Goal: Task Accomplishment & Management: Complete application form

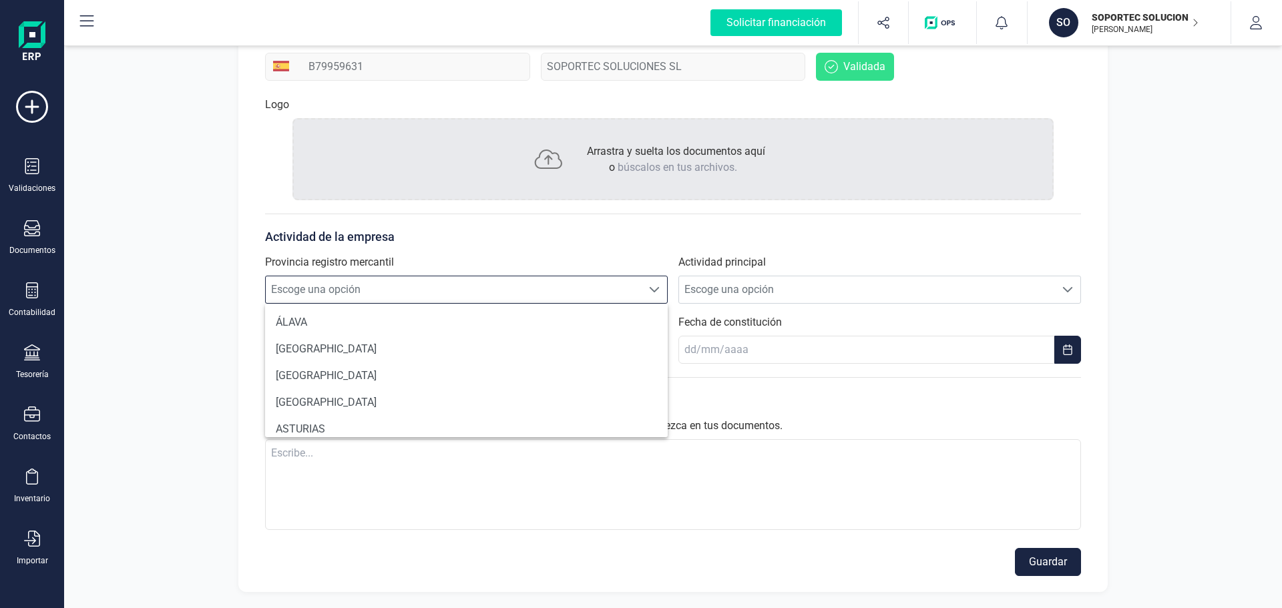
scroll to position [726, 0]
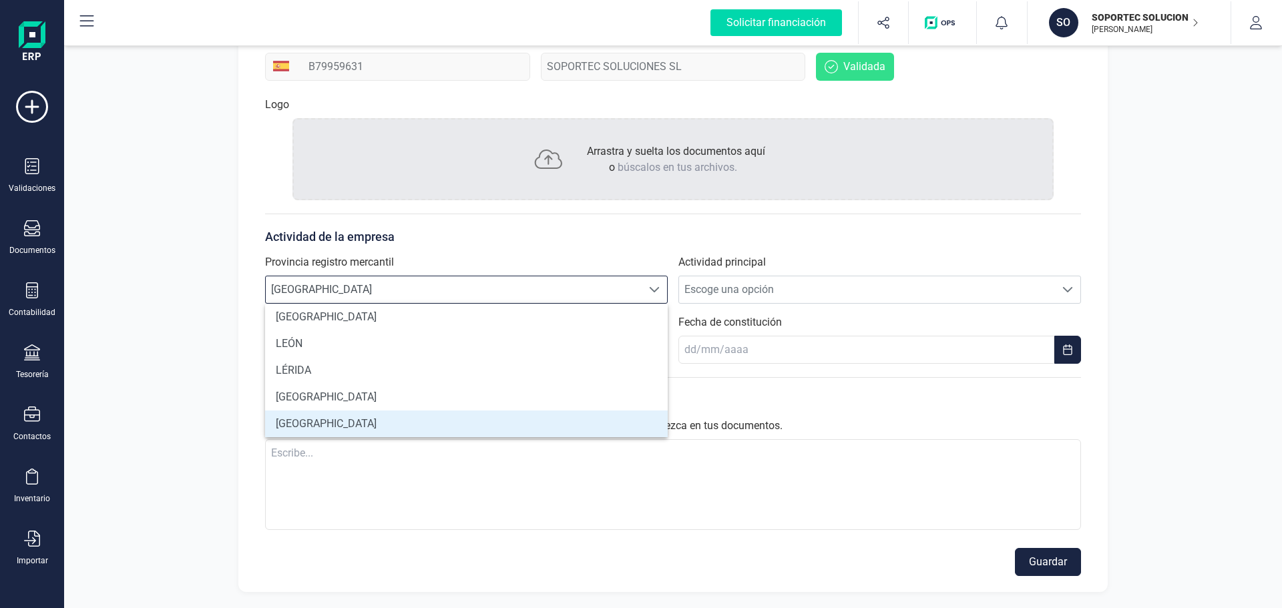
click at [312, 423] on li "MADRID" at bounding box center [466, 424] width 403 height 27
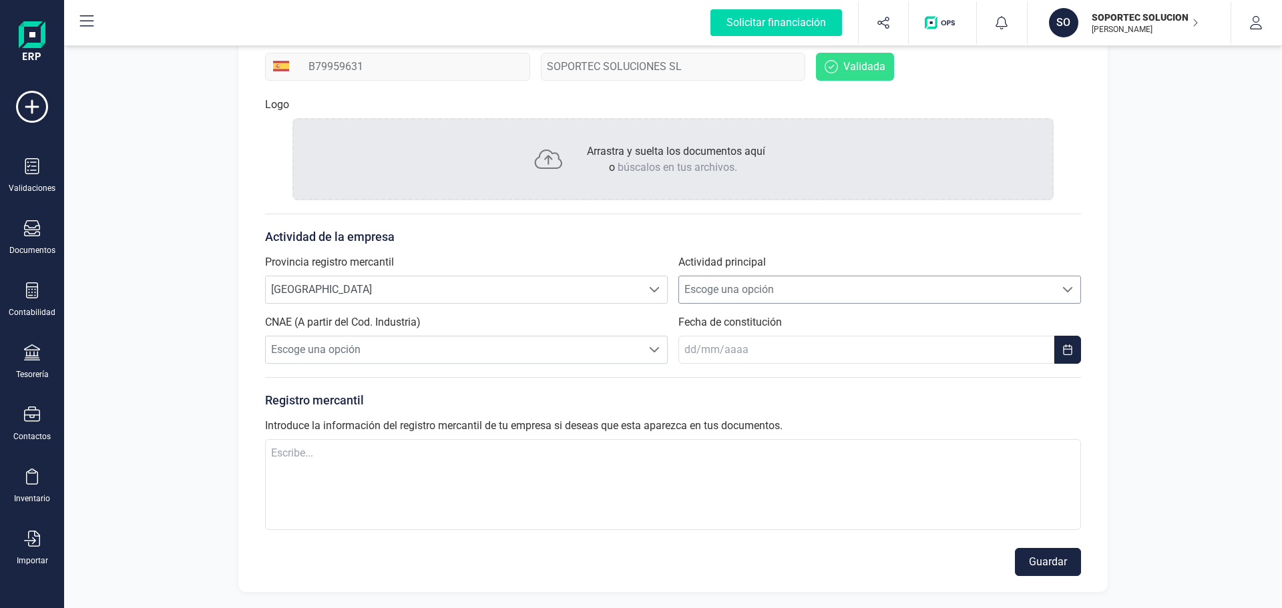
click at [752, 291] on span "Escoge una opción" at bounding box center [867, 289] width 376 height 27
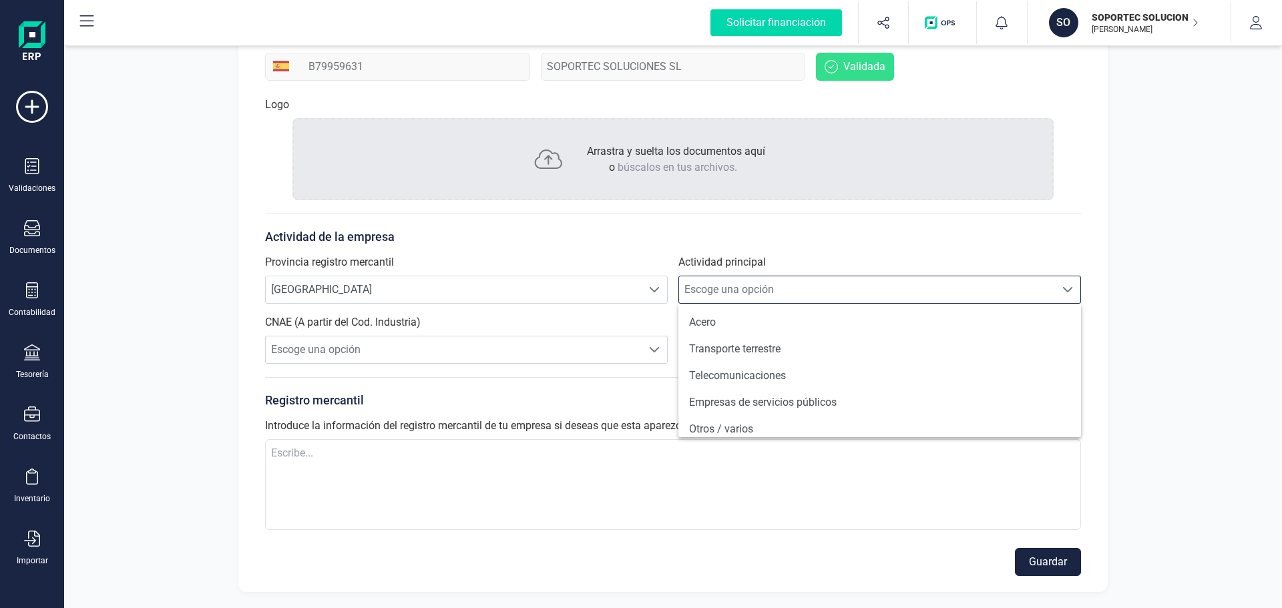
scroll to position [1159, 0]
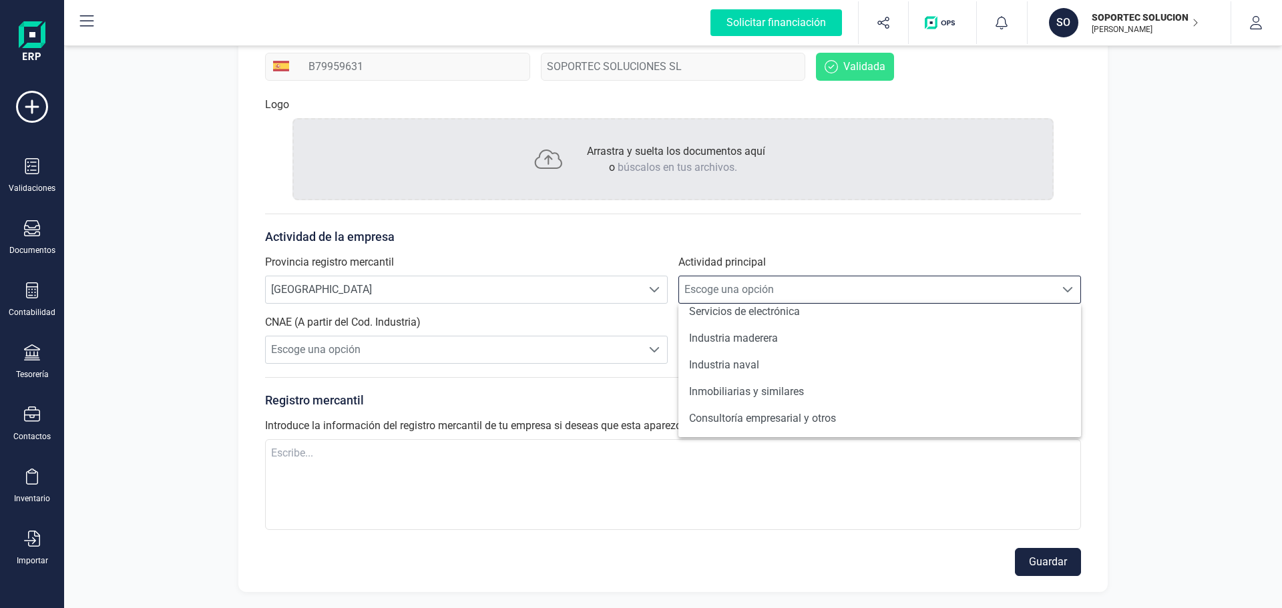
click at [757, 282] on span "Escoge una opción" at bounding box center [867, 289] width 376 height 27
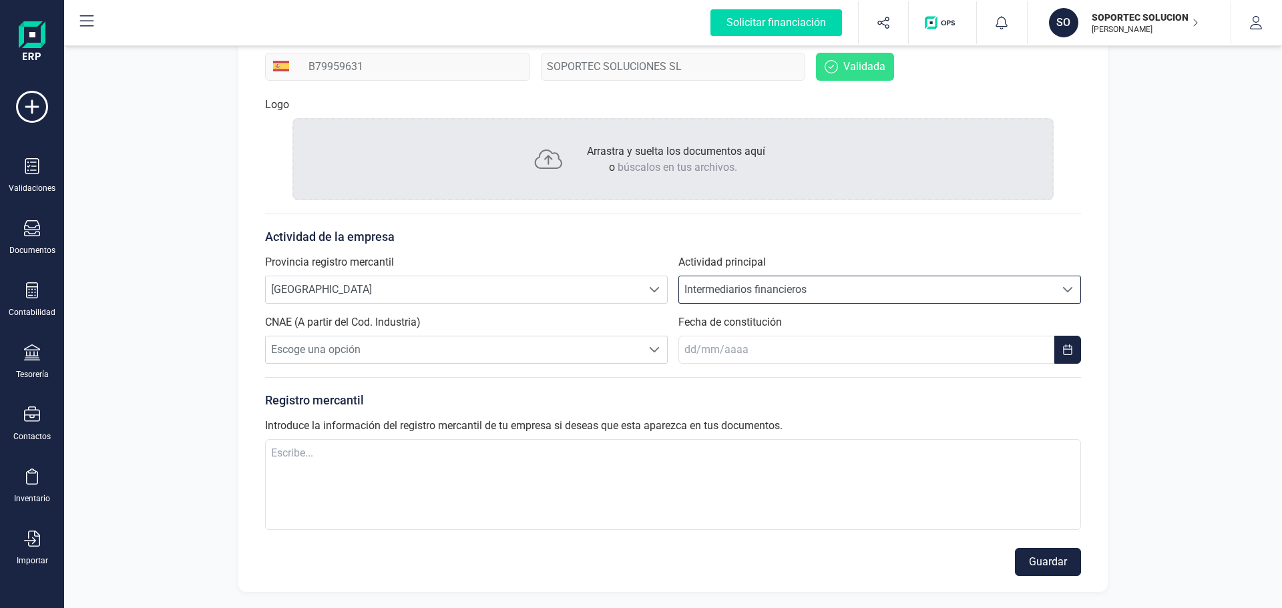
click at [771, 288] on span "Intermediarios financieros" at bounding box center [867, 289] width 376 height 27
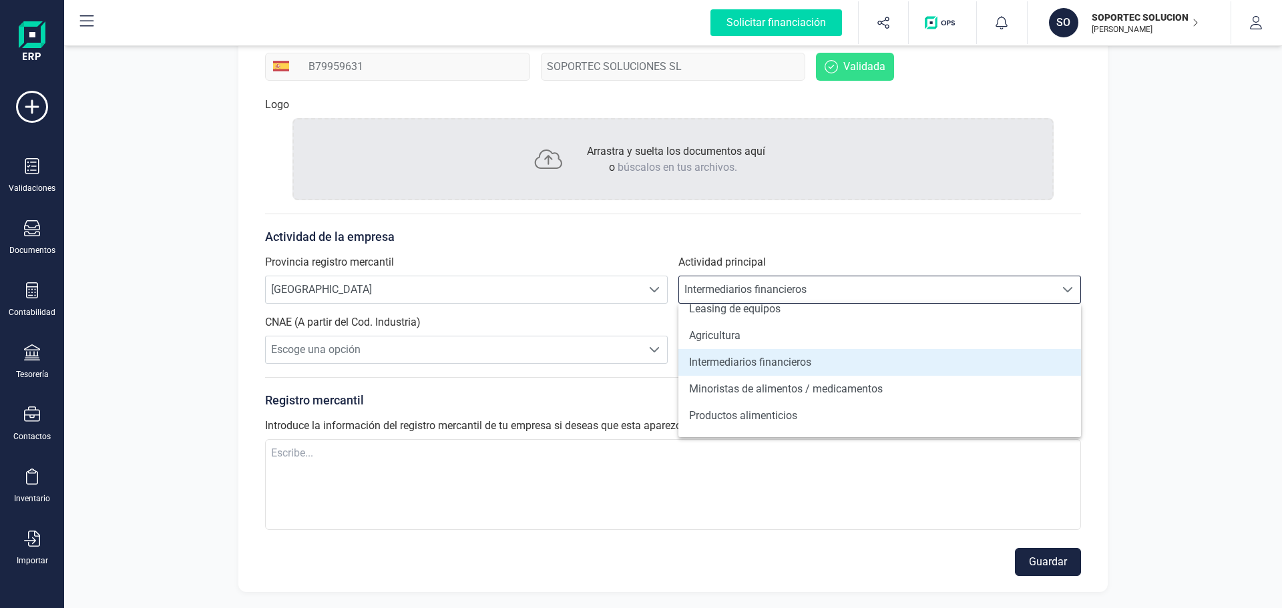
scroll to position [401, 0]
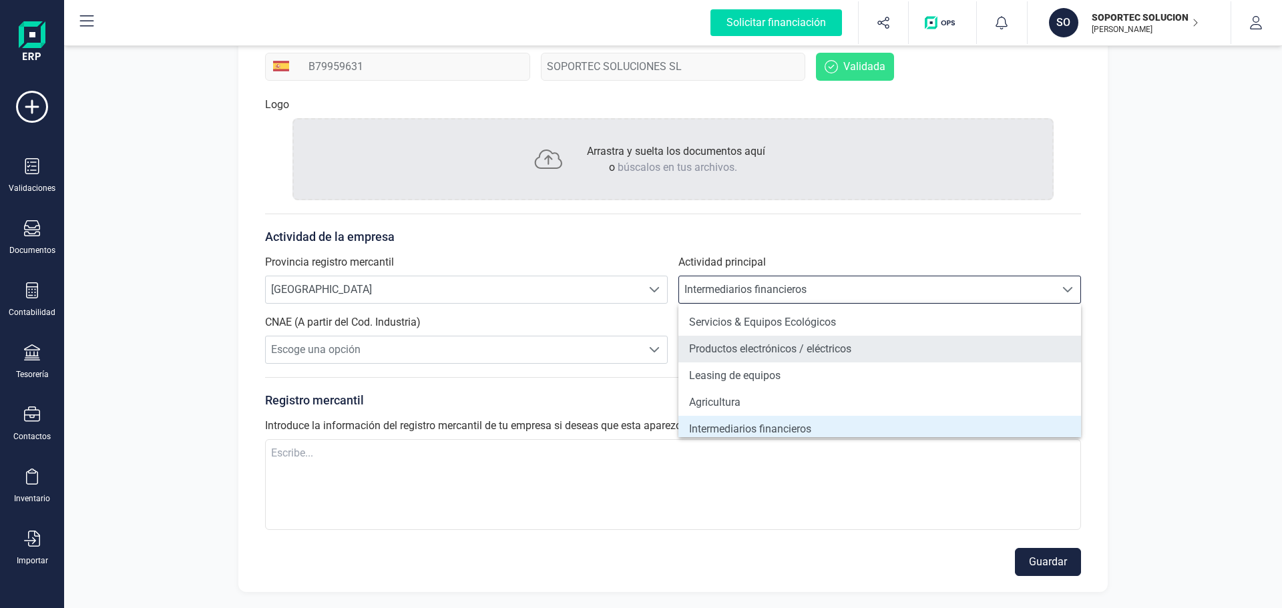
click at [868, 349] on li "Productos electrónicos / eléctricos" at bounding box center [879, 349] width 403 height 27
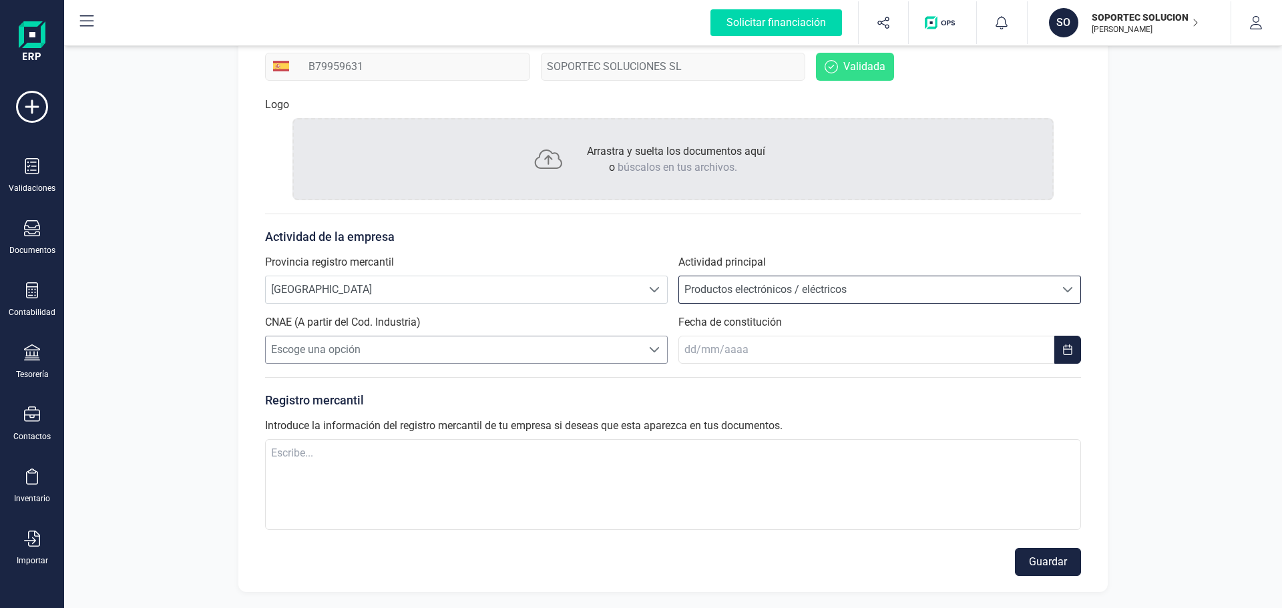
click at [443, 354] on span "Escoge una opción" at bounding box center [454, 349] width 376 height 27
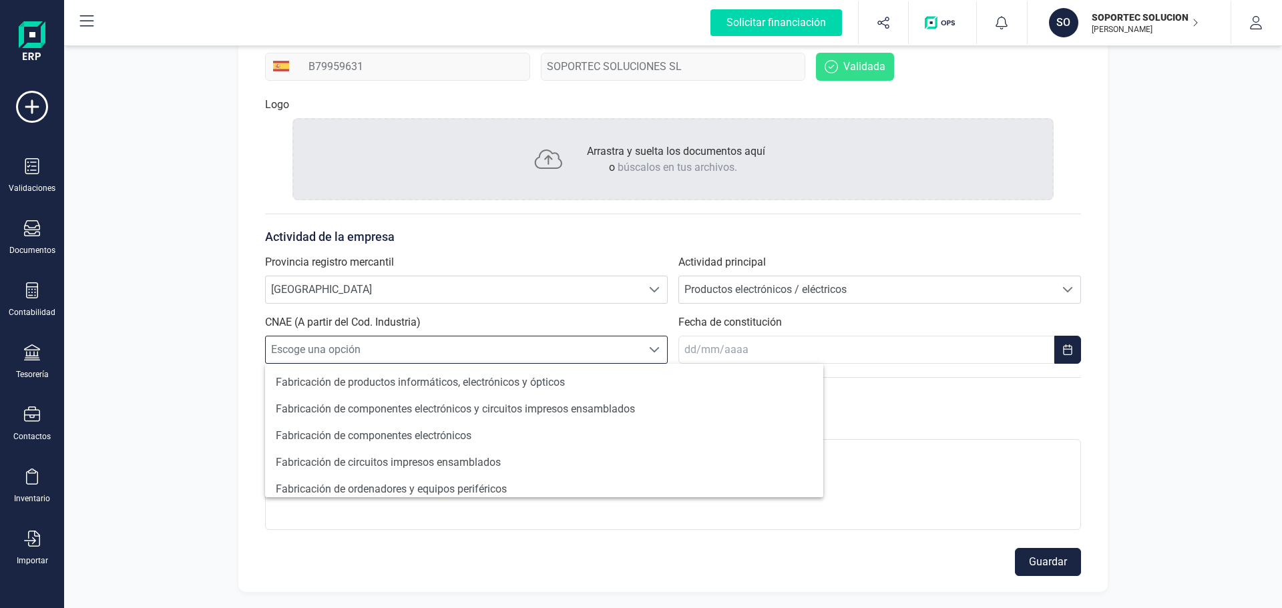
scroll to position [8, 59]
click at [527, 301] on span "MADRID" at bounding box center [454, 289] width 376 height 27
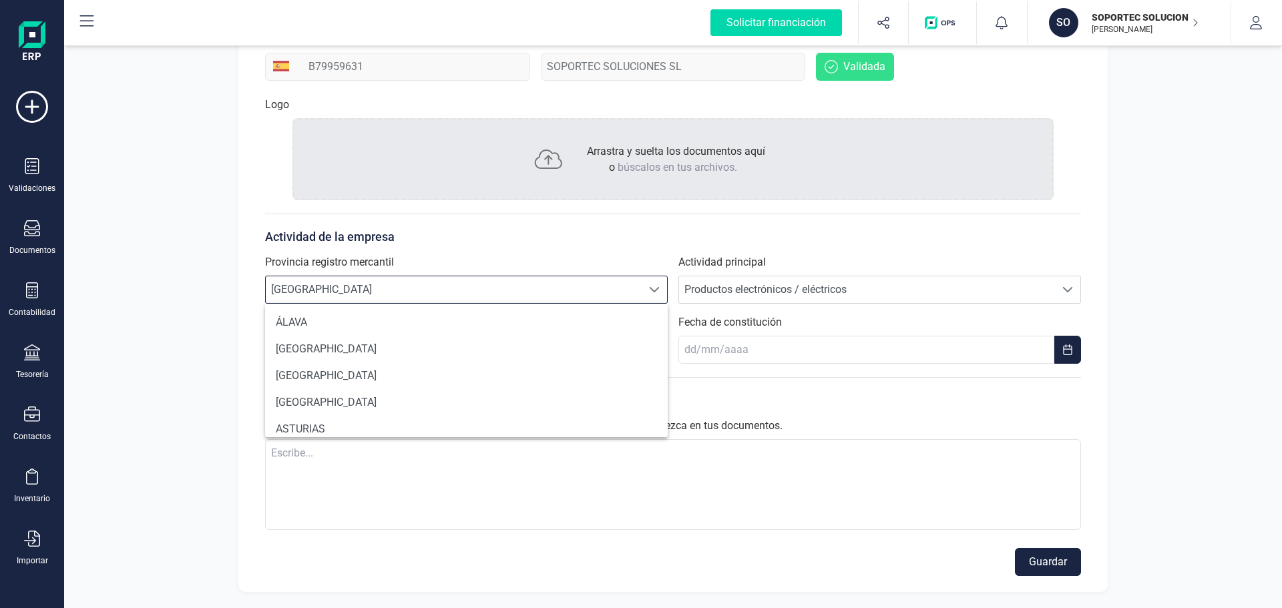
click at [804, 236] on p "Actividad de la empresa" at bounding box center [673, 237] width 816 height 19
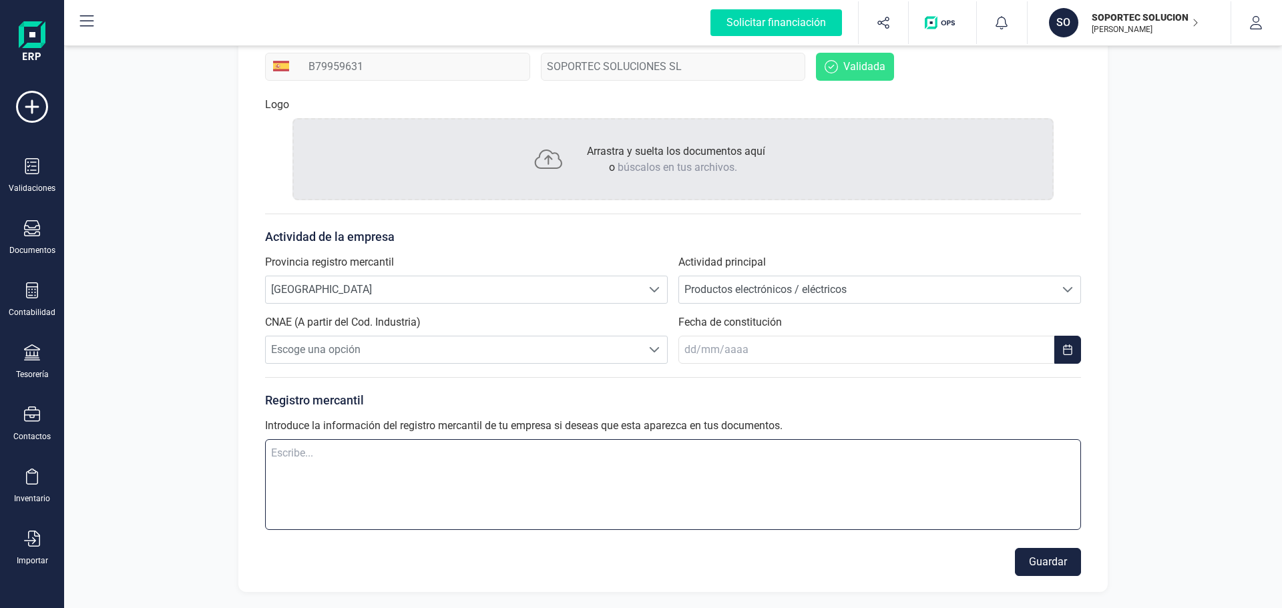
click at [574, 464] on textarea at bounding box center [673, 484] width 816 height 91
click at [618, 447] on textarea at bounding box center [673, 484] width 816 height 91
paste textarea "INSCRITA EN EL REGISTRO MERCANTIL DE MADRID, TOMO 11.754, FOLIO 216, SECCION 8,…"
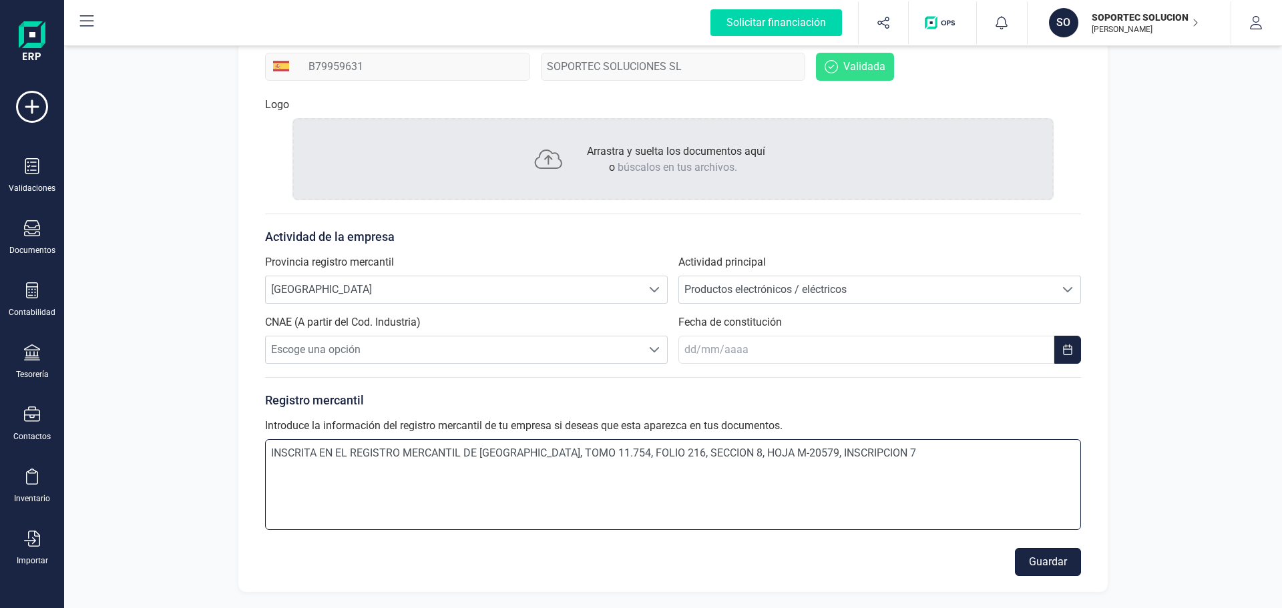
type textarea "INSCRITA EN EL REGISTRO MERCANTIL DE MADRID, TOMO 11.754, FOLIO 216, SECCION 8,…"
click at [1062, 561] on button "Guardar" at bounding box center [1048, 562] width 66 height 28
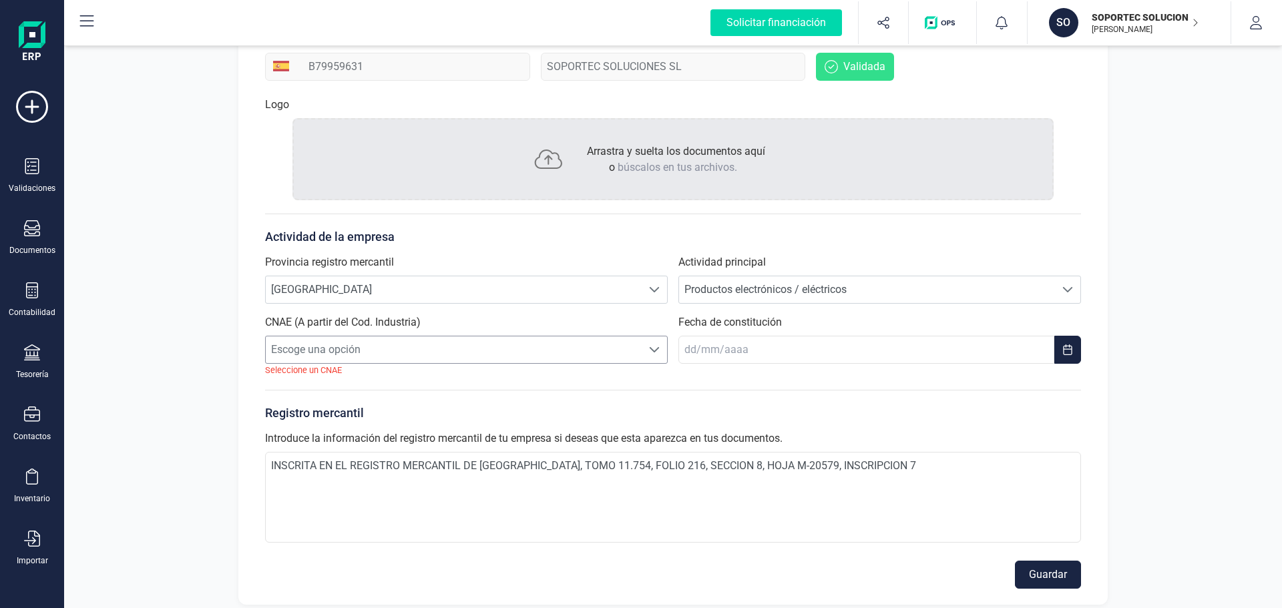
click at [565, 354] on span "Escoge una opción" at bounding box center [454, 349] width 376 height 27
click at [467, 356] on span "Escoge una opción" at bounding box center [454, 349] width 376 height 27
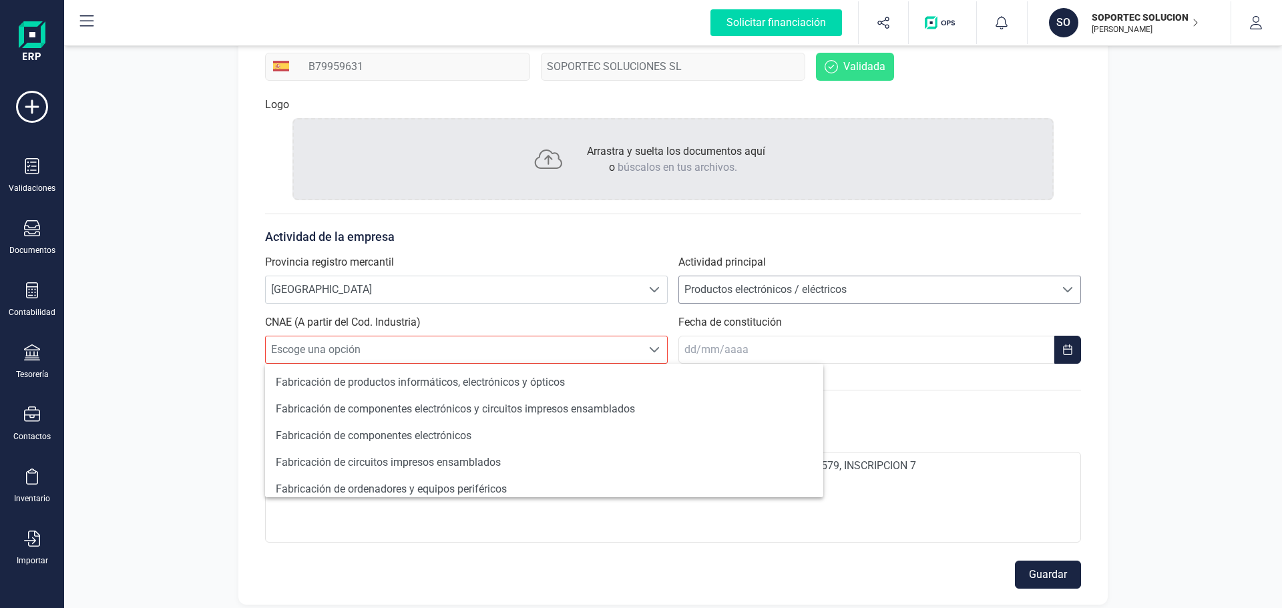
click at [760, 294] on span "Productos electrónicos / eléctricos" at bounding box center [867, 289] width 376 height 27
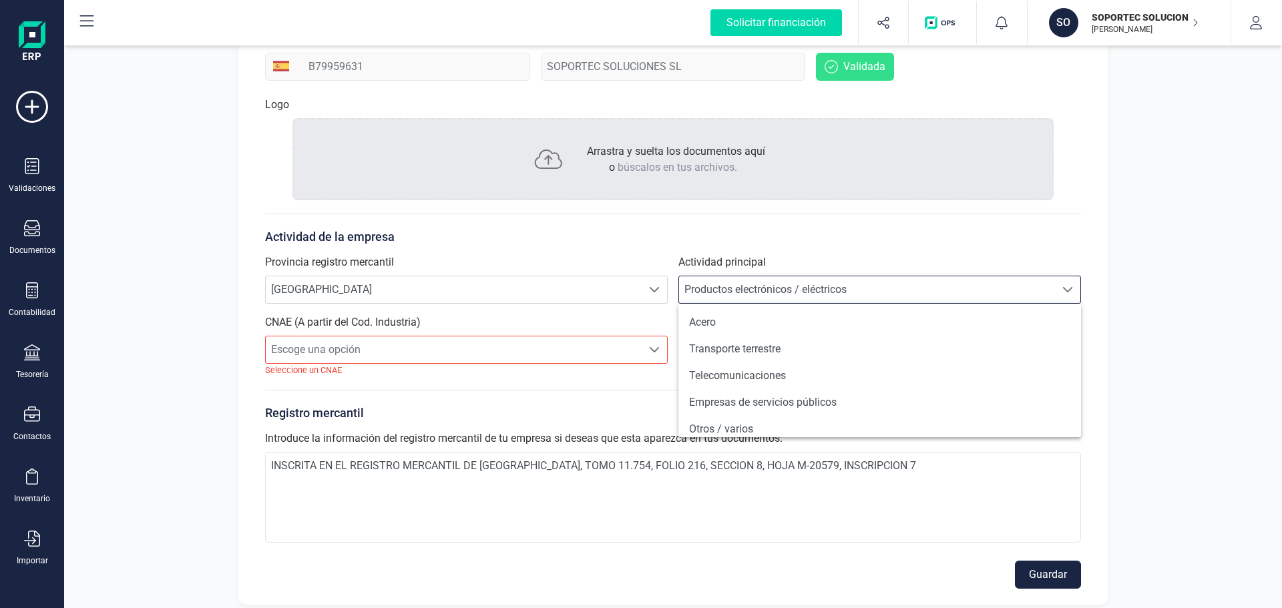
scroll to position [1001, 0]
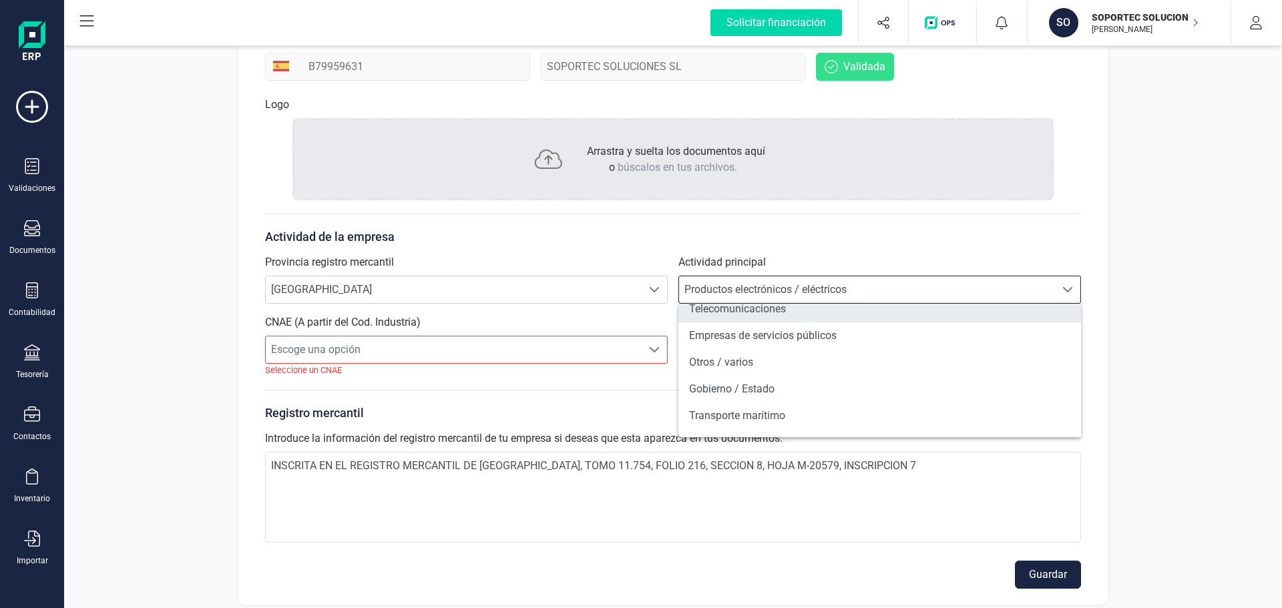
click at [750, 308] on li "Telecomunicaciones" at bounding box center [879, 309] width 403 height 27
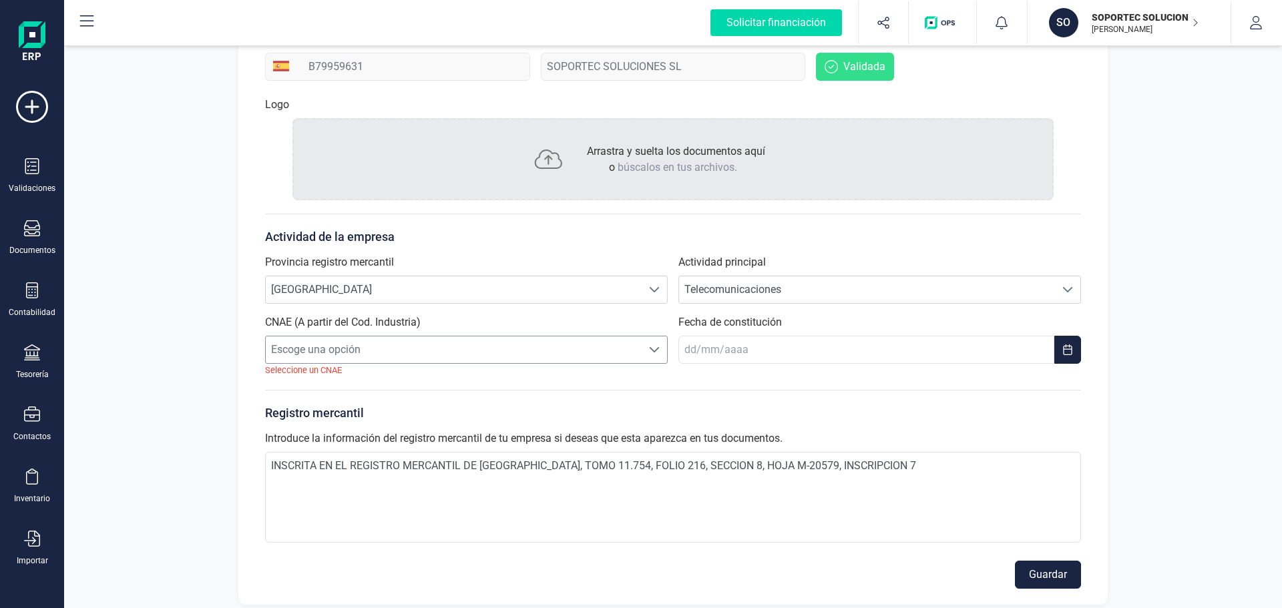
click at [510, 348] on span "Escoge una opción" at bounding box center [454, 349] width 376 height 27
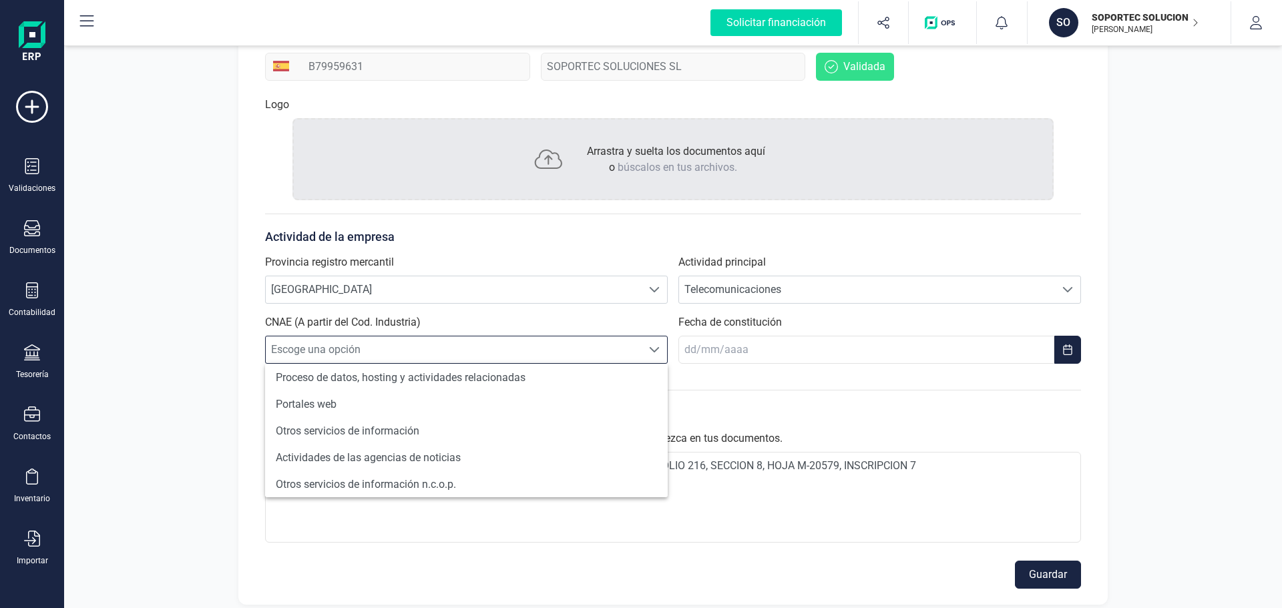
scroll to position [278, 0]
click at [818, 287] on span "Telecomunicaciones" at bounding box center [867, 289] width 376 height 27
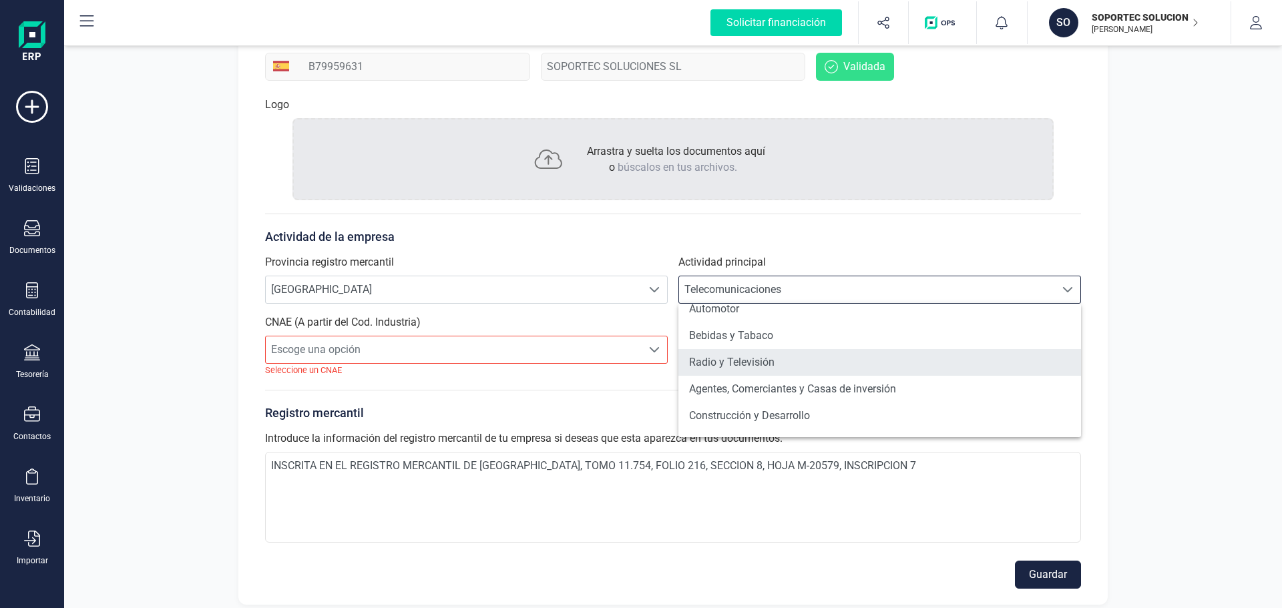
scroll to position [134, 0]
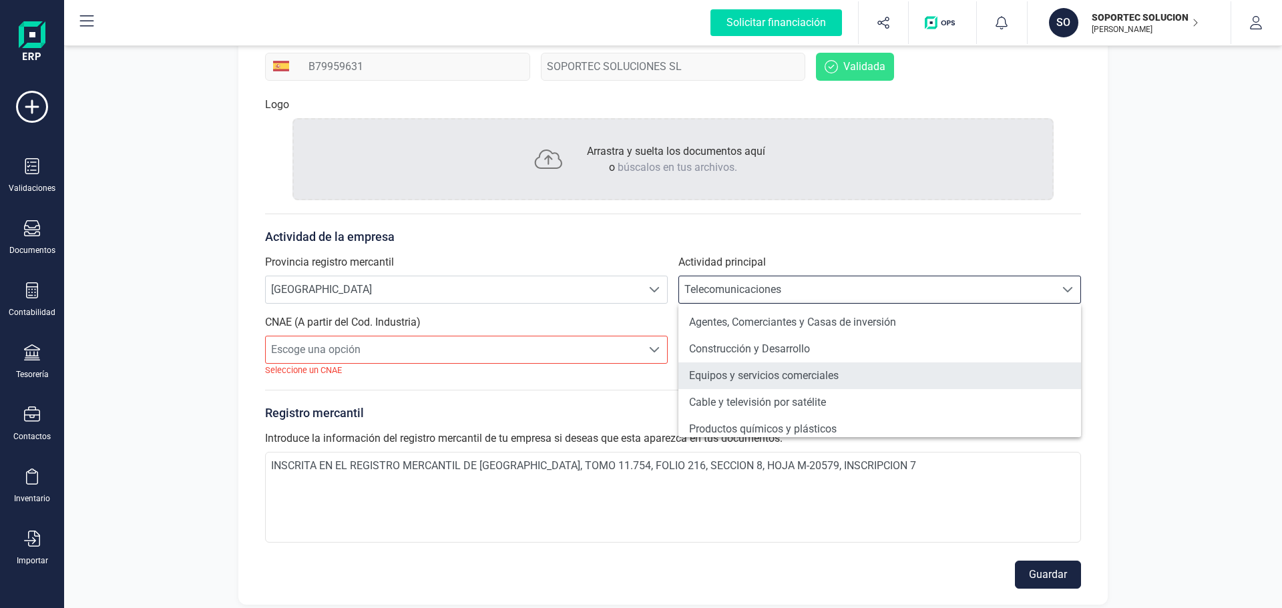
click at [788, 374] on li "Equipos y servicios comerciales" at bounding box center [879, 376] width 403 height 27
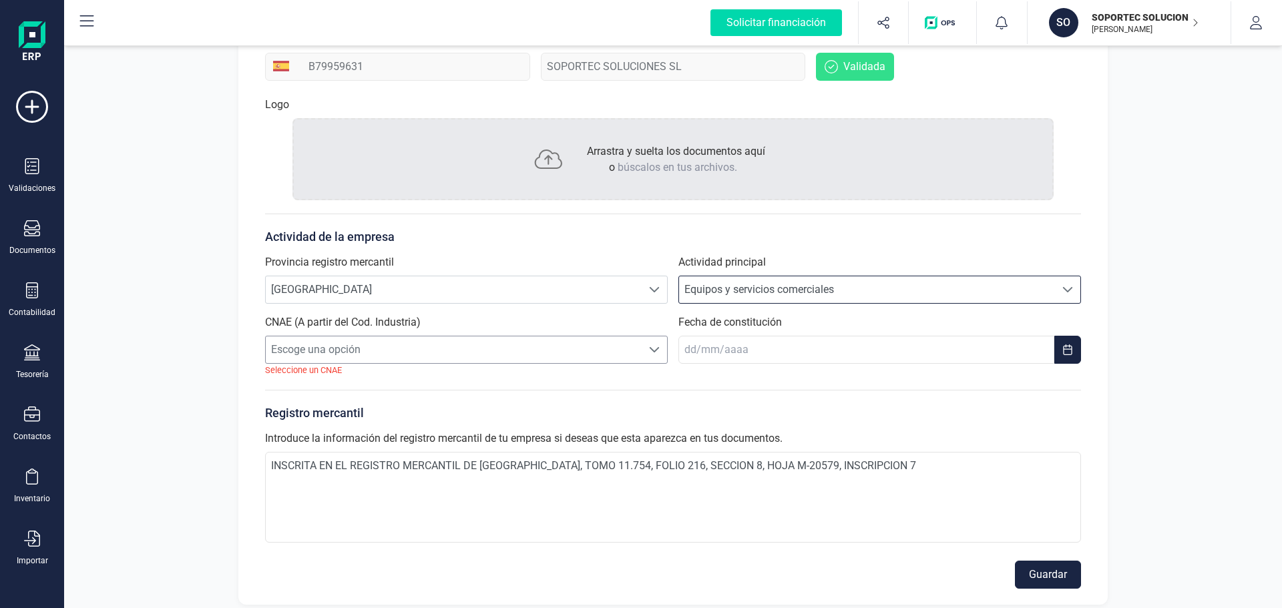
click at [471, 348] on span "Escoge una opción" at bounding box center [454, 349] width 376 height 27
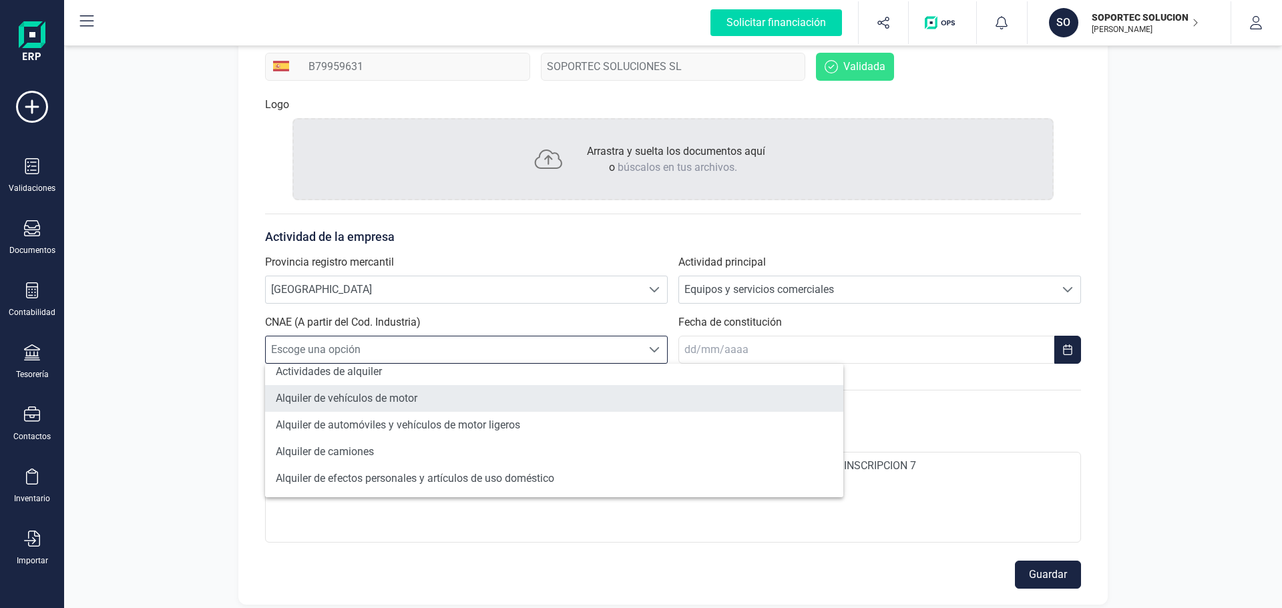
scroll to position [0, 0]
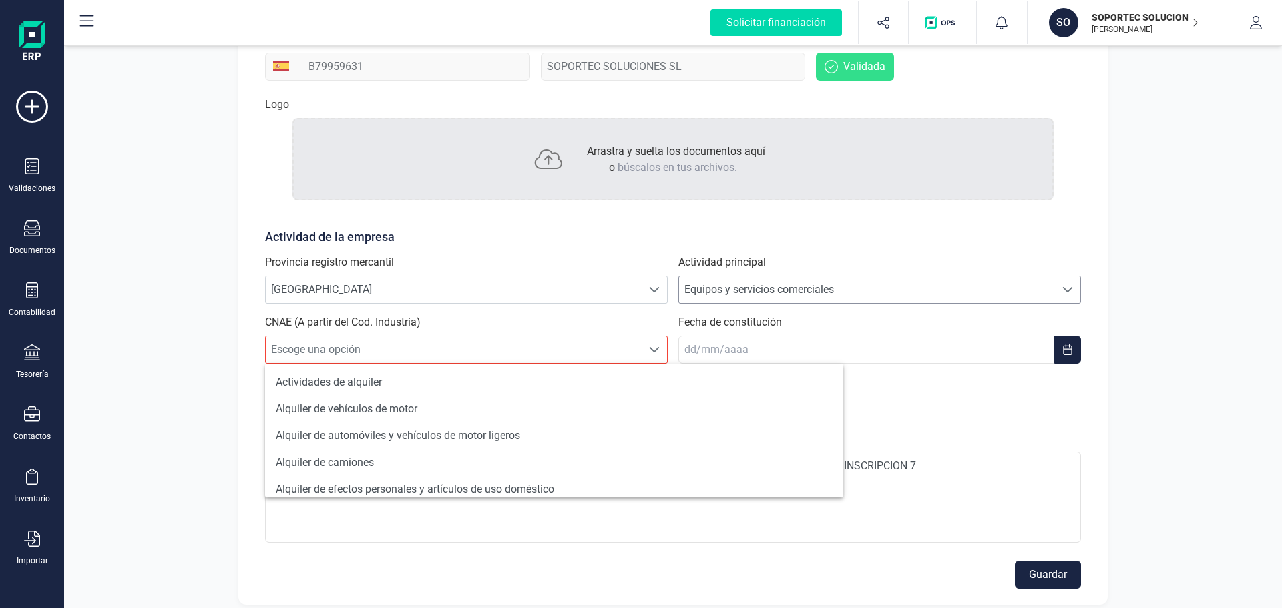
click at [781, 294] on span "Equipos y servicios comerciales" at bounding box center [867, 289] width 376 height 27
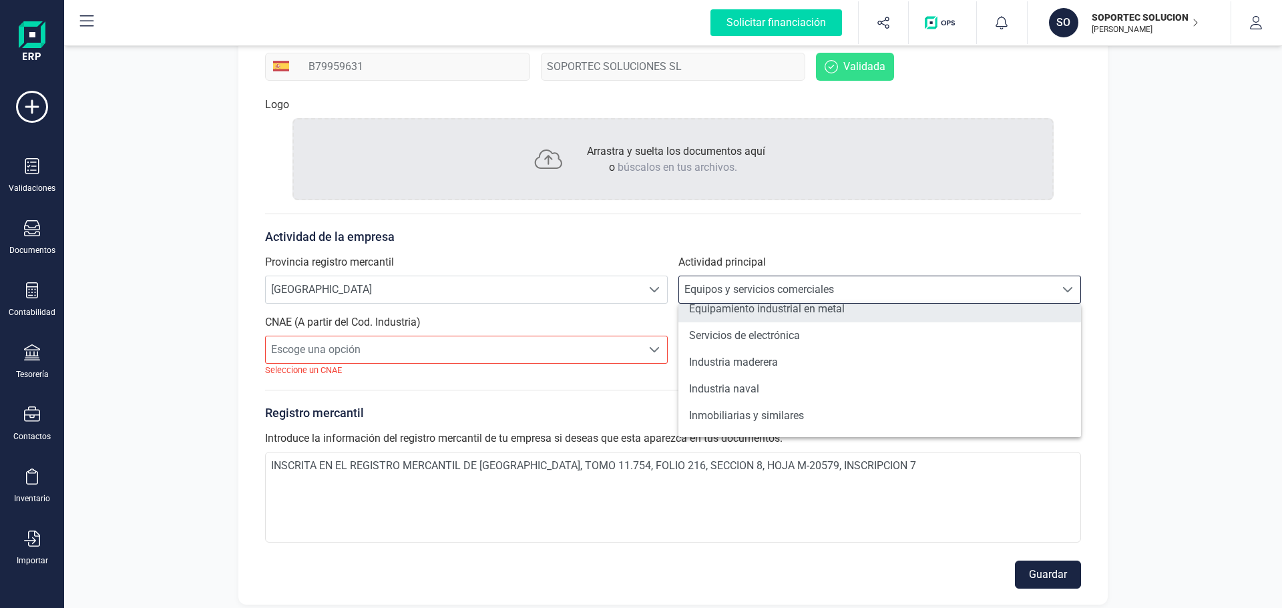
scroll to position [1159, 0]
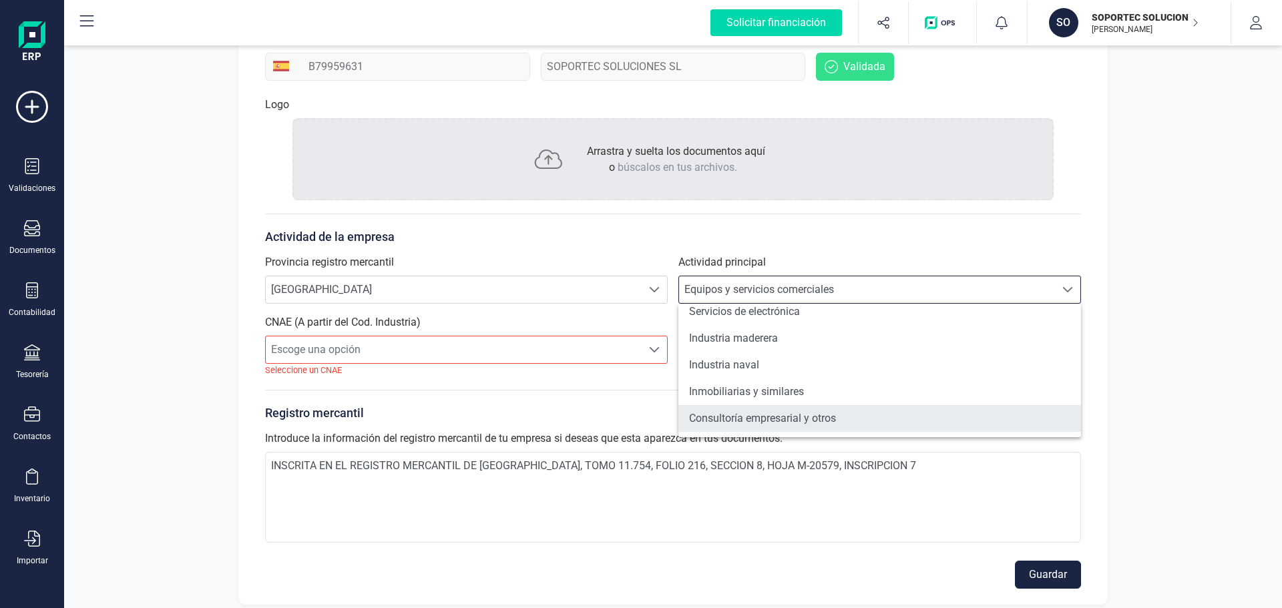
click at [835, 417] on li "Consultoría empresarial y otros" at bounding box center [879, 418] width 403 height 27
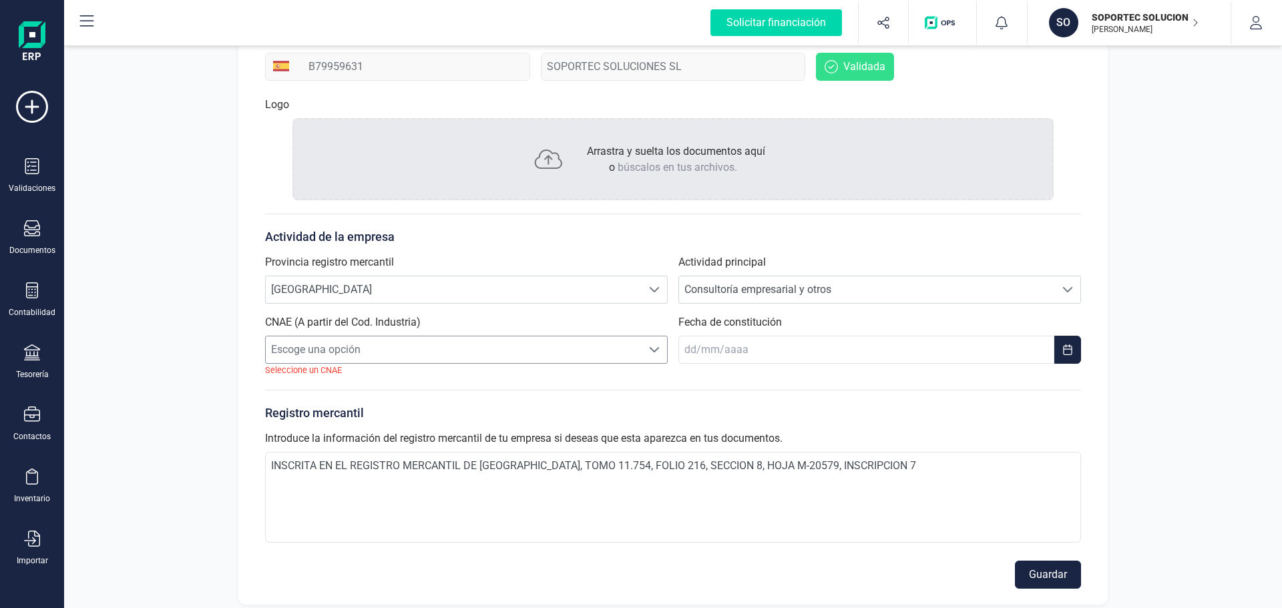
click at [448, 346] on span "Escoge una opción" at bounding box center [454, 349] width 376 height 27
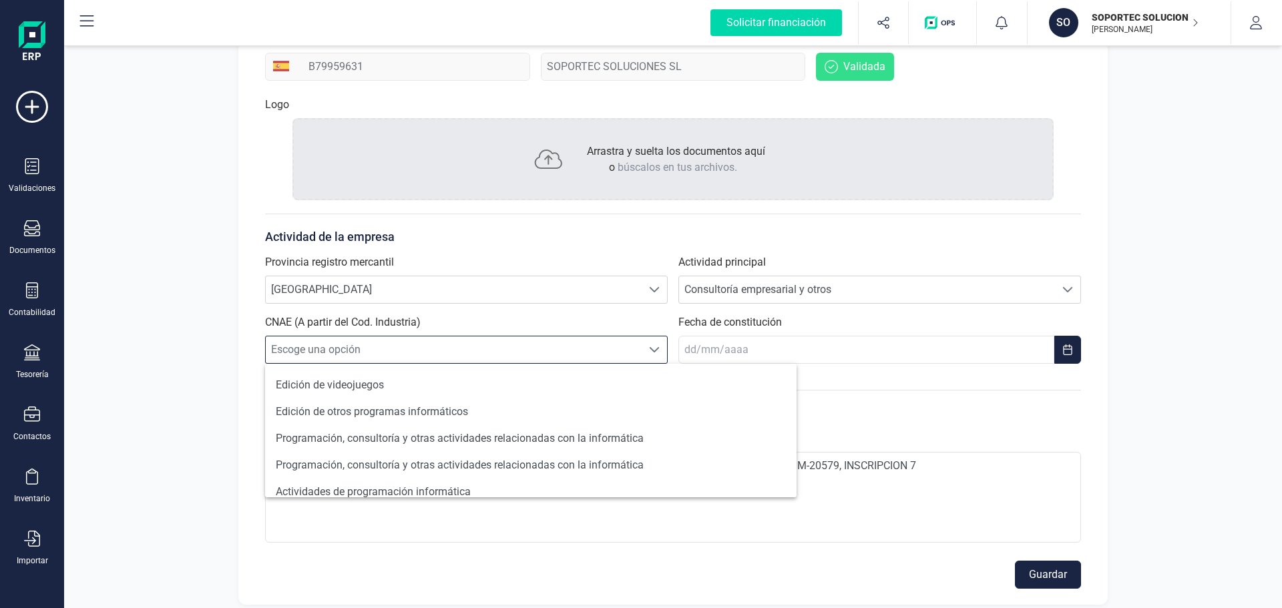
scroll to position [0, 0]
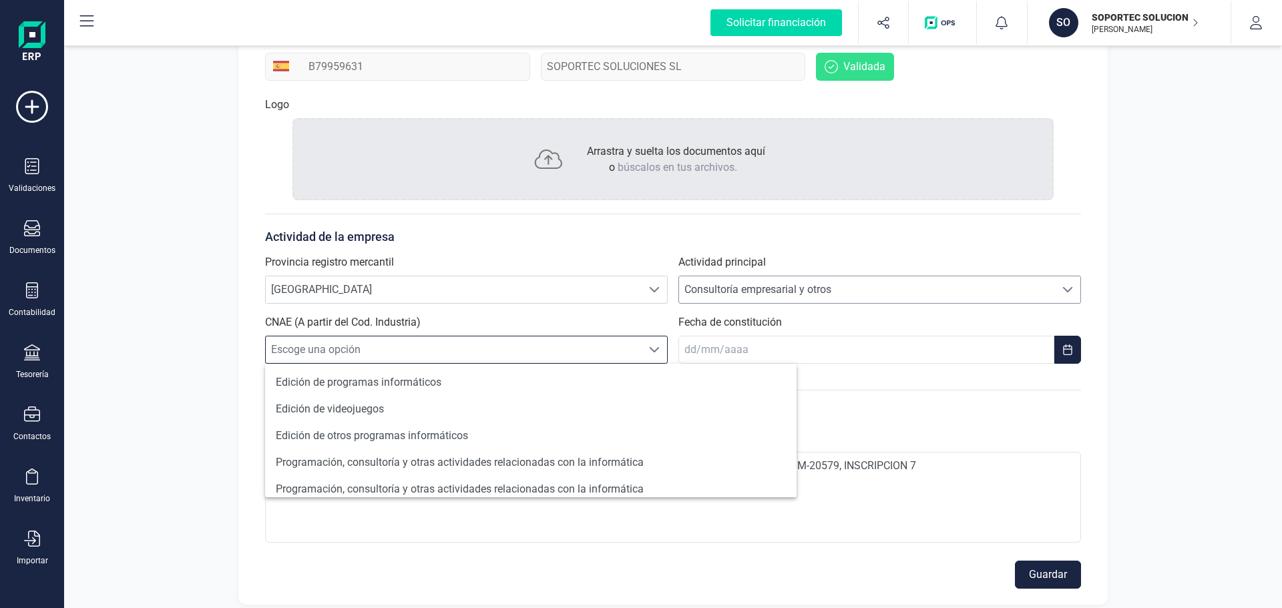
click at [804, 284] on span "Consultoría empresarial y otros" at bounding box center [867, 289] width 376 height 27
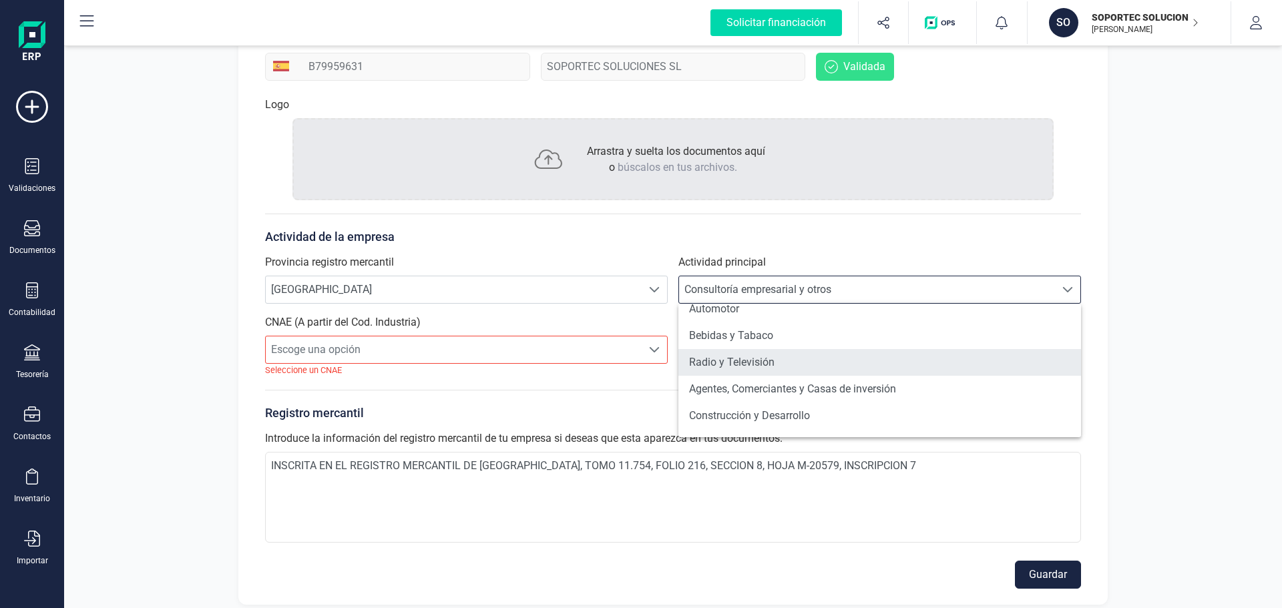
scroll to position [134, 0]
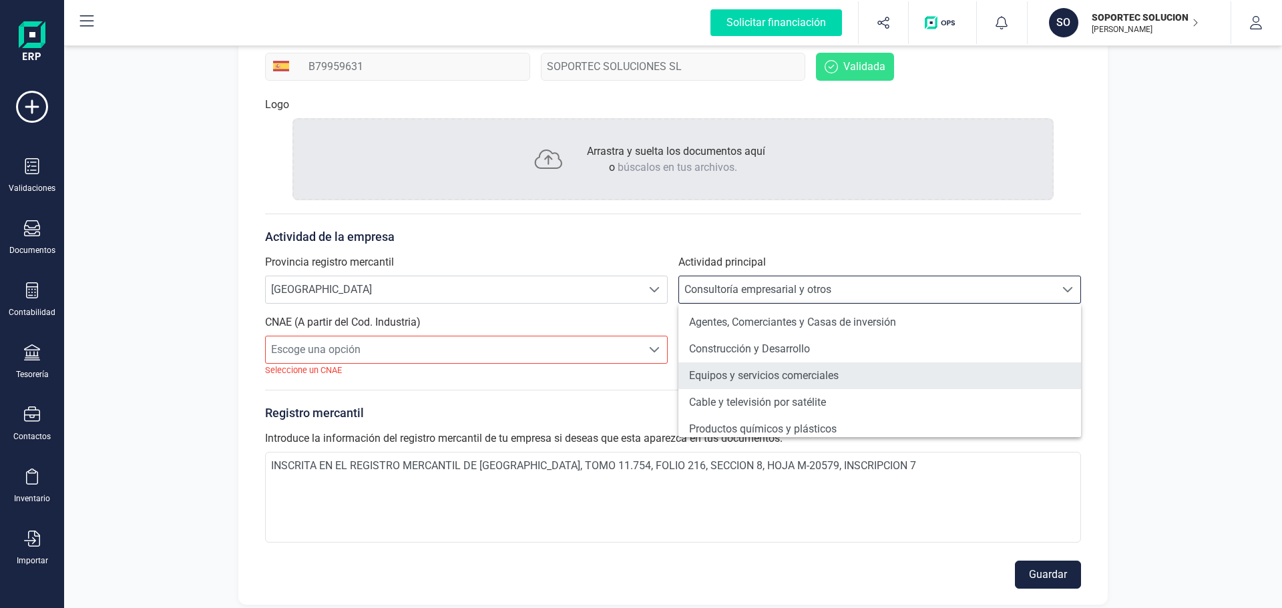
click at [840, 373] on li "Equipos y servicios comerciales" at bounding box center [879, 376] width 403 height 27
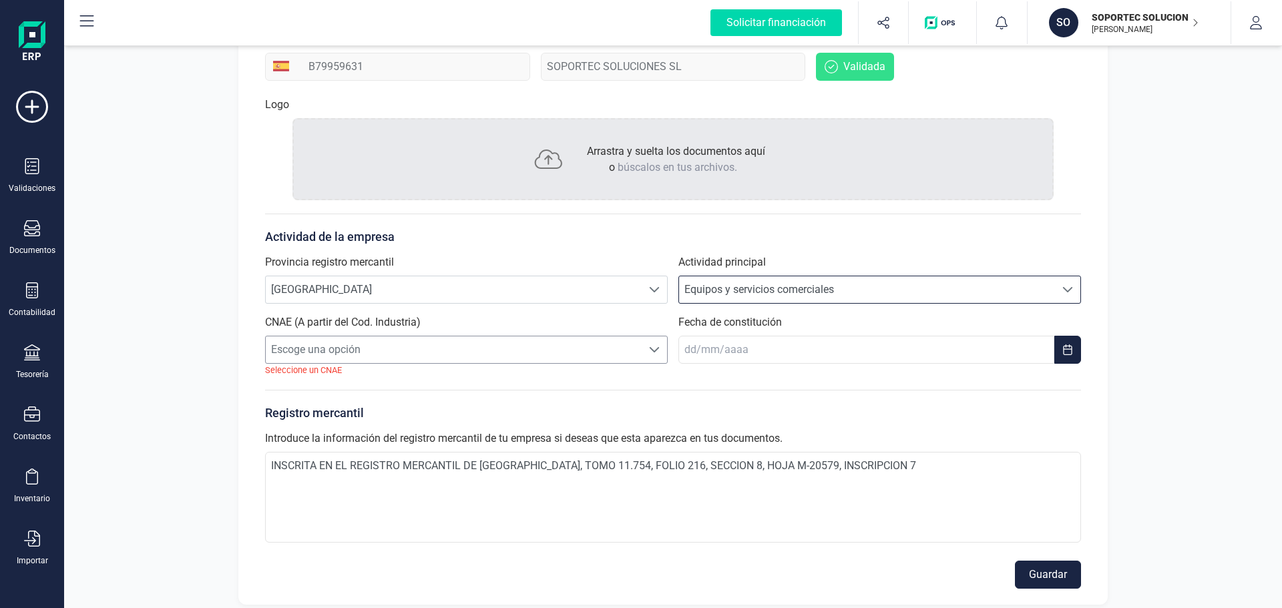
click at [501, 349] on span "Escoge una opción" at bounding box center [454, 349] width 376 height 27
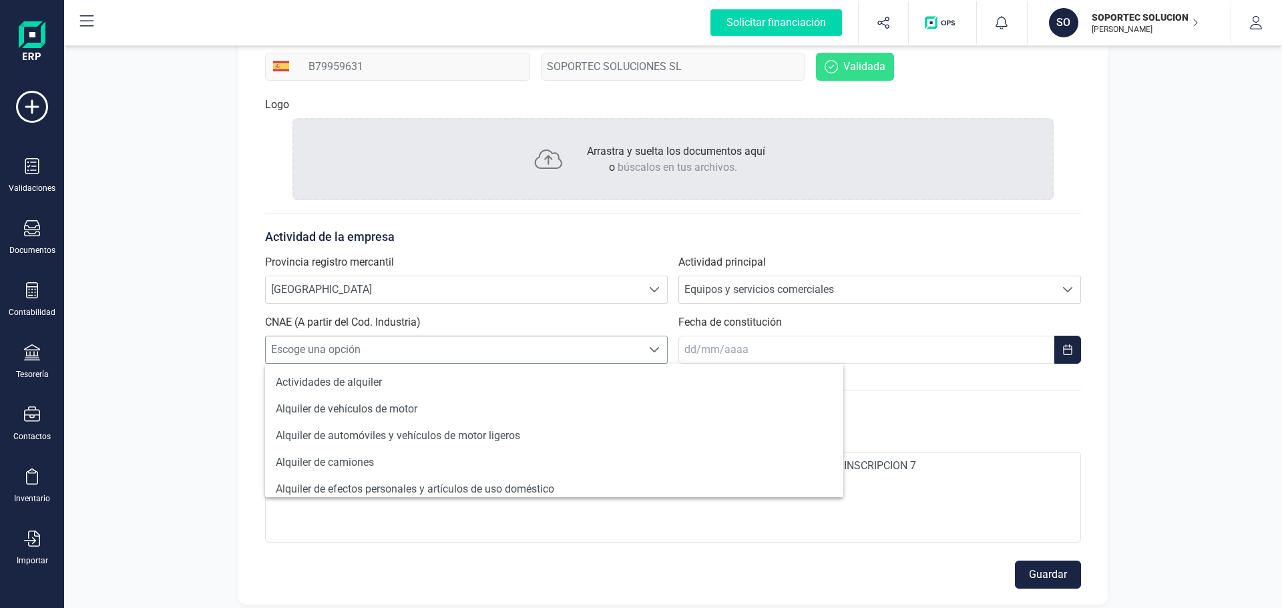
click at [501, 349] on span "Escoge una opción" at bounding box center [454, 349] width 376 height 27
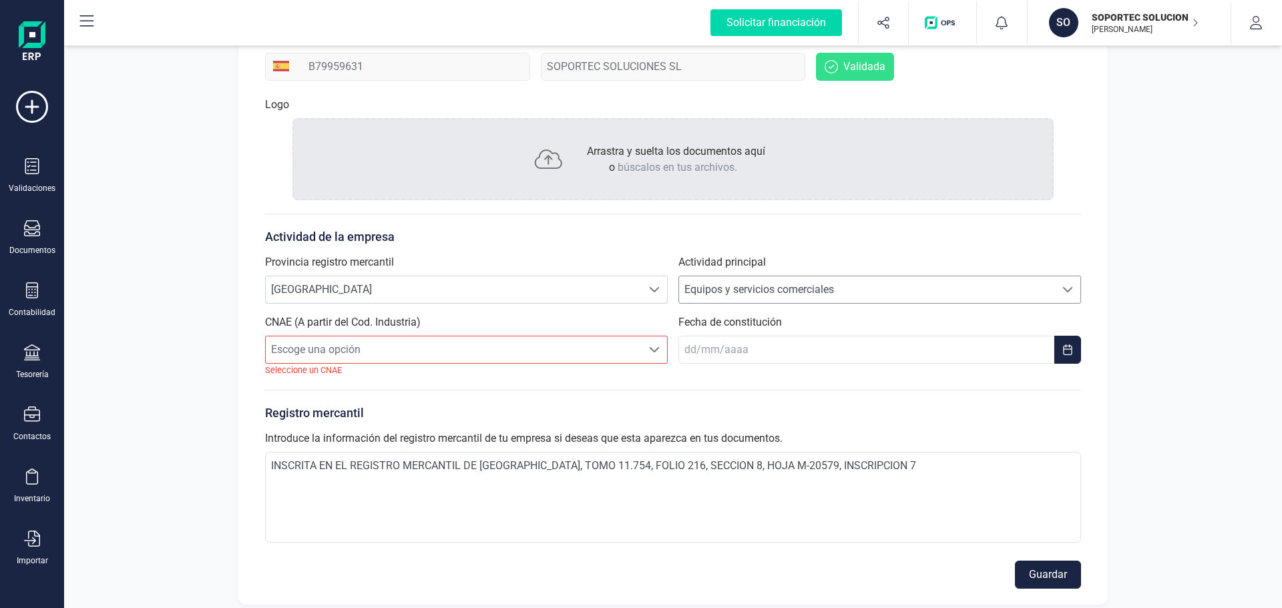
click at [796, 295] on span "Equipos y servicios comerciales" at bounding box center [867, 289] width 376 height 27
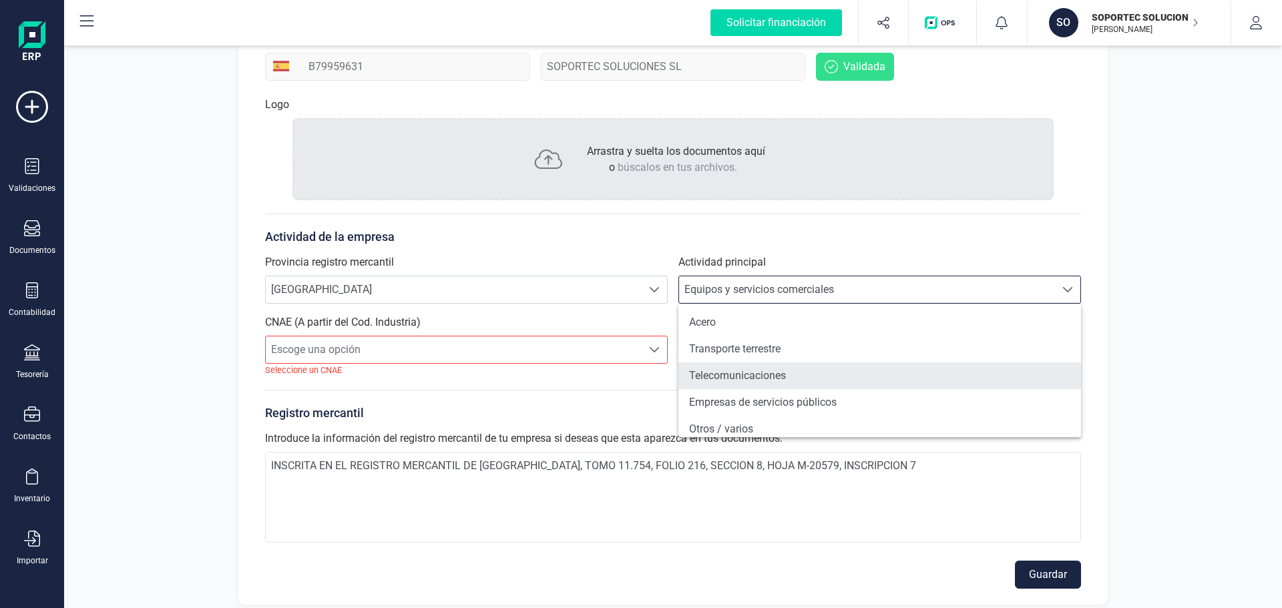
scroll to position [1001, 0]
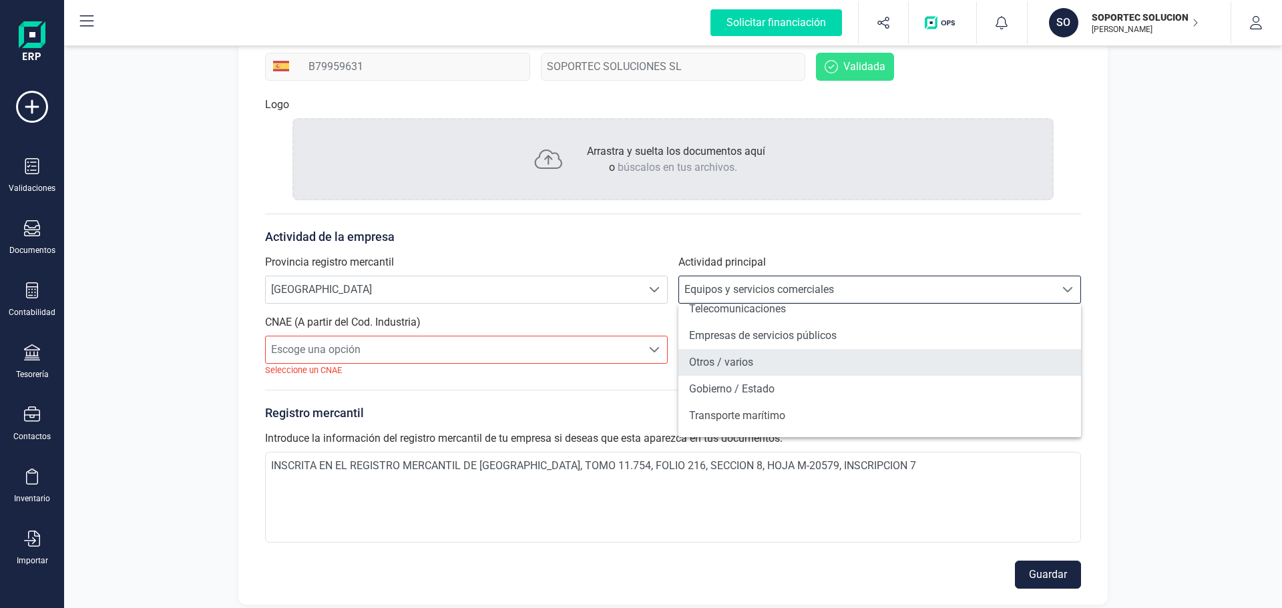
click at [790, 367] on li "Otros / varios" at bounding box center [879, 362] width 403 height 27
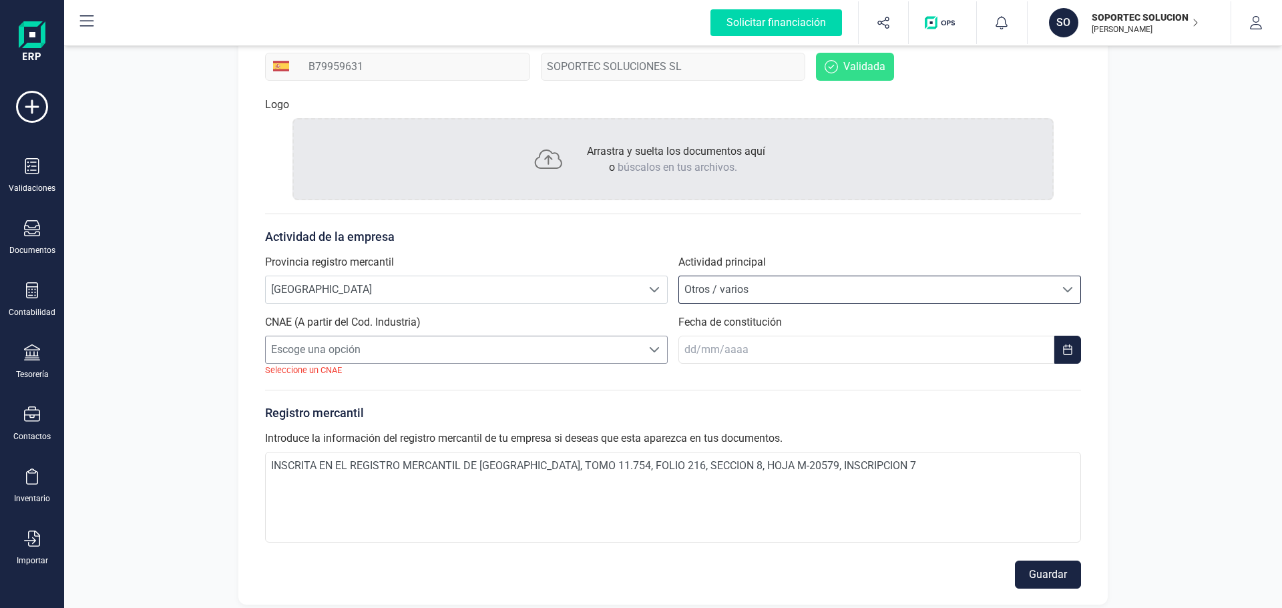
click at [493, 348] on span "Escoge una opción" at bounding box center [454, 349] width 376 height 27
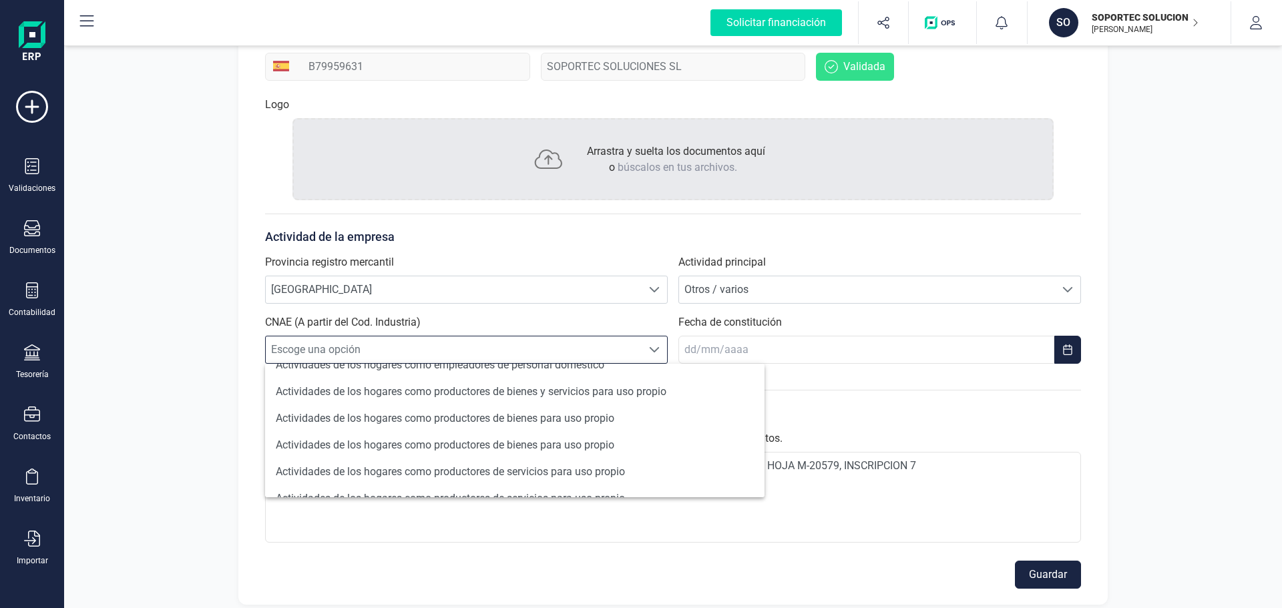
scroll to position [1266, 0]
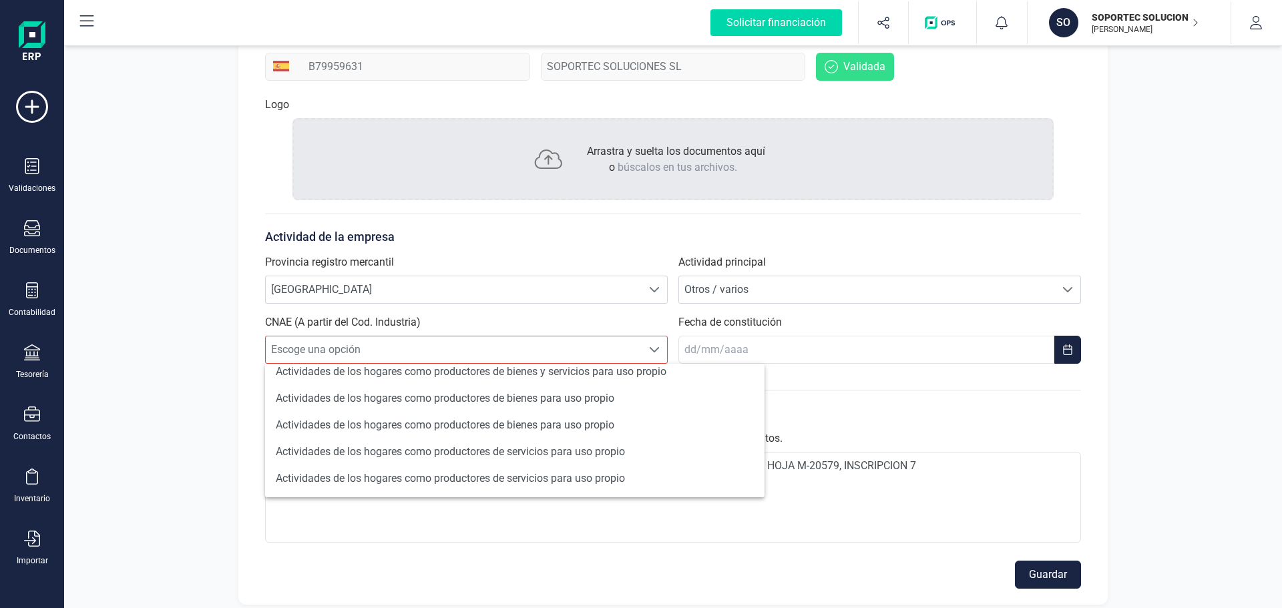
click at [873, 389] on form "Actividad de la empresa Provincia registro mercantil Escoge una opción MADRID M…" at bounding box center [673, 401] width 816 height 375
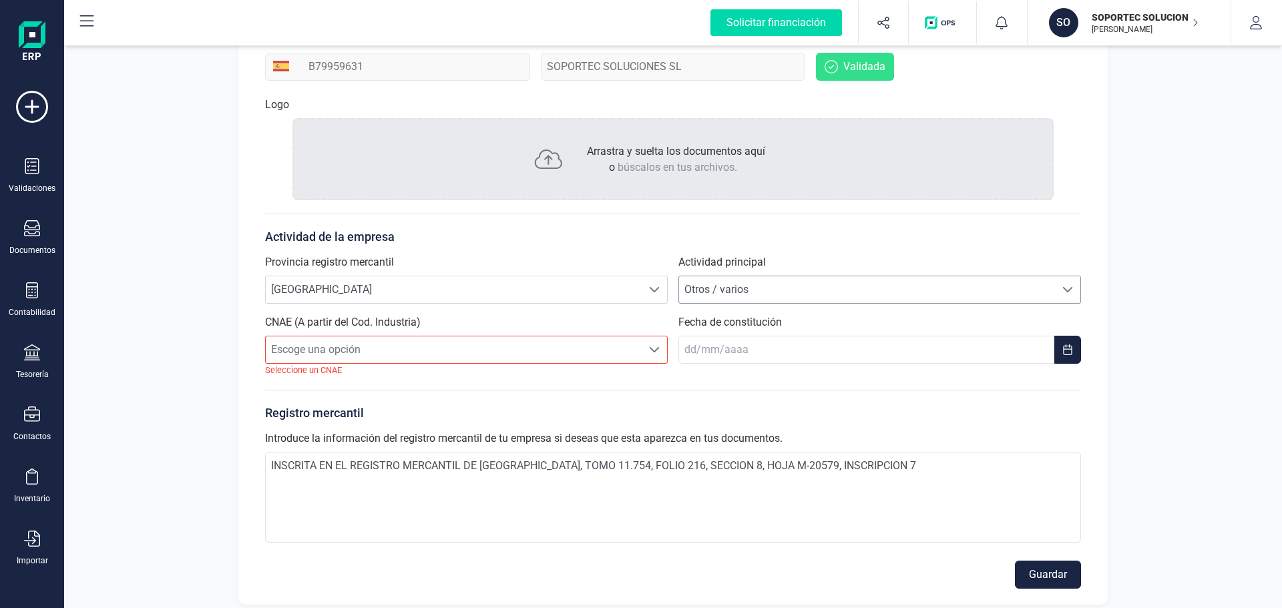
click at [754, 287] on span "Otros / varios" at bounding box center [867, 289] width 376 height 27
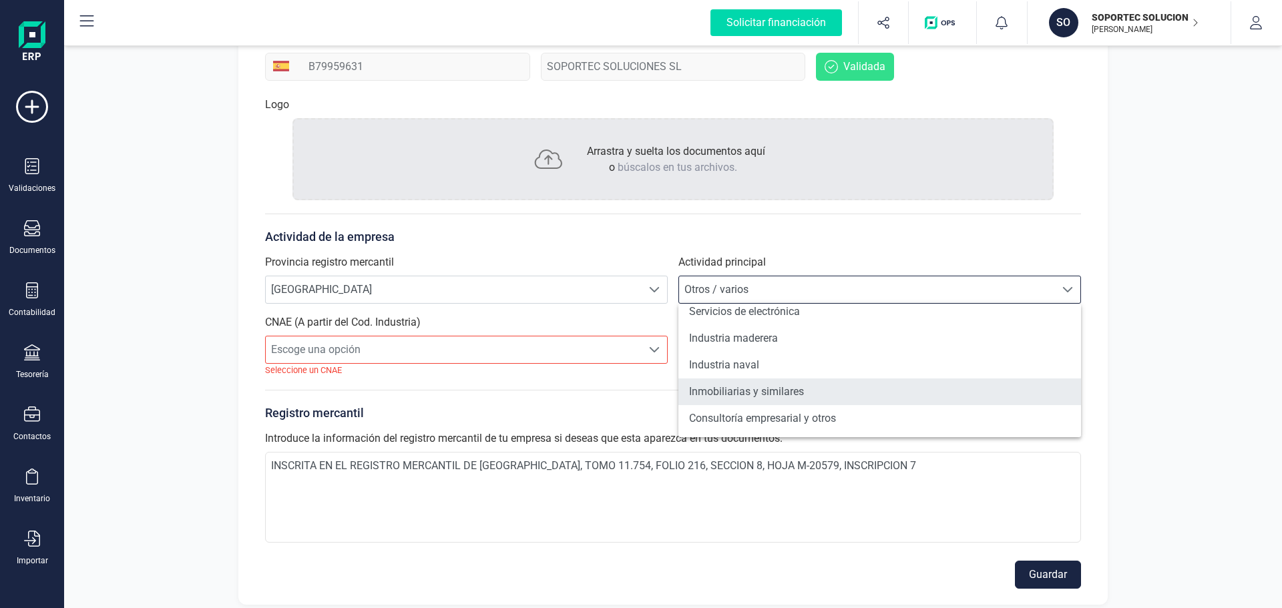
scroll to position [1092, 0]
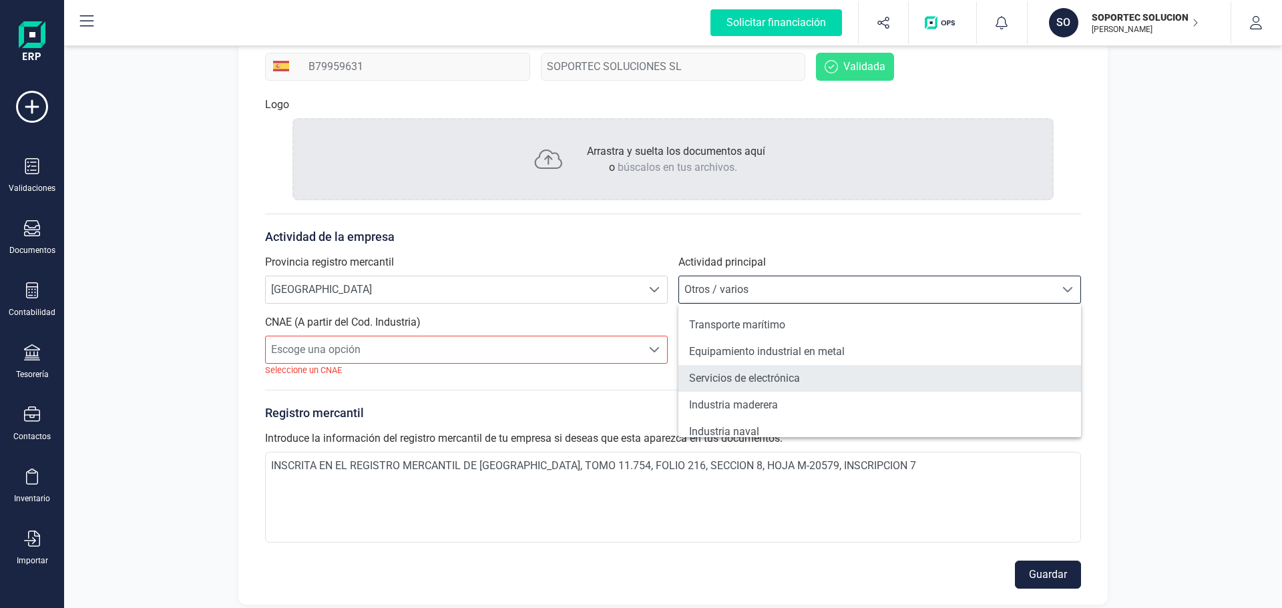
click at [869, 378] on li "Servicios de electrónica" at bounding box center [879, 378] width 403 height 27
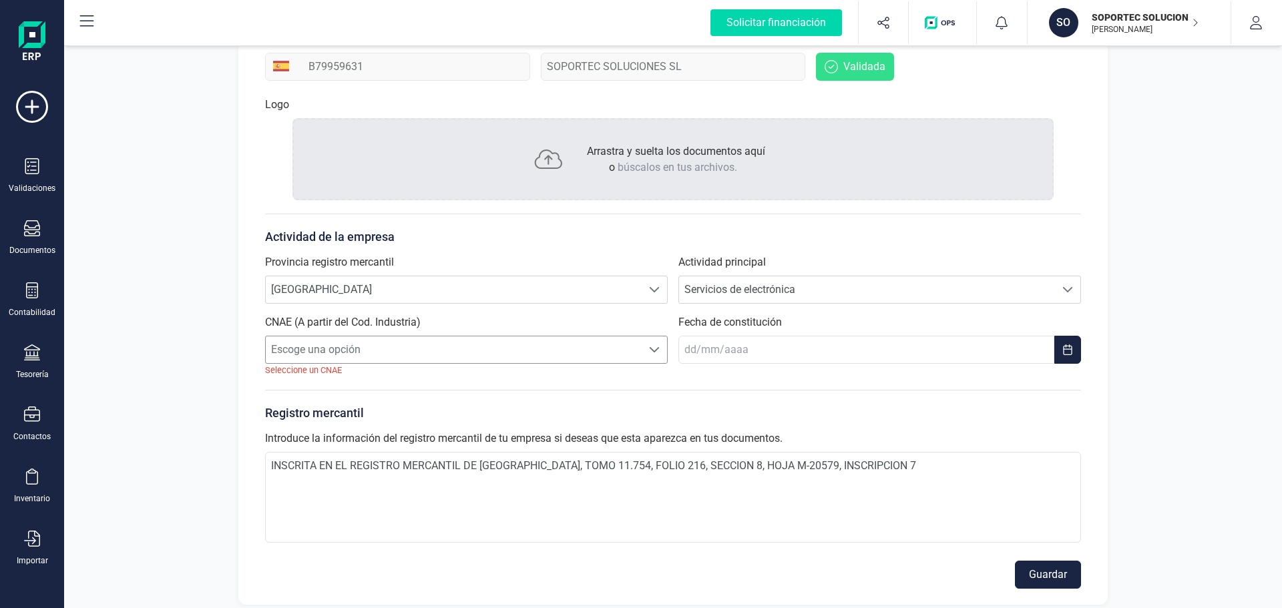
click at [526, 353] on span "Escoge una opción" at bounding box center [454, 349] width 376 height 27
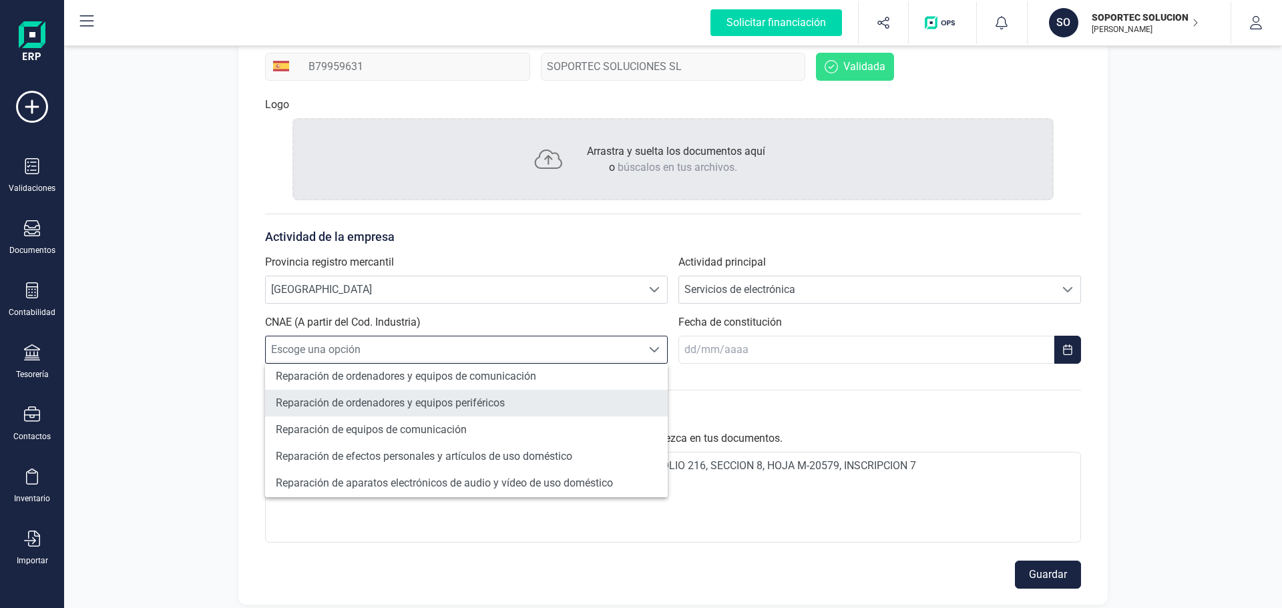
scroll to position [64, 0]
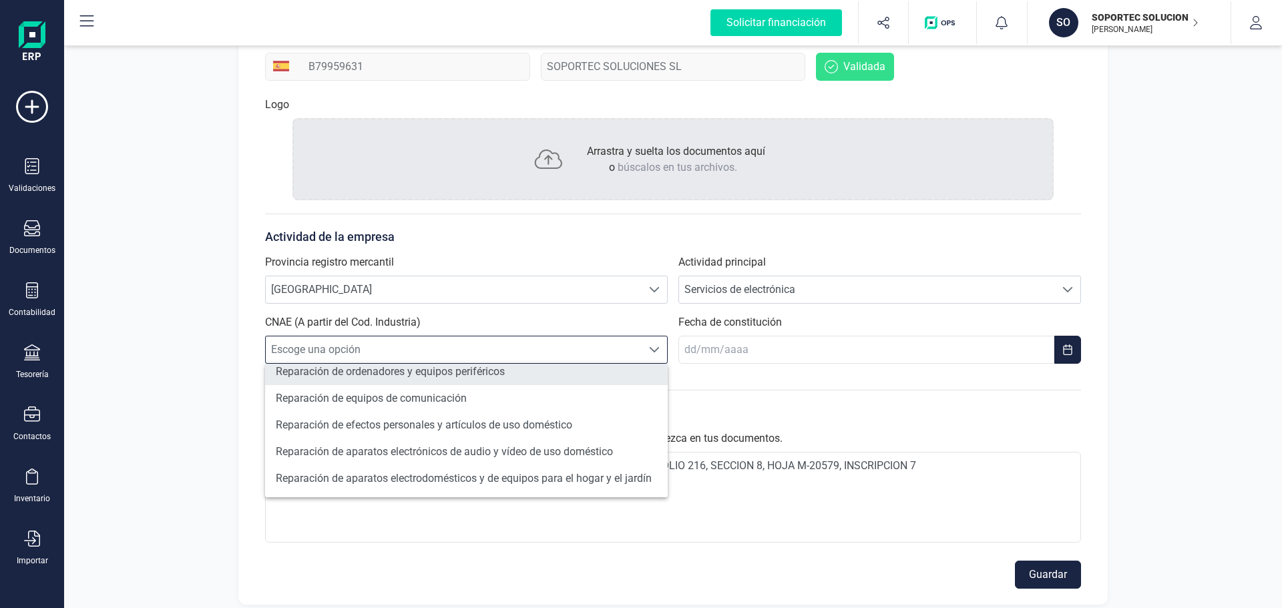
click at [507, 379] on li "Reparación de ordenadores y equipos periféricos" at bounding box center [466, 371] width 403 height 27
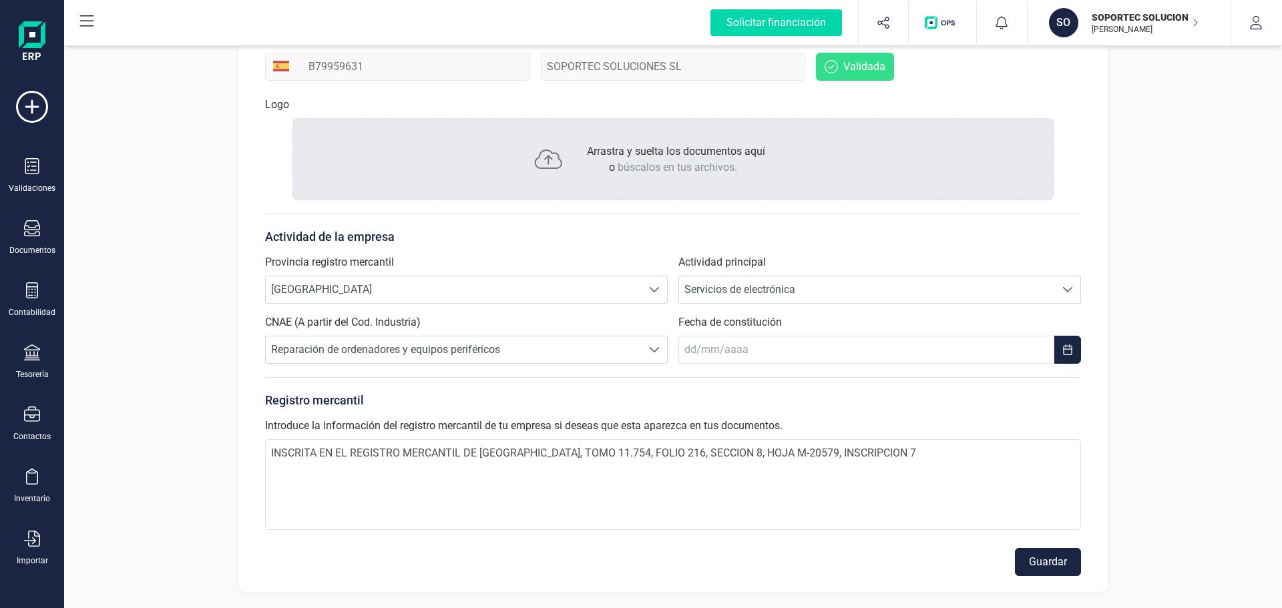
click at [625, 388] on div "Registro mercantil Introduce la información del registro mercantil de tu empres…" at bounding box center [673, 456] width 816 height 158
click at [1039, 574] on button "Guardar" at bounding box center [1048, 562] width 66 height 28
click at [888, 413] on div "Registro mercantil Introduce la información del registro mercantil de tu empres…" at bounding box center [673, 456] width 816 height 158
click at [1041, 563] on button "Guardar" at bounding box center [1048, 562] width 66 height 28
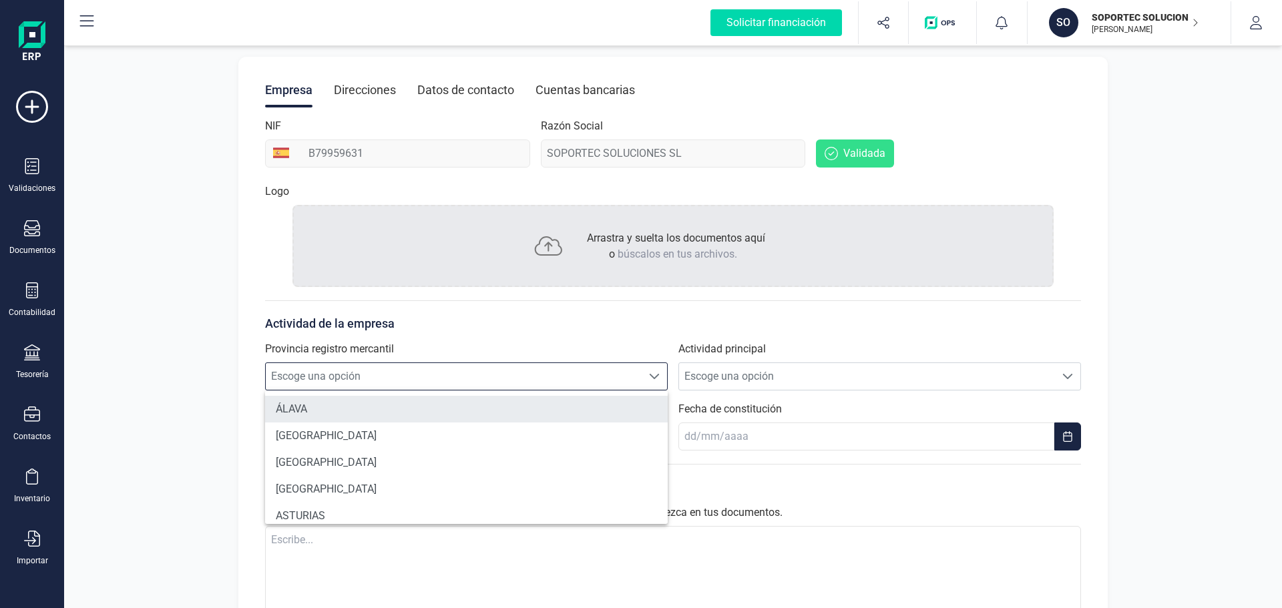
scroll to position [726, 0]
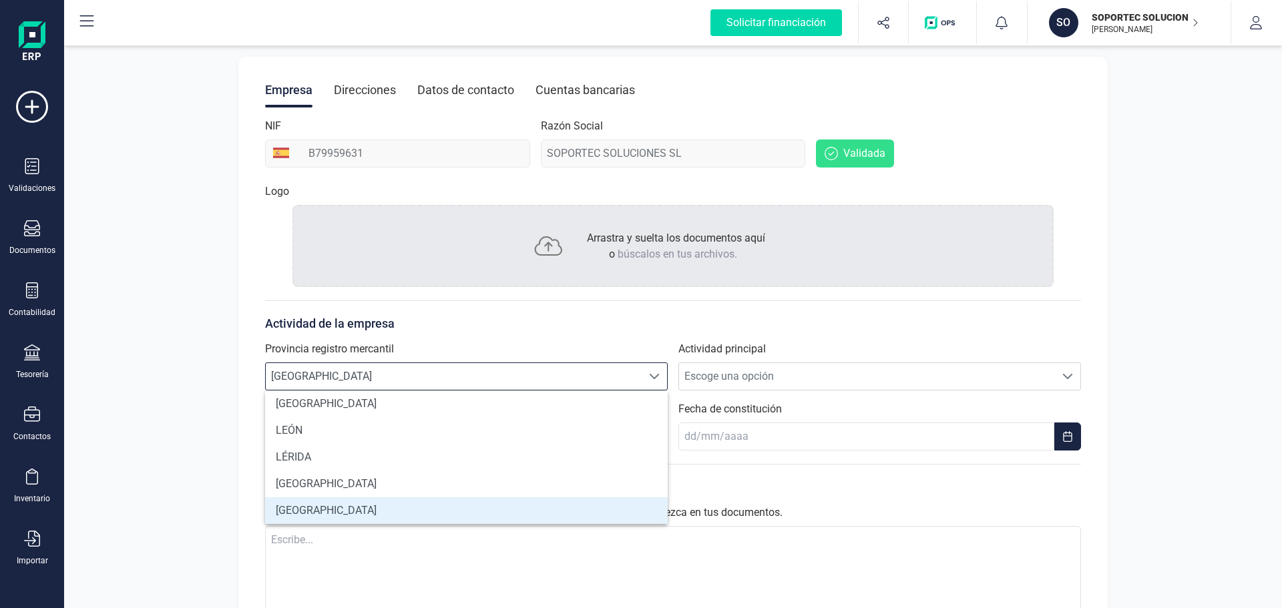
click at [497, 506] on li "MADRID" at bounding box center [466, 510] width 403 height 27
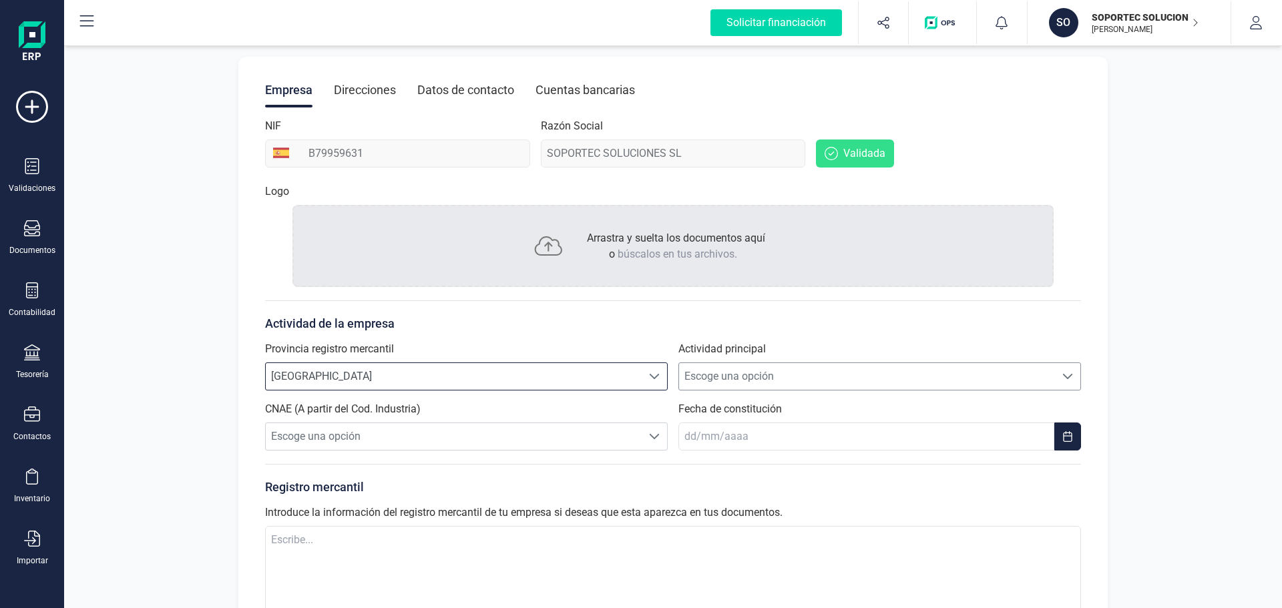
click at [755, 374] on span "Escoge una opción" at bounding box center [867, 376] width 376 height 27
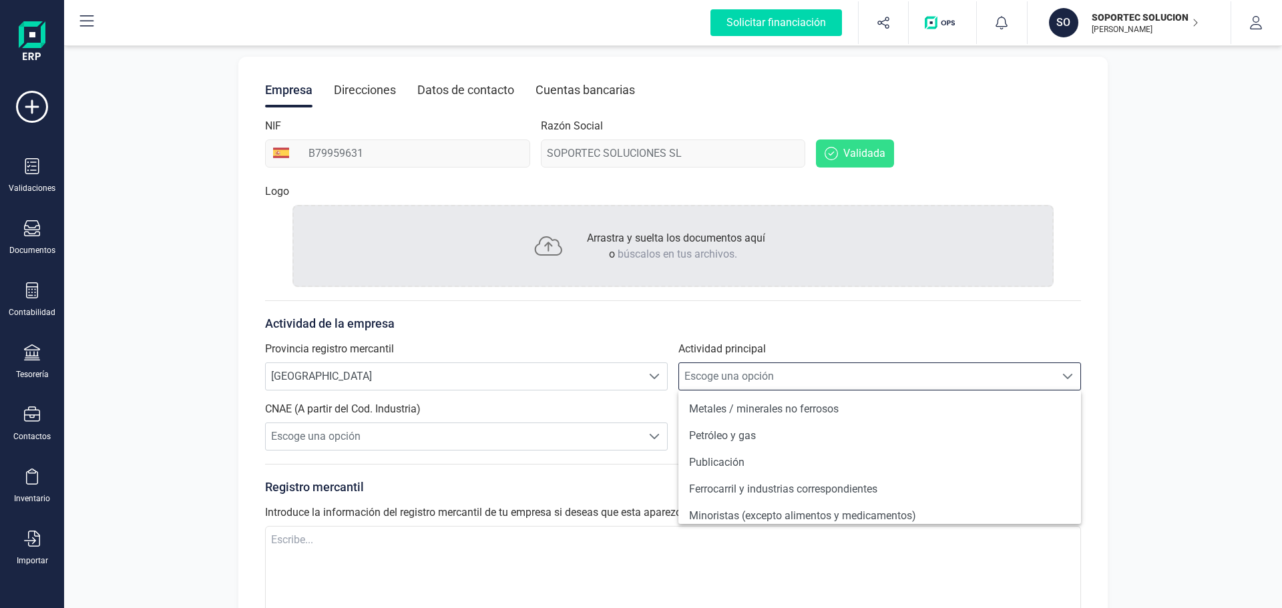
scroll to position [1159, 0]
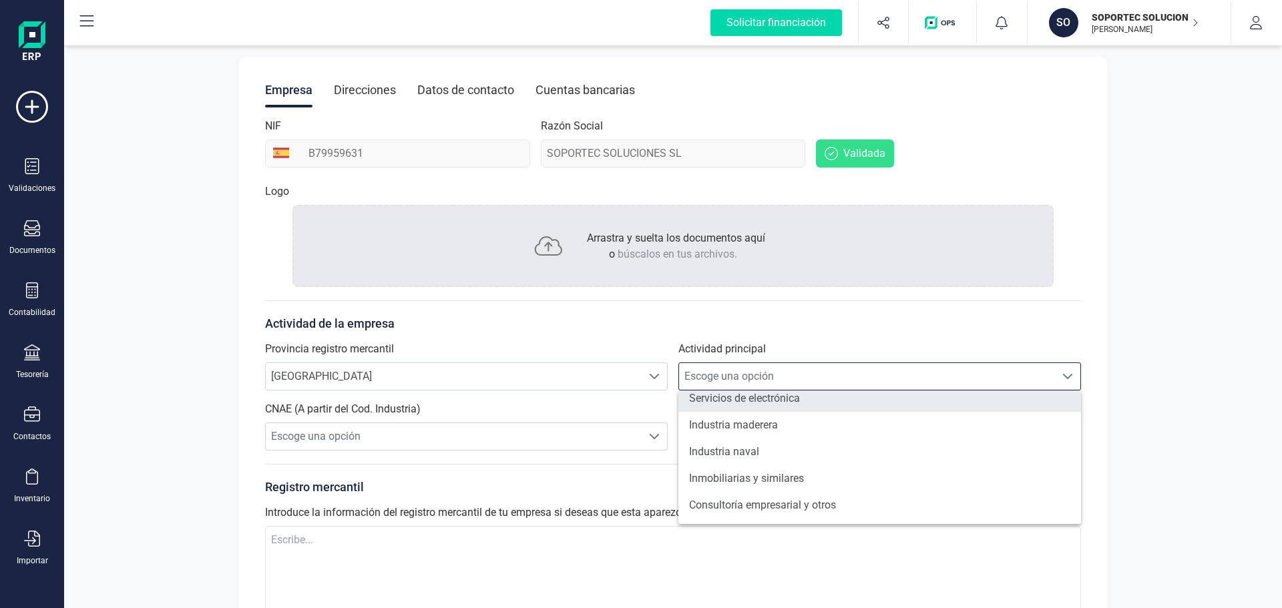
click at [794, 403] on li "Servicios de electrónica" at bounding box center [879, 398] width 403 height 27
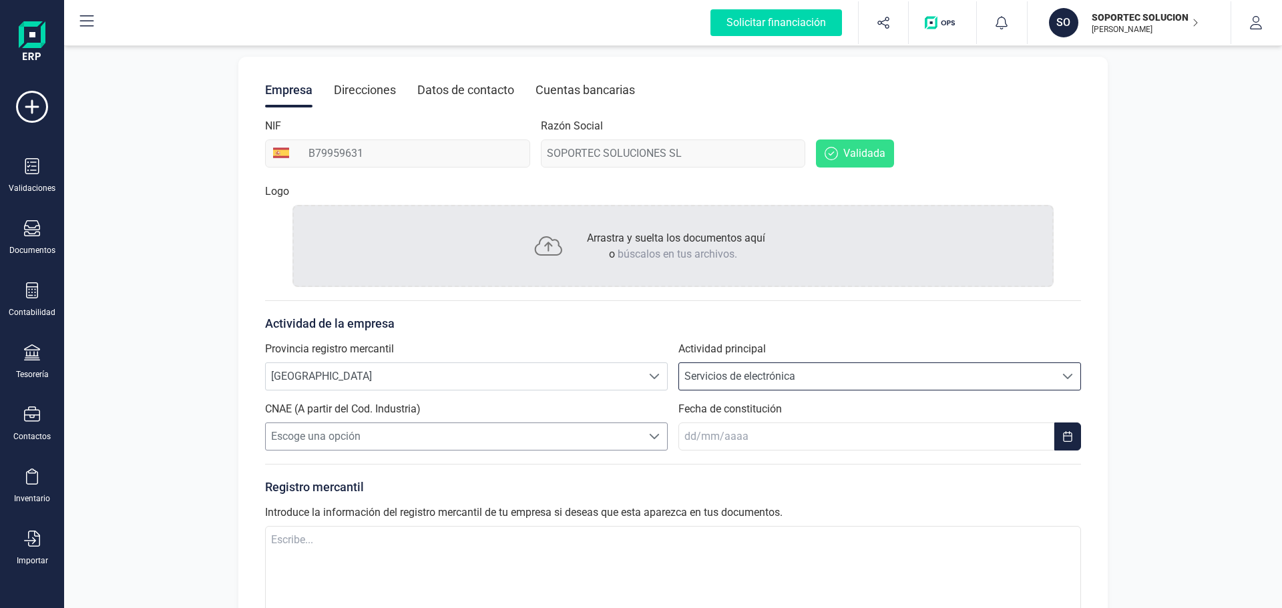
click at [571, 437] on span "Escoge una opción" at bounding box center [454, 436] width 376 height 27
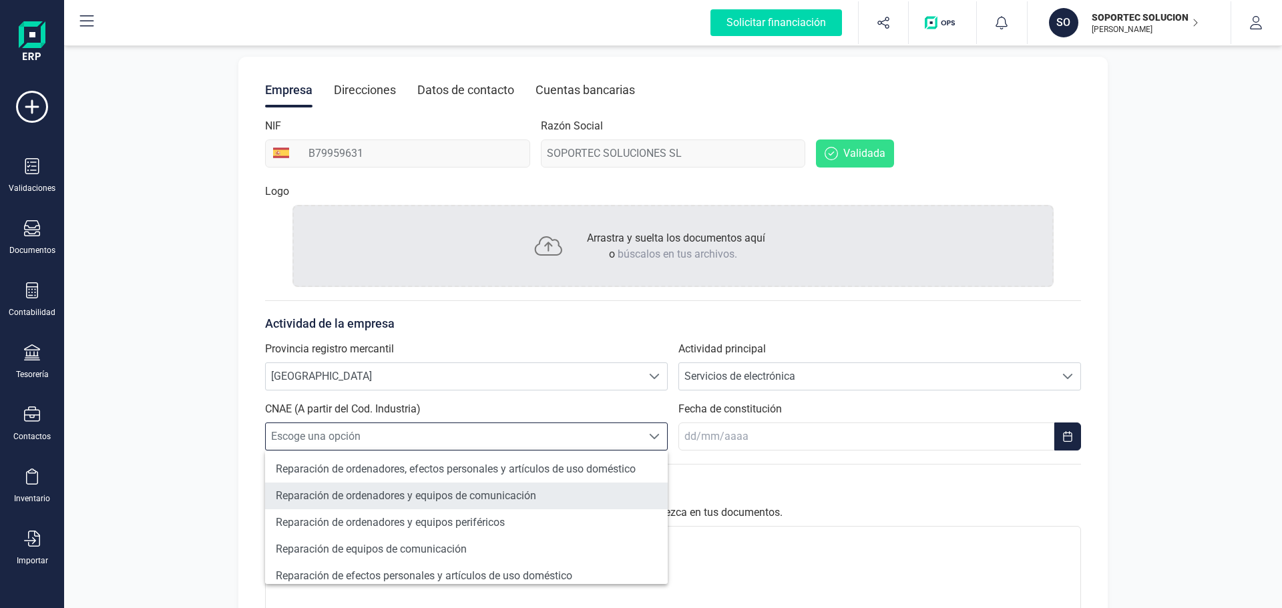
click at [538, 491] on li "Reparación de ordenadores y equipos de comunicación" at bounding box center [466, 496] width 403 height 27
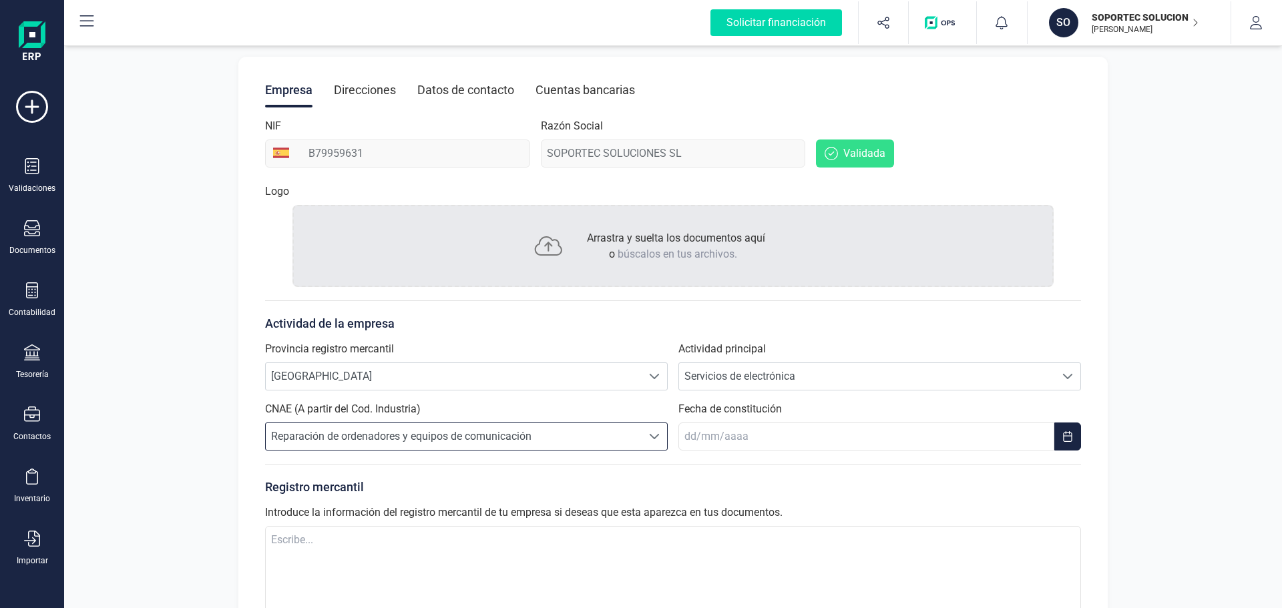
click at [589, 435] on span "Reparación de ordenadores y equipos de comunicación" at bounding box center [454, 436] width 376 height 27
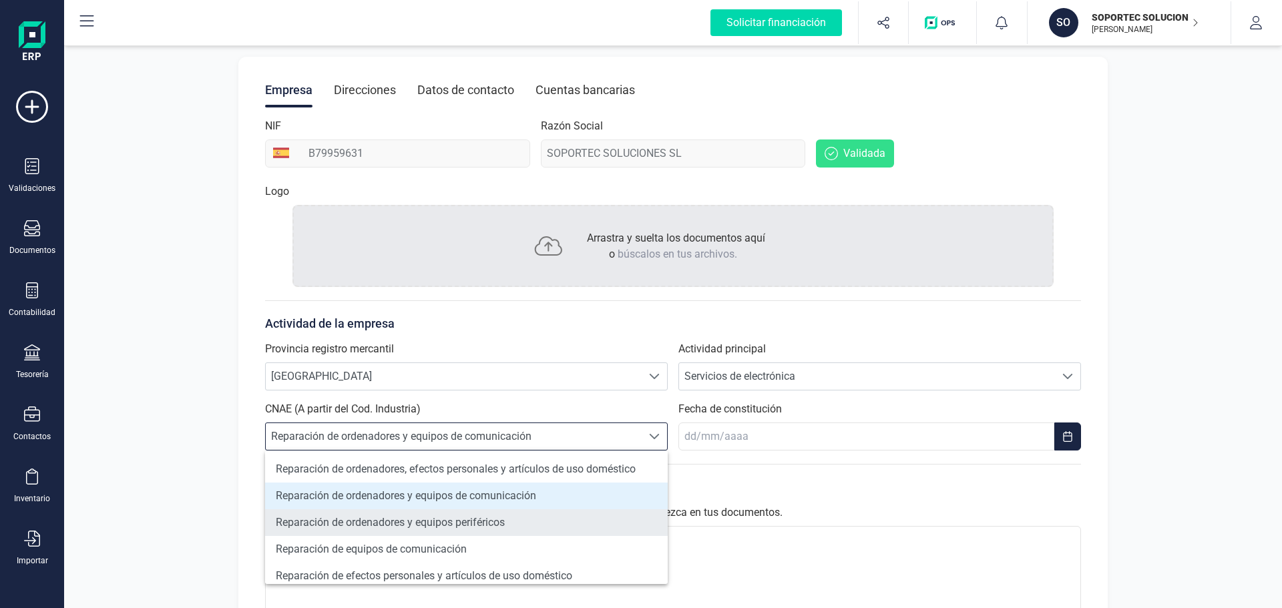
click at [573, 515] on li "Reparación de ordenadores y equipos periféricos" at bounding box center [466, 522] width 403 height 27
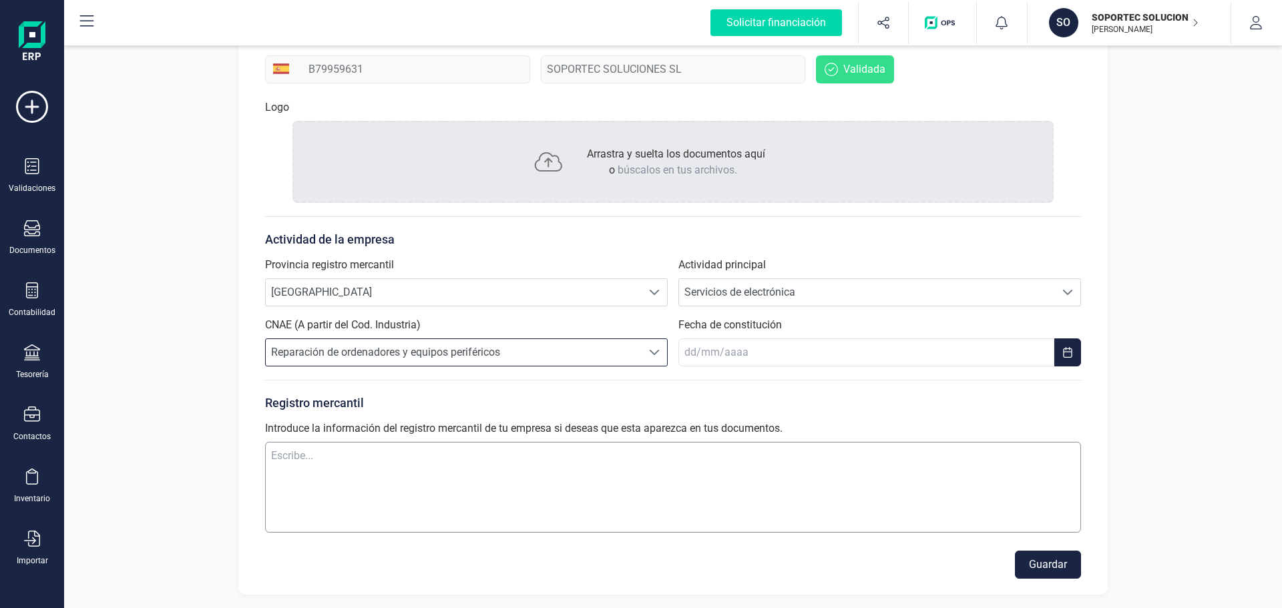
scroll to position [220, 0]
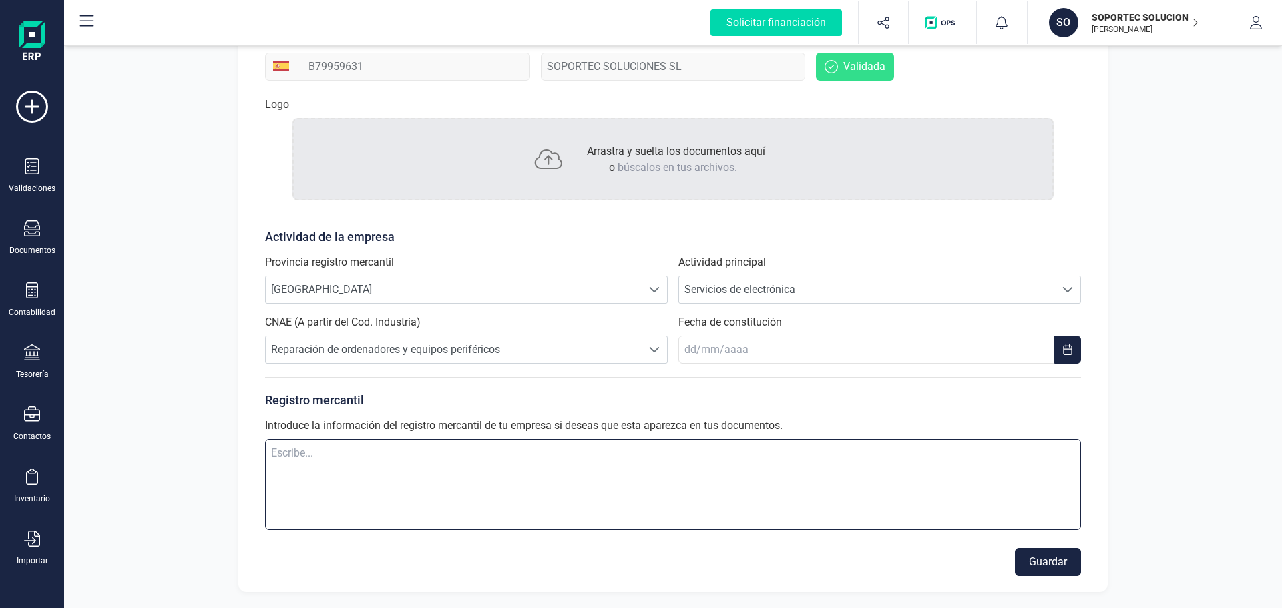
click at [617, 482] on textarea at bounding box center [673, 484] width 816 height 91
paste textarea "6203"
type textarea "6203"
click at [597, 479] on textarea at bounding box center [673, 484] width 816 height 91
paste textarea "INSCRITA EN EL REGISTRO MERCANTIL DE MADRID, TOMO 11.754, FOLIO 216, SECCION 8,…"
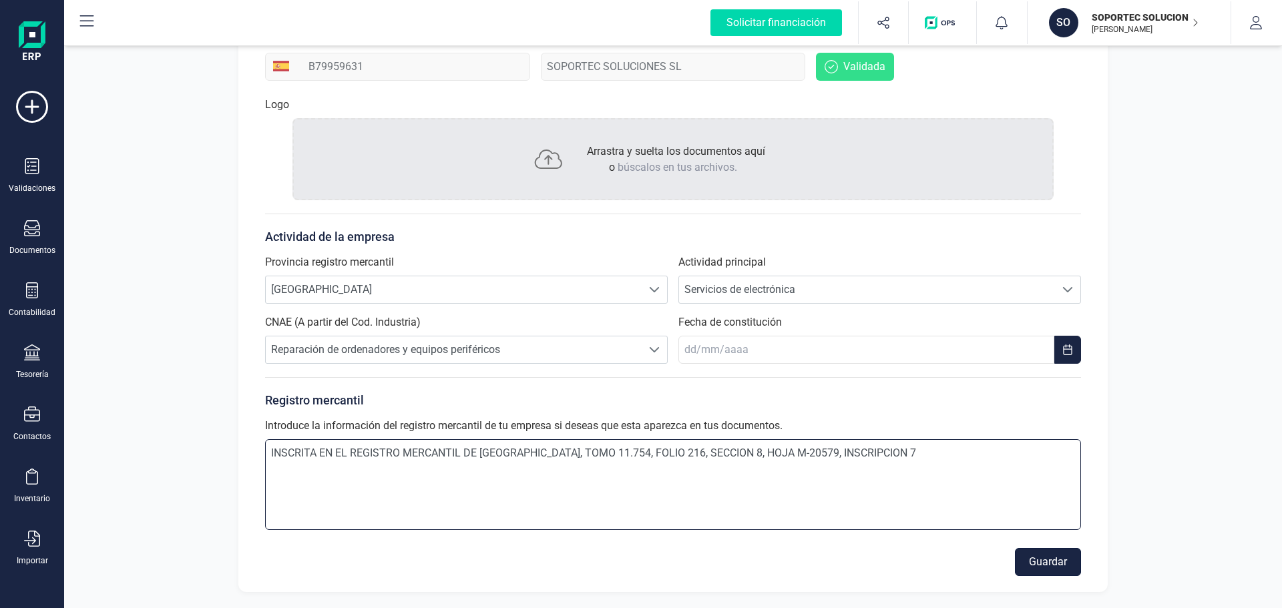
type textarea "INSCRITA EN EL REGISTRO MERCANTIL DE MADRID, TOMO 11.754, FOLIO 216, SECCION 8,…"
click at [1074, 562] on button "Guardar" at bounding box center [1048, 562] width 66 height 28
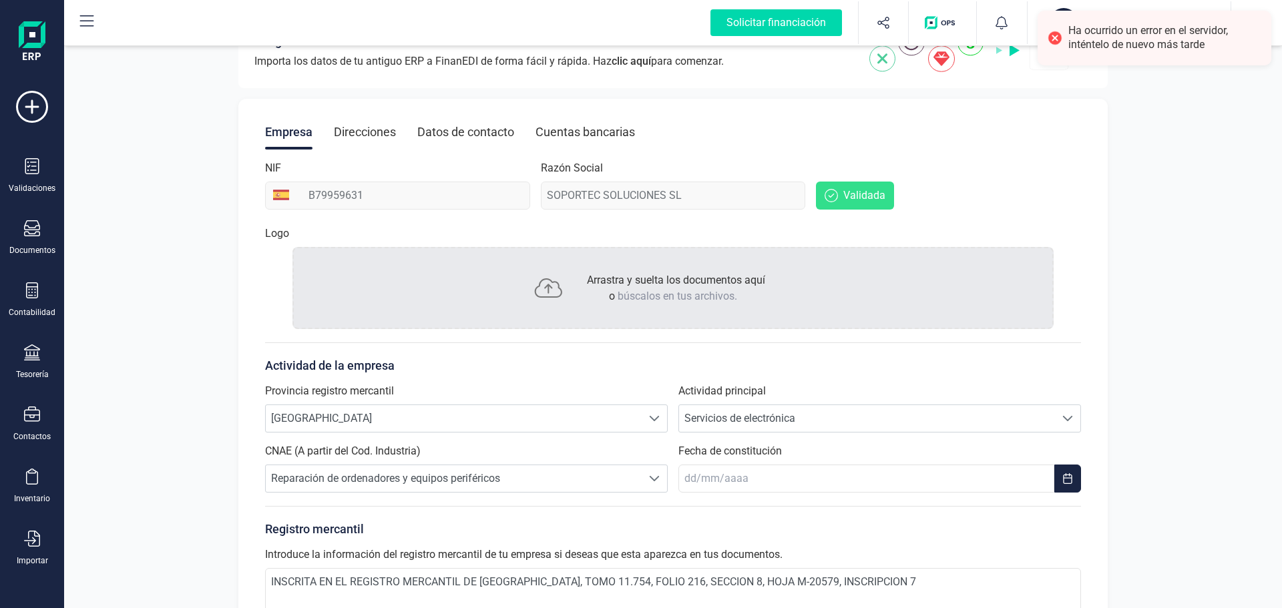
scroll to position [0, 0]
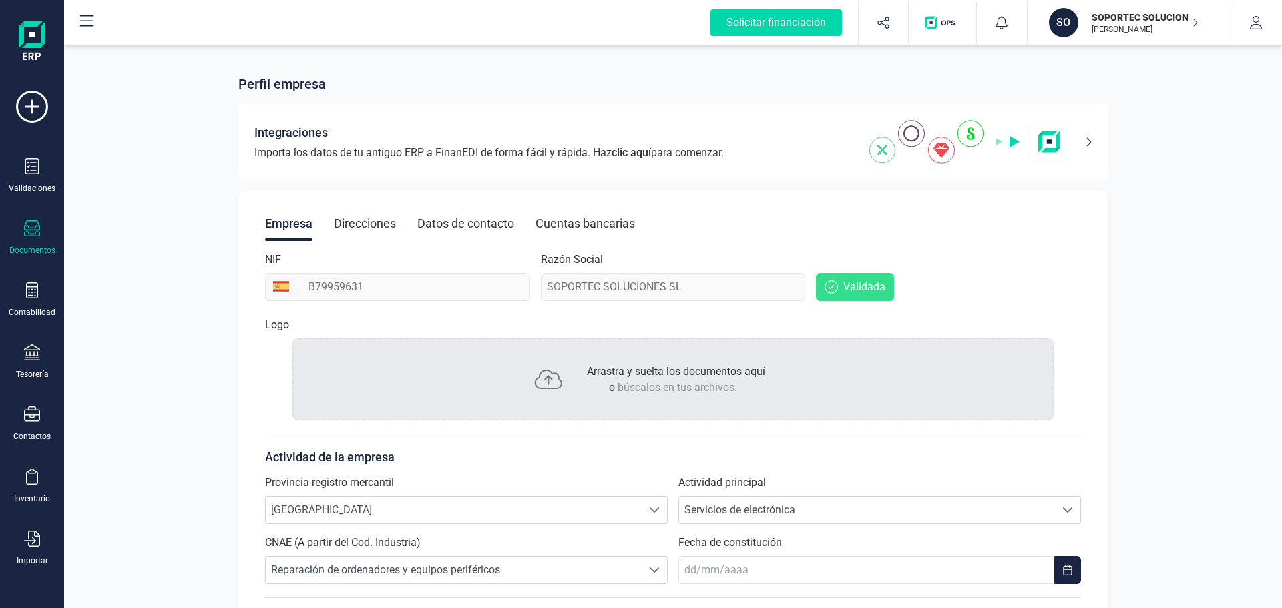
click at [31, 244] on div "Documentos" at bounding box center [31, 237] width 53 height 35
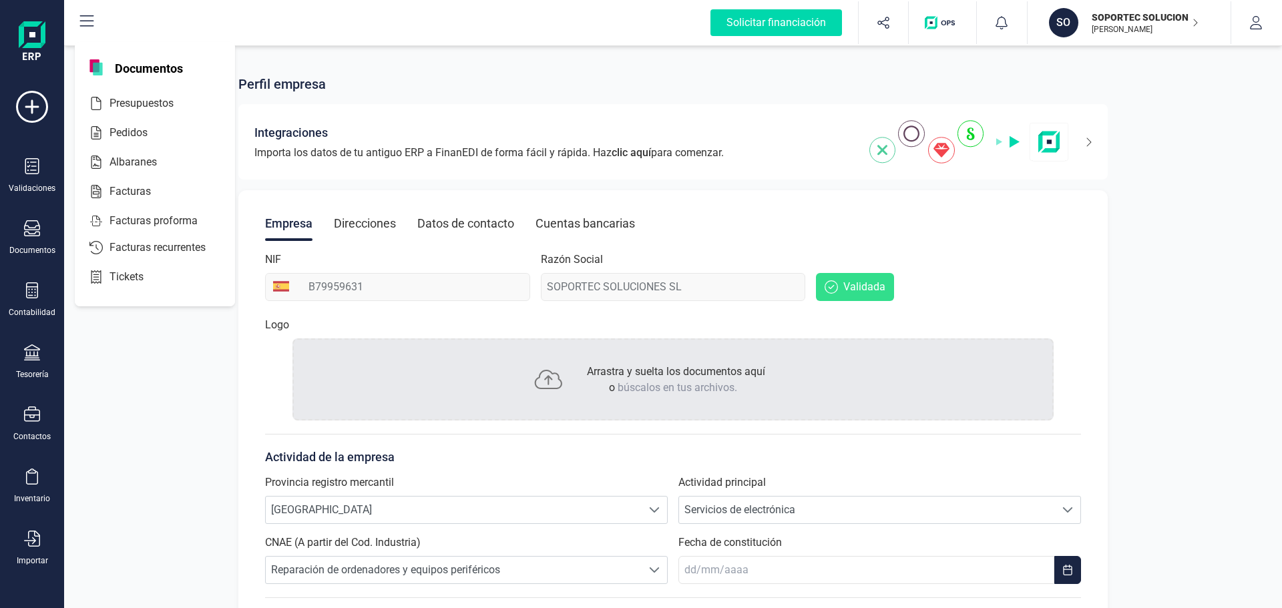
click at [496, 415] on div "Arrastra y suelta los documentos aquí o búscalos en tus archivos." at bounding box center [672, 379] width 761 height 82
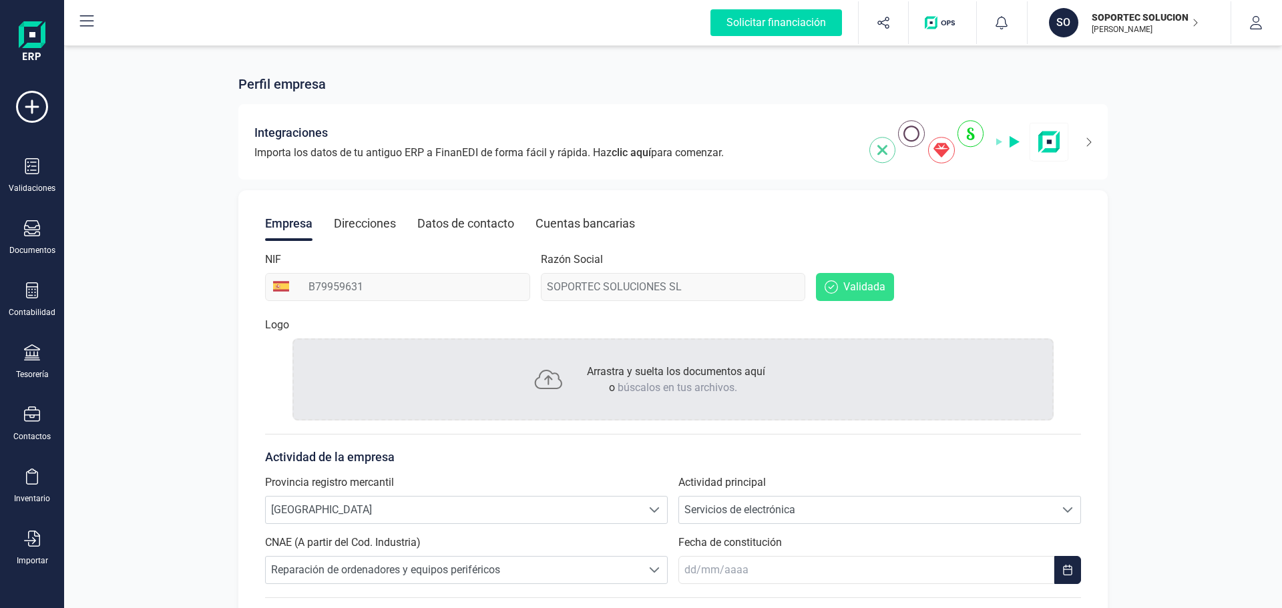
scroll to position [220, 0]
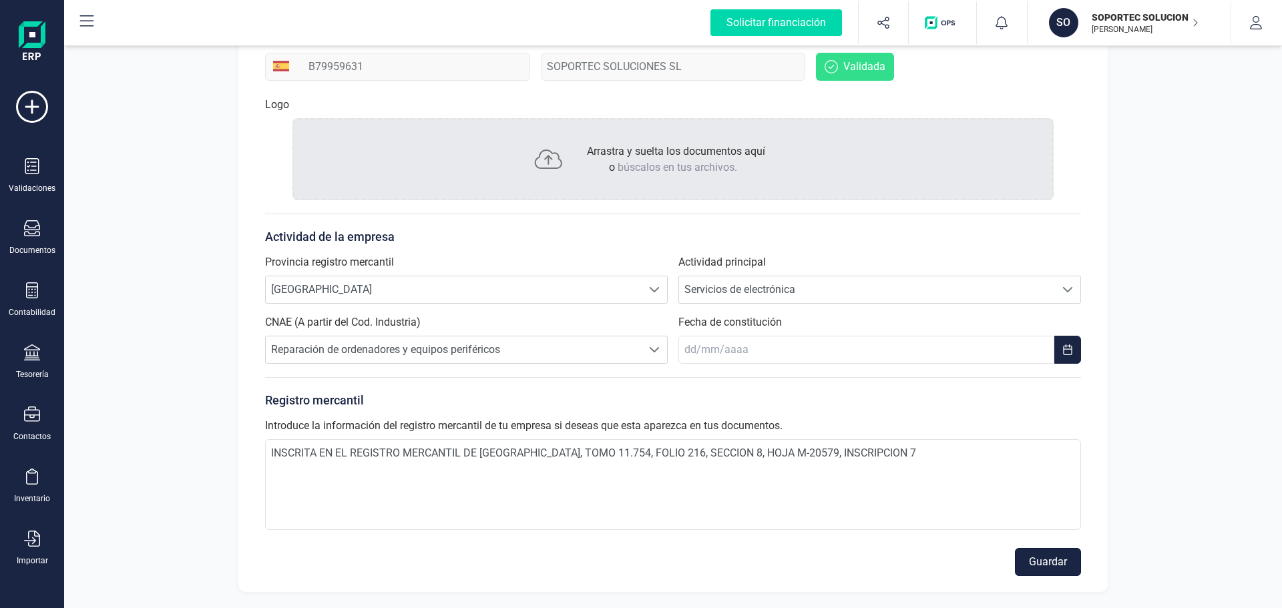
click at [1045, 563] on button "Guardar" at bounding box center [1048, 562] width 66 height 28
click at [1067, 351] on icon "Choose Date" at bounding box center [1067, 349] width 11 height 11
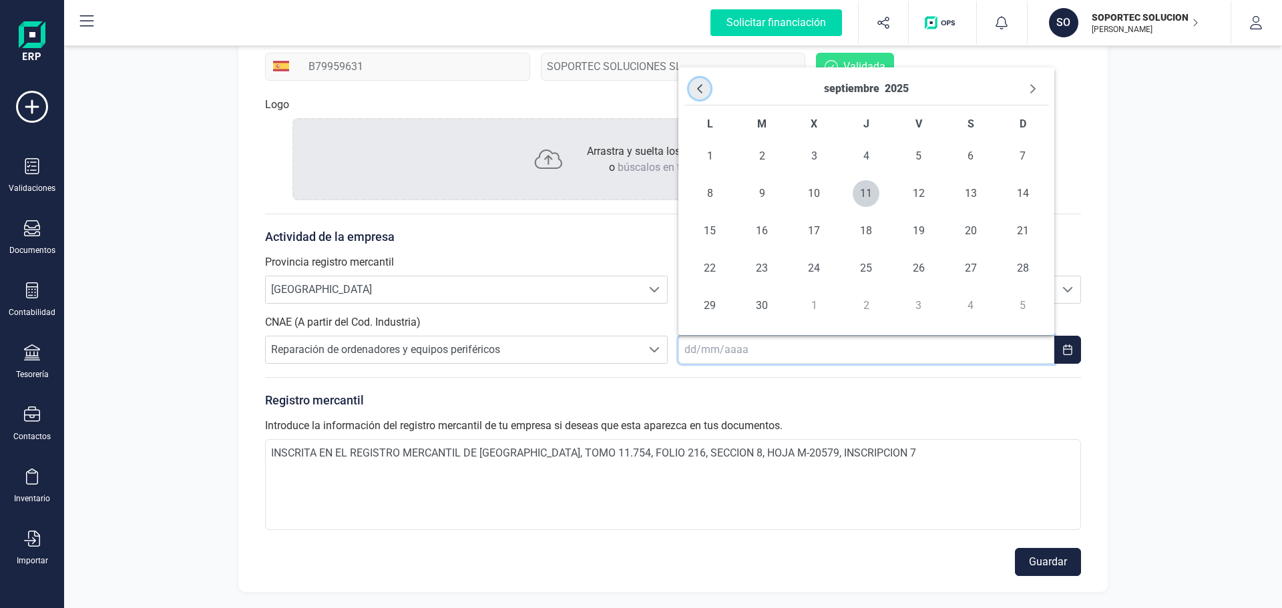
click at [696, 91] on icon "Previous Month" at bounding box center [699, 88] width 11 height 11
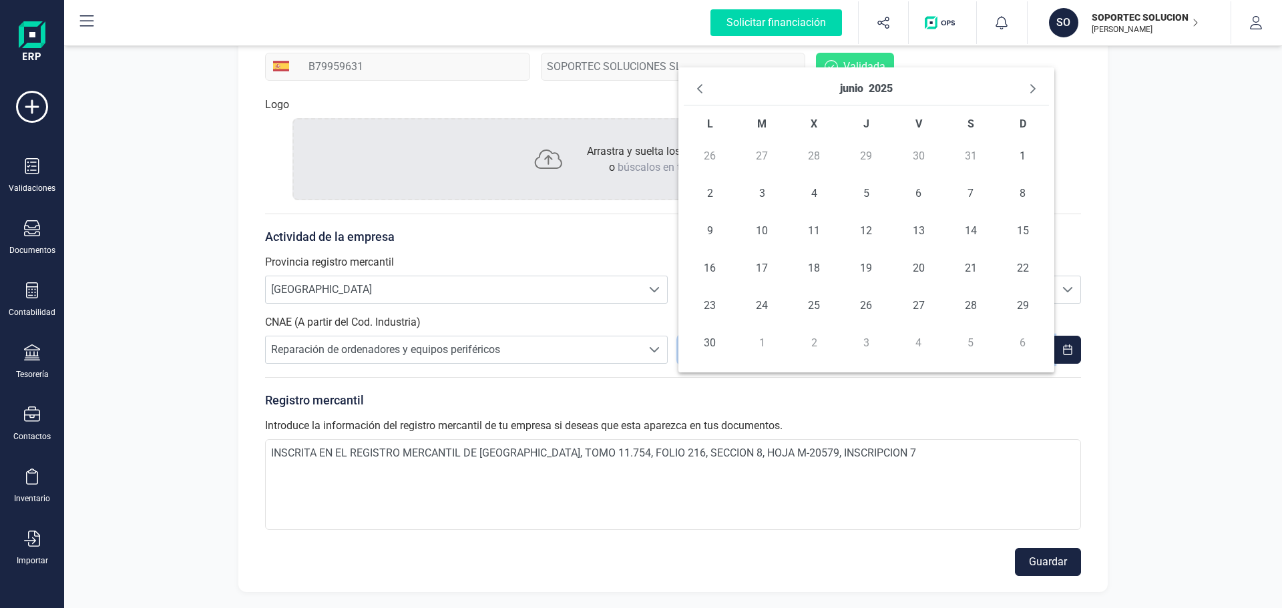
click at [696, 91] on icon "Previous Month" at bounding box center [699, 88] width 11 height 11
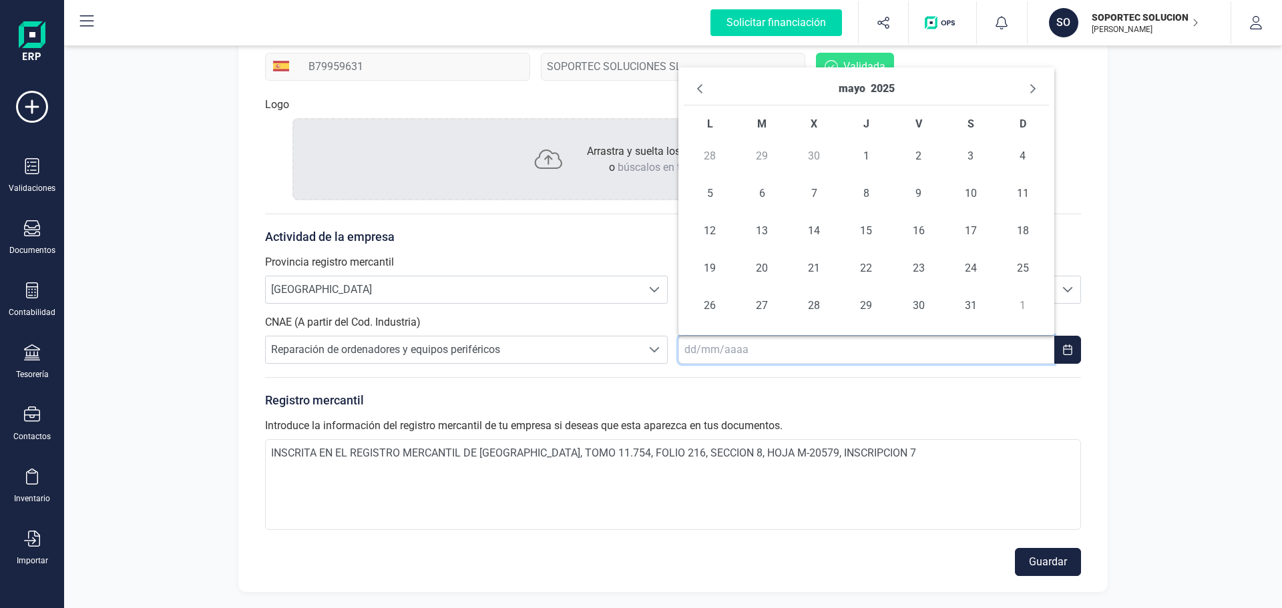
click at [696, 91] on icon "Previous Month" at bounding box center [699, 88] width 11 height 11
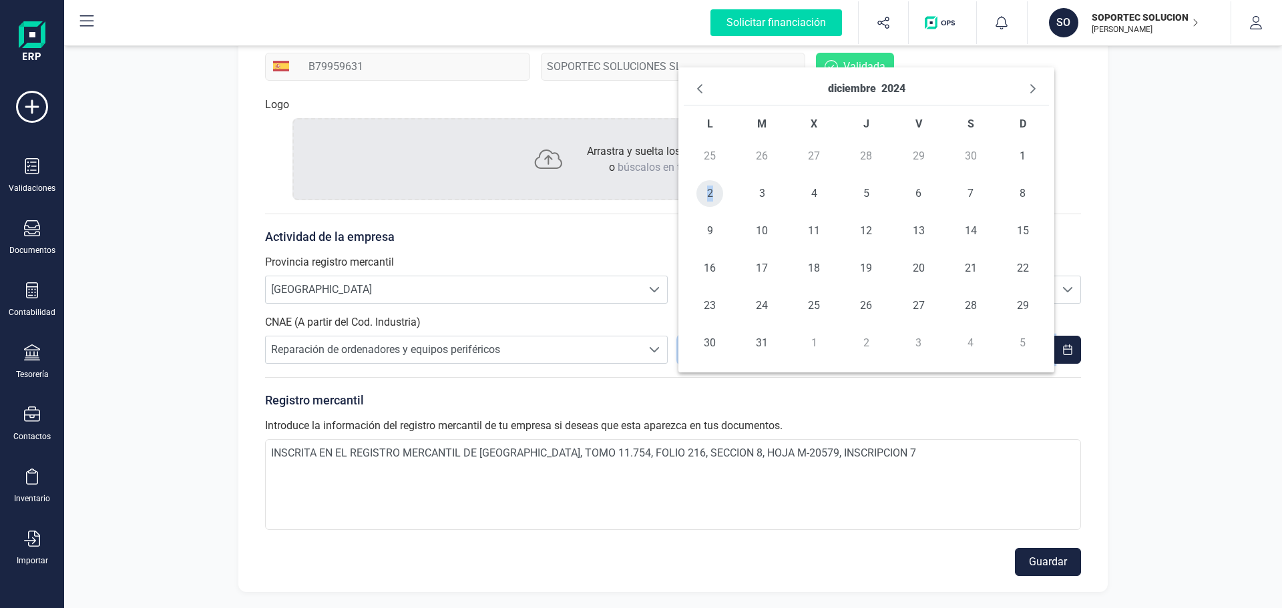
click at [710, 190] on span "2" at bounding box center [709, 193] width 27 height 27
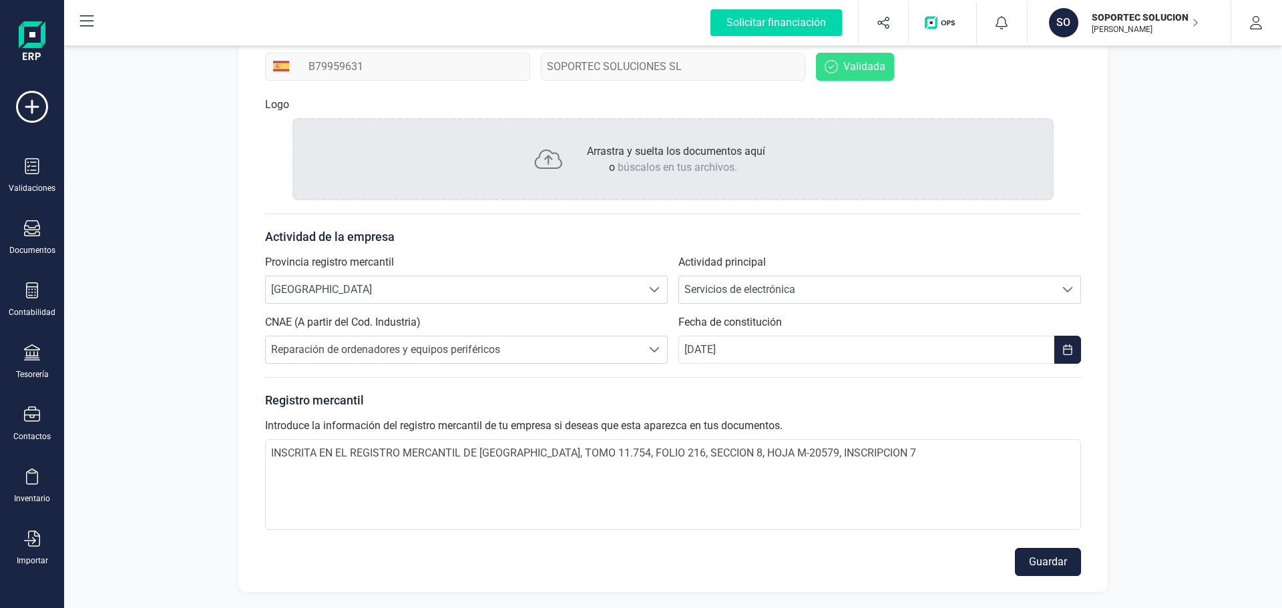
click at [1037, 557] on button "Guardar" at bounding box center [1048, 562] width 66 height 28
click at [1082, 344] on div "Empresa Direcciones Datos de contacto Cuentas bancarias NIF B79959631 Razón Soc…" at bounding box center [672, 281] width 869 height 622
click at [1071, 349] on icon "Choose Date" at bounding box center [1067, 349] width 9 height 11
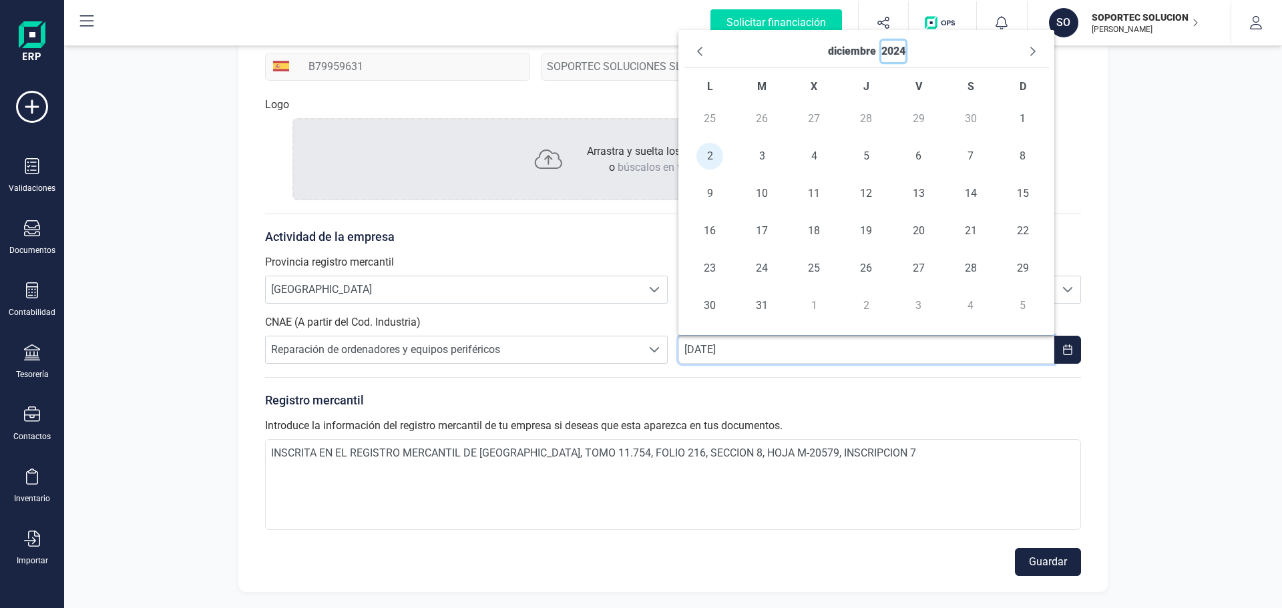
click at [900, 49] on button "2024" at bounding box center [893, 51] width 24 height 21
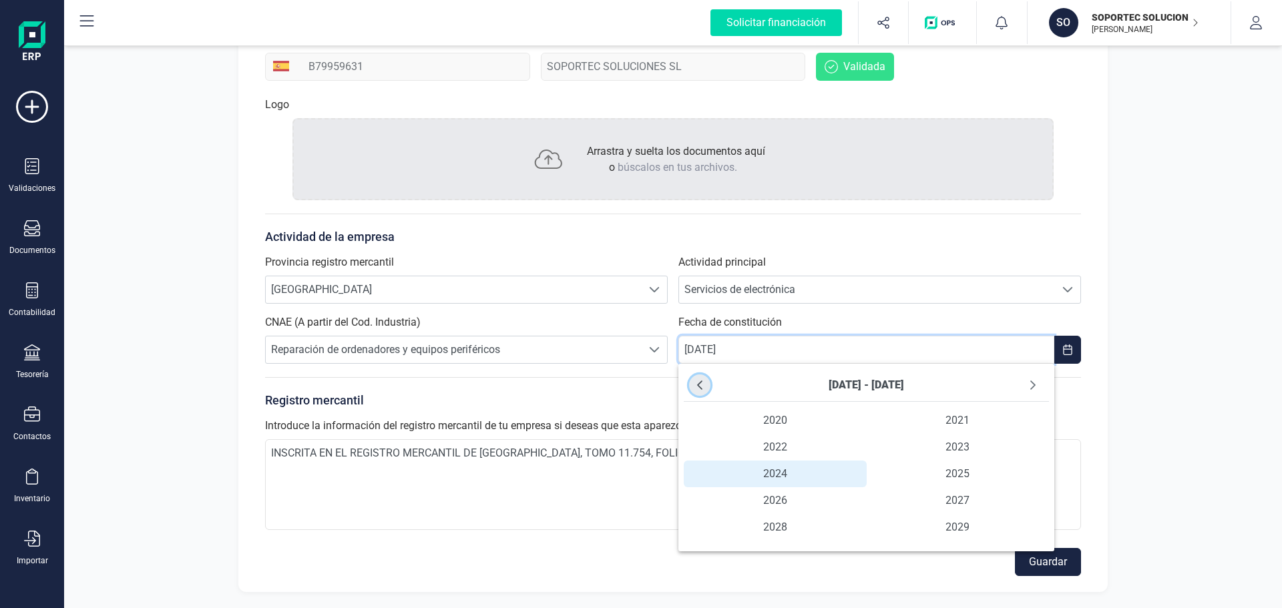
click at [698, 387] on icon "Previous Decade" at bounding box center [699, 385] width 11 height 11
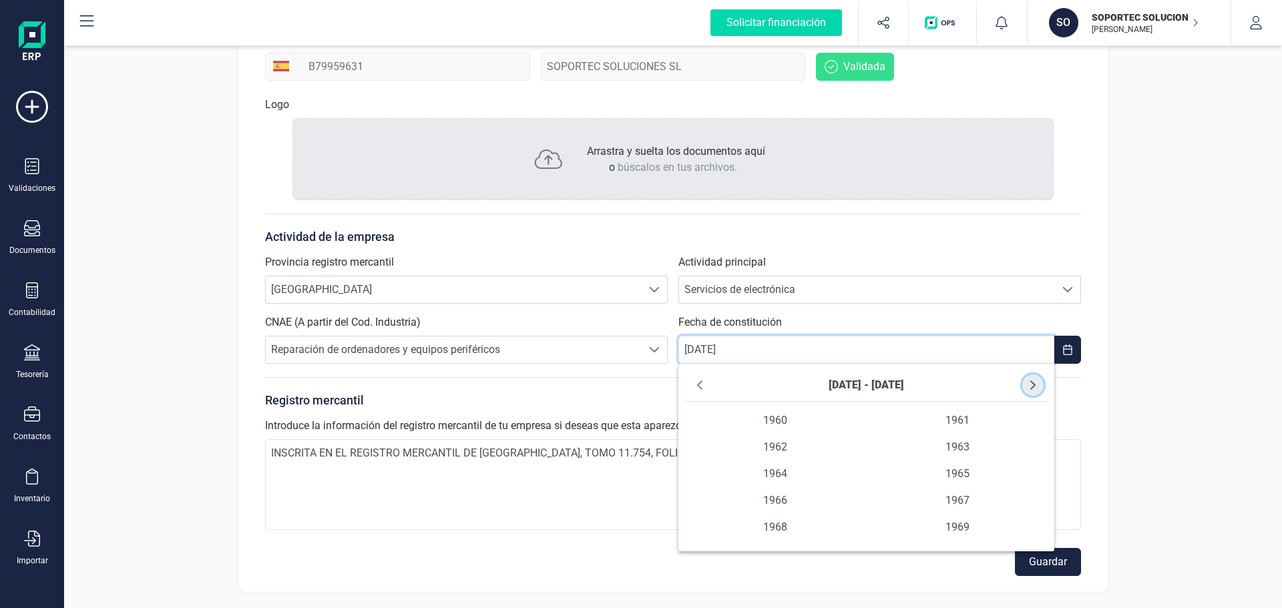
click at [1037, 382] on icon "Next Decade" at bounding box center [1032, 385] width 11 height 11
click at [963, 413] on span "1991" at bounding box center [958, 420] width 183 height 27
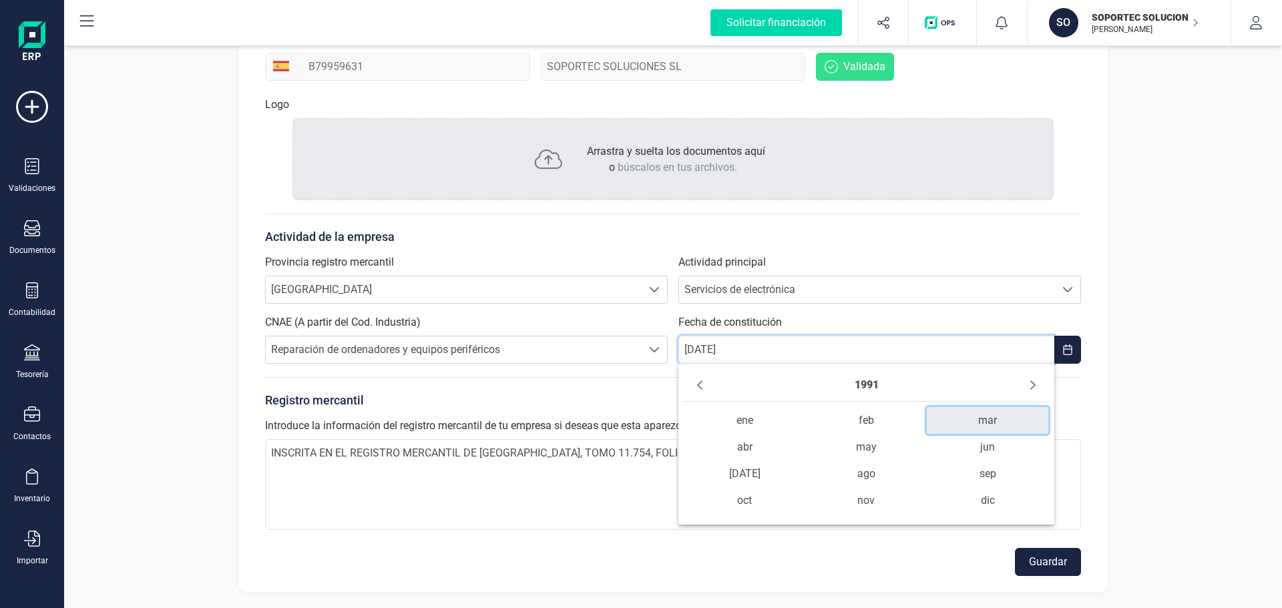
click at [987, 417] on span "mar" at bounding box center [988, 420] width 122 height 27
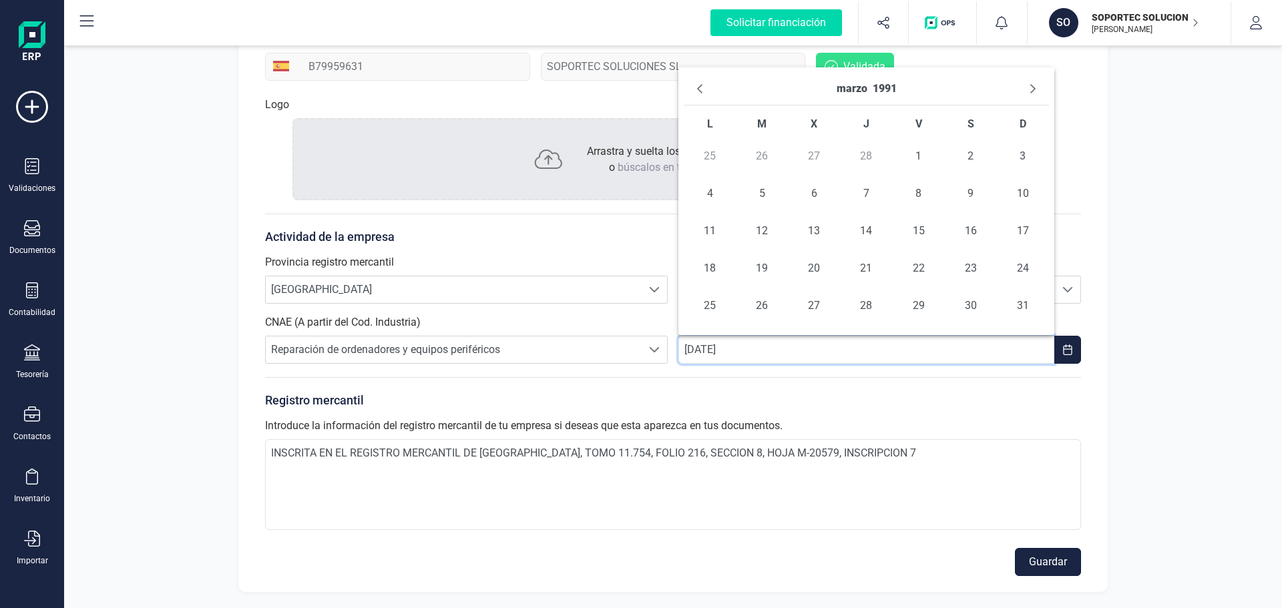
click at [1045, 560] on button "Guardar" at bounding box center [1048, 562] width 66 height 28
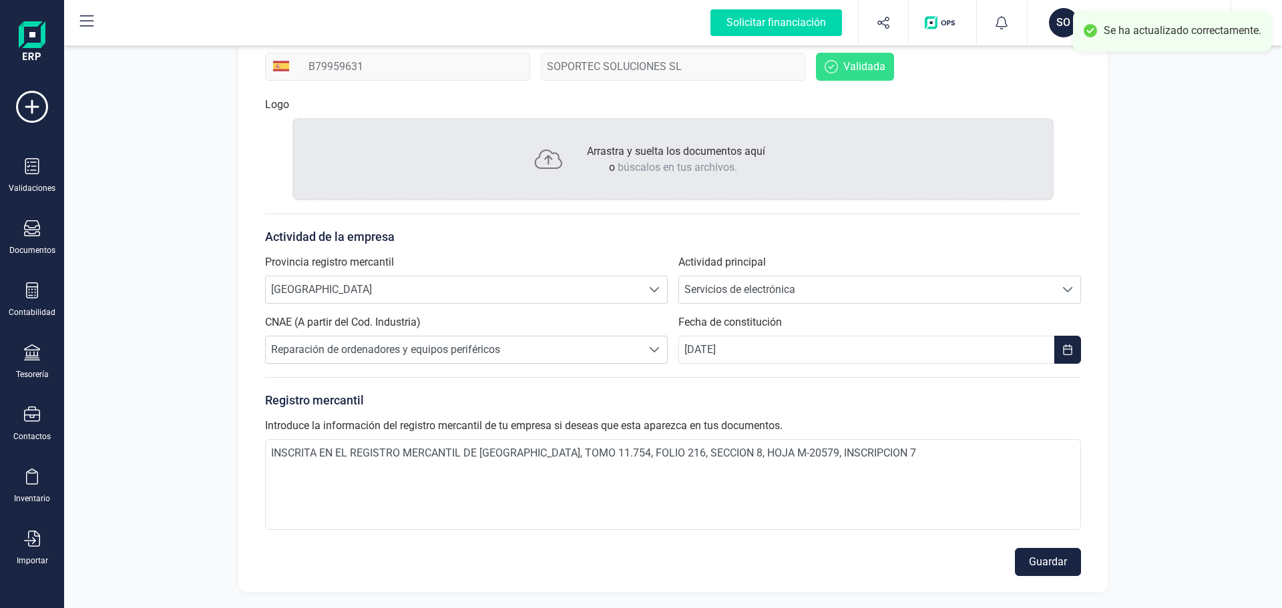
click at [1148, 154] on div "Perfil empresa Integraciones Importa los datos de tu antiguo ERP a FinanEDI de …" at bounding box center [673, 215] width 1218 height 786
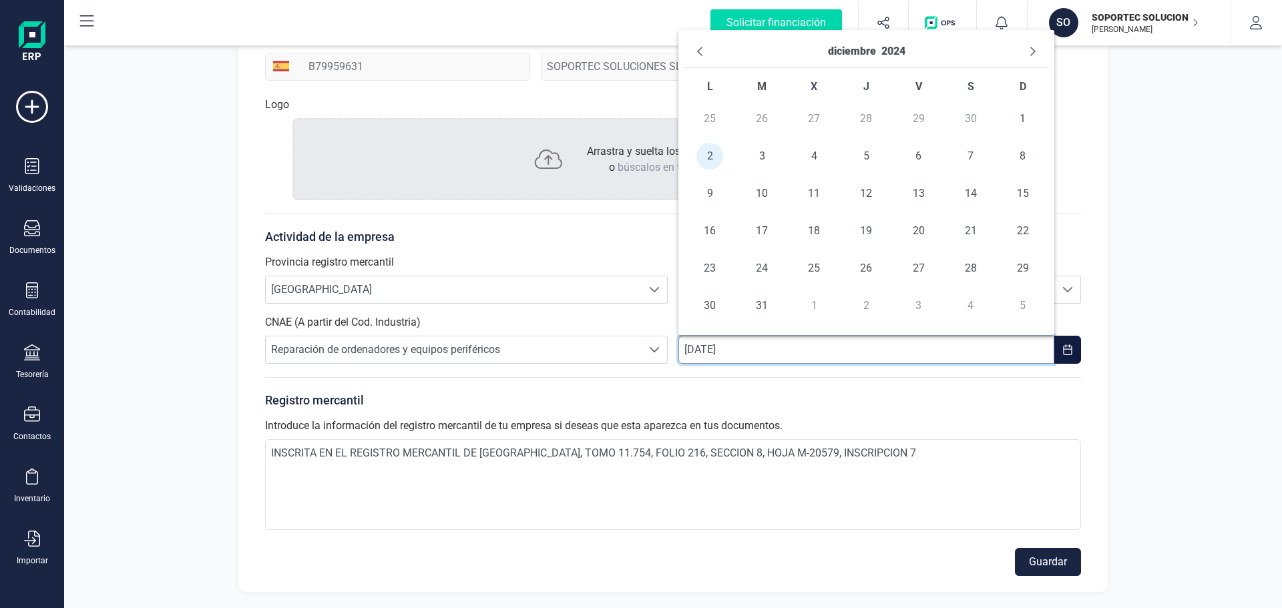
click at [758, 348] on input "02/12/2024" at bounding box center [866, 350] width 376 height 28
click at [694, 352] on input "02/12/2024" at bounding box center [866, 350] width 376 height 28
type input "03/03/1991"
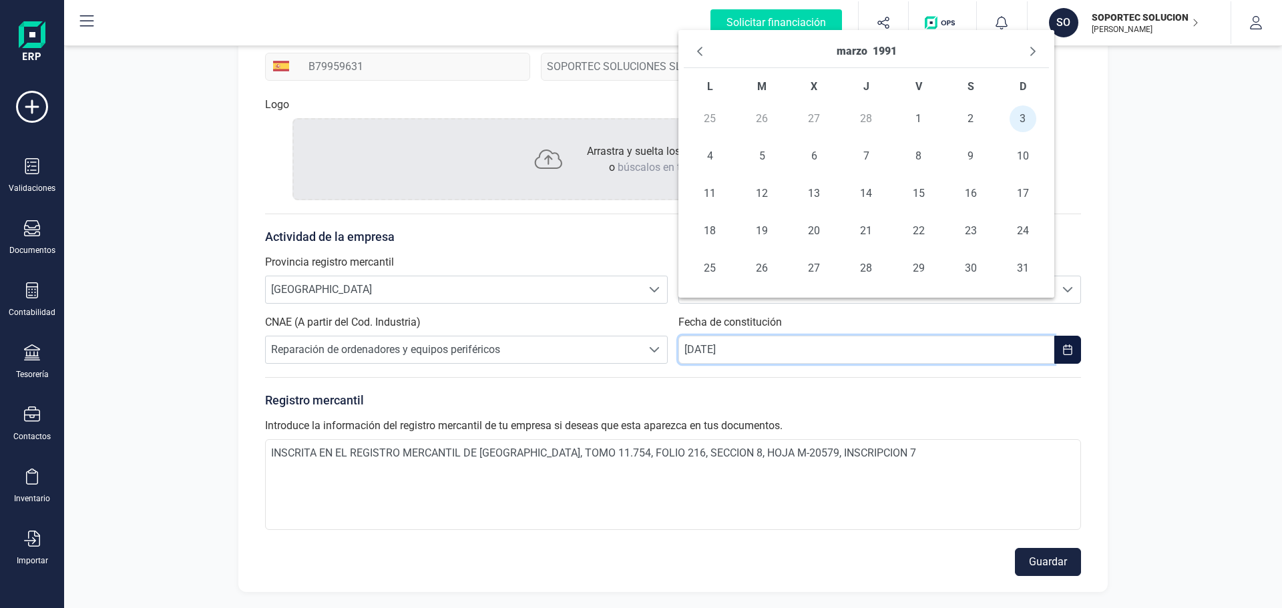
click at [1073, 348] on button "Choose Date" at bounding box center [1067, 350] width 27 height 28
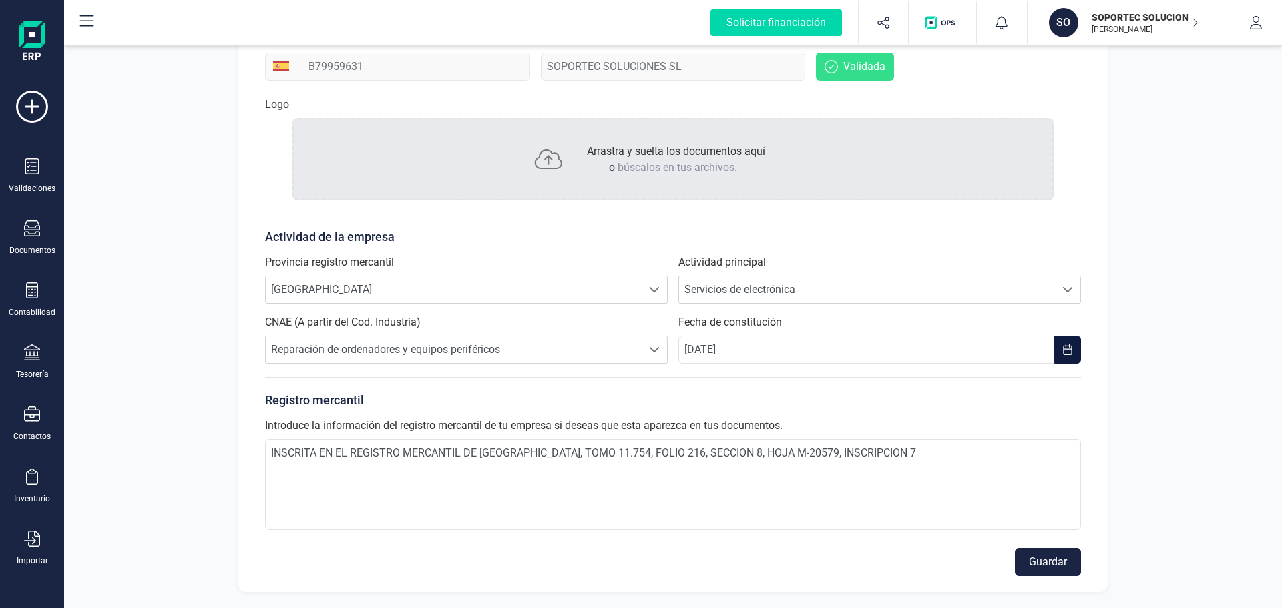
click at [1073, 348] on button "Choose Date" at bounding box center [1067, 350] width 27 height 28
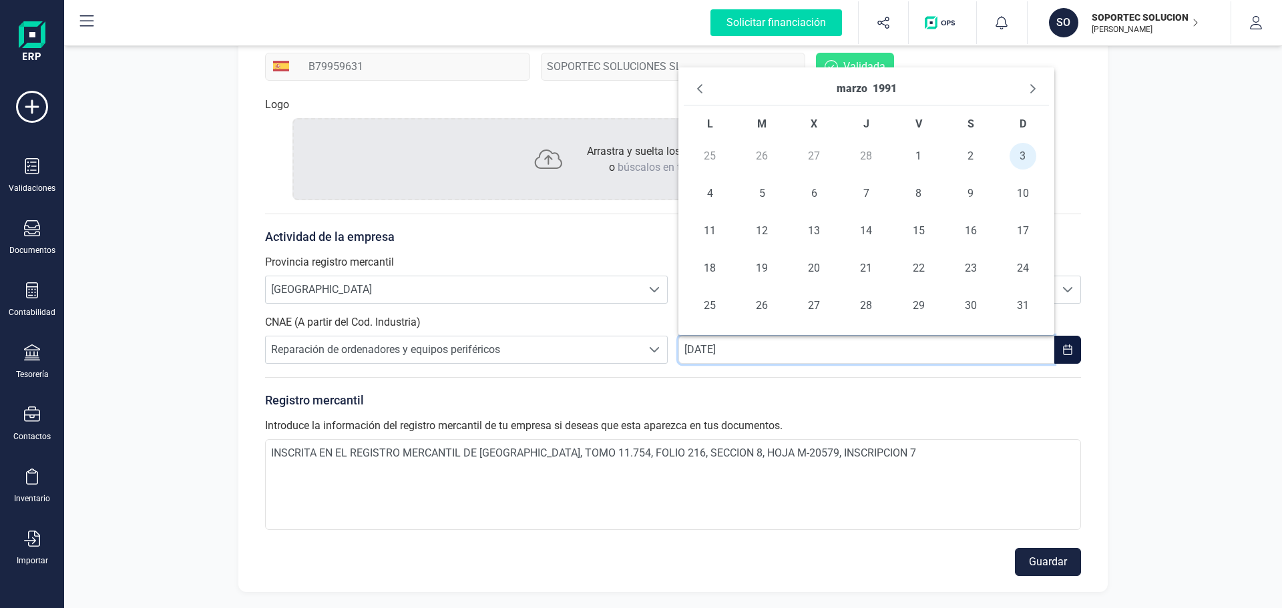
click at [1073, 348] on button "Choose Date" at bounding box center [1067, 350] width 27 height 28
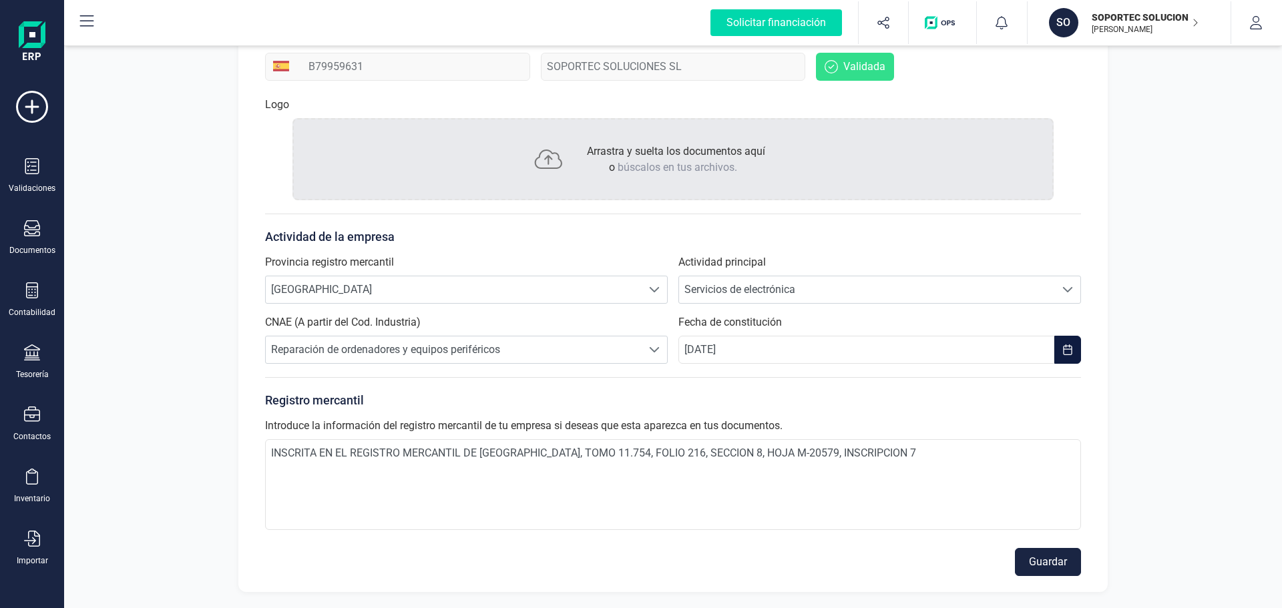
click at [1073, 352] on button "Choose Date" at bounding box center [1067, 350] width 27 height 28
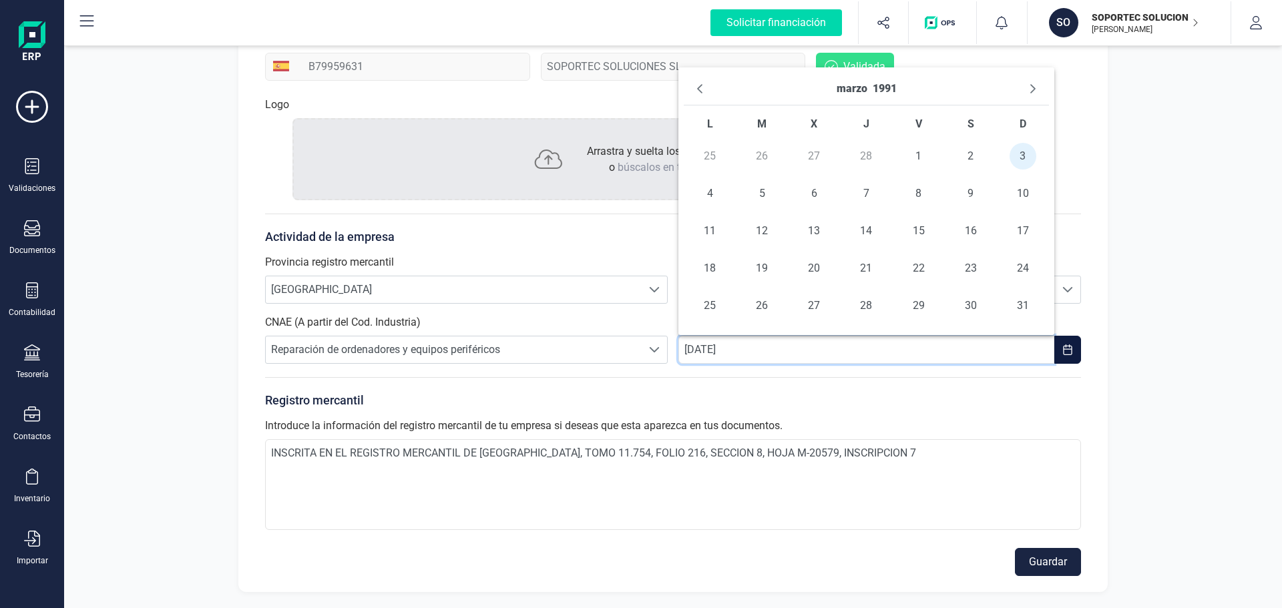
click at [1073, 352] on button "Choose Date" at bounding box center [1067, 350] width 27 height 28
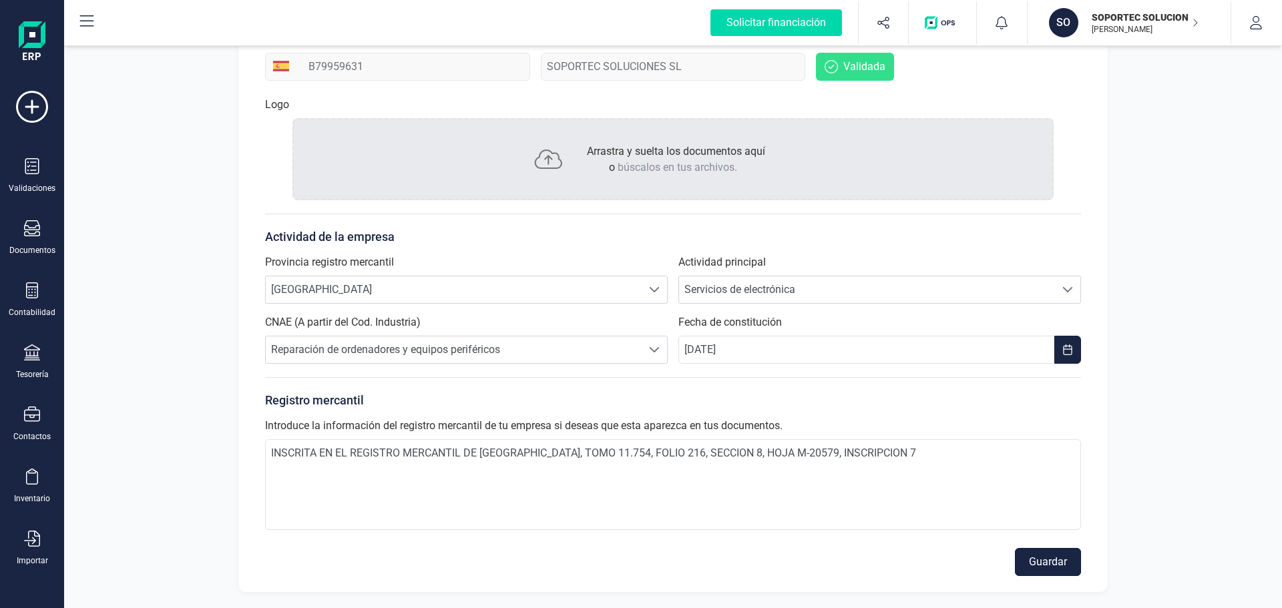
click at [1047, 568] on button "Guardar" at bounding box center [1048, 562] width 66 height 28
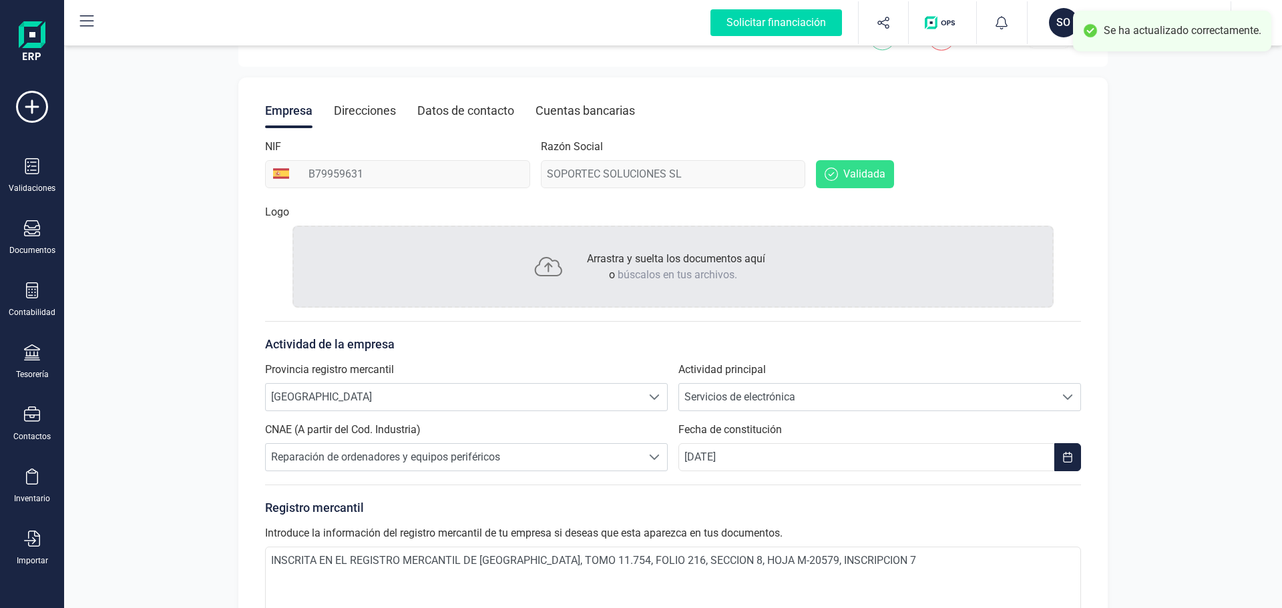
scroll to position [0, 0]
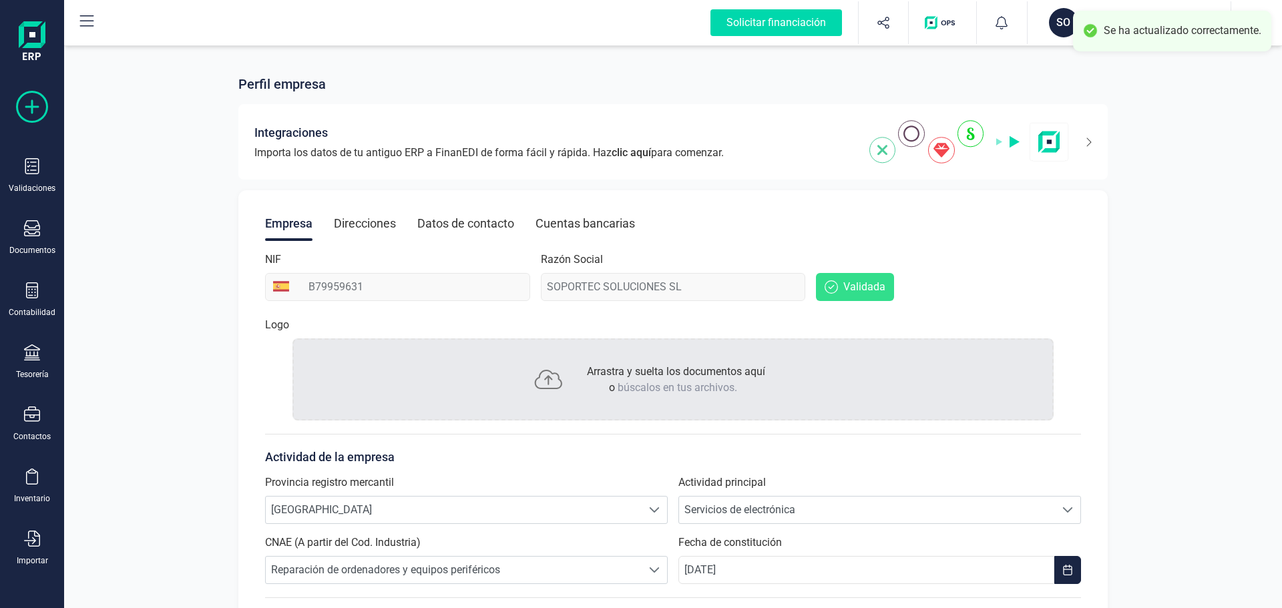
click at [31, 110] on icon at bounding box center [32, 107] width 32 height 32
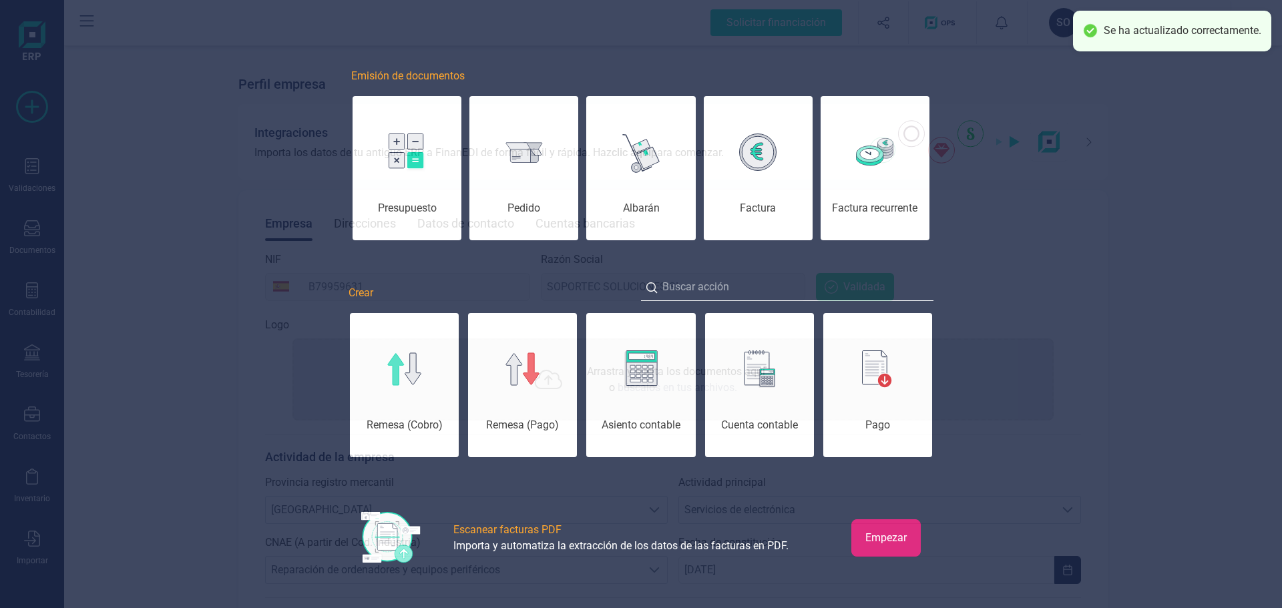
scroll to position [0, 67]
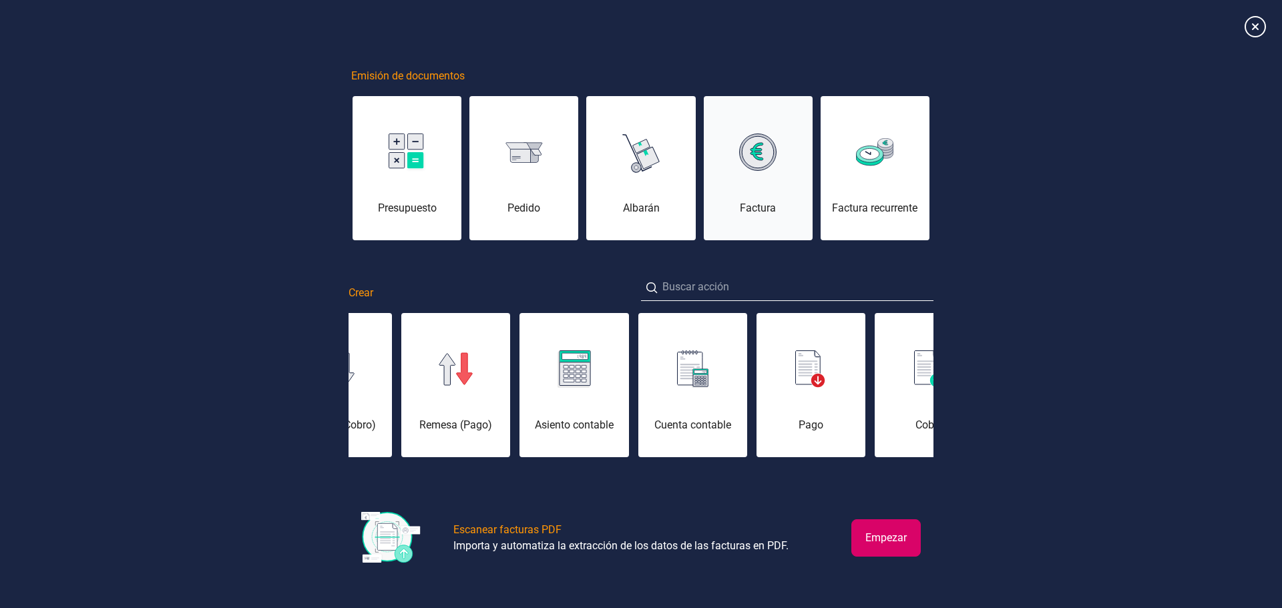
click at [746, 172] on div "Factura" at bounding box center [758, 176] width 109 height 80
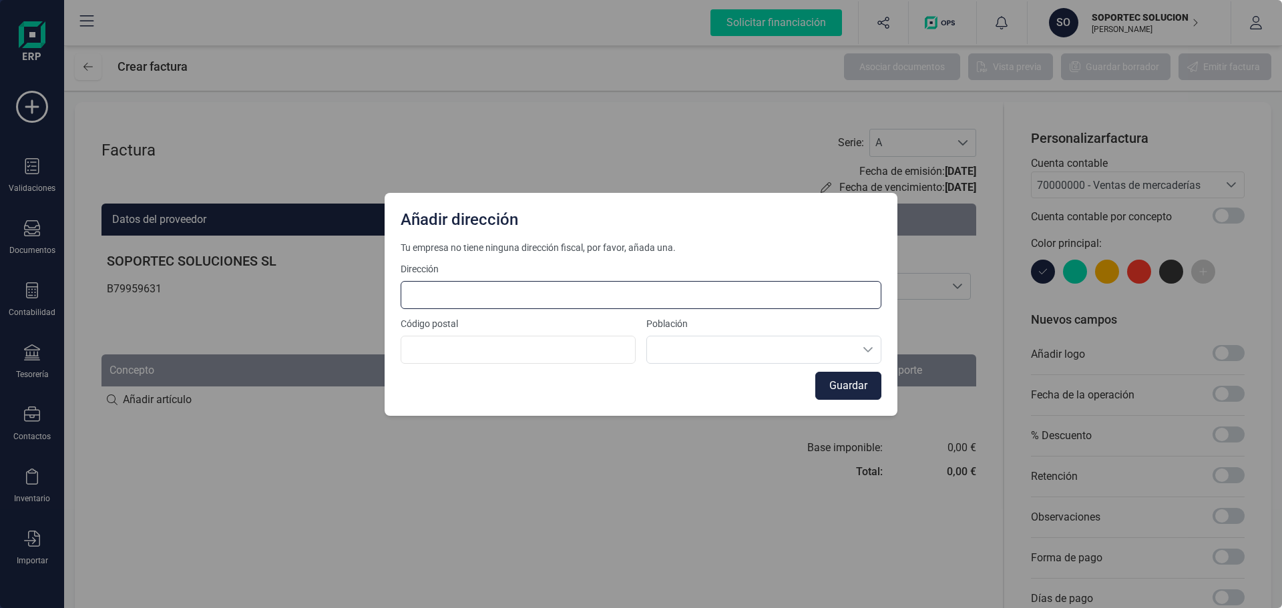
click at [537, 294] on input at bounding box center [641, 295] width 481 height 28
click at [504, 292] on input at bounding box center [641, 295] width 481 height 28
type input "j"
type input "José de Espronceda 49"
type input "28810"
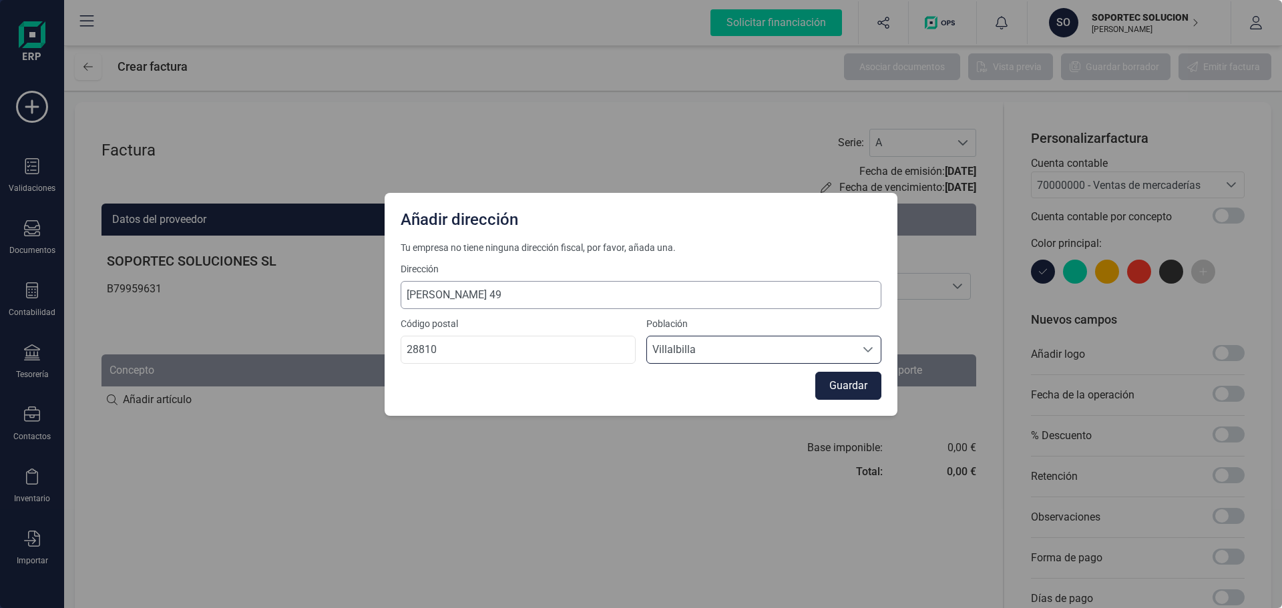
scroll to position [8, 59]
click at [853, 390] on button "Guardar" at bounding box center [848, 386] width 66 height 28
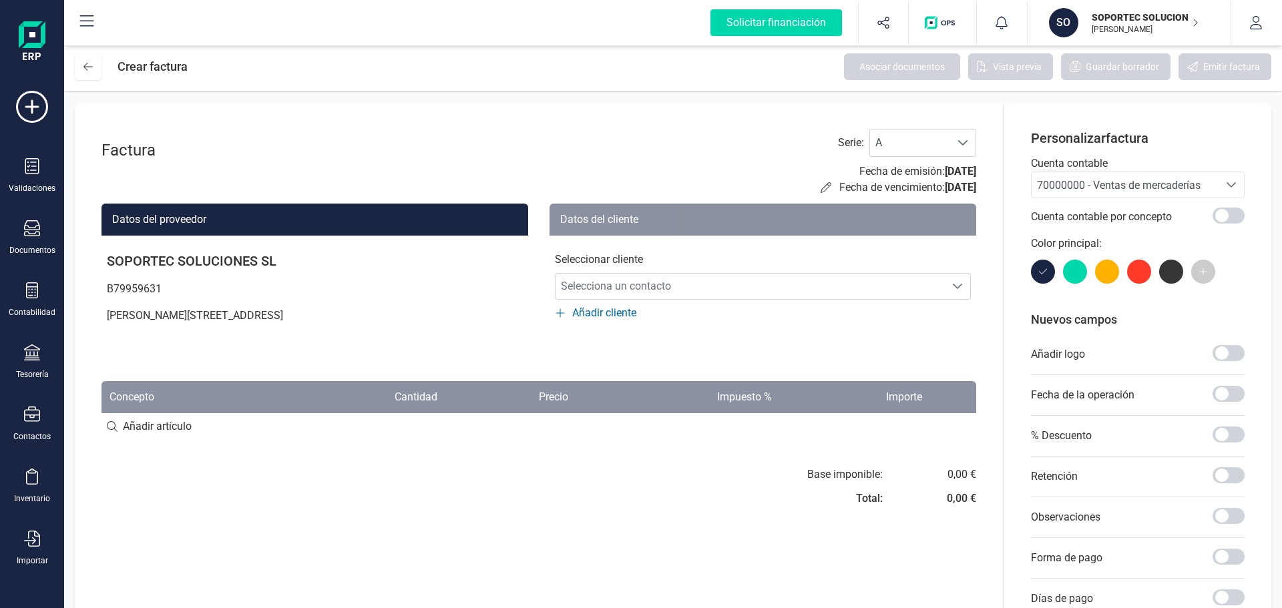
click at [634, 318] on span "Añadir cliente" at bounding box center [604, 313] width 64 height 16
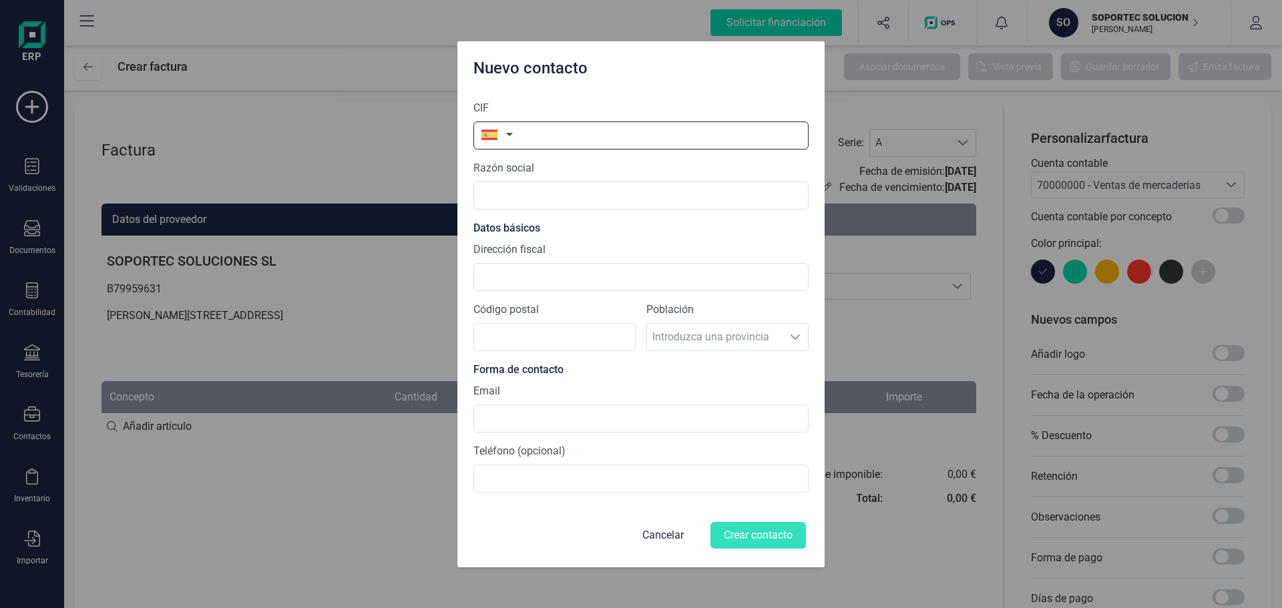
click at [551, 135] on input "text" at bounding box center [640, 136] width 335 height 28
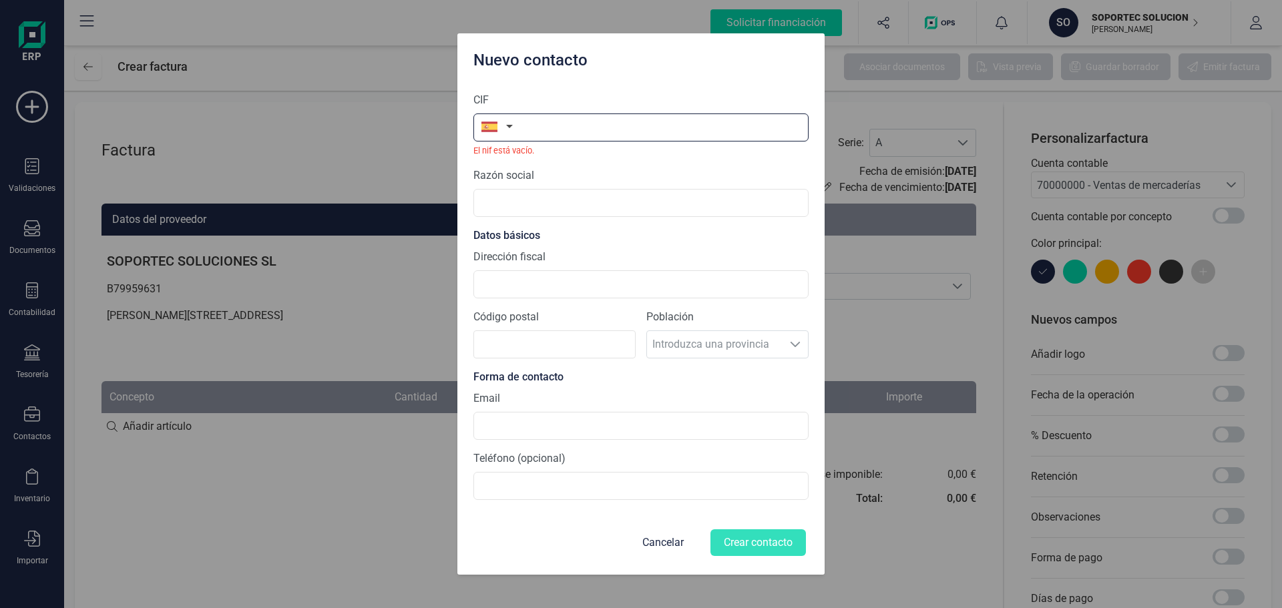
click at [533, 129] on input "text" at bounding box center [640, 127] width 335 height 28
paste input "A80007248"
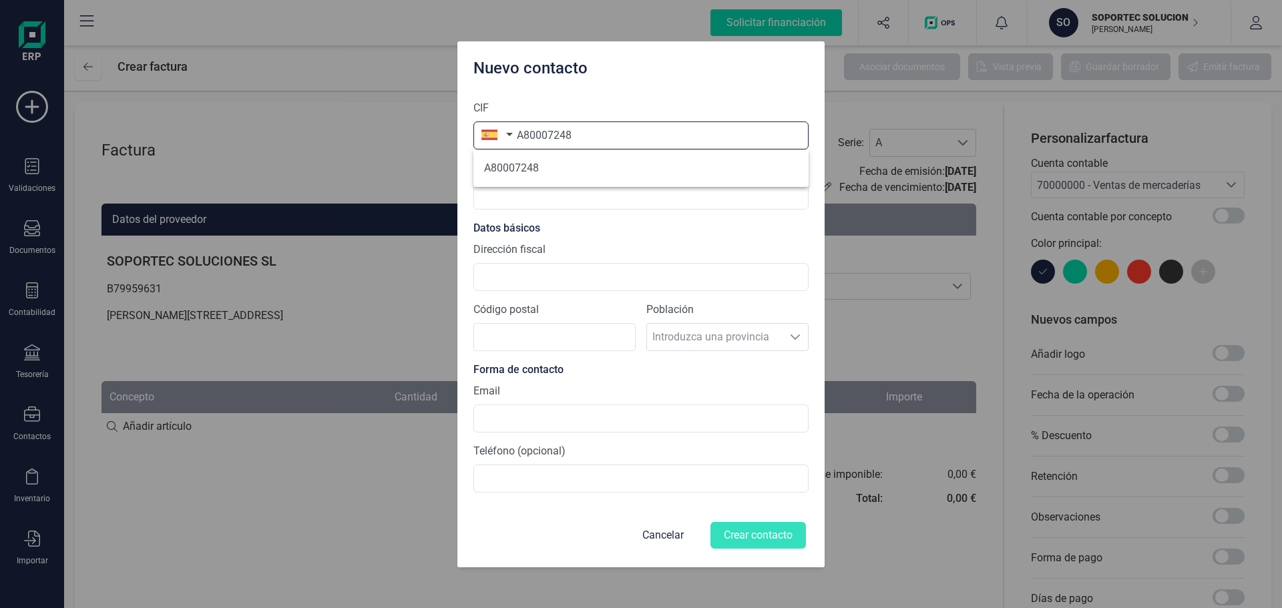
type input "A80007248"
click at [546, 216] on section "CIF A80007248 Razón social Datos básicos Dirección fiscal Código postal Poblaci…" at bounding box center [640, 296] width 335 height 414
click at [539, 197] on input "text" at bounding box center [640, 196] width 335 height 28
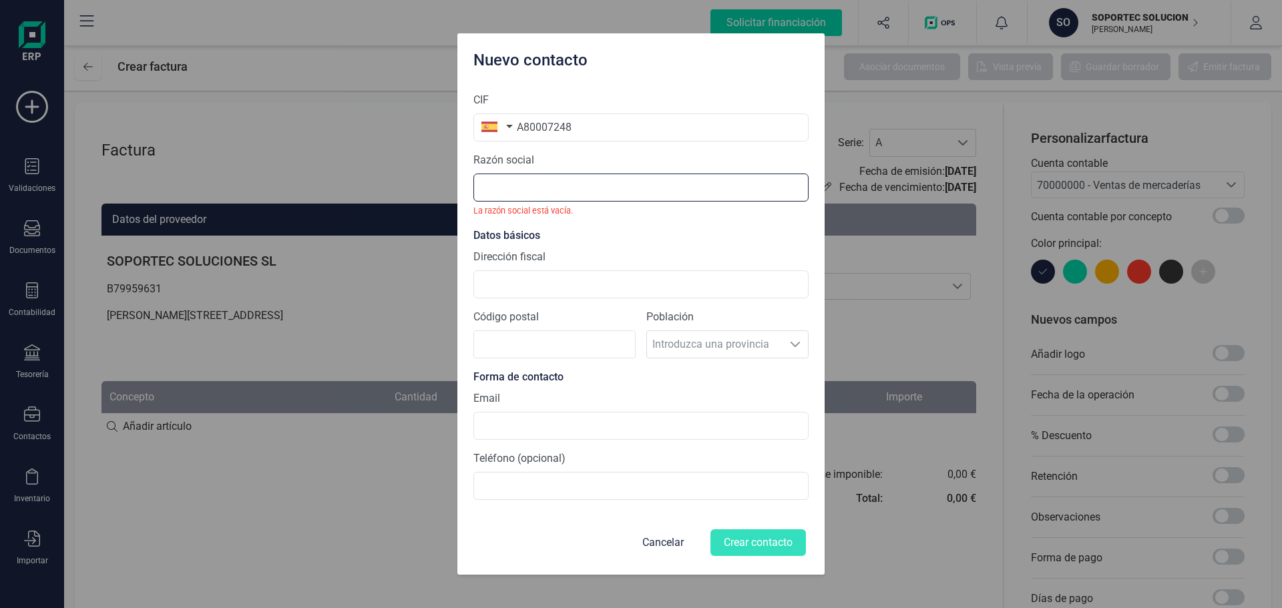
click at [569, 184] on input "text" at bounding box center [640, 188] width 335 height 28
paste input "WALKIA, S.A."
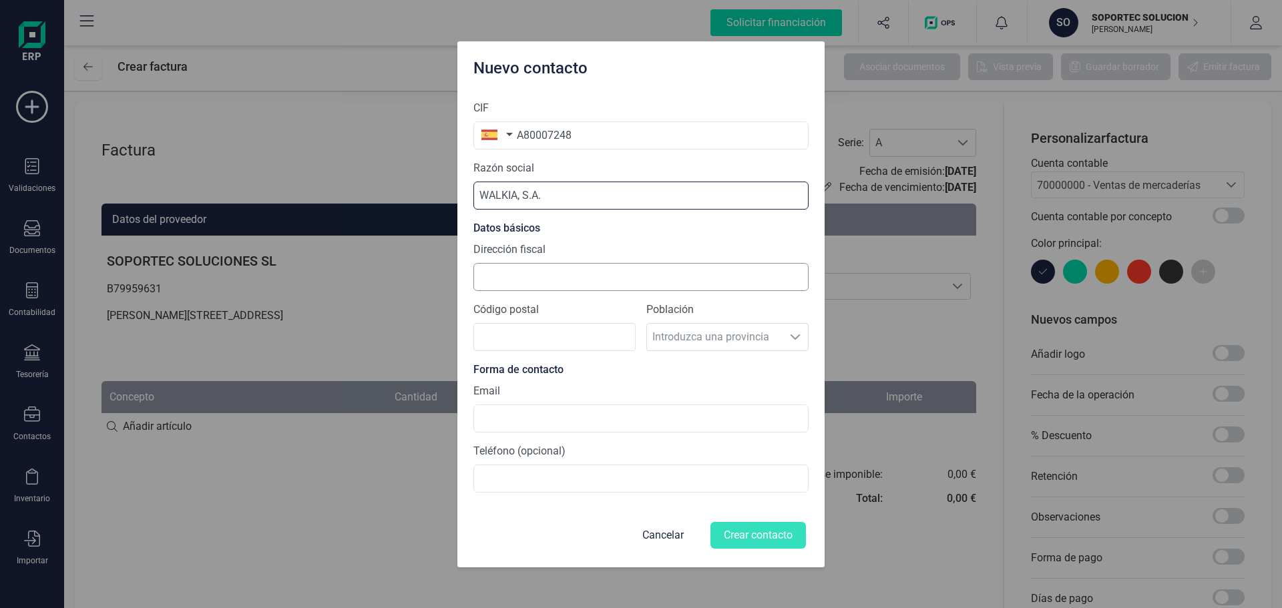
type input "WALKIA, S.A."
drag, startPoint x: 516, startPoint y: 280, endPoint x: 435, endPoint y: 301, distance: 83.6
click at [516, 279] on input "Dirección fiscal" at bounding box center [640, 277] width 335 height 28
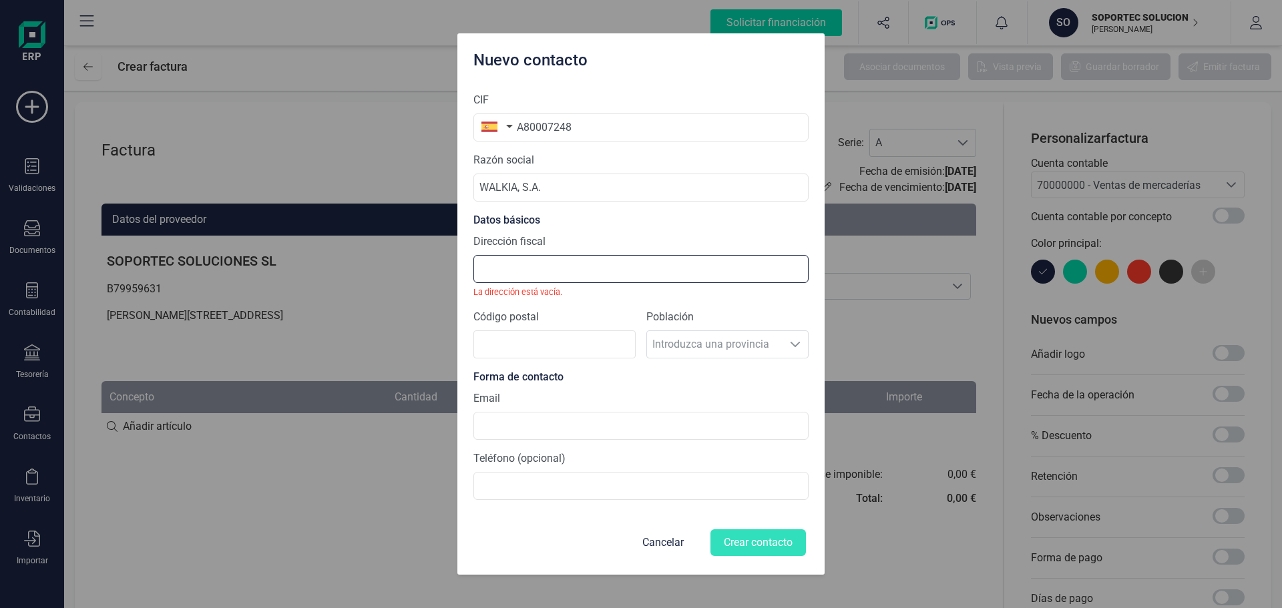
click at [533, 272] on input "Dirección fiscal" at bounding box center [640, 269] width 335 height 28
paste input "Calle Ortega y Gasset 22 Planta 5"
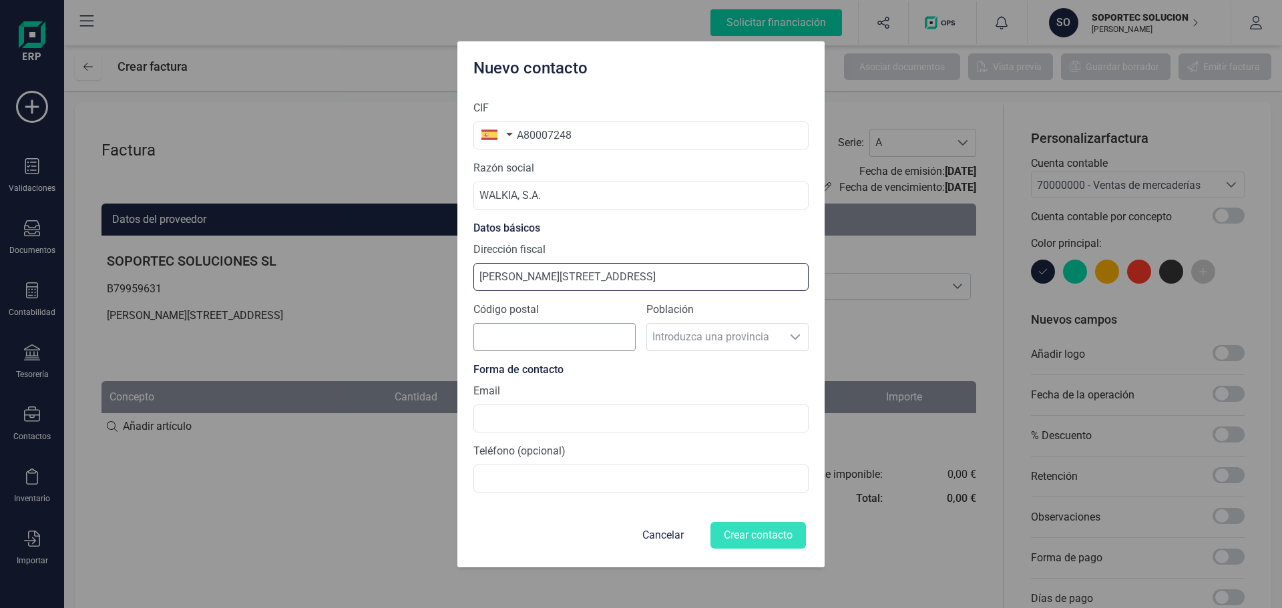
type input "Calle Ortega y Gasset 22 Planta 5"
click at [521, 326] on input "Código postal" at bounding box center [554, 337] width 162 height 28
type input "28001"
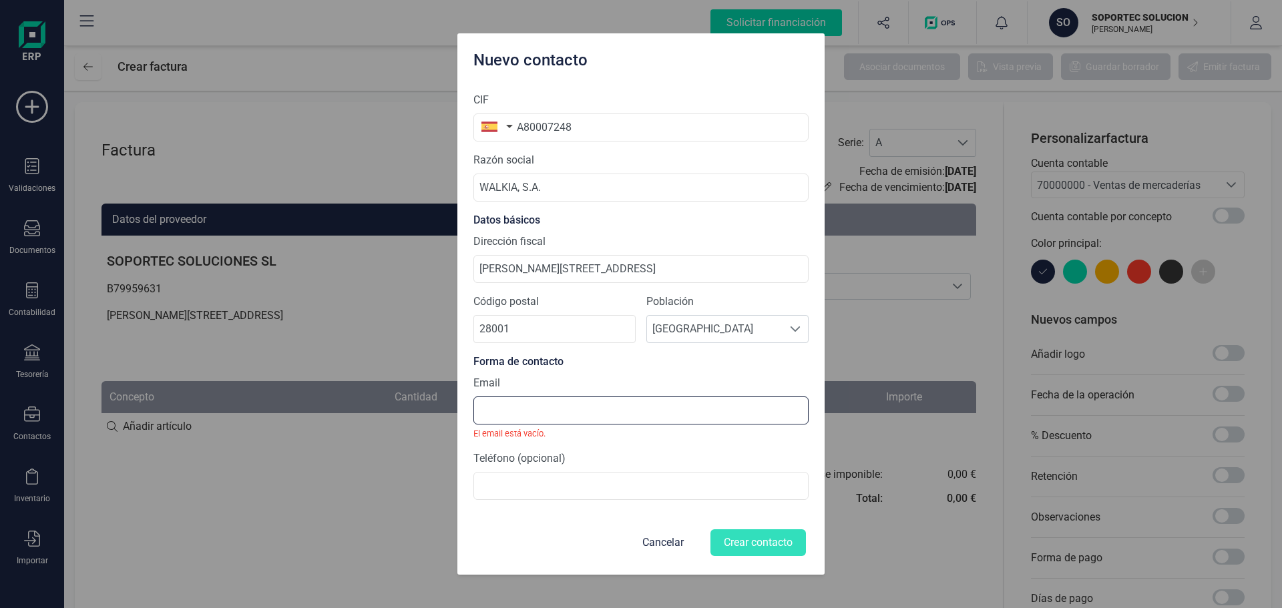
click at [531, 405] on input at bounding box center [640, 411] width 335 height 28
click at [542, 411] on input at bounding box center [640, 411] width 335 height 28
type input "w"
type input "r"
type input "m"
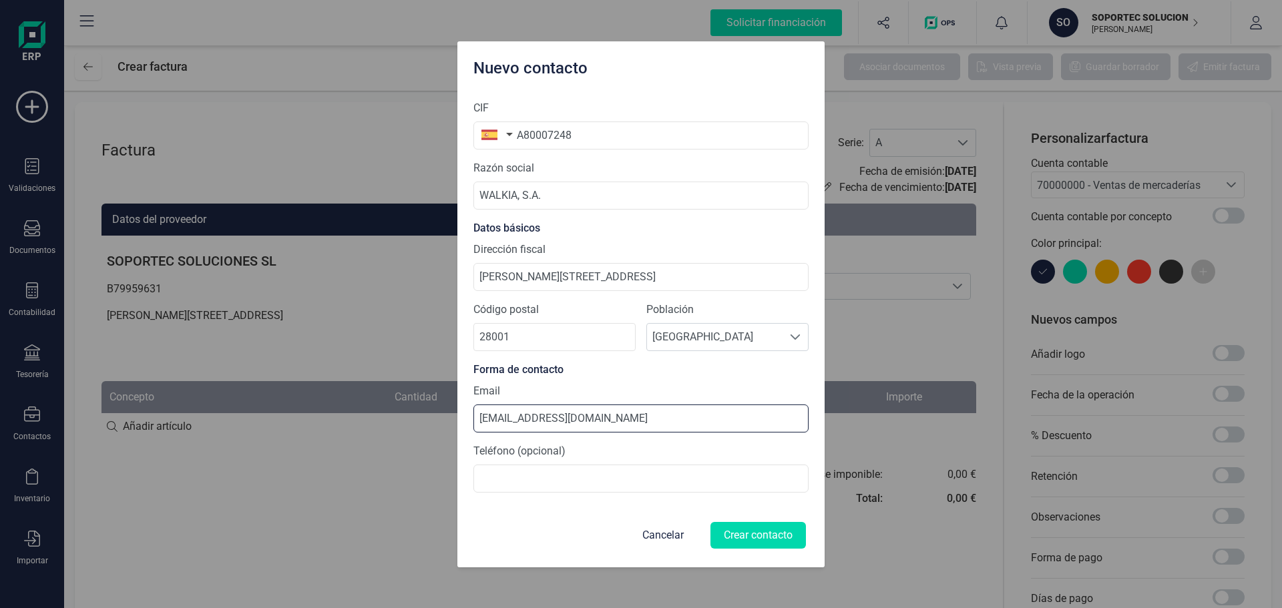
type input "info@walkia.es"
click at [756, 543] on button "Crear contacto" at bounding box center [757, 535] width 95 height 27
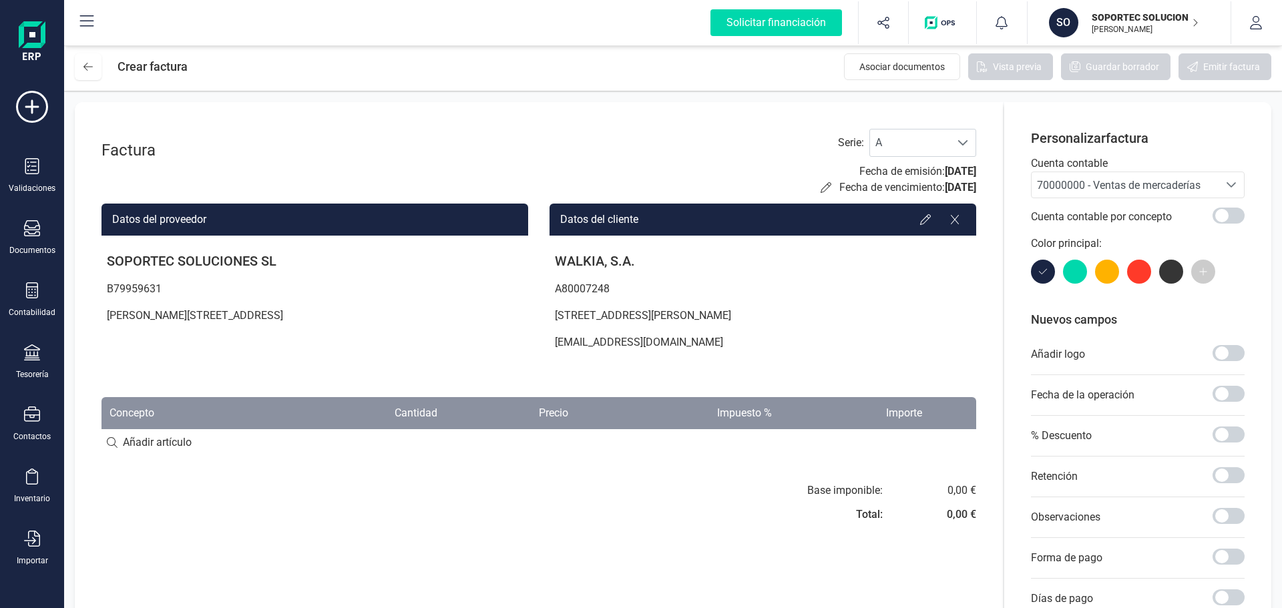
click at [1150, 182] on span "70000000 - Ventas de mercaderías" at bounding box center [1119, 185] width 164 height 13
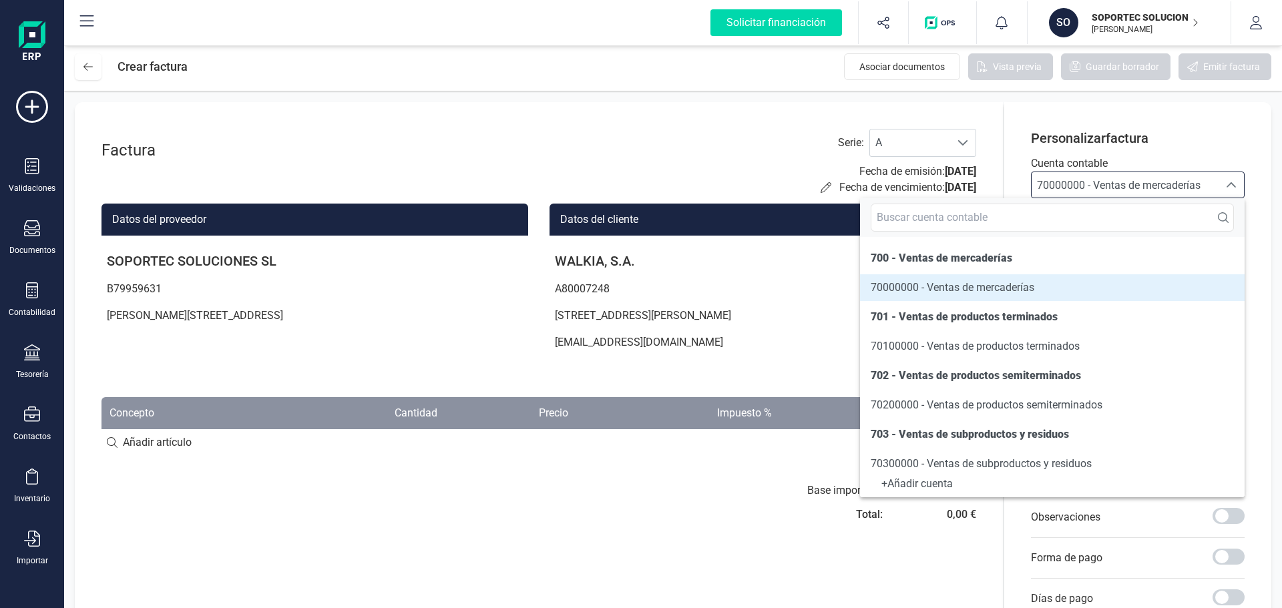
click at [1150, 182] on span "70000000 - Ventas de mercaderías" at bounding box center [1119, 185] width 164 height 13
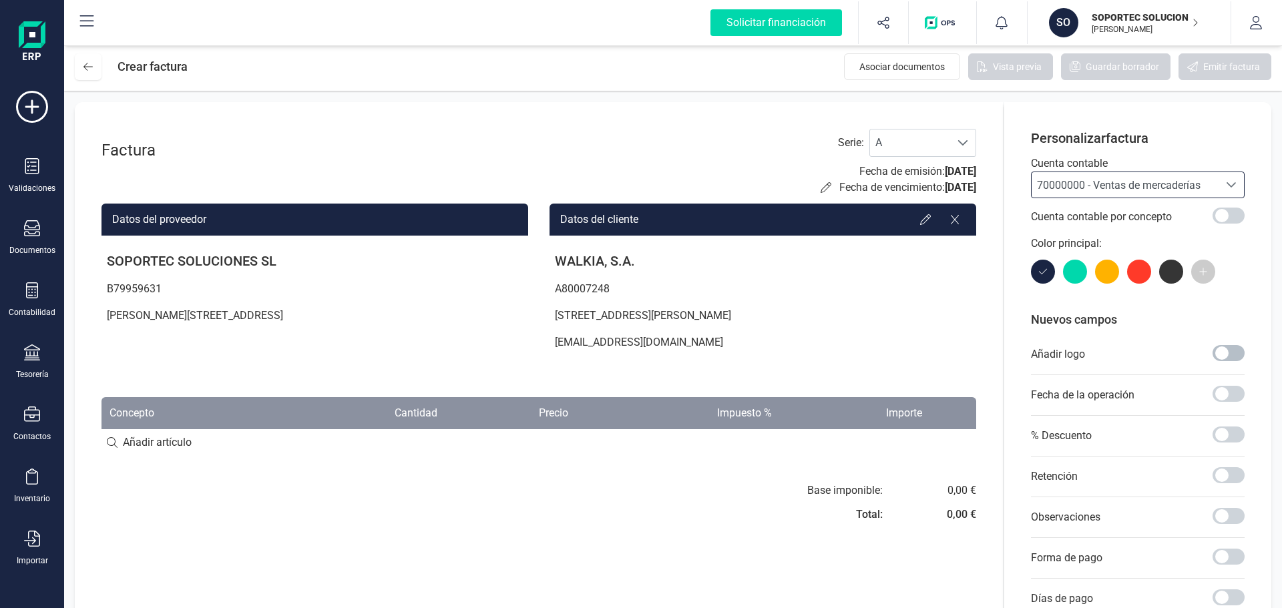
click at [1216, 350] on span at bounding box center [1228, 353] width 32 height 16
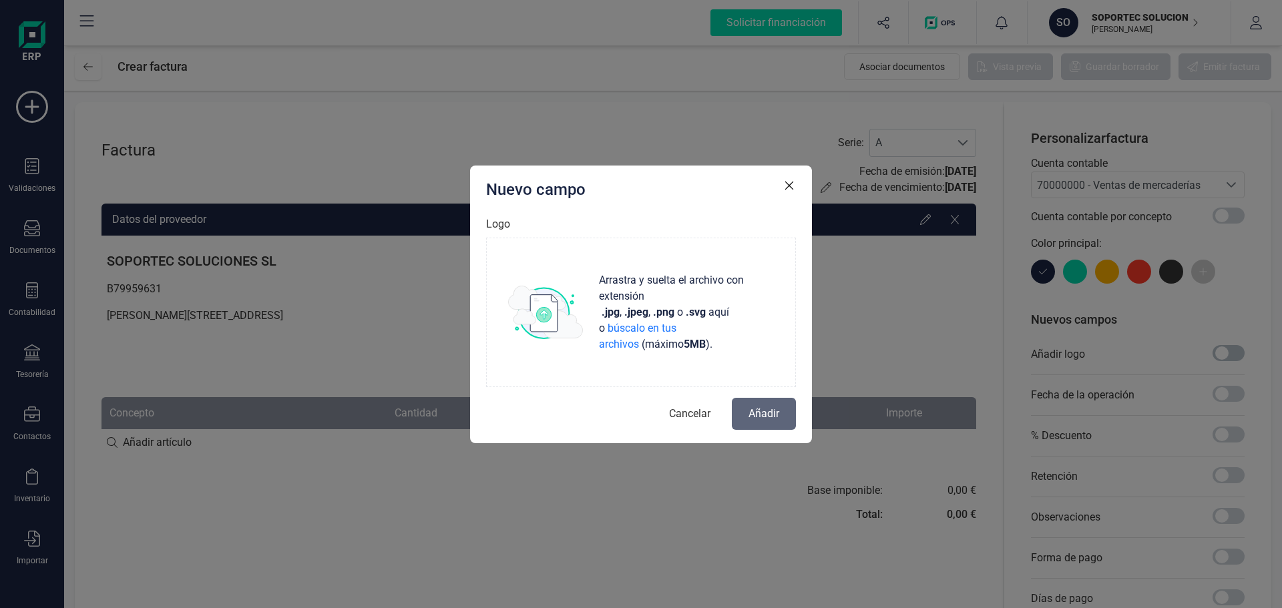
scroll to position [7, 5]
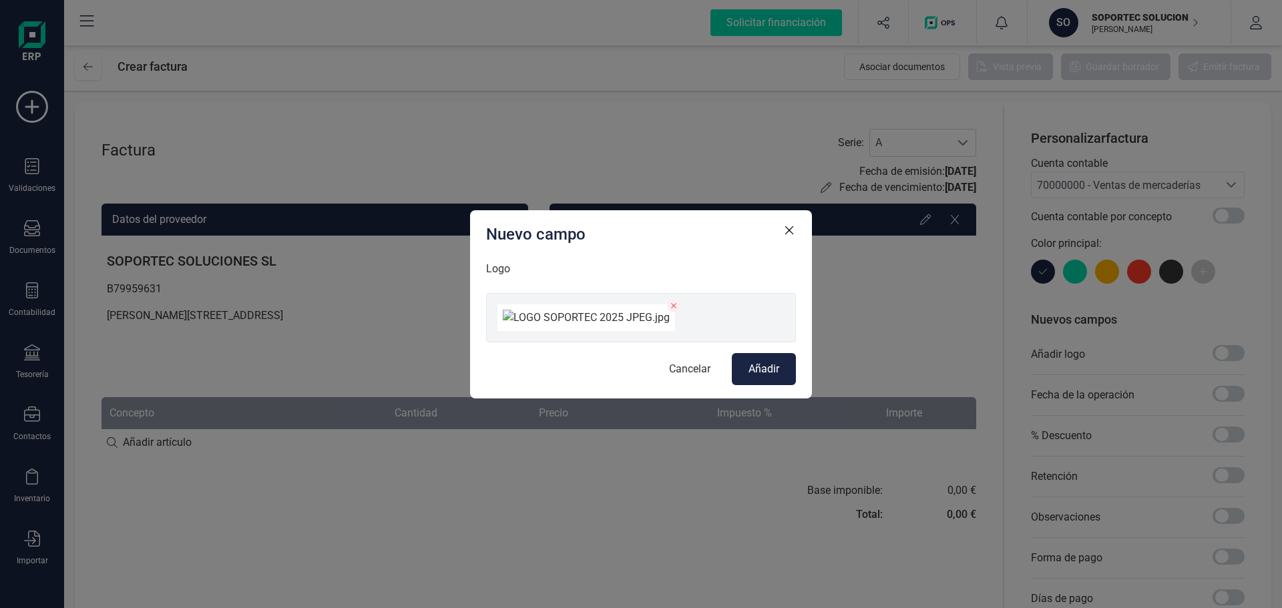
click at [755, 377] on span "Añadir" at bounding box center [763, 369] width 31 height 16
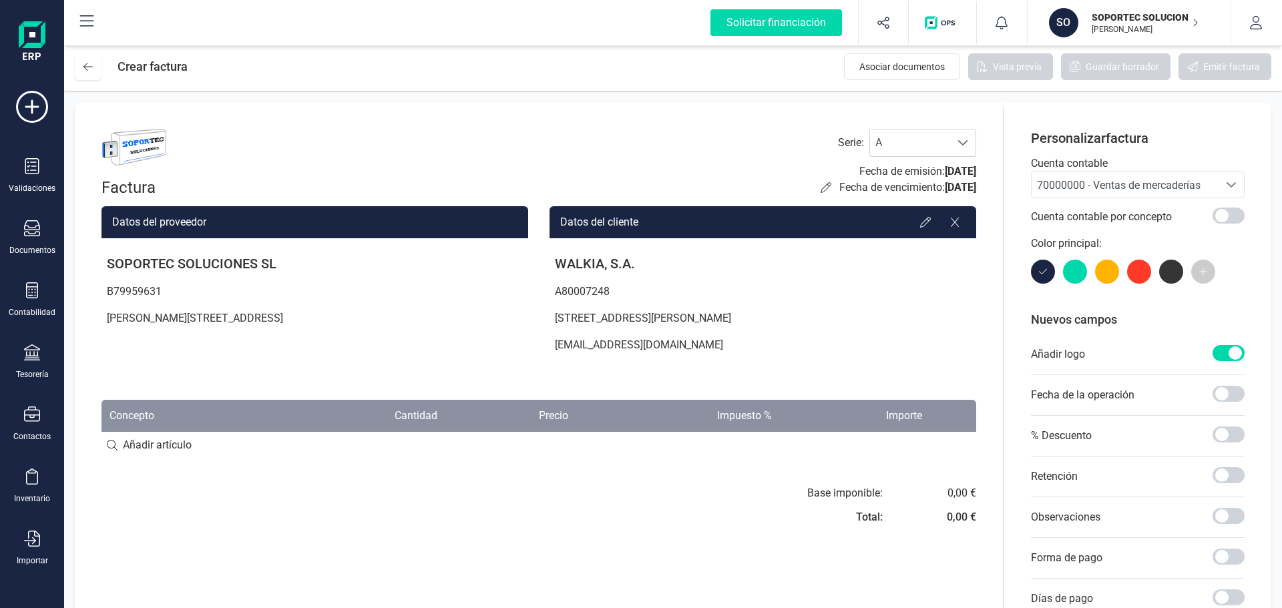
click at [131, 140] on img at bounding box center [133, 147] width 65 height 37
click at [1230, 395] on span at bounding box center [1228, 394] width 32 height 16
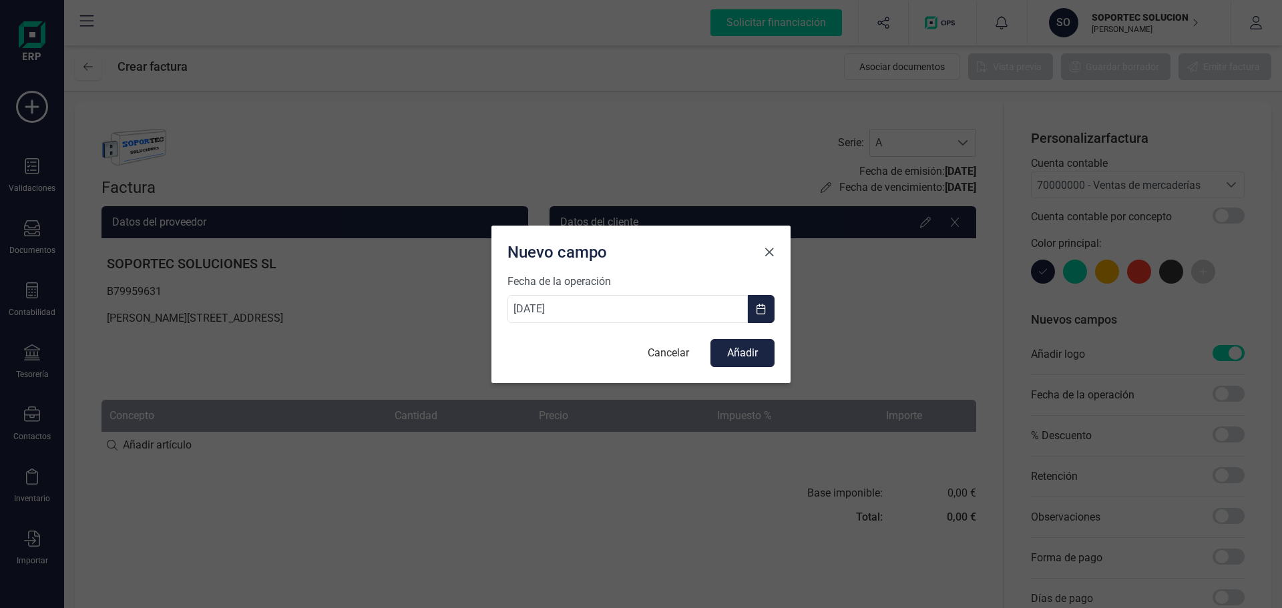
click at [765, 247] on span "Close" at bounding box center [769, 252] width 11 height 11
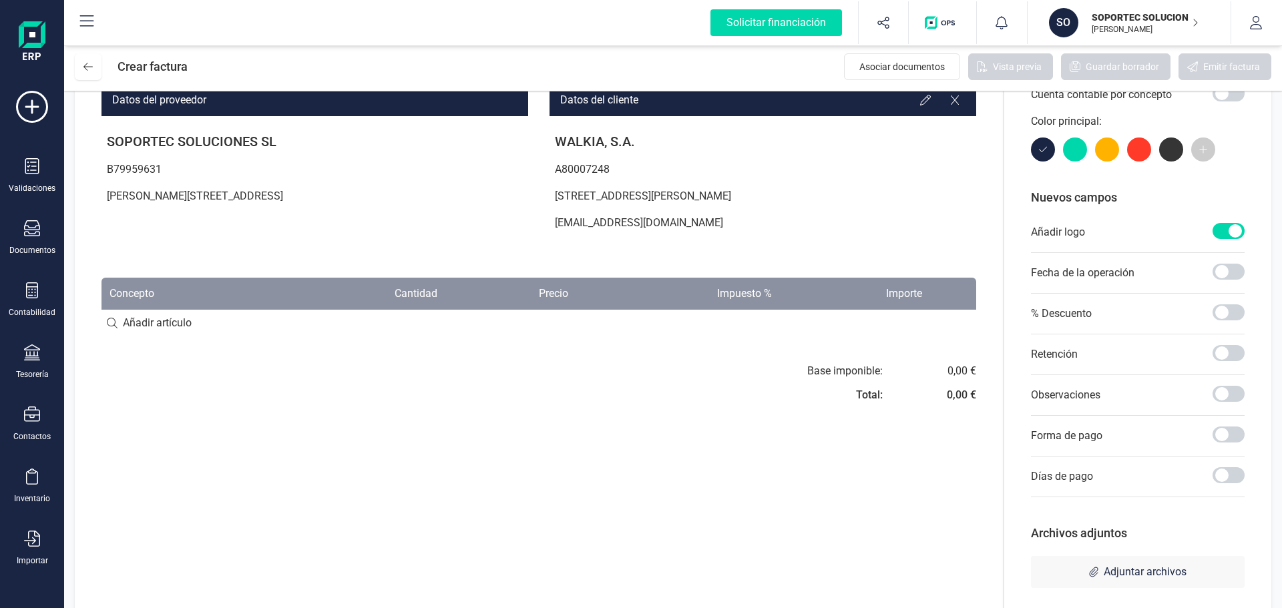
scroll to position [134, 0]
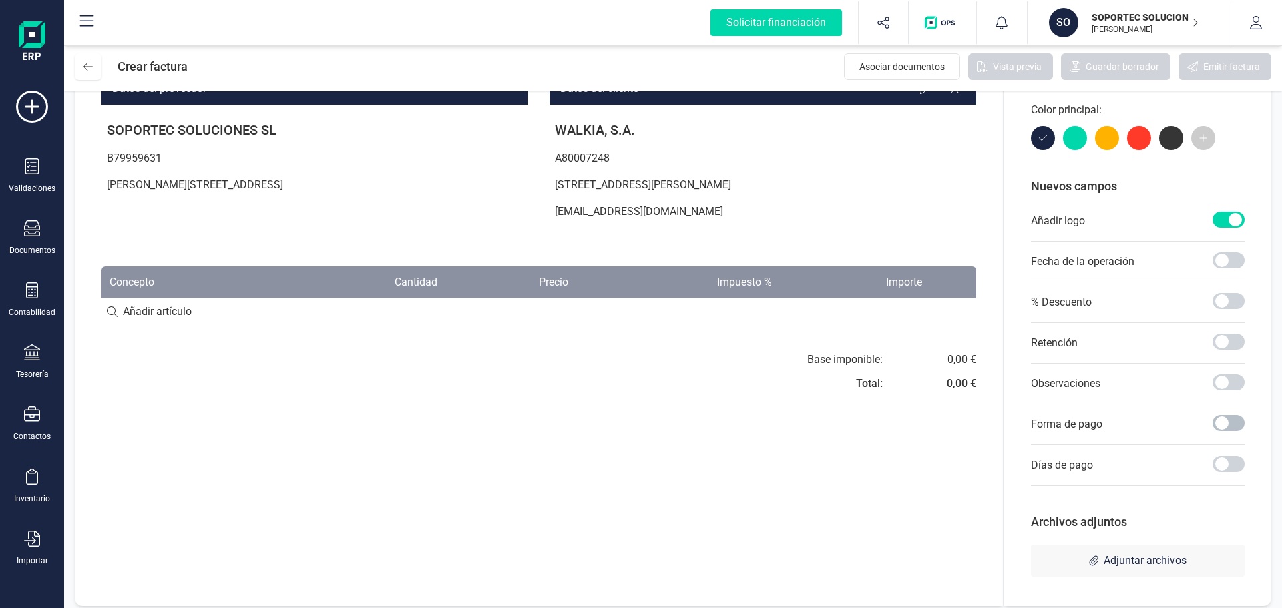
click at [1222, 423] on span at bounding box center [1228, 423] width 32 height 16
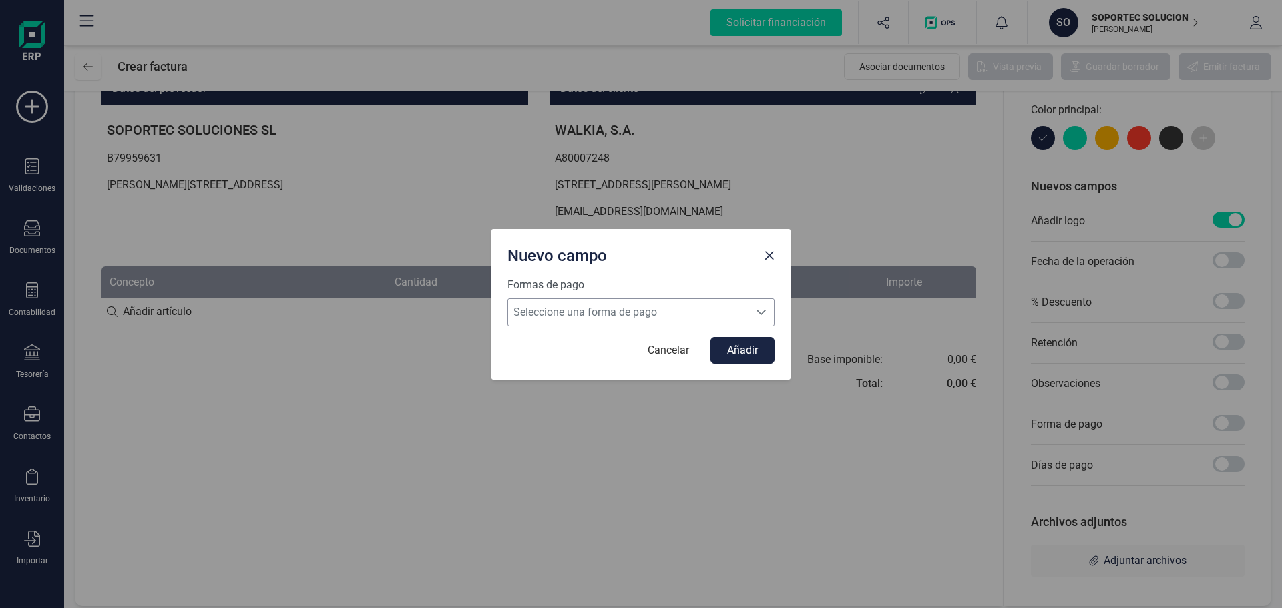
click at [651, 315] on span "Seleccione una forma de pago" at bounding box center [628, 312] width 240 height 27
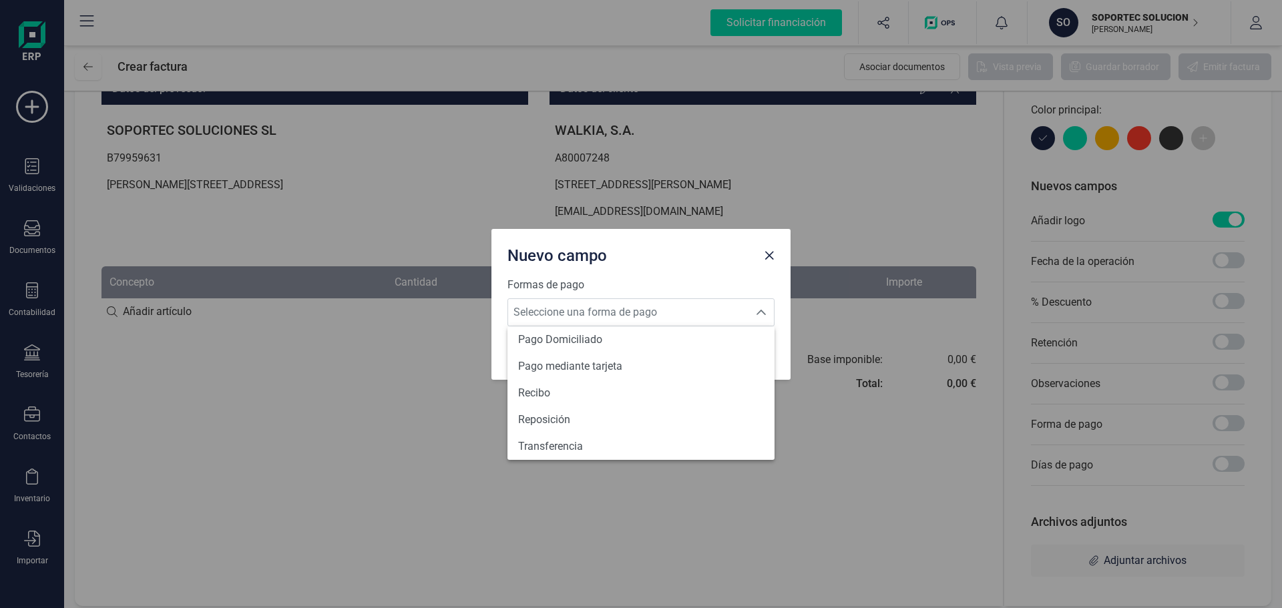
scroll to position [491, 0]
click at [600, 435] on li "Transferencia" at bounding box center [640, 441] width 267 height 27
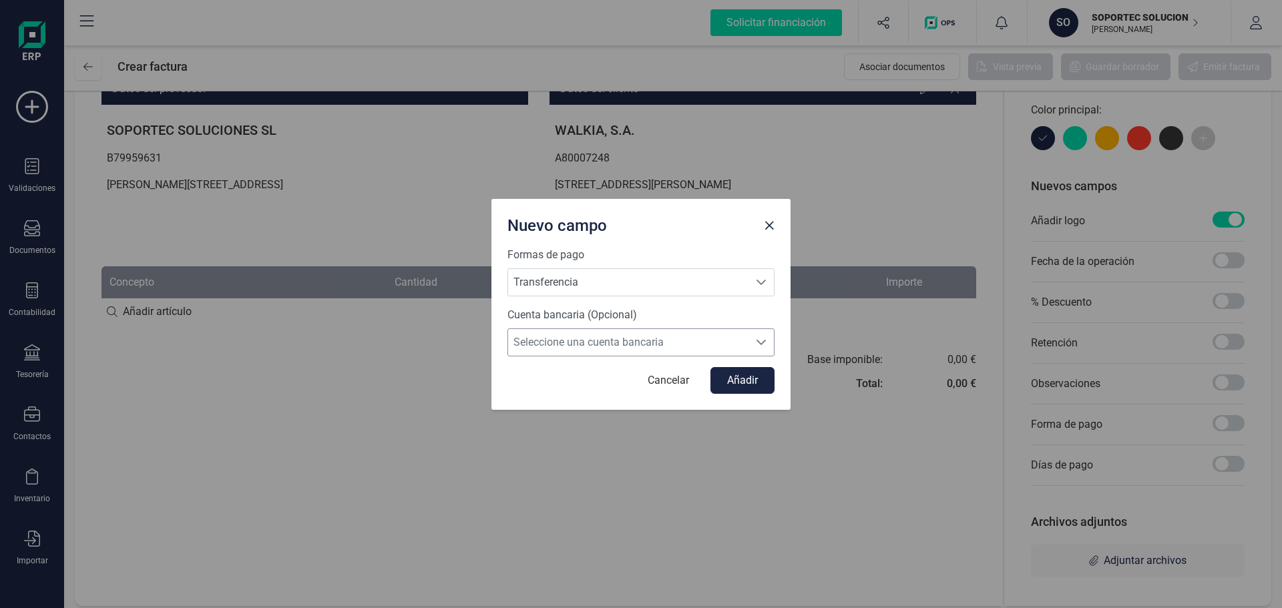
click at [616, 336] on span "Seleccione una cuenta bancaria" at bounding box center [628, 342] width 240 height 27
click at [589, 369] on span "Sin seleccionar" at bounding box center [553, 375] width 71 height 16
click at [746, 383] on button "Añadir" at bounding box center [742, 380] width 64 height 27
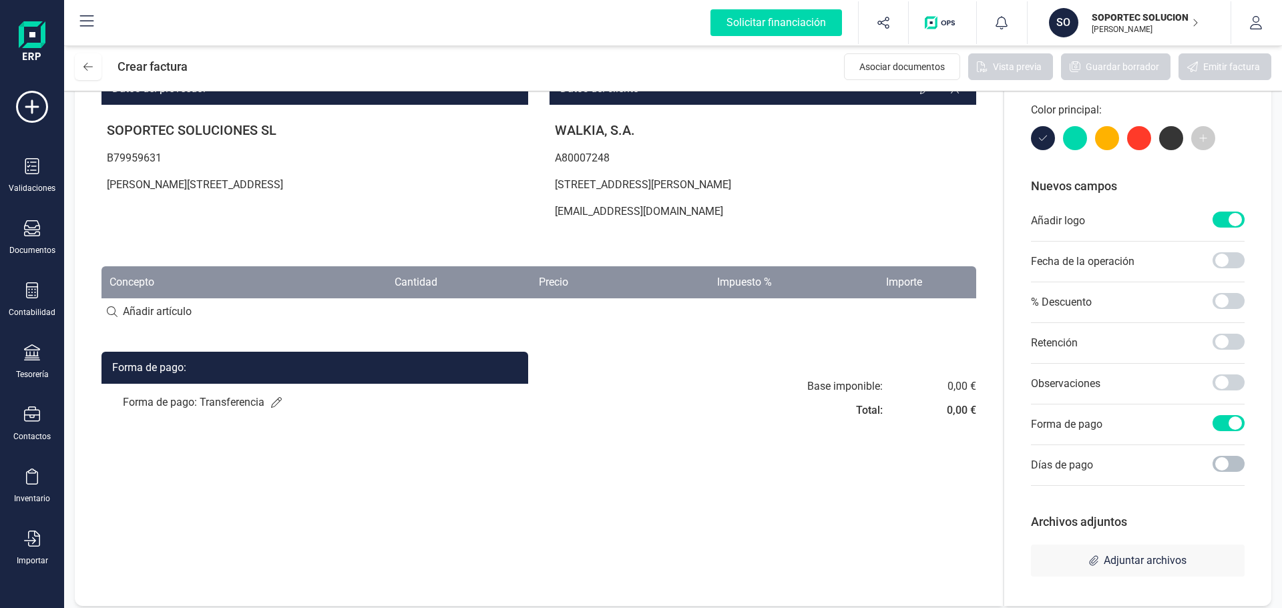
click at [1231, 463] on span at bounding box center [1228, 464] width 32 height 16
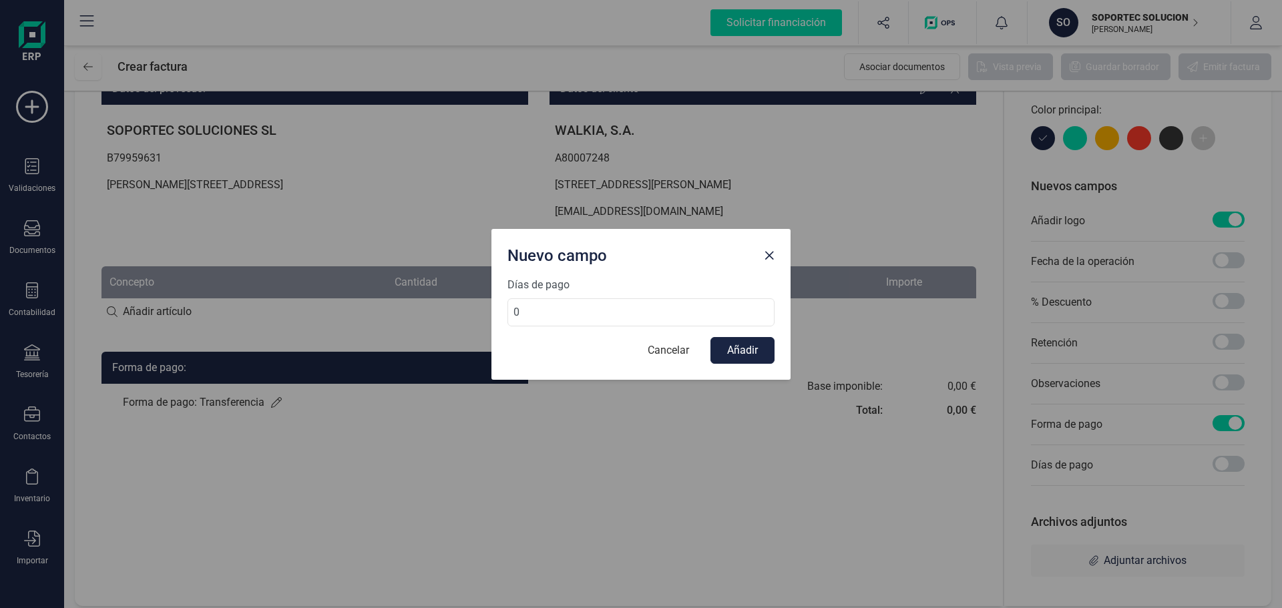
drag, startPoint x: 612, startPoint y: 312, endPoint x: 461, endPoint y: 308, distance: 150.9
click at [461, 308] on div "Nuevo campo Días de pago 0 Cancelar Añadir" at bounding box center [641, 304] width 1282 height 608
drag, startPoint x: 529, startPoint y: 316, endPoint x: 469, endPoint y: 314, distance: 59.4
click at [469, 314] on div "Nuevo campo Días de pago 90 Cancelar Añadir" at bounding box center [641, 304] width 1282 height 608
type input "30"
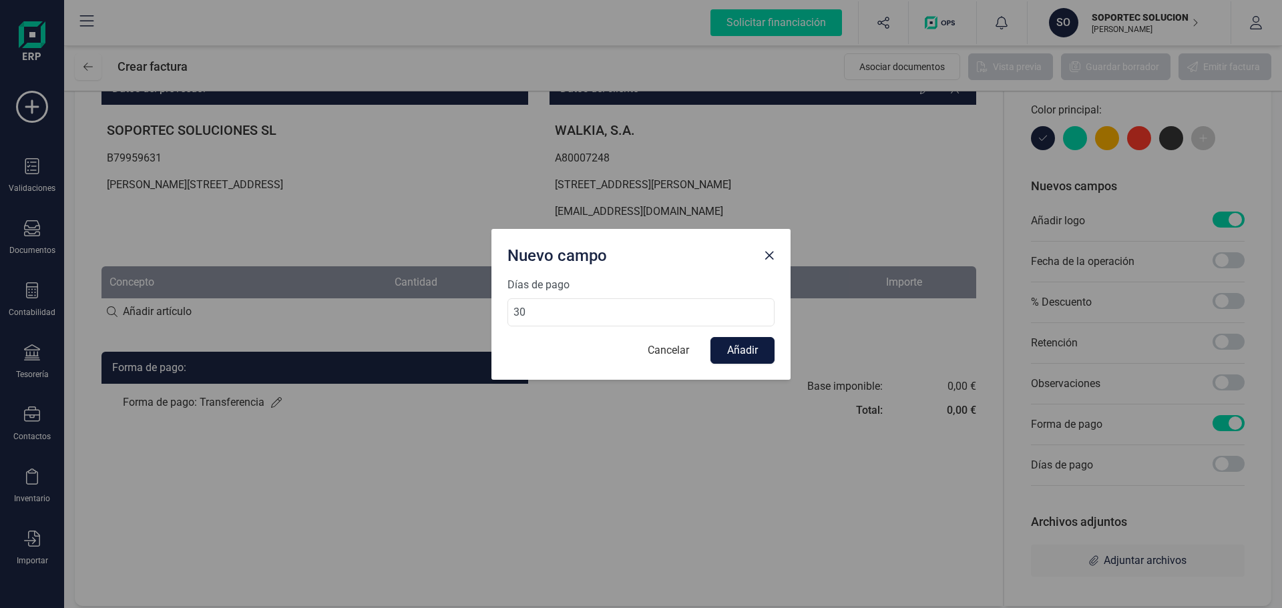
click at [753, 352] on button "Añadir" at bounding box center [742, 350] width 64 height 27
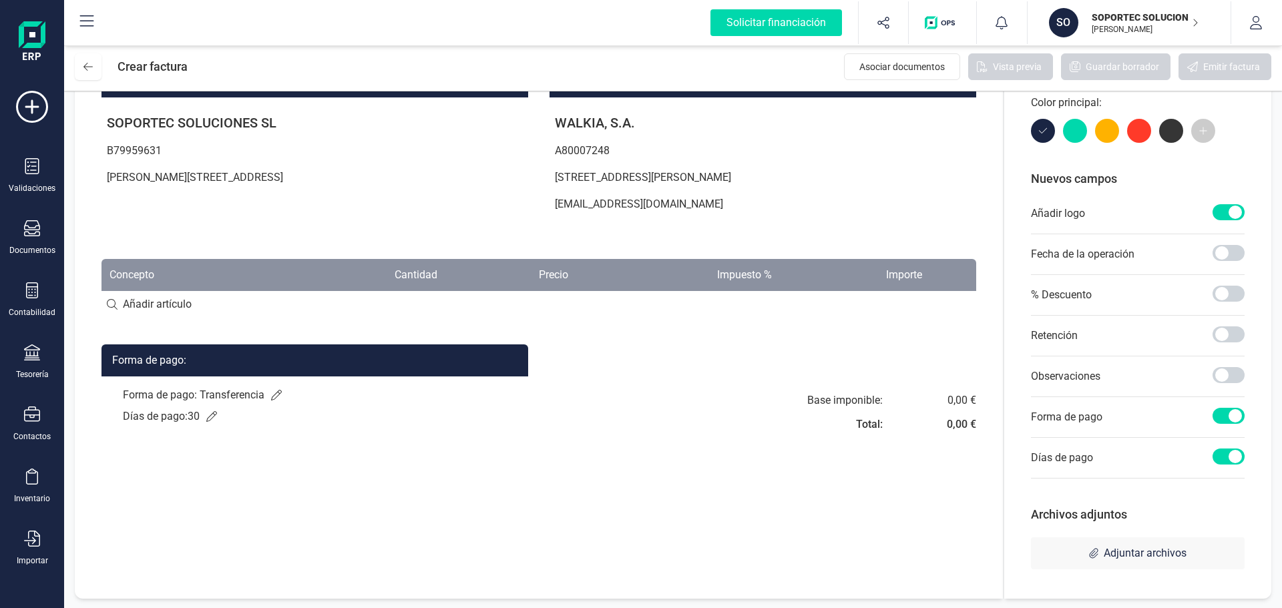
scroll to position [142, 0]
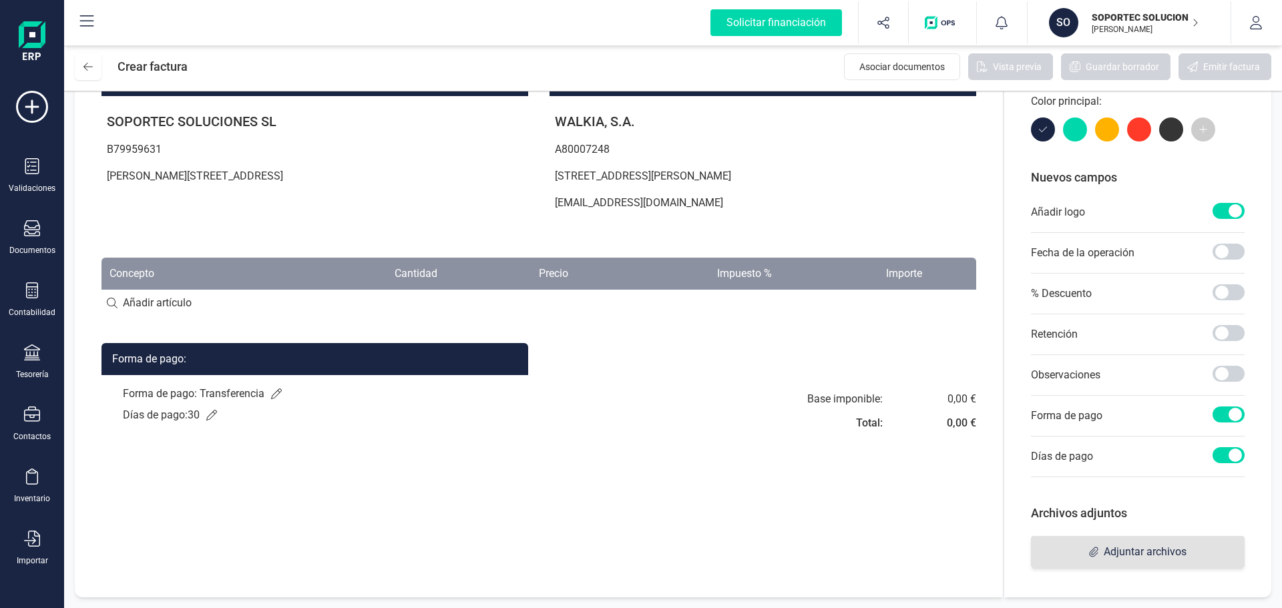
click at [1136, 551] on span "Adjuntar archivos" at bounding box center [1145, 552] width 83 height 16
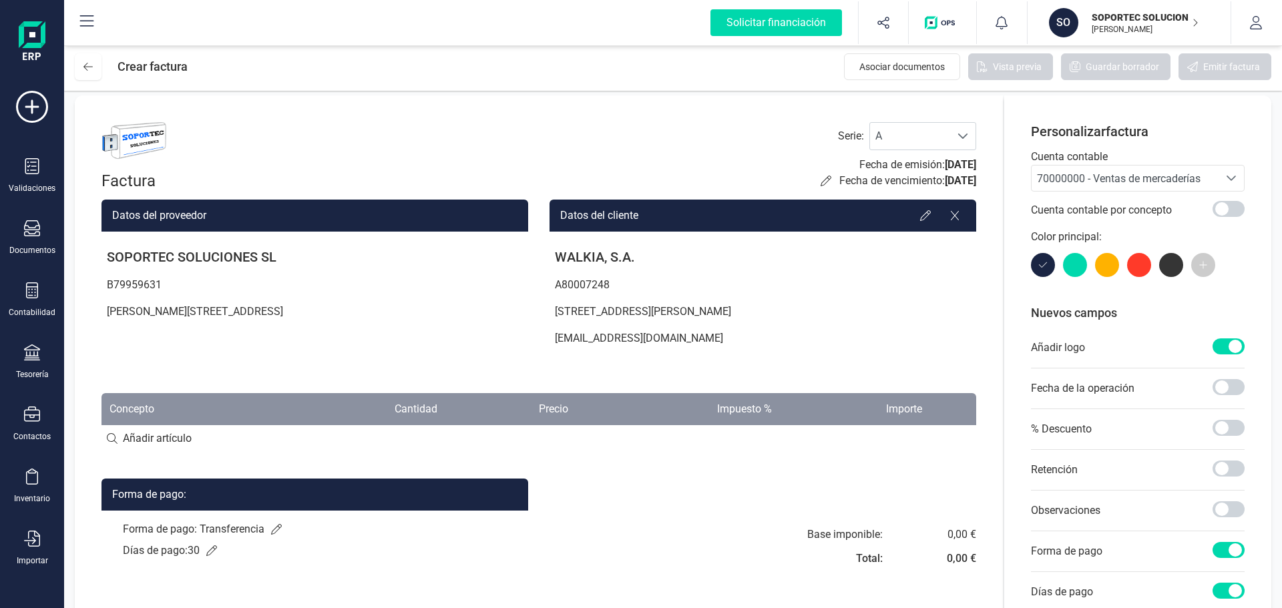
scroll to position [0, 0]
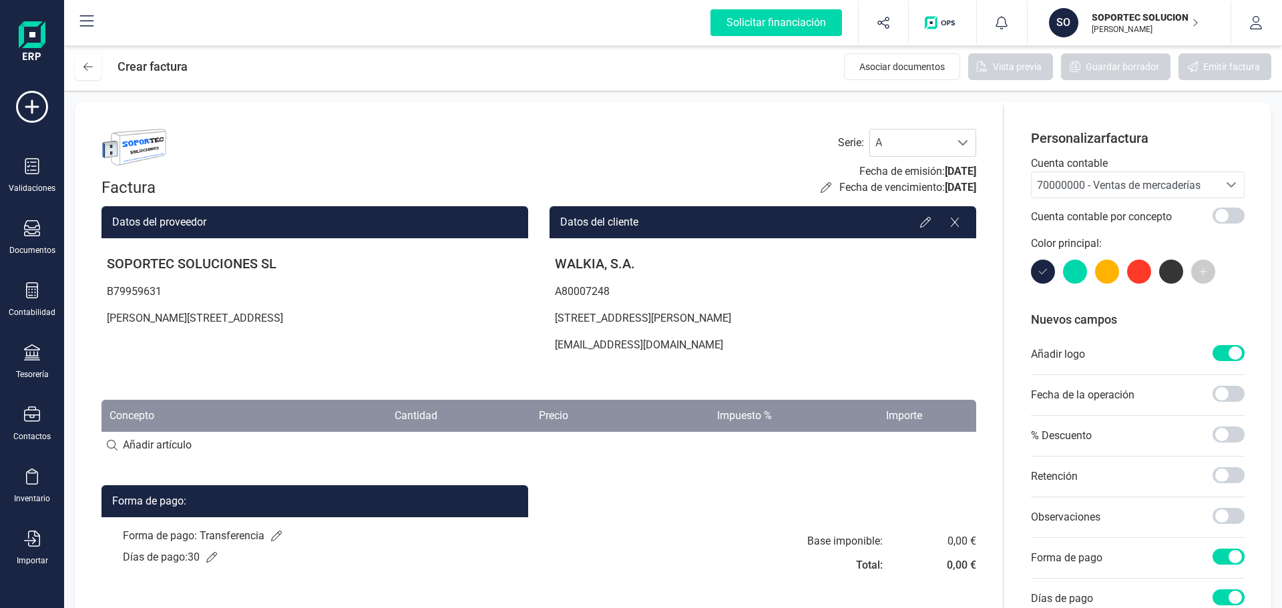
click at [119, 447] on input at bounding box center [538, 445] width 875 height 27
click at [919, 219] on div at bounding box center [925, 222] width 21 height 21
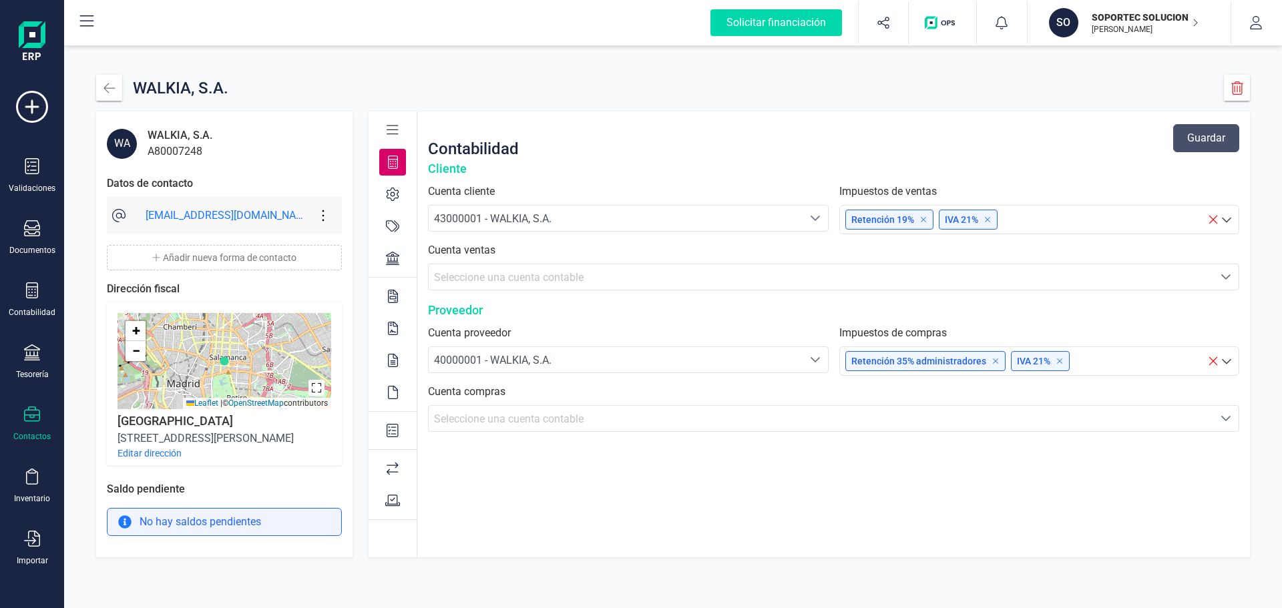
click at [924, 218] on icon at bounding box center [923, 219] width 5 height 5
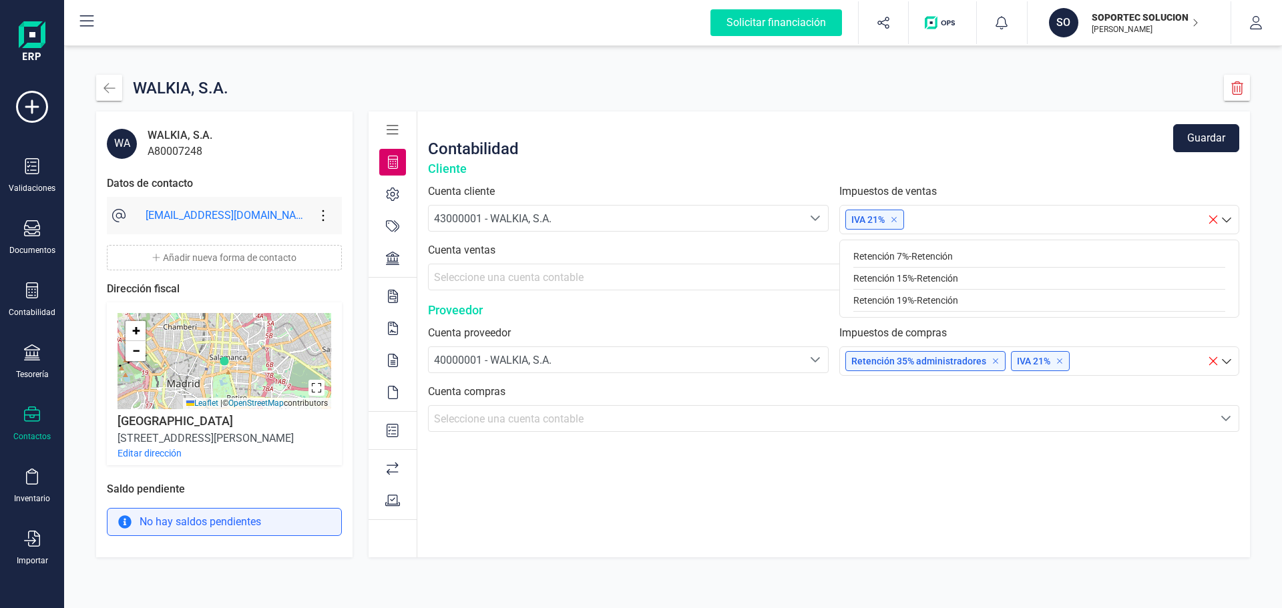
click at [637, 152] on div "Contabilidad Guardar" at bounding box center [833, 138] width 811 height 43
click at [994, 360] on icon at bounding box center [995, 360] width 5 height 5
click at [583, 275] on span "Seleccione una cuenta contable" at bounding box center [509, 277] width 150 height 13
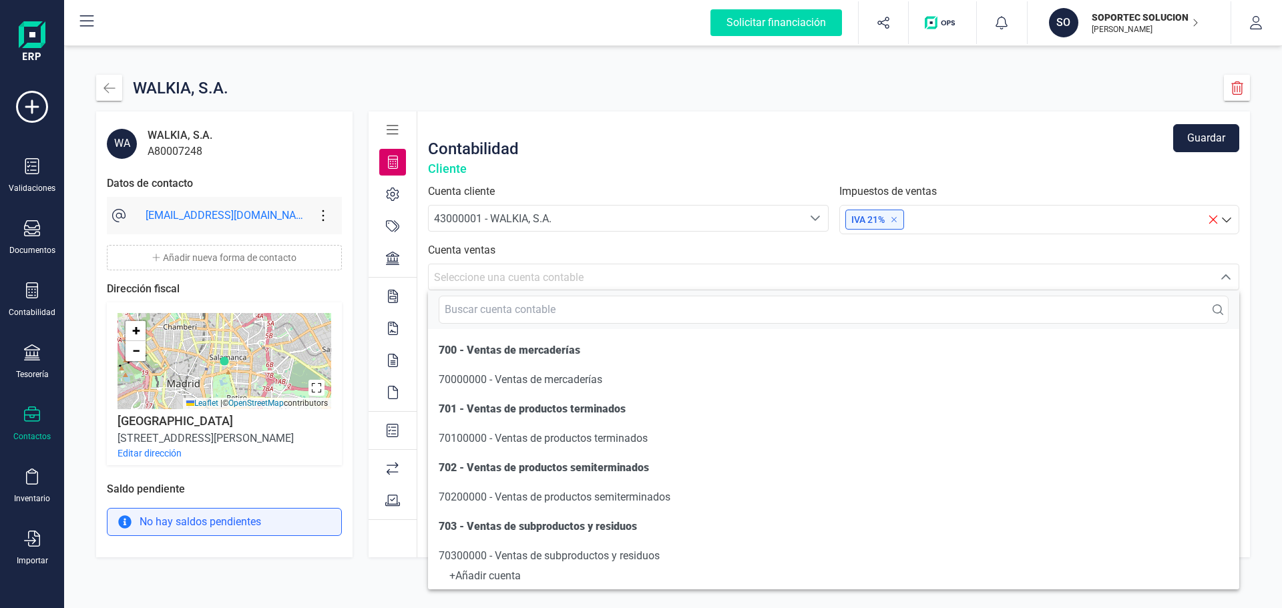
click at [629, 185] on label "Cuenta cliente" at bounding box center [628, 192] width 401 height 16
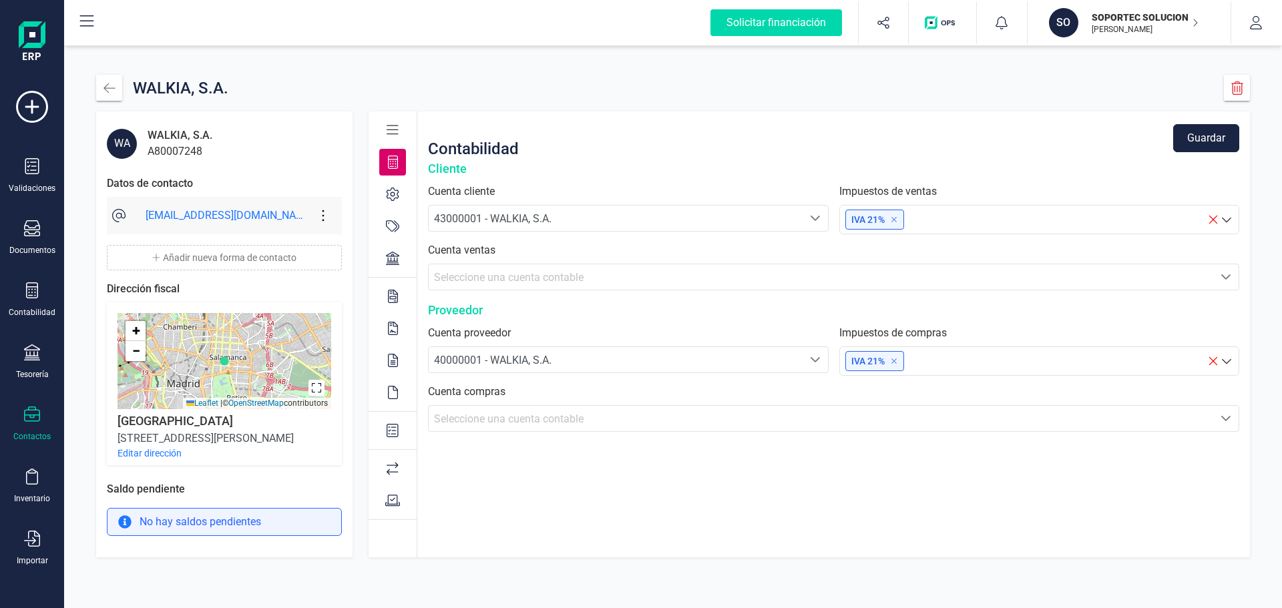
click at [401, 199] on div at bounding box center [392, 194] width 27 height 27
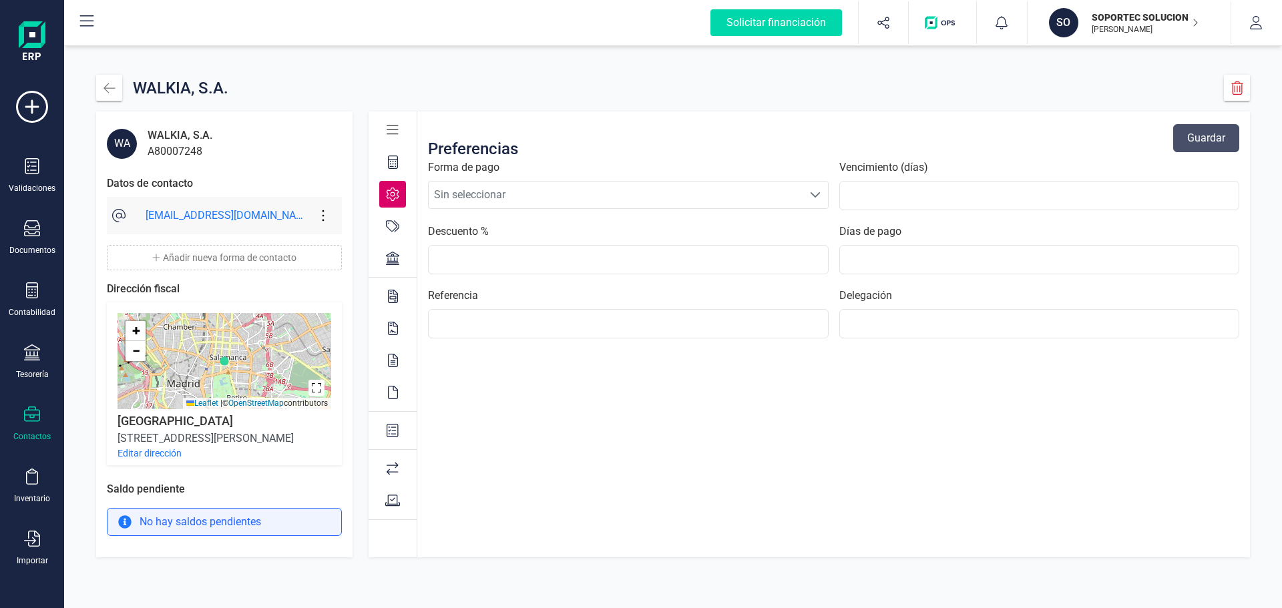
click at [390, 225] on icon at bounding box center [392, 226] width 13 height 13
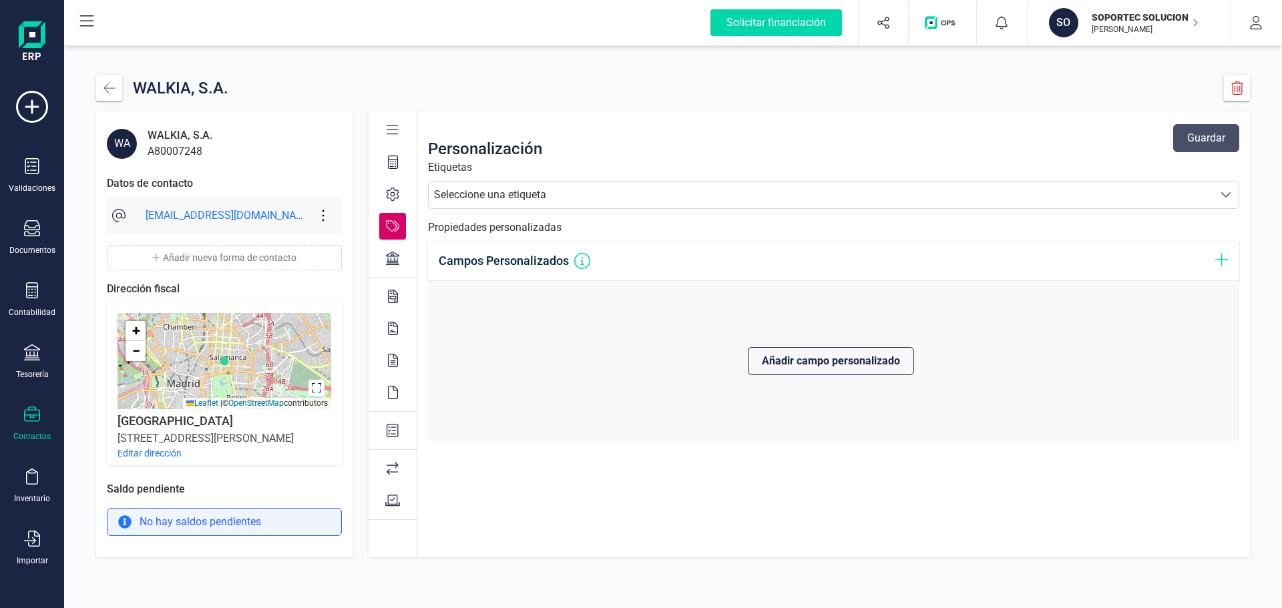
click at [385, 260] on div at bounding box center [392, 258] width 27 height 27
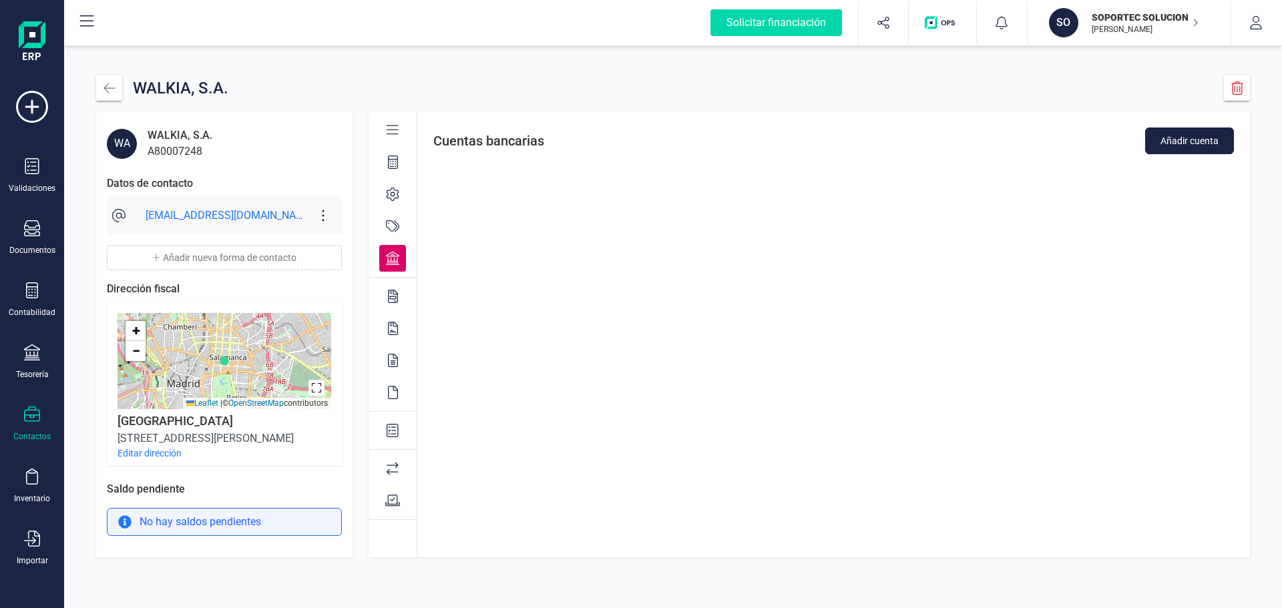
click at [395, 298] on icon at bounding box center [393, 296] width 10 height 13
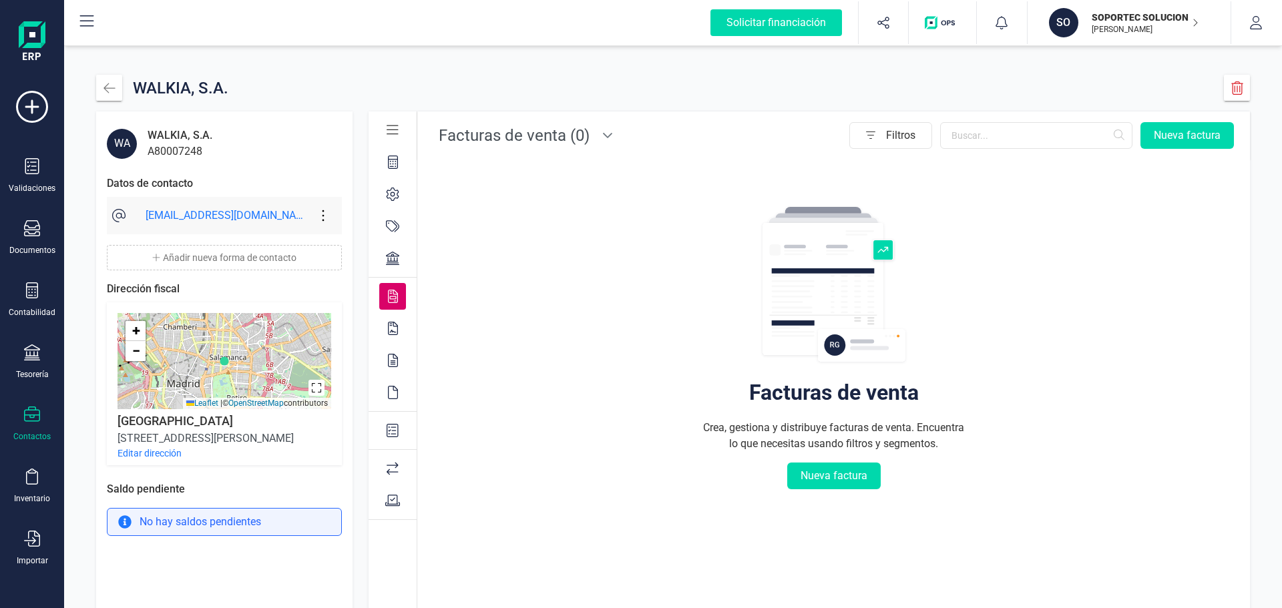
click at [399, 128] on div at bounding box center [392, 130] width 27 height 27
click at [103, 89] on icon "button" at bounding box center [109, 87] width 13 height 13
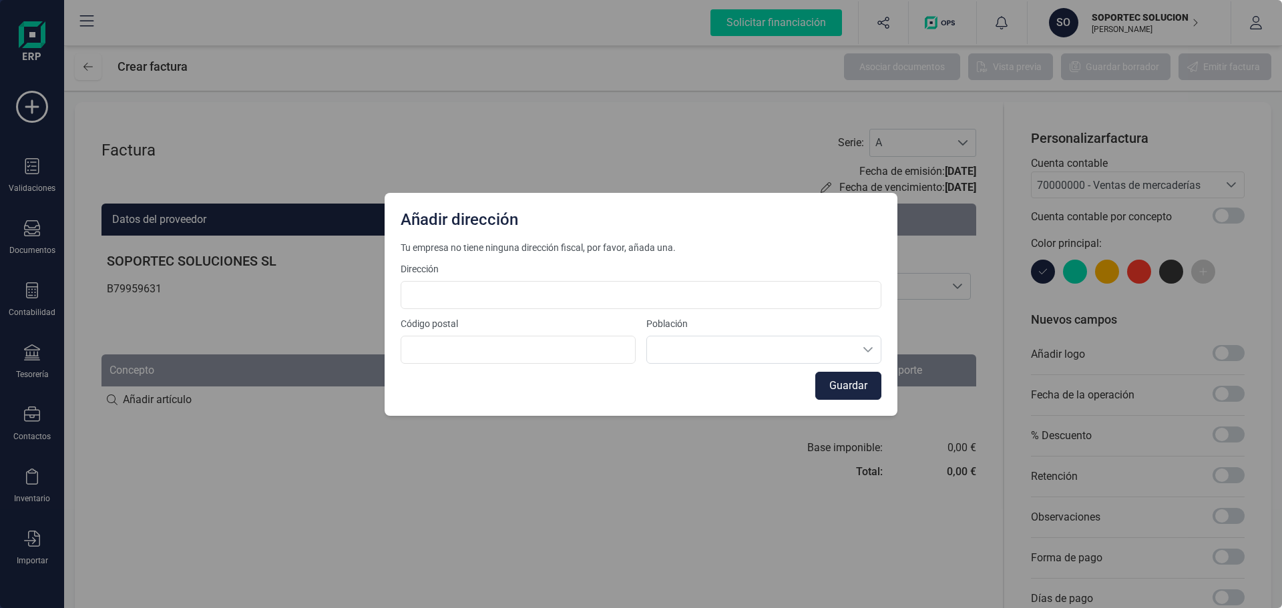
click at [865, 383] on button "Guardar" at bounding box center [848, 386] width 66 height 28
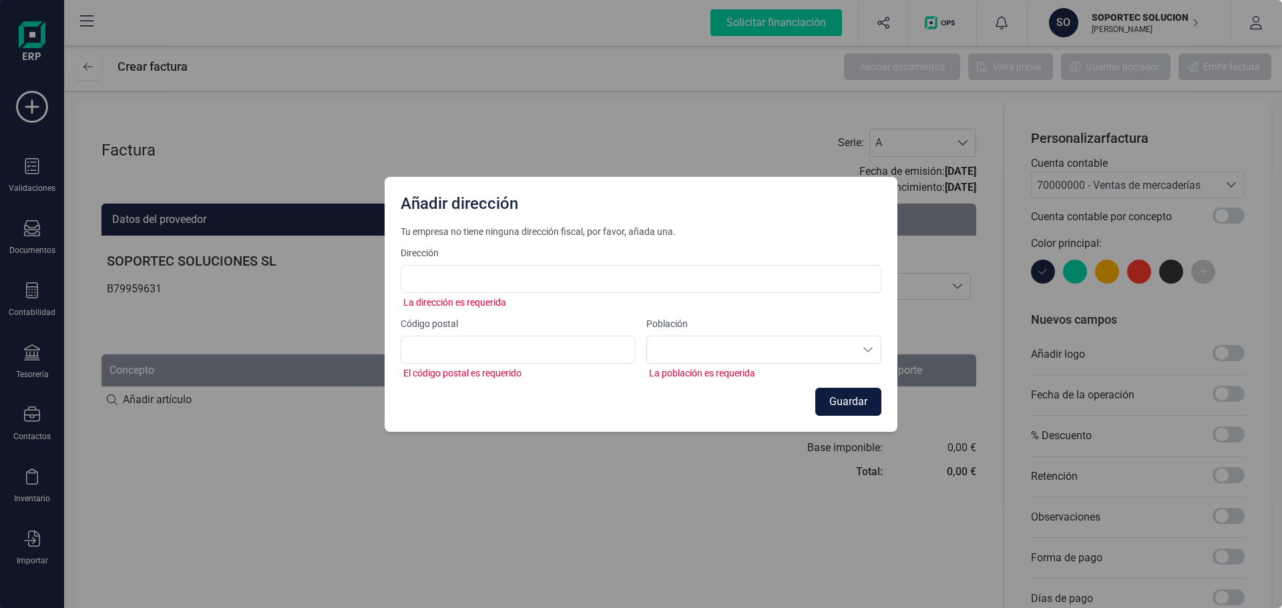
click at [845, 403] on button "Guardar" at bounding box center [848, 402] width 66 height 28
click at [694, 324] on label "Población" at bounding box center [763, 323] width 235 height 13
click at [561, 284] on input at bounding box center [641, 279] width 481 height 28
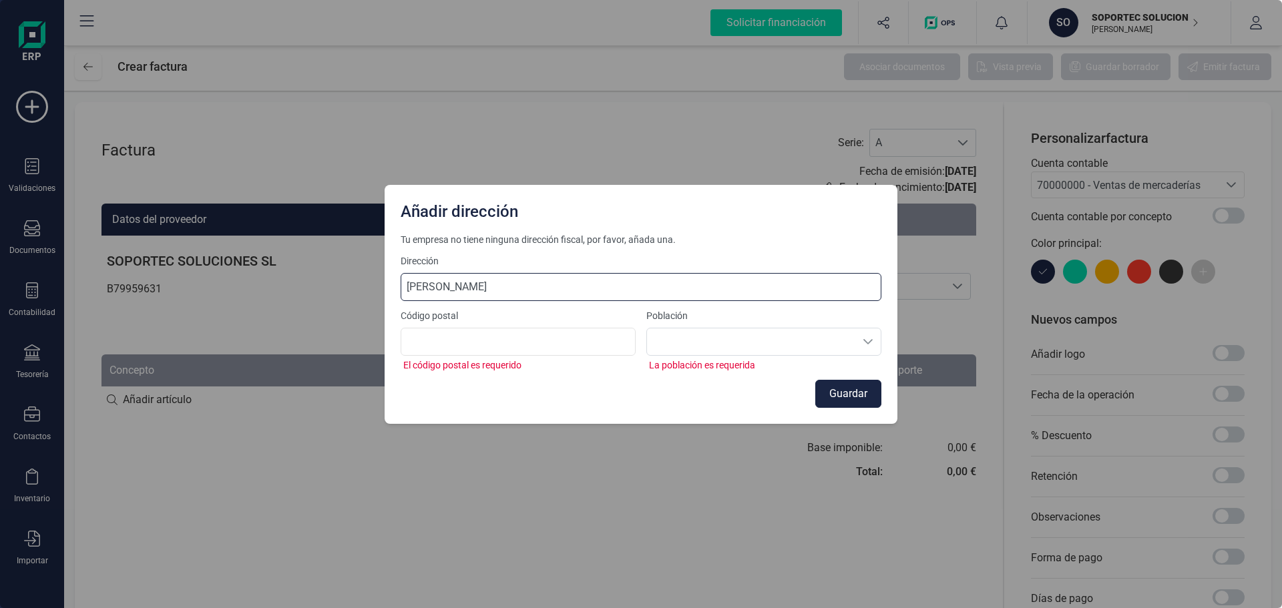
type input "José de Espronceda 4"
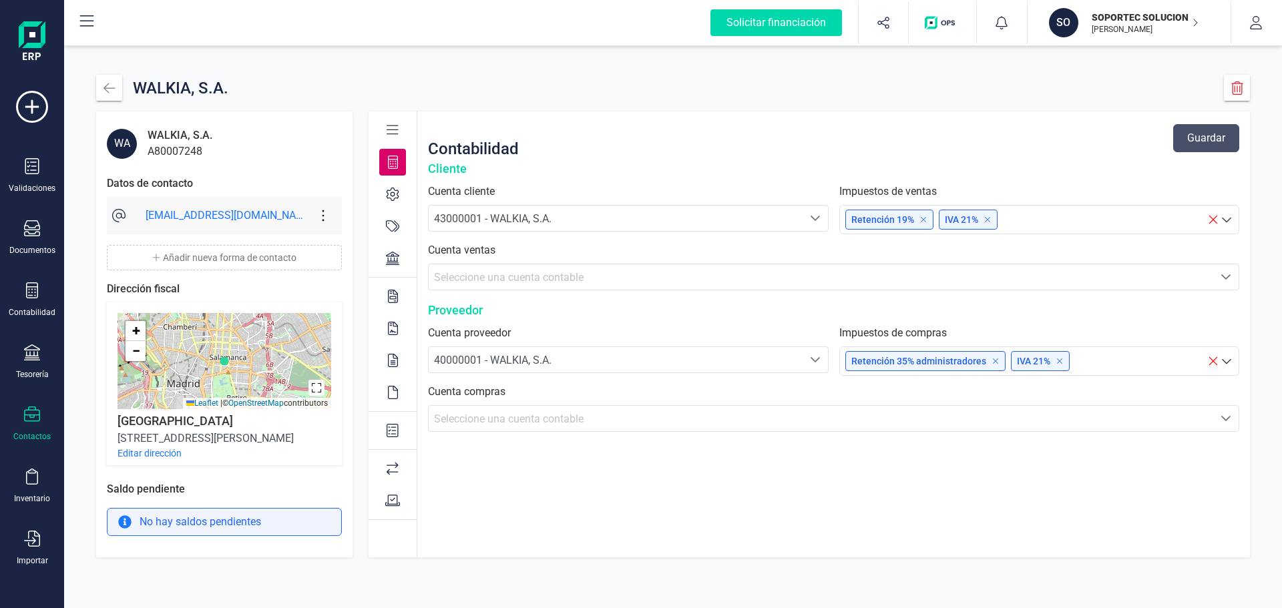
click at [925, 218] on icon at bounding box center [923, 220] width 8 height 8
click at [995, 361] on icon at bounding box center [995, 361] width 8 height 8
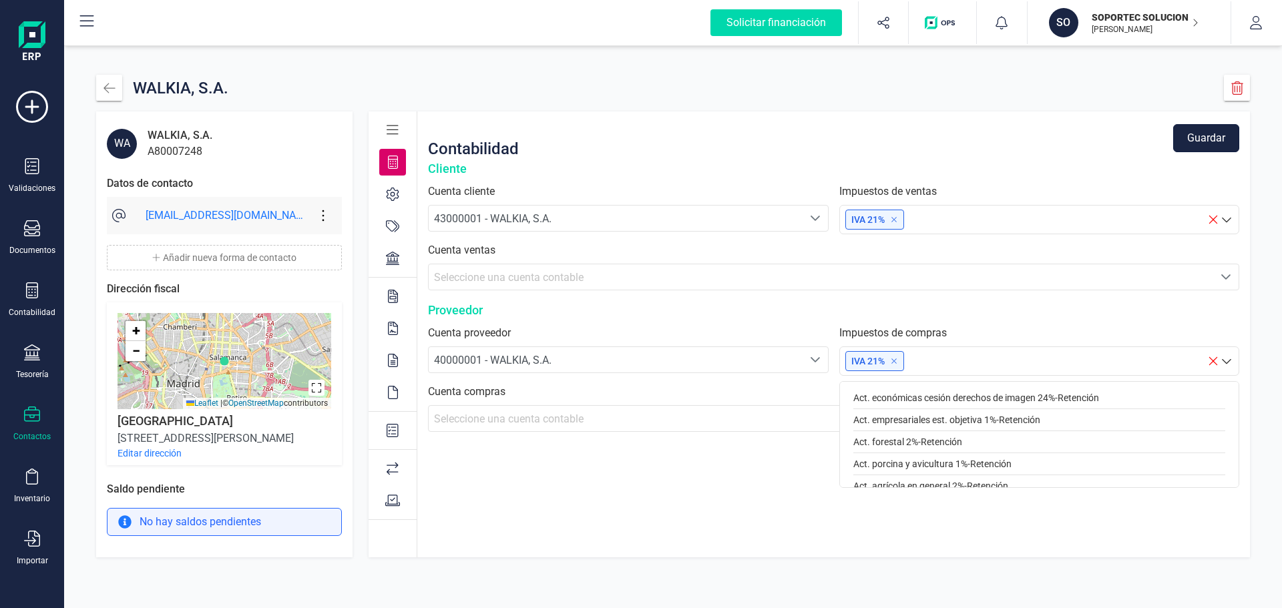
click at [1198, 138] on button "Guardar" at bounding box center [1206, 138] width 66 height 28
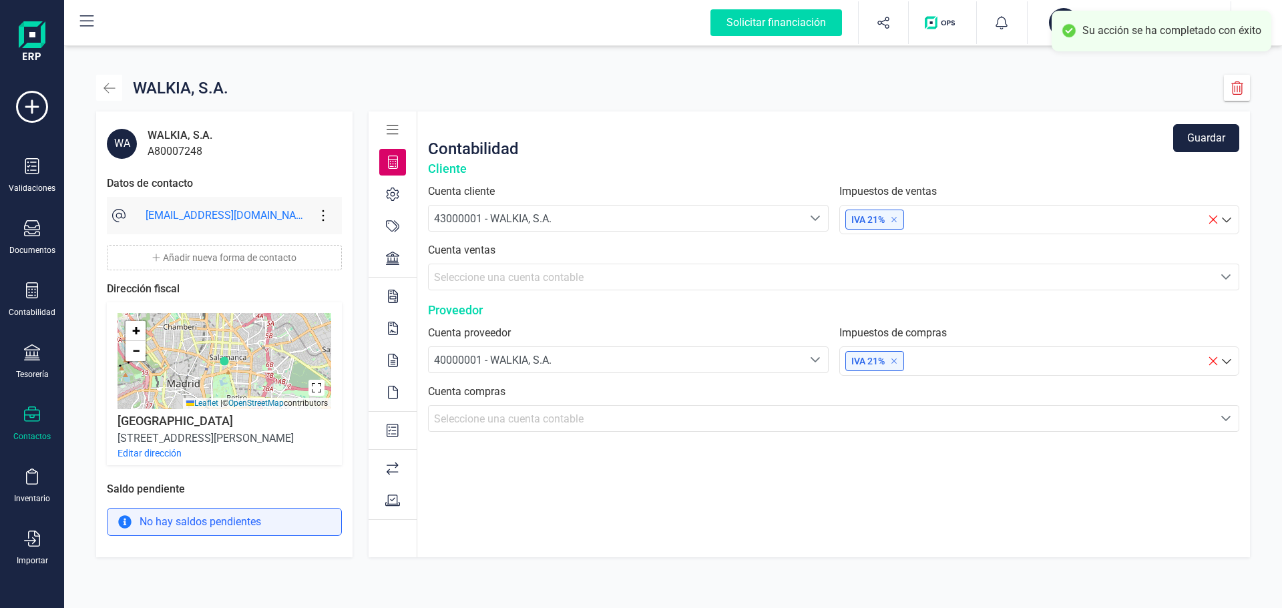
click at [115, 87] on icon "button" at bounding box center [109, 87] width 13 height 13
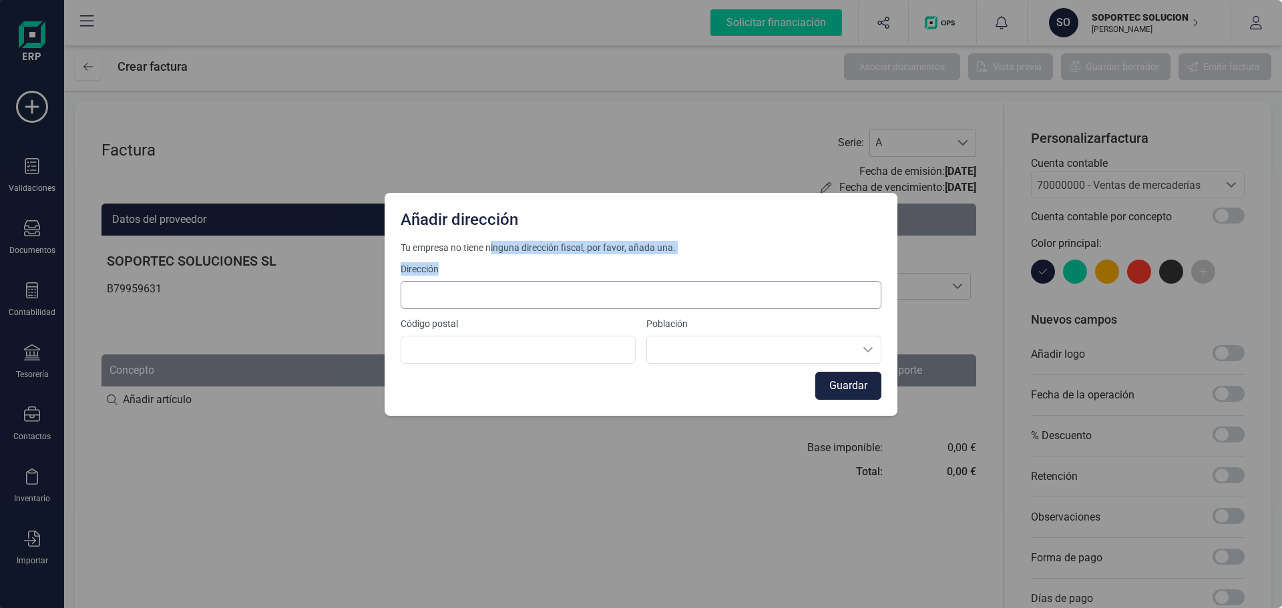
drag, startPoint x: 488, startPoint y: 259, endPoint x: 486, endPoint y: 284, distance: 24.8
click at [487, 264] on div "Tu empresa no tiene ninguna dirección fiscal, por favor, añada una. Dirección C…" at bounding box center [641, 320] width 481 height 159
click at [487, 300] on input at bounding box center [641, 295] width 481 height 28
type input "José de Espronceda 49"
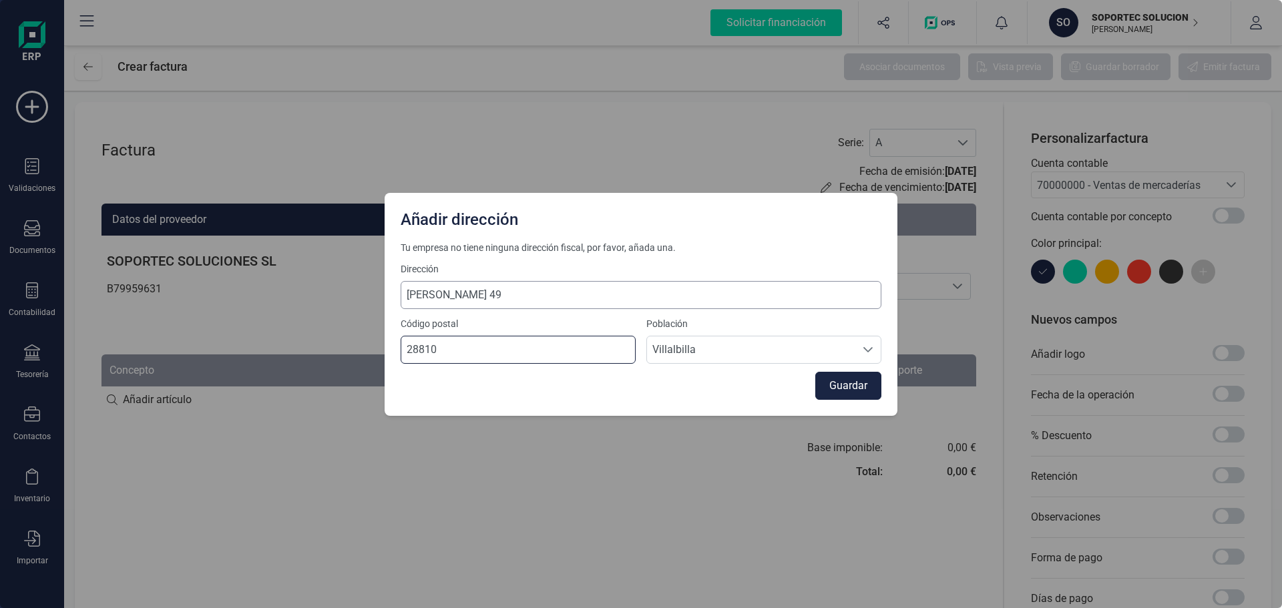
type input "28810"
click at [854, 395] on button "Guardar" at bounding box center [848, 386] width 66 height 28
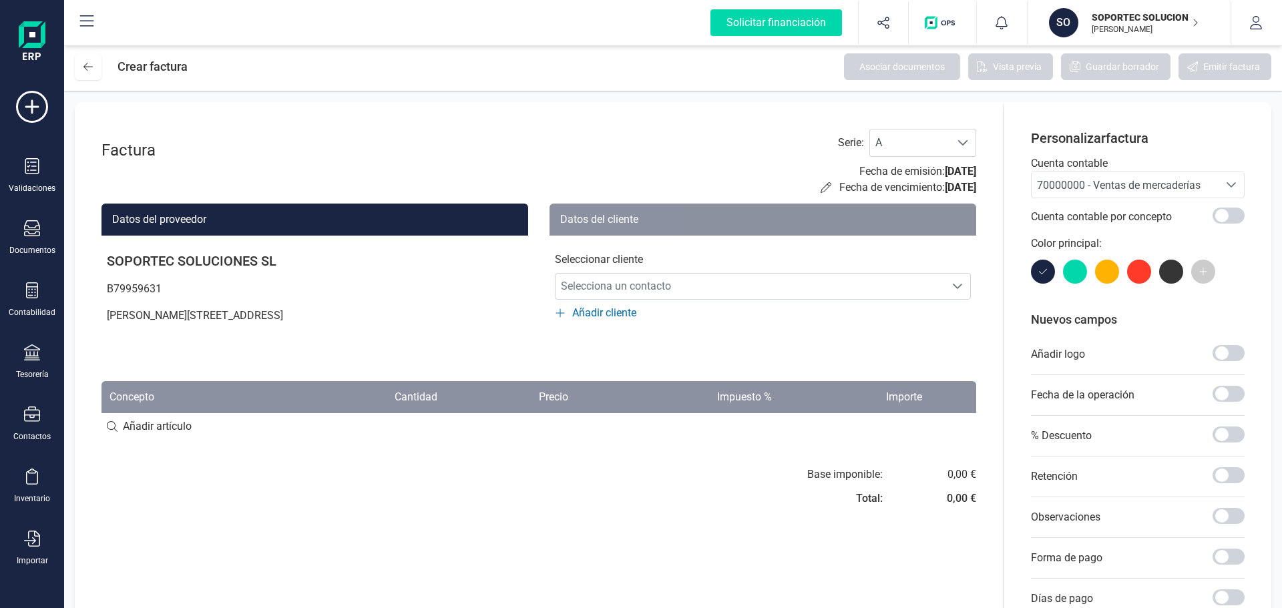
click at [602, 308] on span "Añadir cliente" at bounding box center [604, 313] width 64 height 16
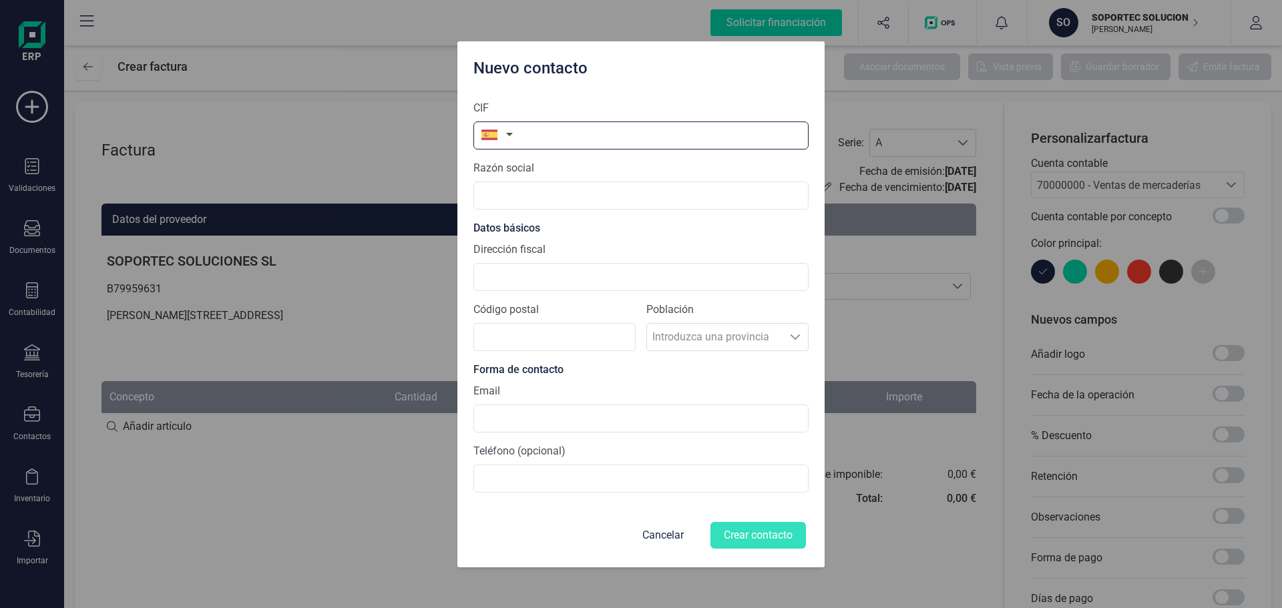
click at [541, 132] on input "text" at bounding box center [640, 136] width 335 height 28
click at [676, 527] on button "Cancelar" at bounding box center [662, 535] width 73 height 32
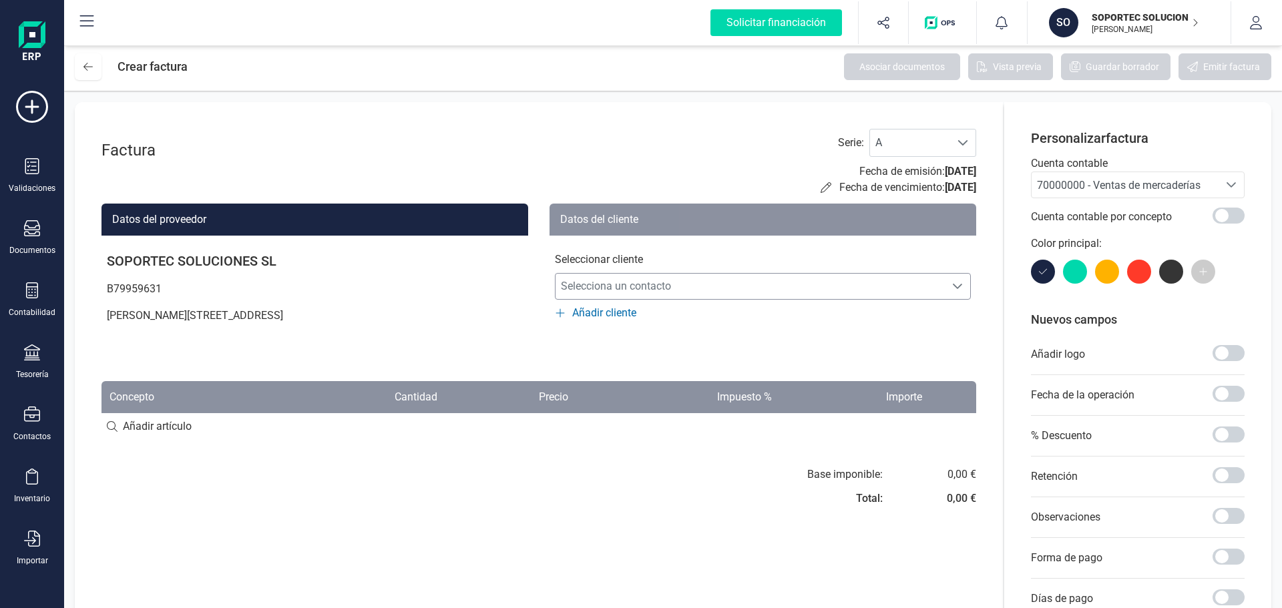
click at [750, 290] on span "Selecciona un contacto" at bounding box center [749, 286] width 389 height 27
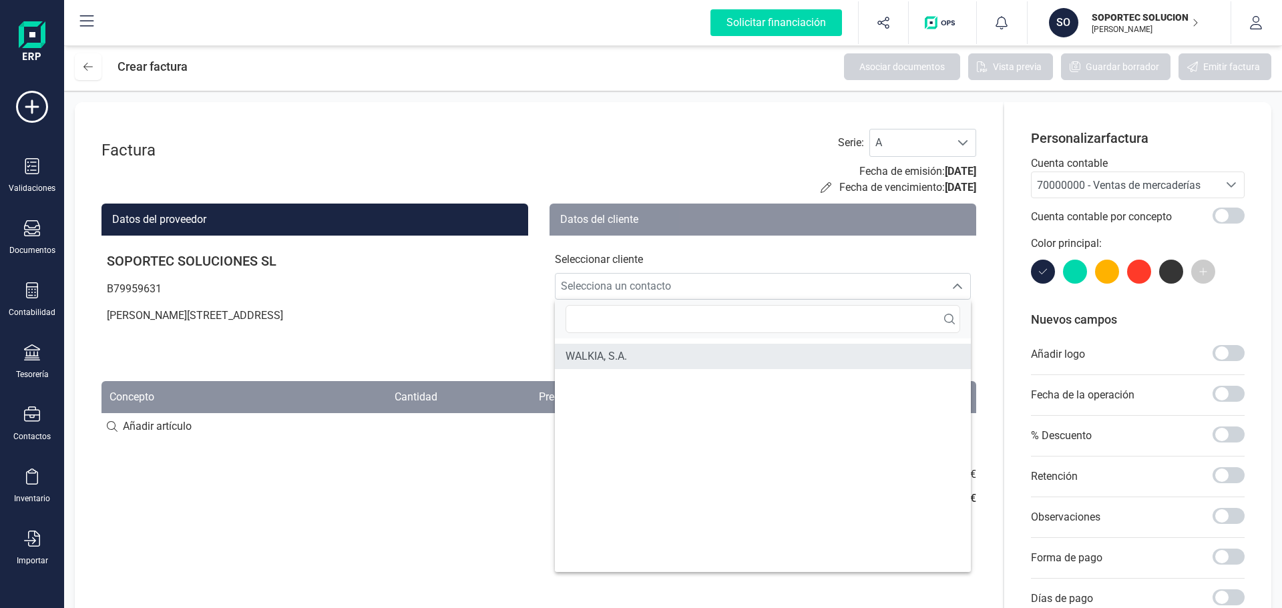
click at [638, 356] on li "WALKIA, S.A." at bounding box center [763, 356] width 416 height 25
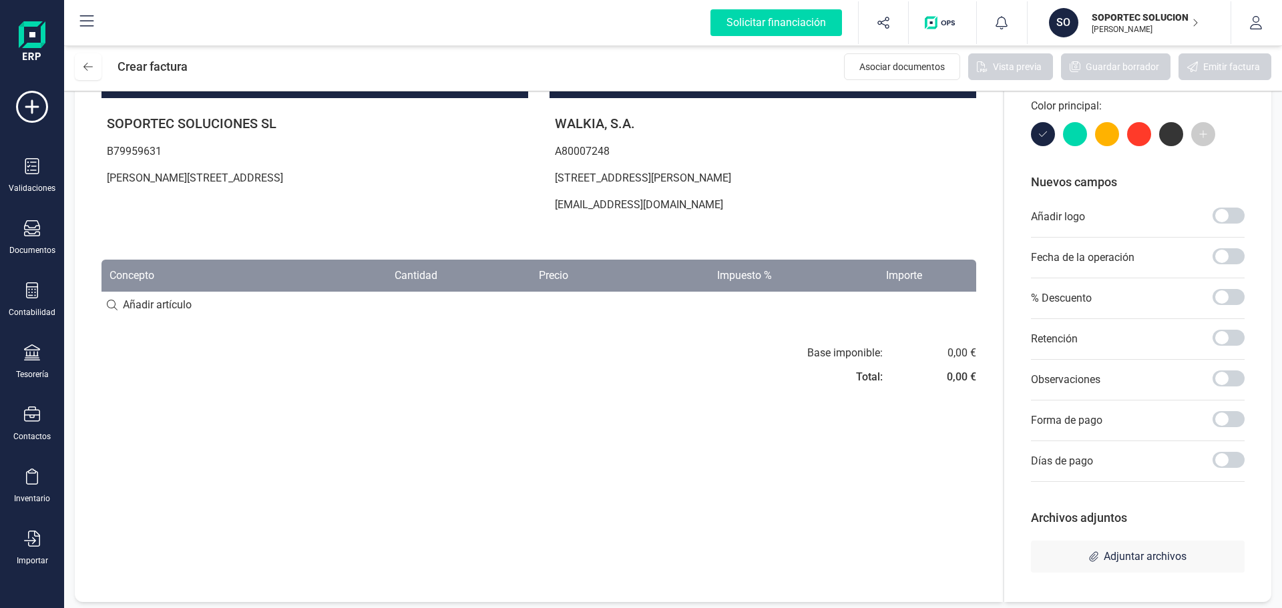
scroll to position [142, 0]
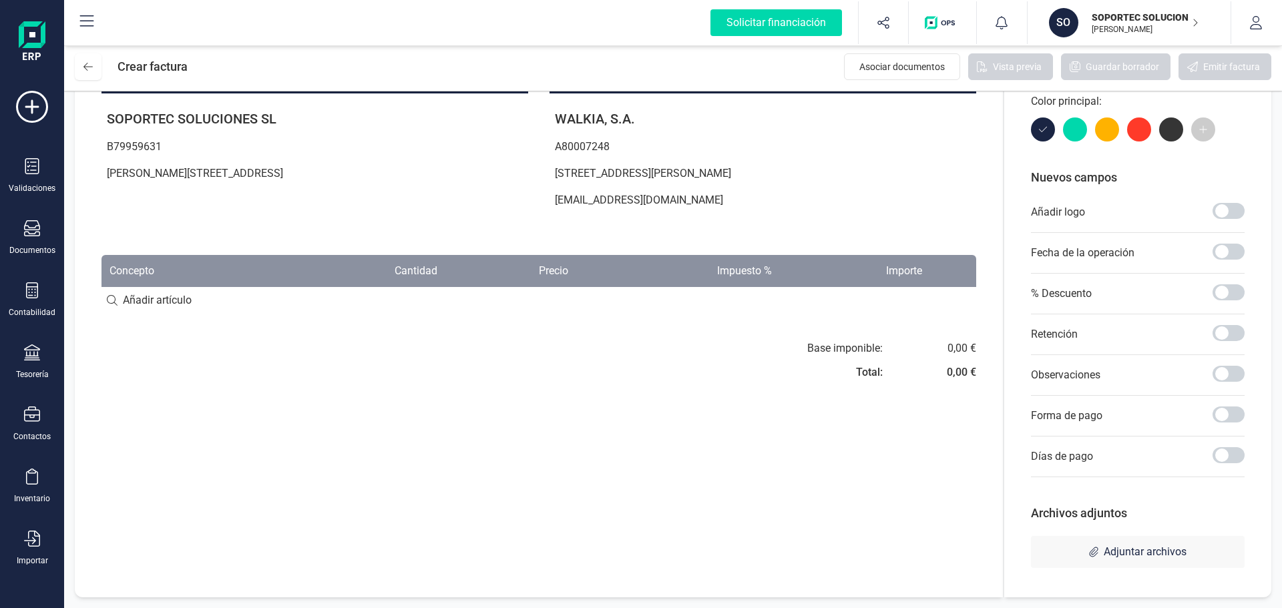
click at [104, 303] on input at bounding box center [538, 300] width 875 height 27
click at [138, 304] on input at bounding box center [538, 300] width 875 height 27
click at [111, 301] on input at bounding box center [538, 300] width 875 height 27
click at [128, 296] on input at bounding box center [538, 300] width 875 height 27
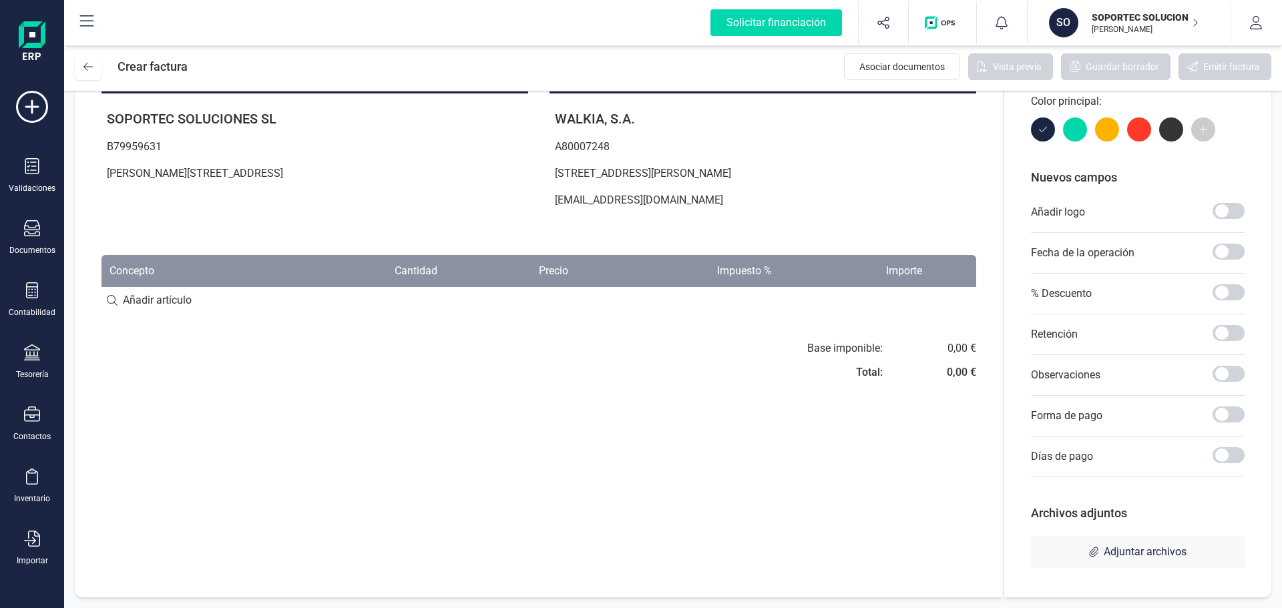
click at [158, 298] on input at bounding box center [538, 300] width 875 height 27
click at [136, 276] on th "Concepto" at bounding box center [188, 271] width 175 height 32
click at [161, 306] on input at bounding box center [538, 300] width 875 height 27
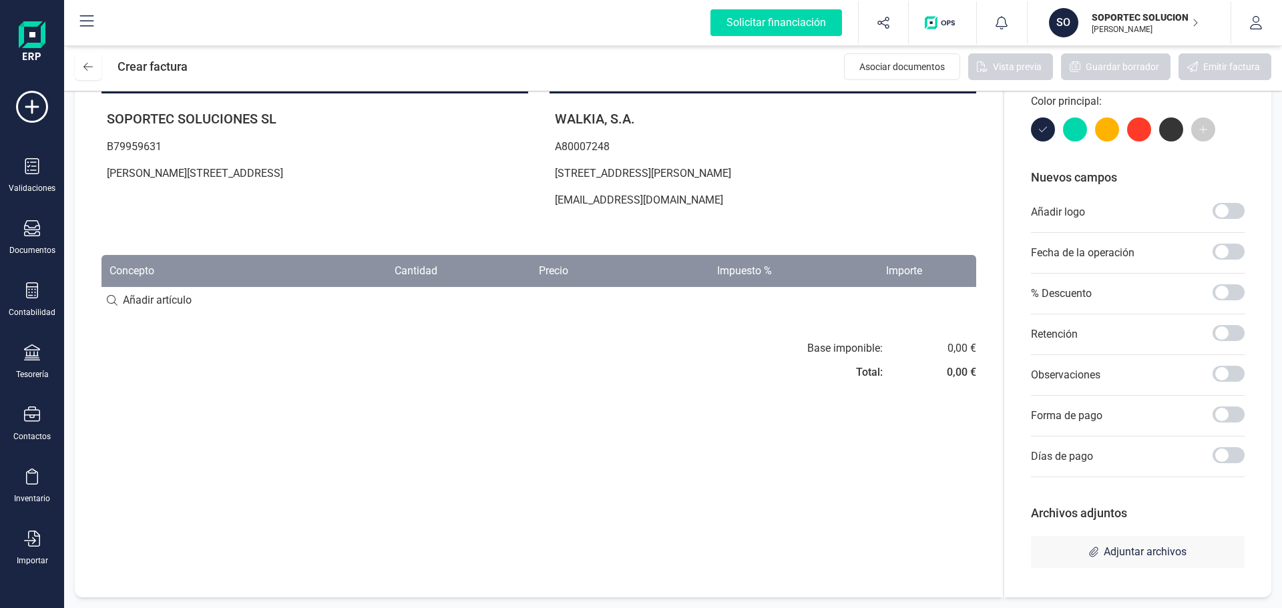
click at [161, 306] on input at bounding box center [538, 300] width 875 height 27
type input "vdffdv"
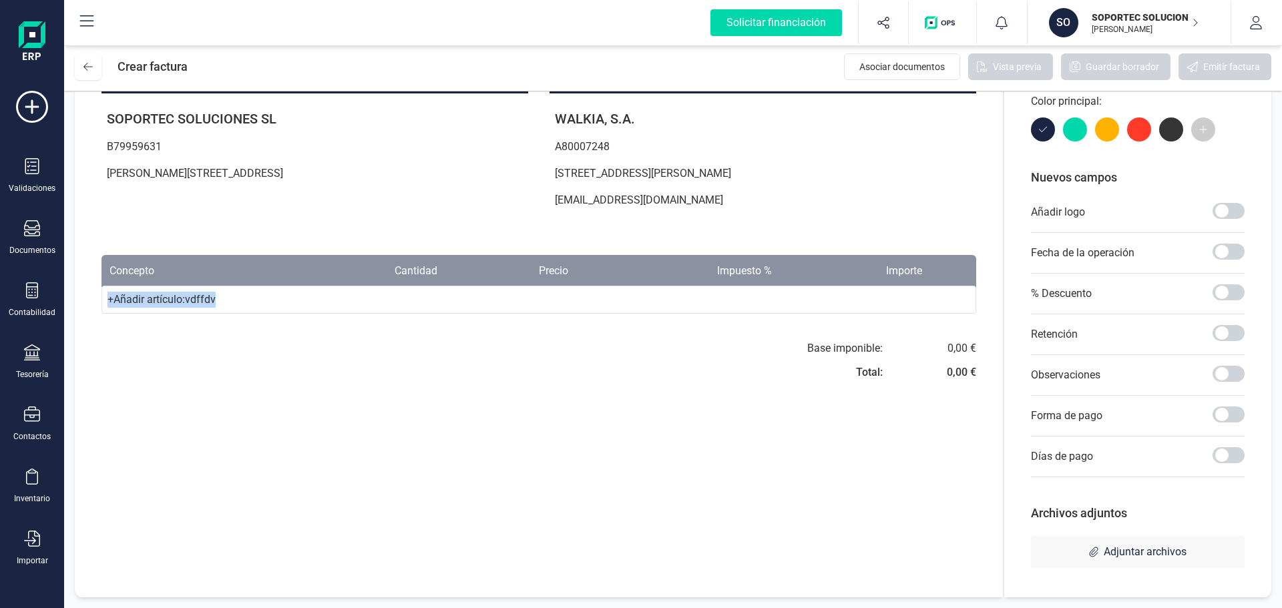
drag, startPoint x: 273, startPoint y: 290, endPoint x: 91, endPoint y: 309, distance: 182.6
click at [91, 309] on div "Factura Serie : A A Fecha de emisión: 11/09/2025 Fecha de vencimiento: 11/09/20…" at bounding box center [539, 279] width 928 height 638
click at [153, 294] on div "+ Añadir artículo : vdffdv" at bounding box center [538, 300] width 875 height 28
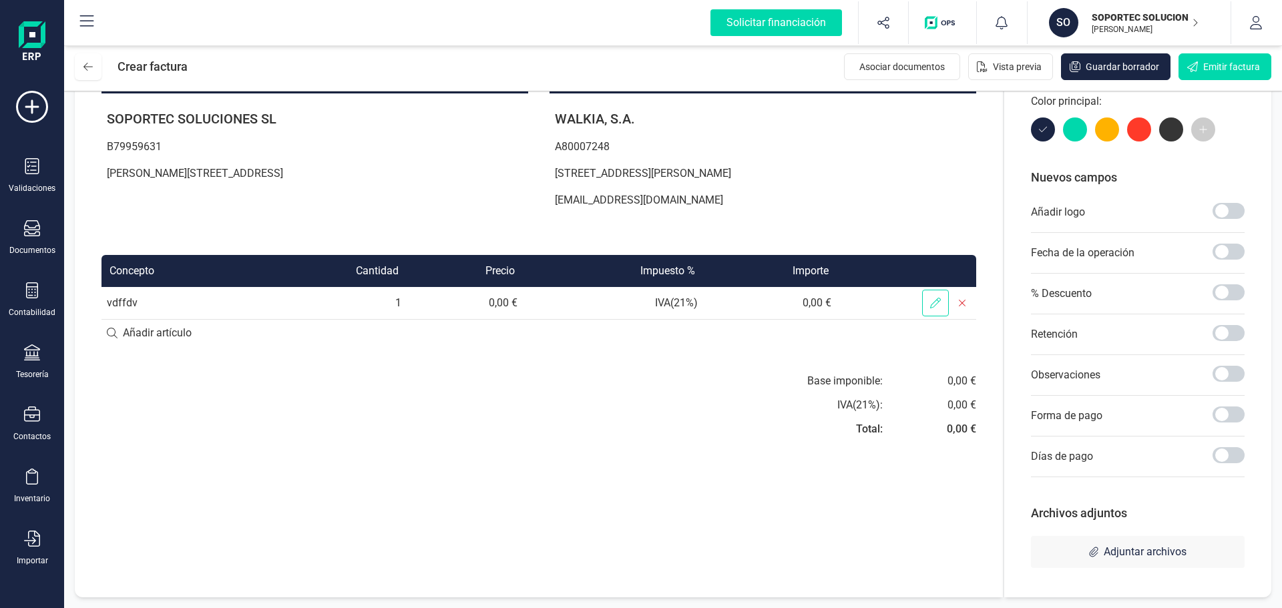
click at [941, 303] on span at bounding box center [935, 303] width 27 height 27
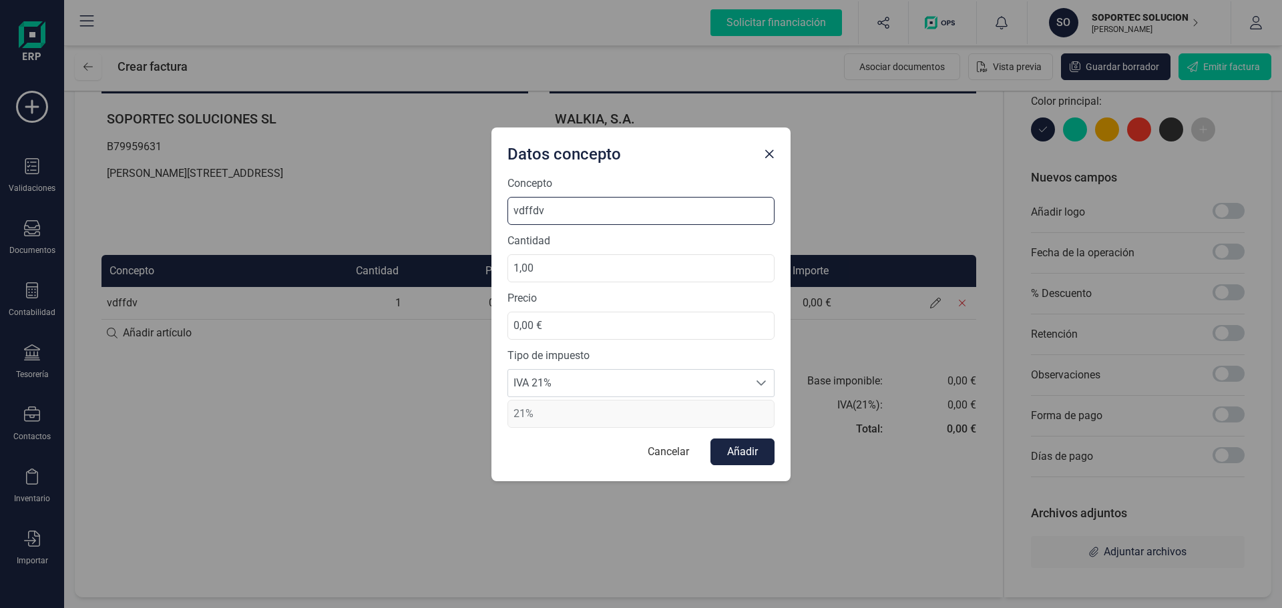
drag, startPoint x: 563, startPoint y: 213, endPoint x: 453, endPoint y: 227, distance: 111.0
click at [453, 227] on div "Datos concepto Concepto vdffdv Cantidad 1,00 Precio 0,00 € Tipo de impuesto IVA…" at bounding box center [641, 304] width 1282 height 608
click at [548, 258] on input "1,00" at bounding box center [640, 268] width 267 height 28
drag, startPoint x: 550, startPoint y: 266, endPoint x: 433, endPoint y: 288, distance: 118.9
click at [433, 288] on div "Datos concepto Concepto vdffdv Cantidad 1,00 Precio 0,00 € Tipo de impuesto IVA…" at bounding box center [641, 304] width 1282 height 608
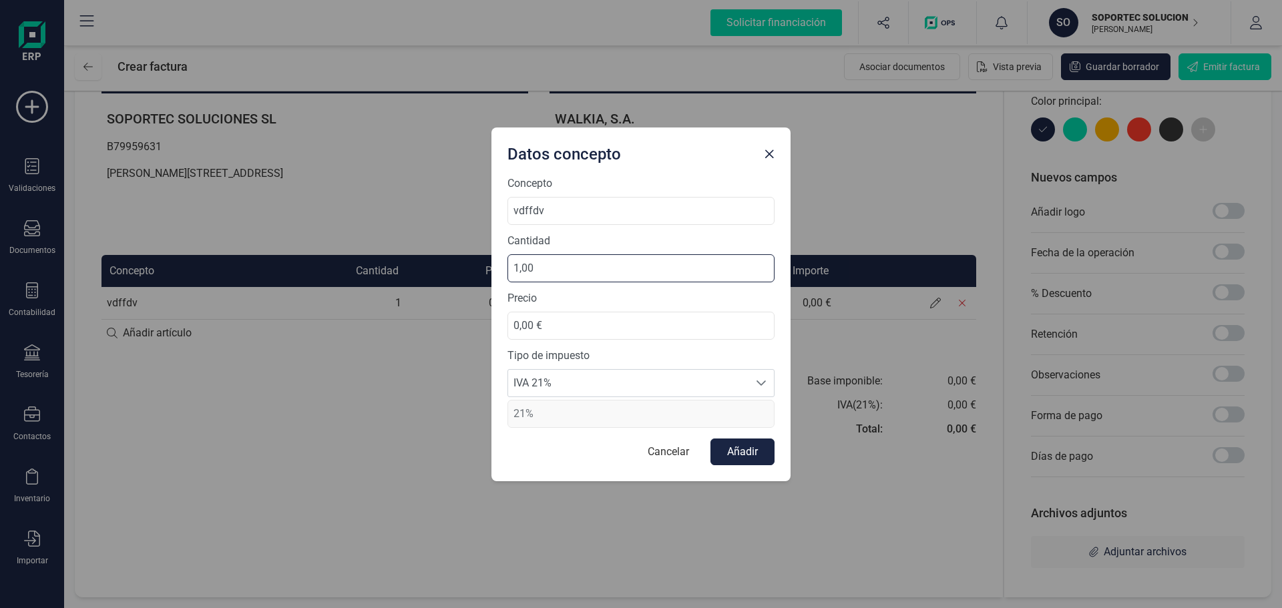
type input "0,00"
click at [597, 385] on span "IVA 21%" at bounding box center [628, 383] width 240 height 27
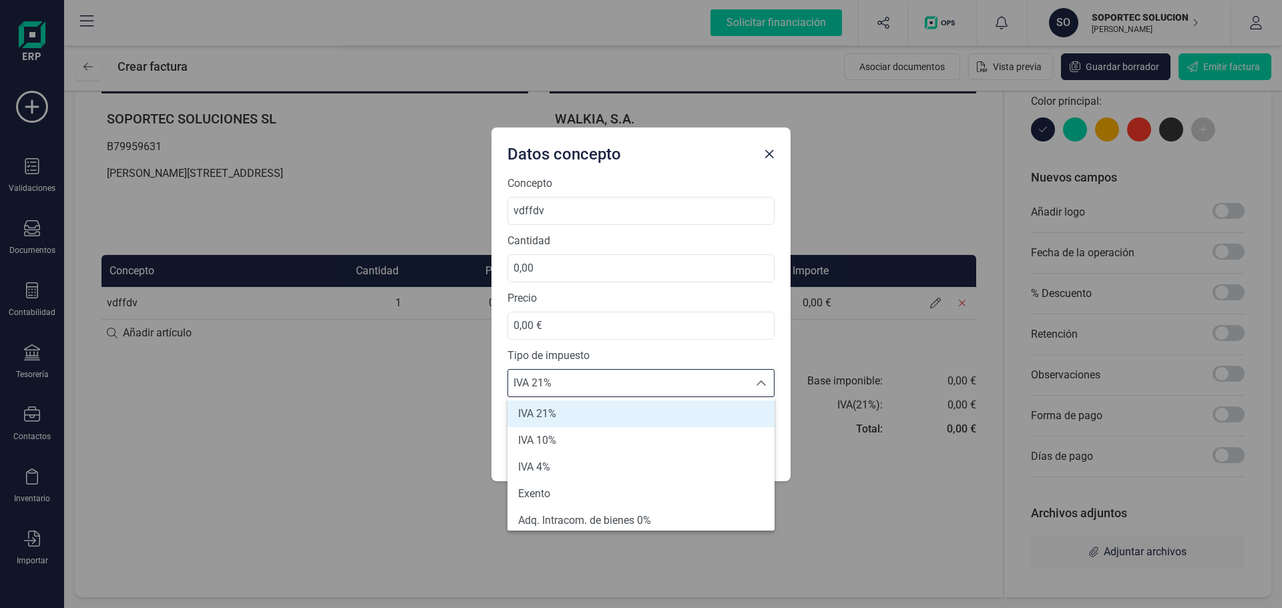
scroll to position [0, 0]
click at [562, 493] on li "Exento" at bounding box center [640, 496] width 267 height 27
type input "0%"
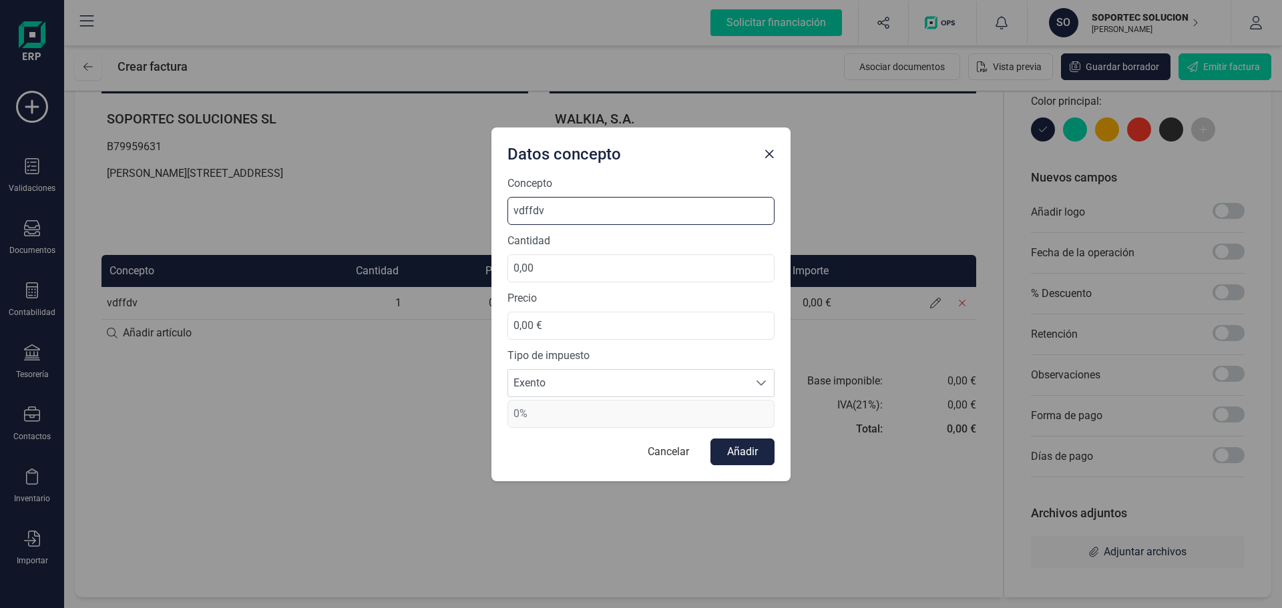
drag, startPoint x: 549, startPoint y: 210, endPoint x: 499, endPoint y: 216, distance: 50.4
click at [499, 216] on div "Concepto vdffdv Cantidad 0,00 Precio 0,00 € Tipo de impuesto Exento Exento Exen…" at bounding box center [640, 329] width 299 height 306
click at [585, 214] on input "vdffdv" at bounding box center [640, 211] width 267 height 28
paste input "Licencias de Microsoft 365 del 03-07-2025 al 02-08-2025 detalladas a continuaci…"
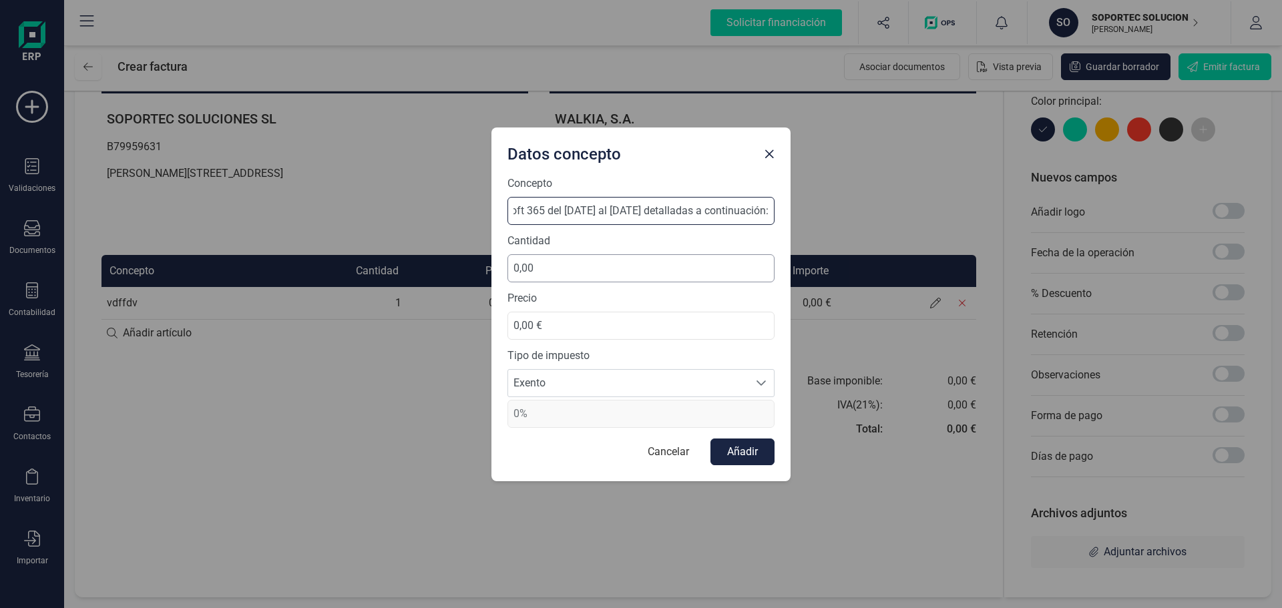
type input "Licencias de Microsoft 365 del 03-07-2025 al 02-08-2025 detalladas a continuaci…"
click at [572, 271] on input "0,00" at bounding box center [640, 268] width 267 height 28
click at [755, 454] on button "Añadir" at bounding box center [742, 452] width 64 height 27
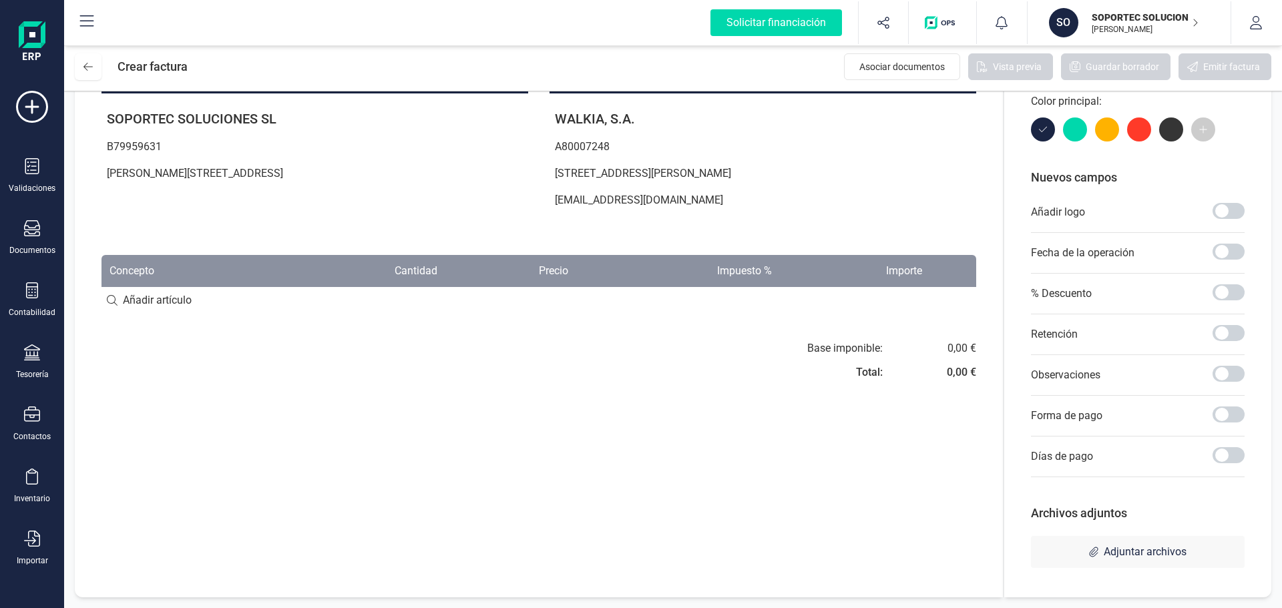
click at [435, 416] on div "Factura Serie : A A Fecha de emisión: 11/09/2025 Fecha de vencimiento: 11/09/20…" at bounding box center [539, 279] width 928 height 638
click at [115, 300] on input at bounding box center [538, 300] width 875 height 27
type input "s"
click at [220, 300] on div "+ Añadir artículo : s" at bounding box center [538, 300] width 875 height 28
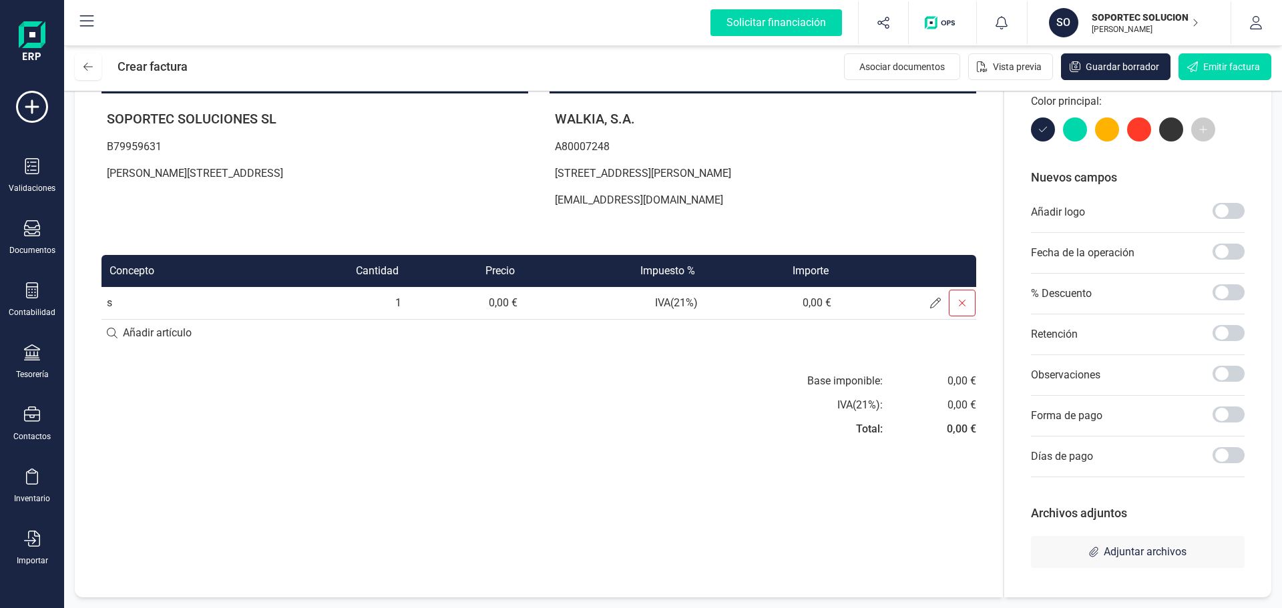
click at [961, 302] on icon at bounding box center [962, 303] width 7 height 7
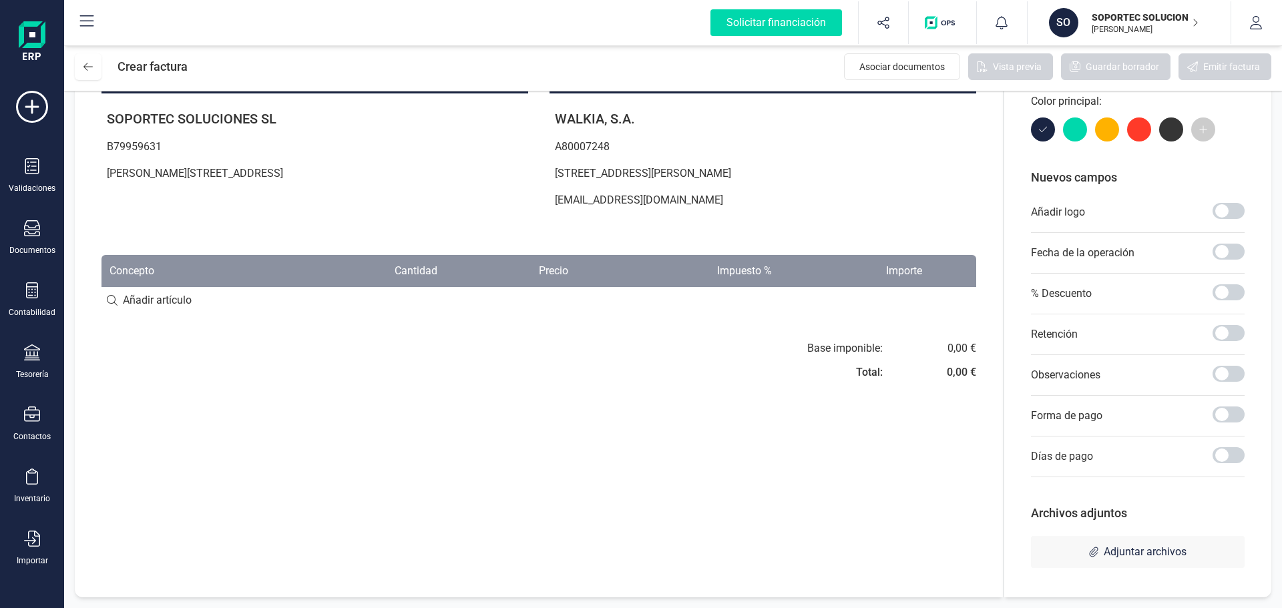
click at [140, 299] on input at bounding box center [538, 300] width 875 height 27
click at [111, 302] on input at bounding box center [538, 300] width 875 height 27
paste input "Licencias de Microsoft 365 del 03-07-2025 al 02-08-2025 detalladas a continuaci…"
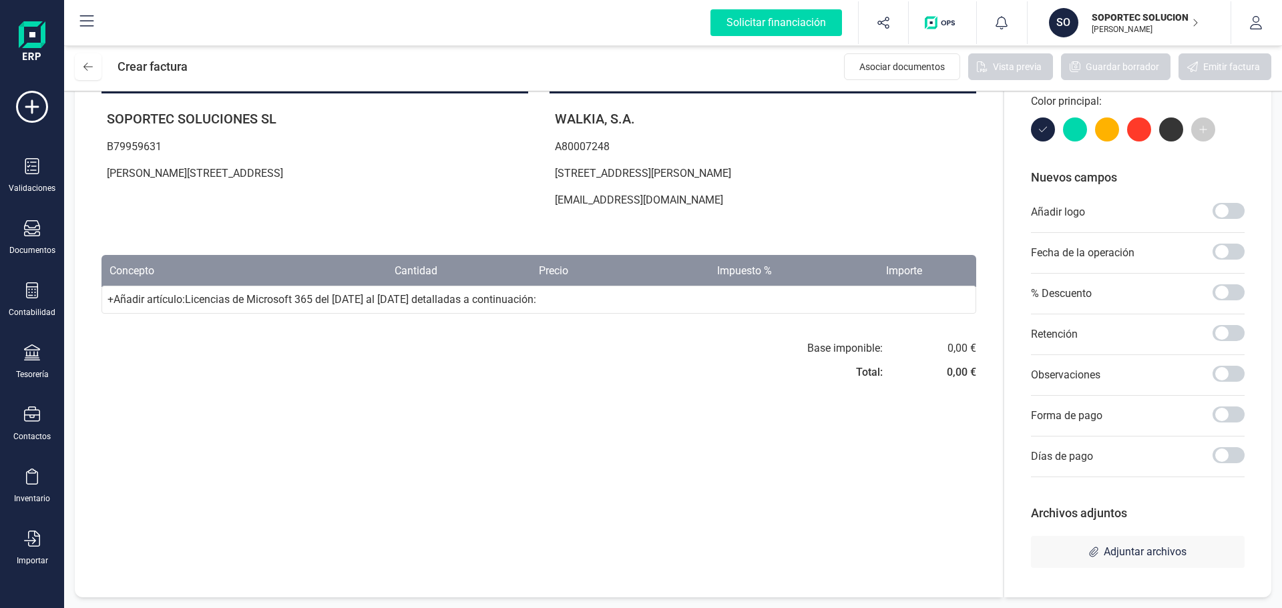
type input "Licencias de Microsoft 365 del 03-07-2025 al 02-08-2025 detalladas a continuaci…"
click at [113, 301] on div "+ Añadir artículo : Licencias de Microsoft 365 del 03-07-2025 al 02-08-2025 det…" at bounding box center [538, 300] width 875 height 28
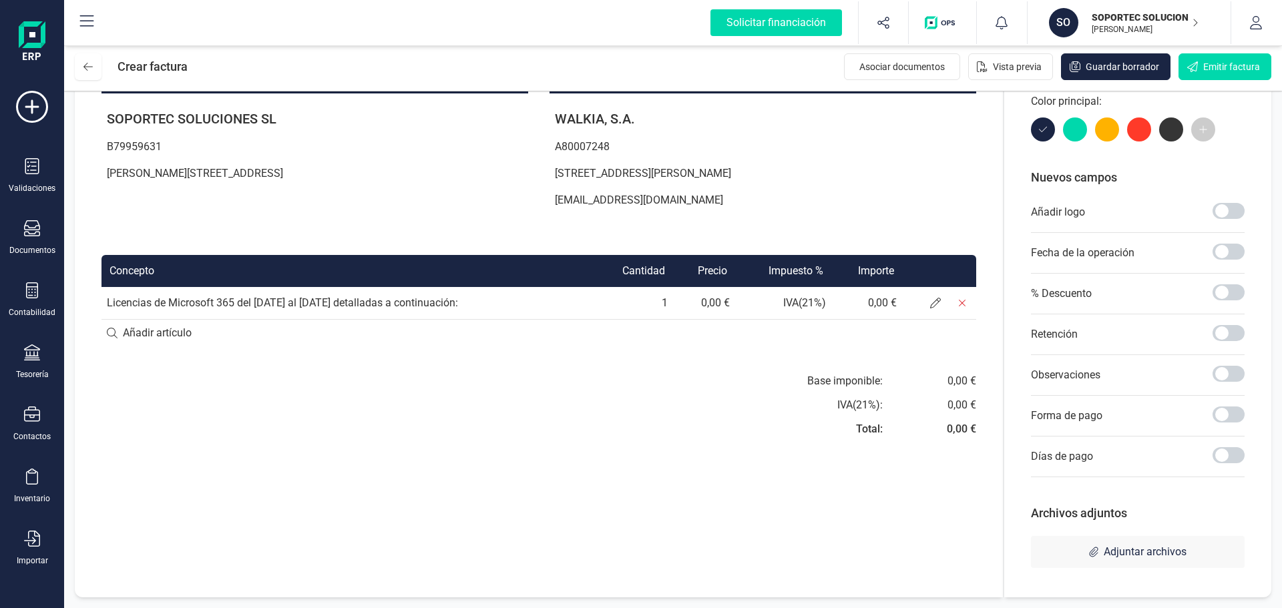
click at [105, 330] on input at bounding box center [538, 333] width 875 height 27
drag, startPoint x: 119, startPoint y: 331, endPoint x: 157, endPoint y: 333, distance: 38.1
click at [119, 331] on input at bounding box center [538, 333] width 875 height 27
click at [162, 334] on input at bounding box center [538, 333] width 875 height 27
type input "ESDED"
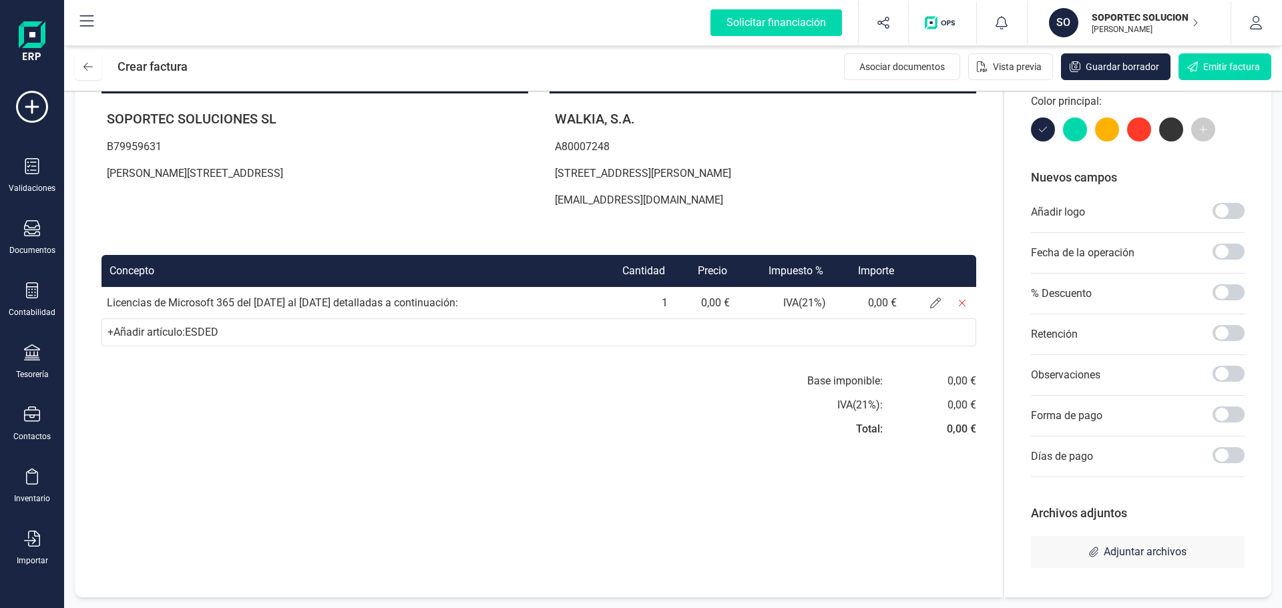
click at [226, 371] on div "Factura Serie : A A Fecha de emisión: 11/09/2025 Fecha de vencimiento: 11/09/20…" at bounding box center [539, 279] width 928 height 638
click at [688, 385] on div "Base imponible: IVA ( 21 %): Total: 0,00 € 0,00 € 0,00 €" at bounding box center [762, 409] width 427 height 72
click at [1128, 69] on span "Guardar borrador" at bounding box center [1122, 66] width 73 height 13
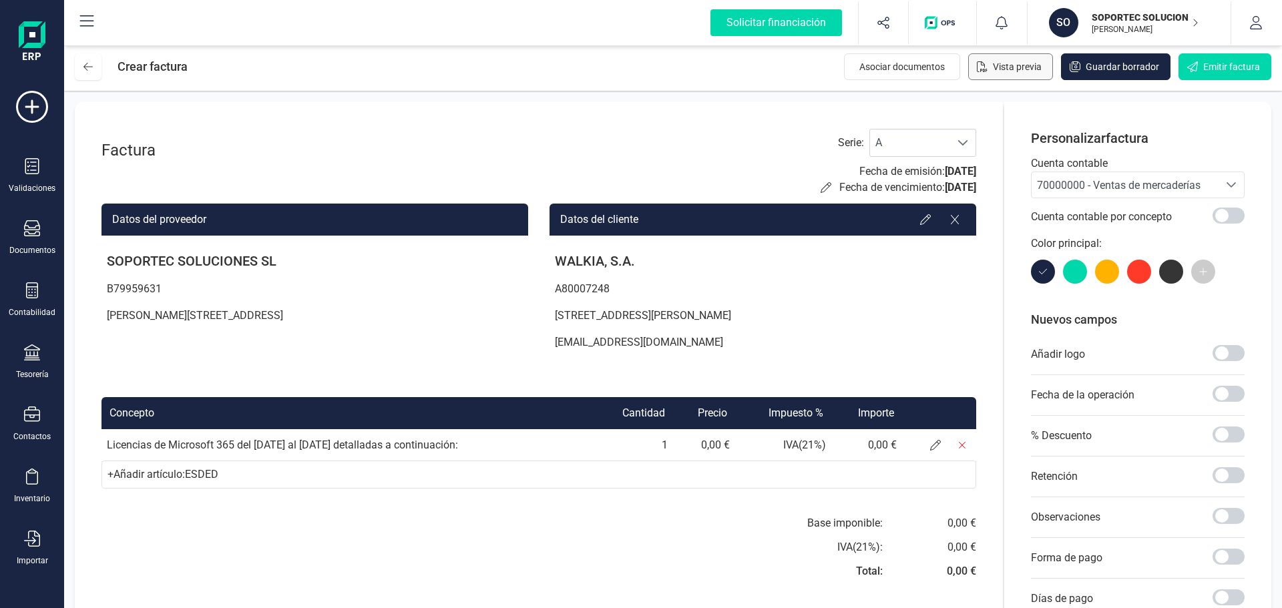
click at [1035, 61] on span "Vista previa" at bounding box center [1017, 66] width 49 height 13
click at [946, 130] on span "A" at bounding box center [910, 143] width 80 height 27
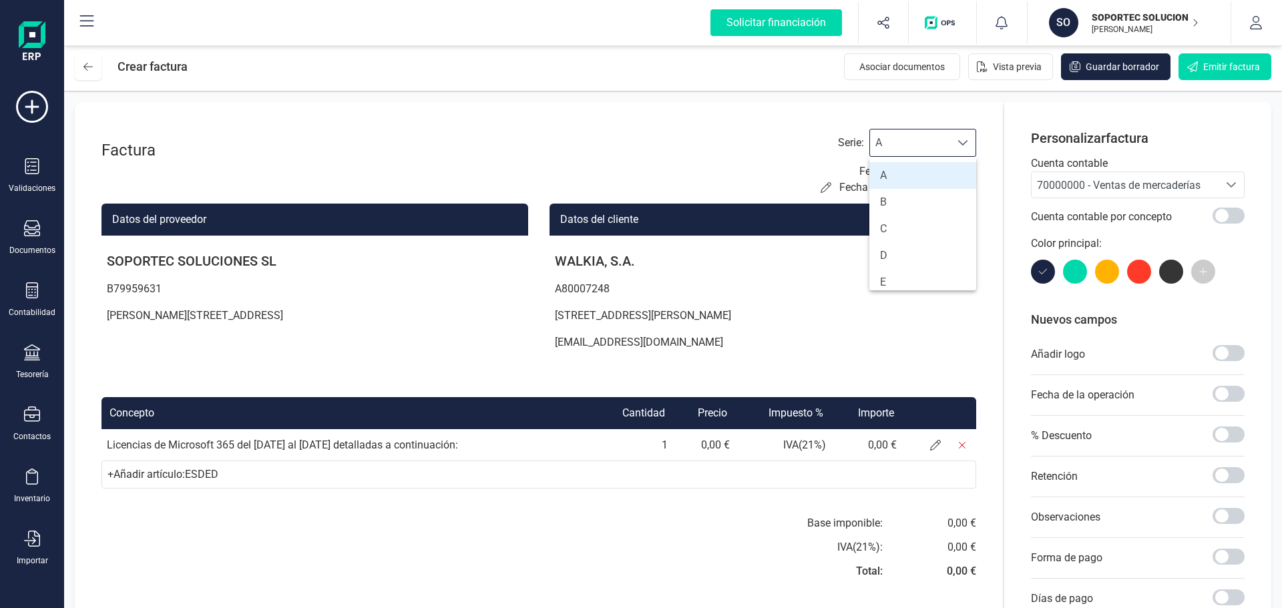
click at [687, 144] on div "Factura Serie : A A Fecha de emisión: 11/09/2025 Fecha de vencimiento: 11/09/20…" at bounding box center [538, 162] width 875 height 67
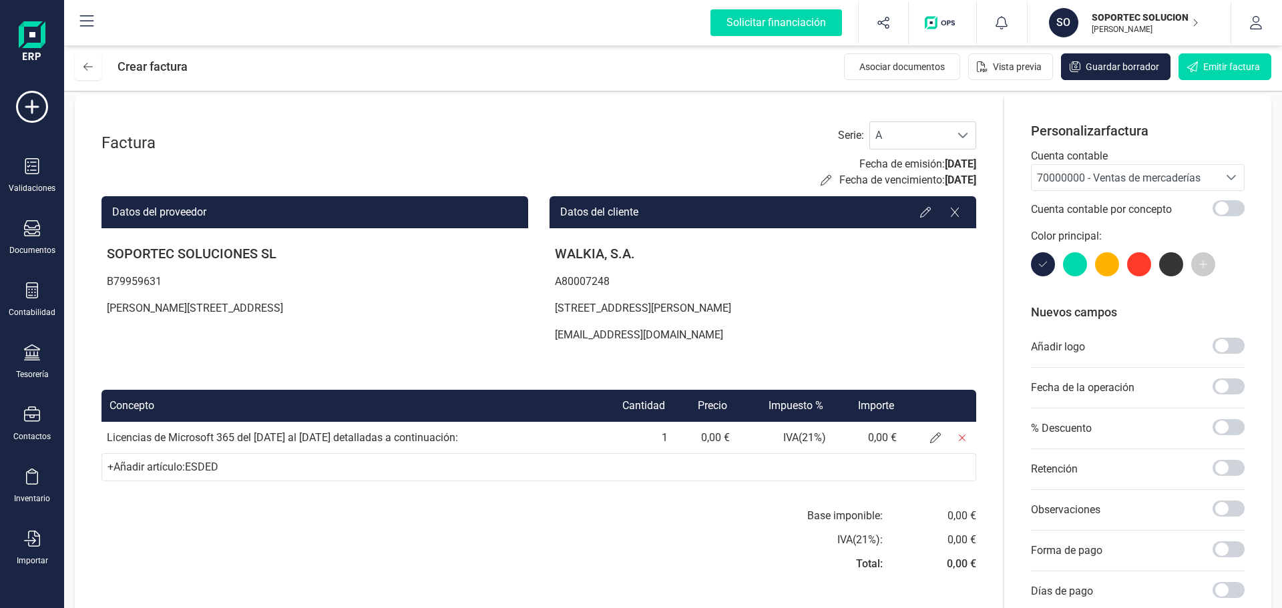
scroll to position [0, 0]
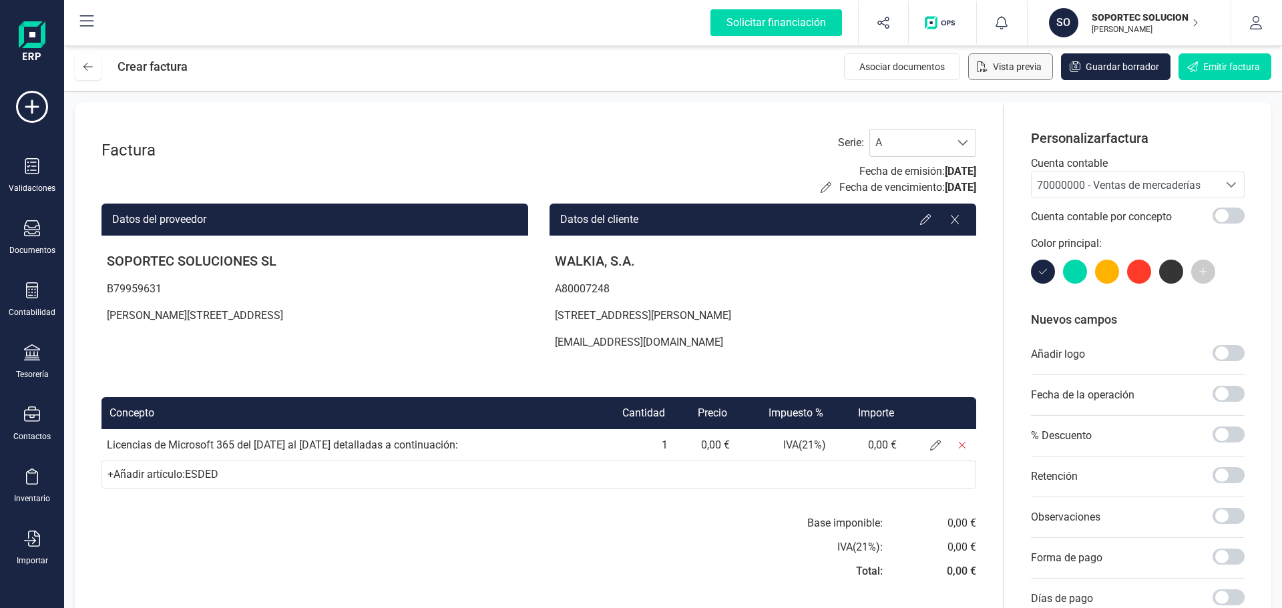
click at [1035, 72] on span "Vista previa" at bounding box center [1017, 66] width 49 height 13
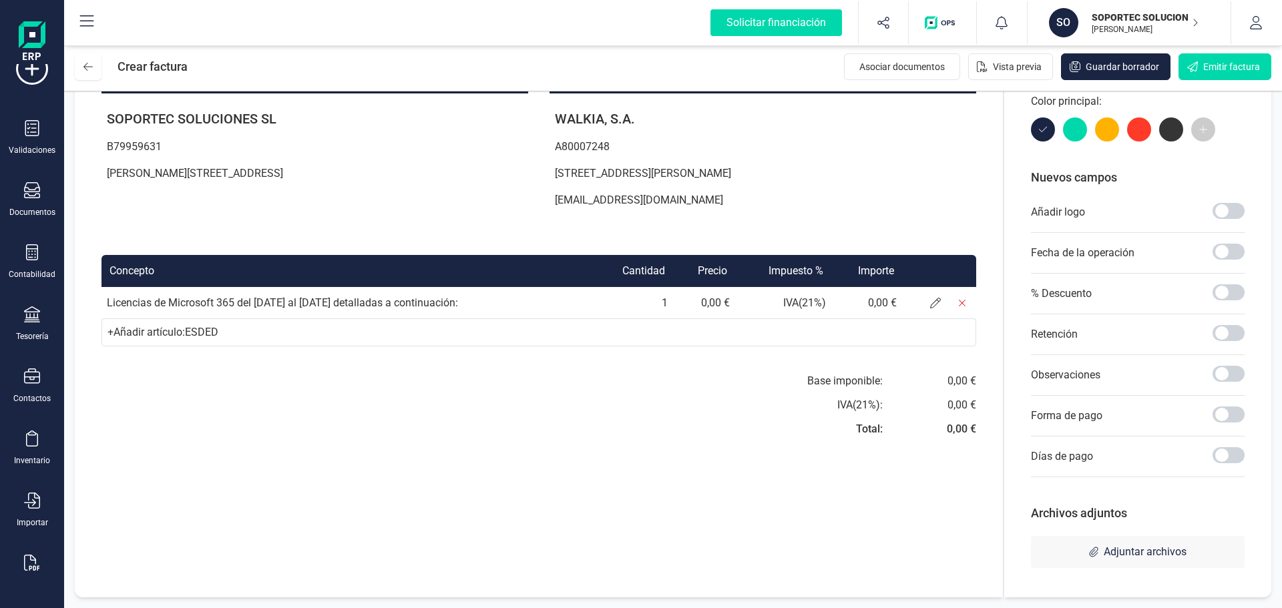
scroll to position [57, 0]
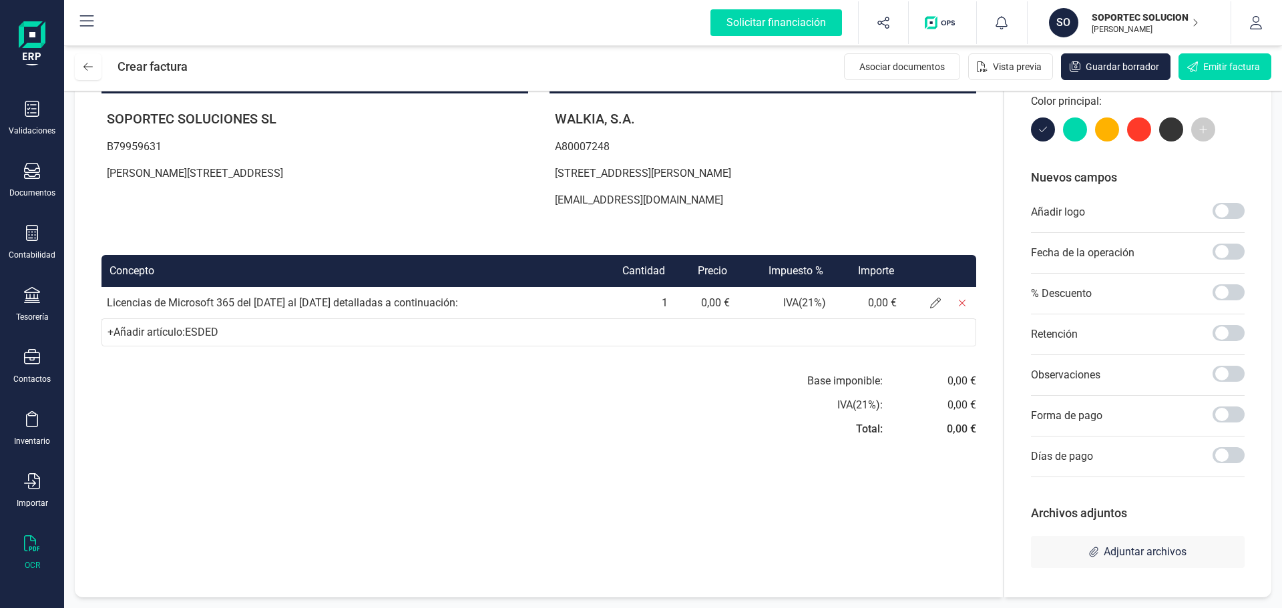
click at [33, 549] on icon at bounding box center [32, 543] width 16 height 16
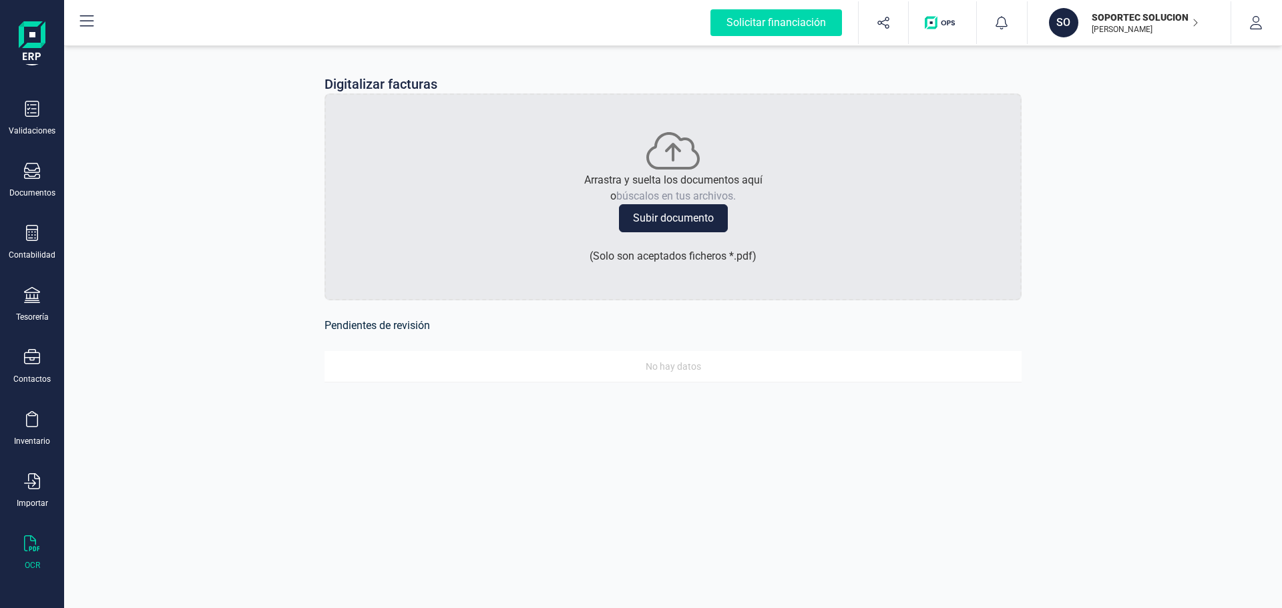
click at [34, 511] on div "Validaciones Documentos Documentos Presupuestos Pedidos Albaranes Facturas Fact…" at bounding box center [31, 307] width 53 height 548
click at [35, 485] on icon at bounding box center [32, 481] width 16 height 16
click at [35, 440] on div "Inventario" at bounding box center [32, 441] width 36 height 11
click at [39, 377] on div "Contactos" at bounding box center [31, 379] width 37 height 11
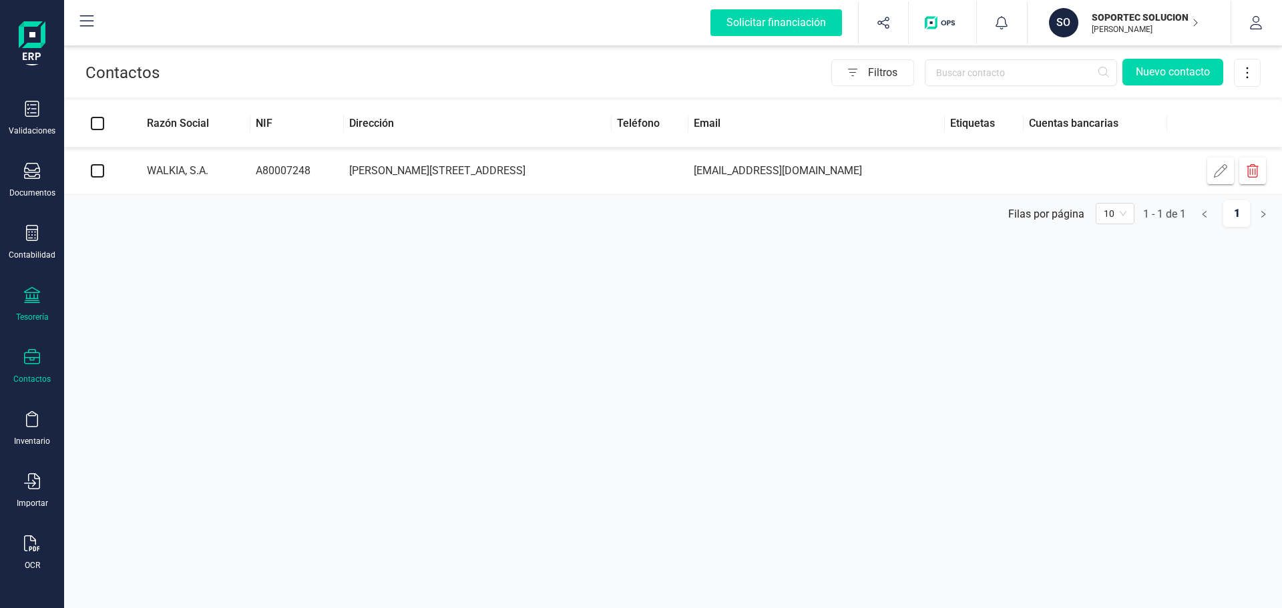
click at [34, 318] on div "Tesorería" at bounding box center [32, 317] width 33 height 11
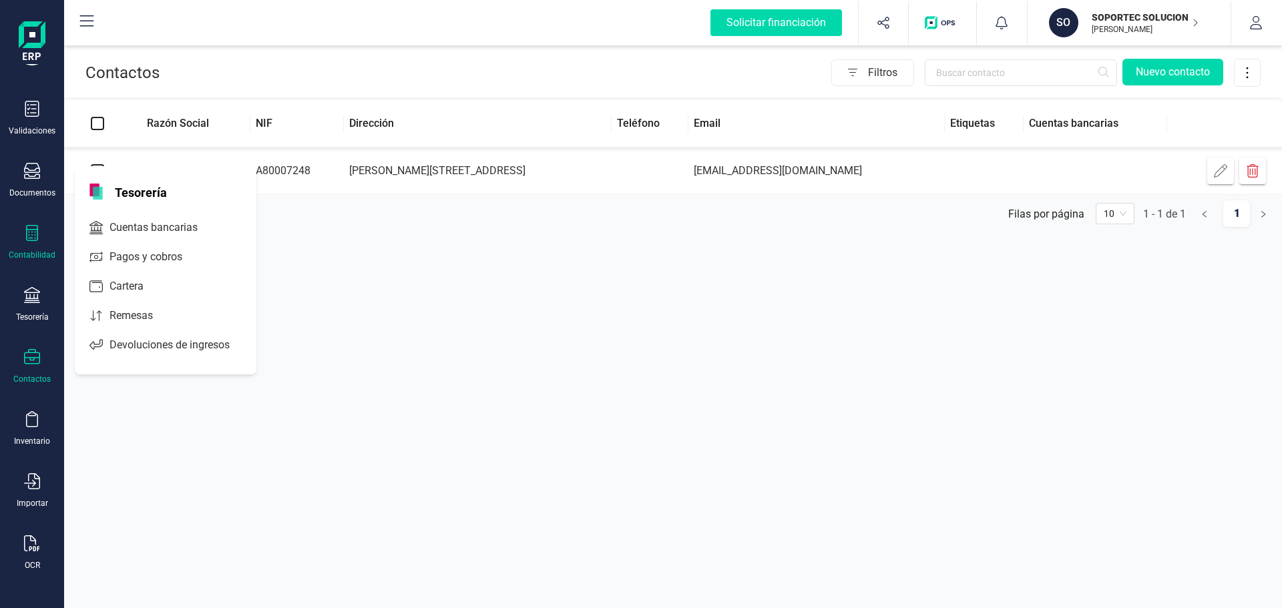
click at [31, 255] on div "Contabilidad" at bounding box center [32, 255] width 47 height 11
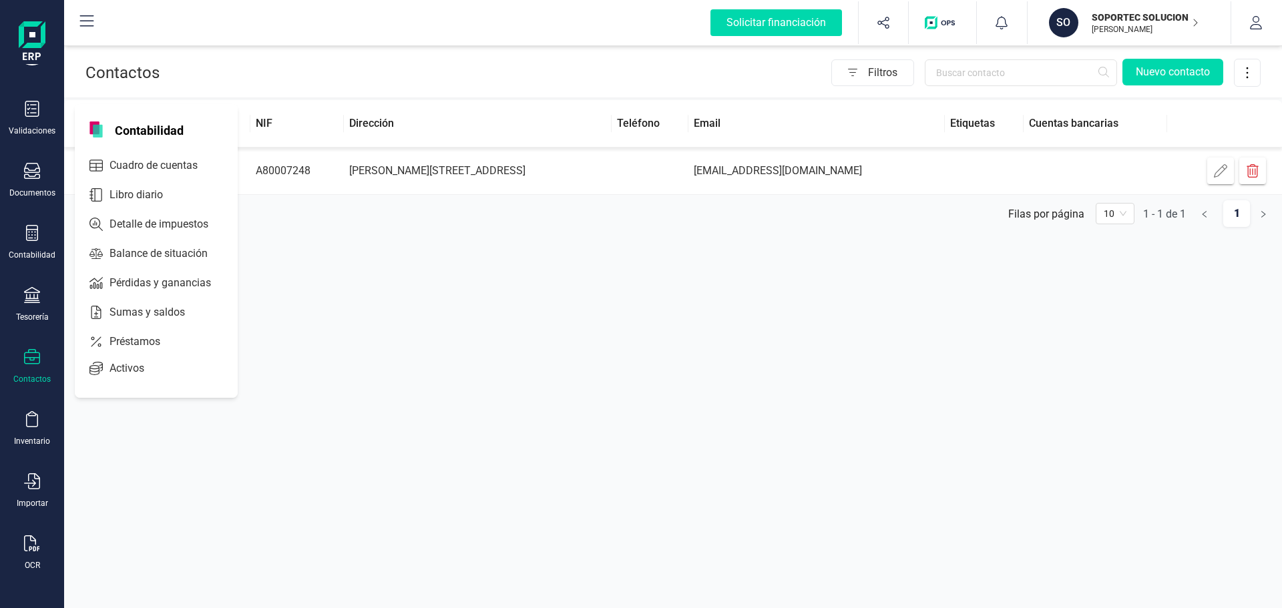
click at [32, 202] on div "Validaciones Documentos Documentos Presupuestos Pedidos Albaranes Facturas Fact…" at bounding box center [31, 307] width 53 height 548
click at [32, 189] on div "Documentos" at bounding box center [32, 193] width 46 height 11
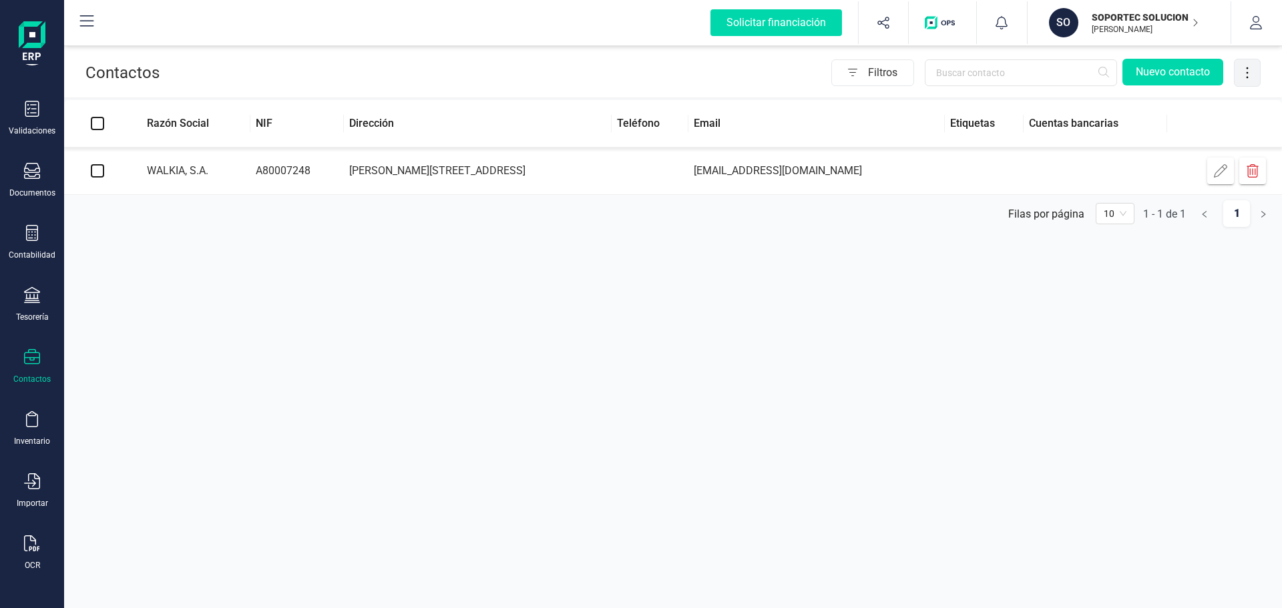
click at [1258, 75] on icon at bounding box center [1246, 72] width 25 height 15
click at [969, 294] on div "Contactos Filtros Nuevo contacto Razón Social NIF Dirección Teléfono Email Etiq…" at bounding box center [673, 304] width 1218 height 608
click at [1218, 173] on icon "button" at bounding box center [1220, 170] width 13 height 13
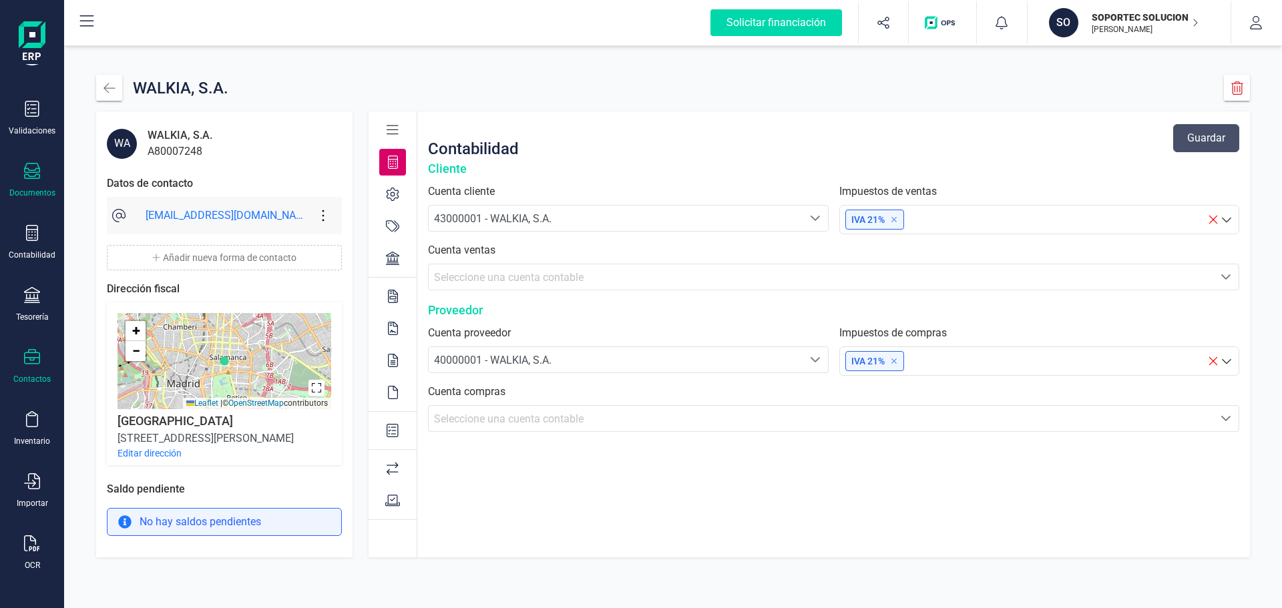
click at [20, 192] on div "Documentos" at bounding box center [32, 193] width 46 height 11
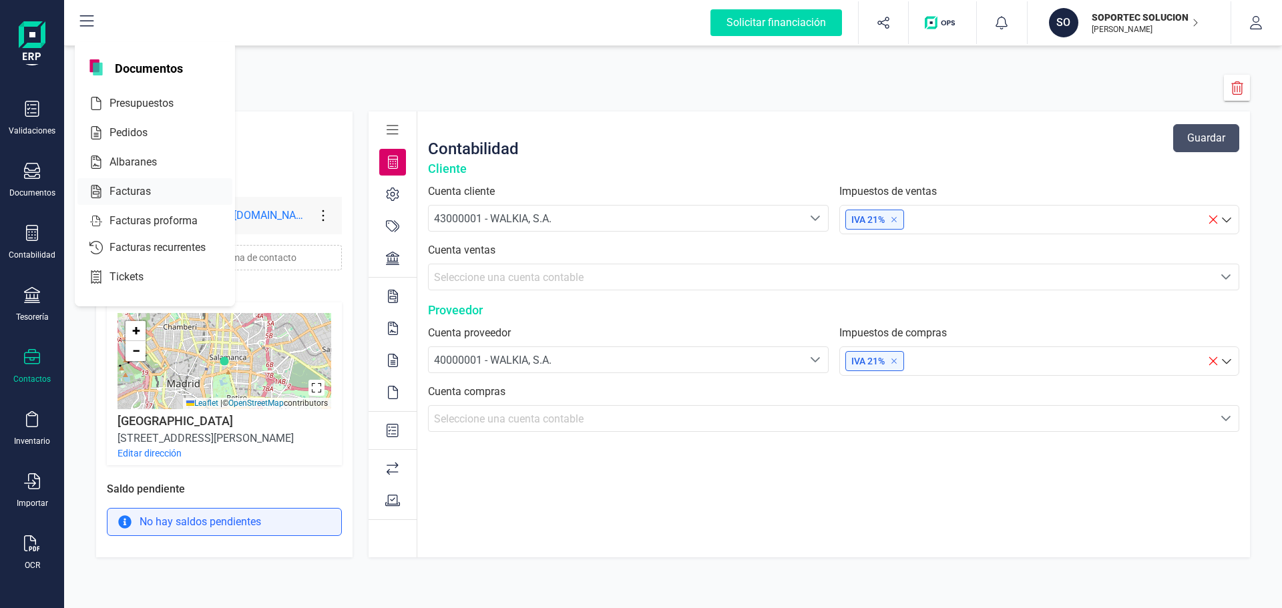
click at [141, 192] on span "Facturas" at bounding box center [139, 192] width 71 height 16
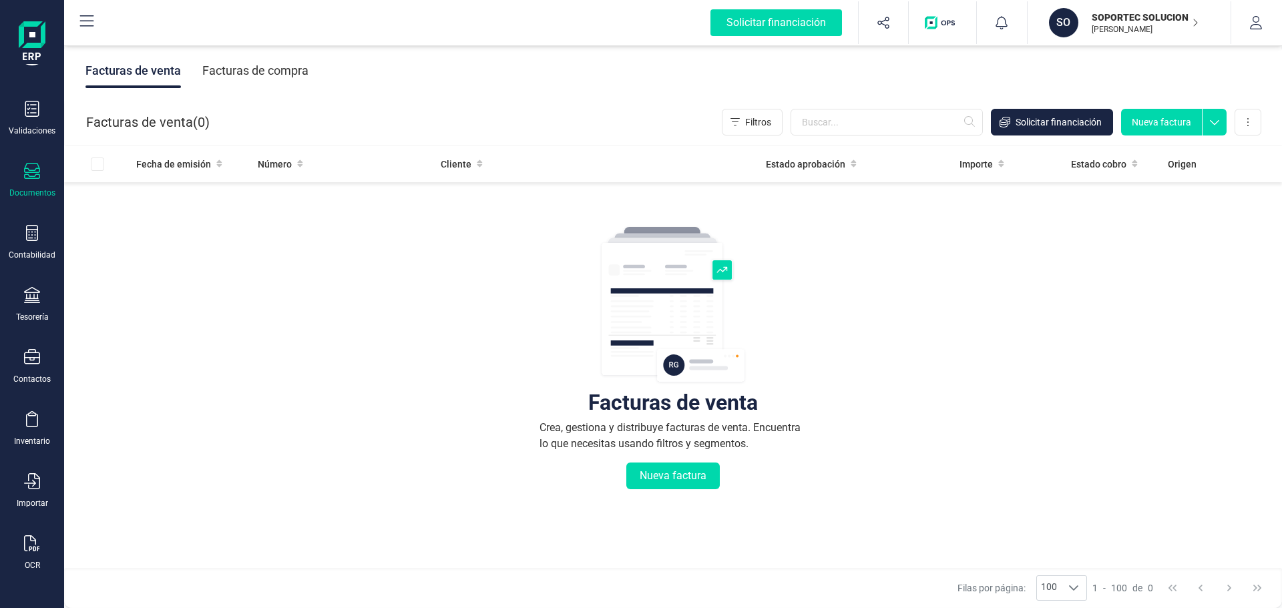
click at [257, 75] on div "Facturas de compra" at bounding box center [255, 70] width 106 height 35
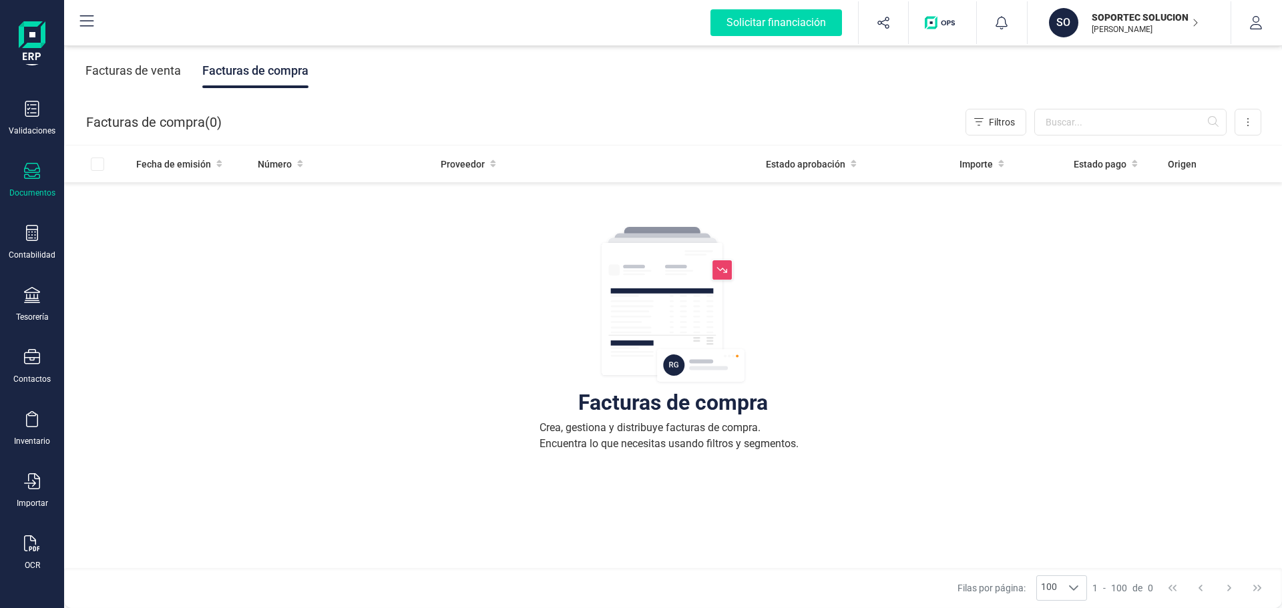
click at [128, 67] on div "Facturas de venta" at bounding box center [132, 70] width 95 height 35
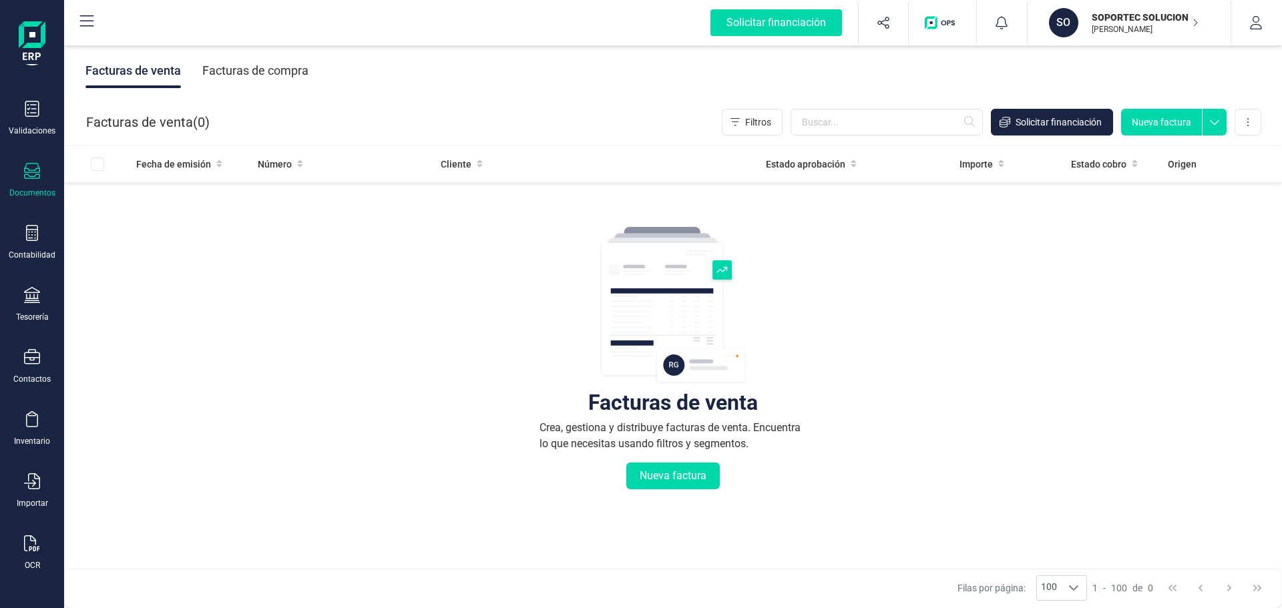
click at [1221, 126] on icon at bounding box center [1214, 119] width 24 height 20
click at [1256, 126] on button at bounding box center [1247, 122] width 27 height 27
click at [646, 483] on button "Nueva factura" at bounding box center [672, 476] width 93 height 27
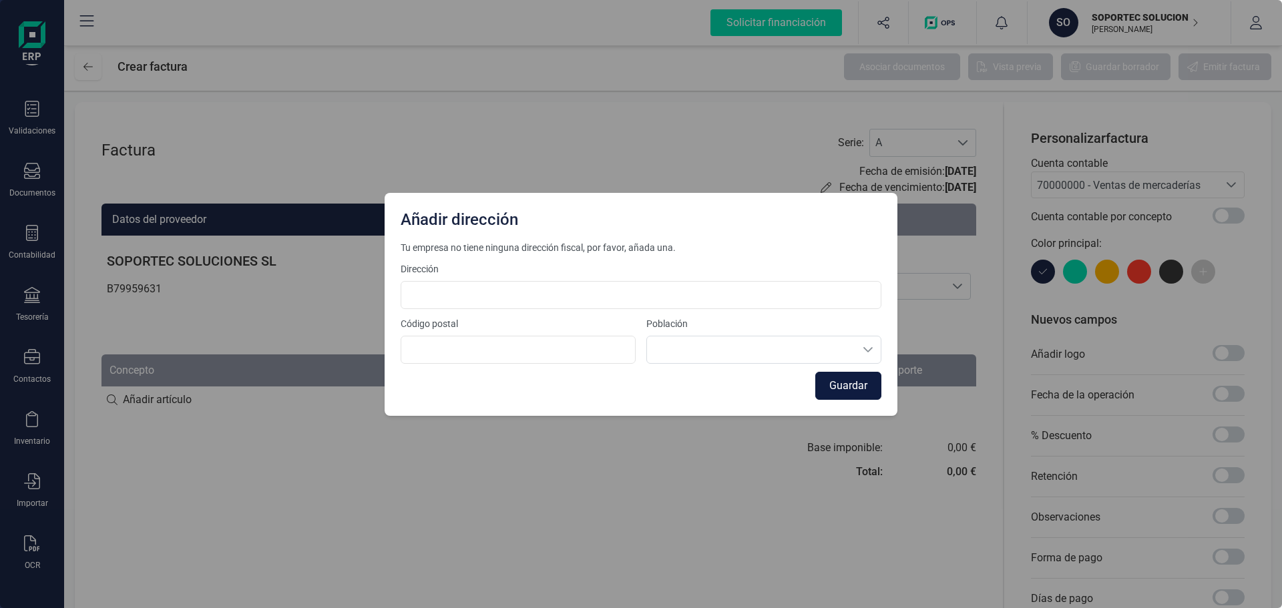
click at [849, 386] on button "Guardar" at bounding box center [848, 386] width 66 height 28
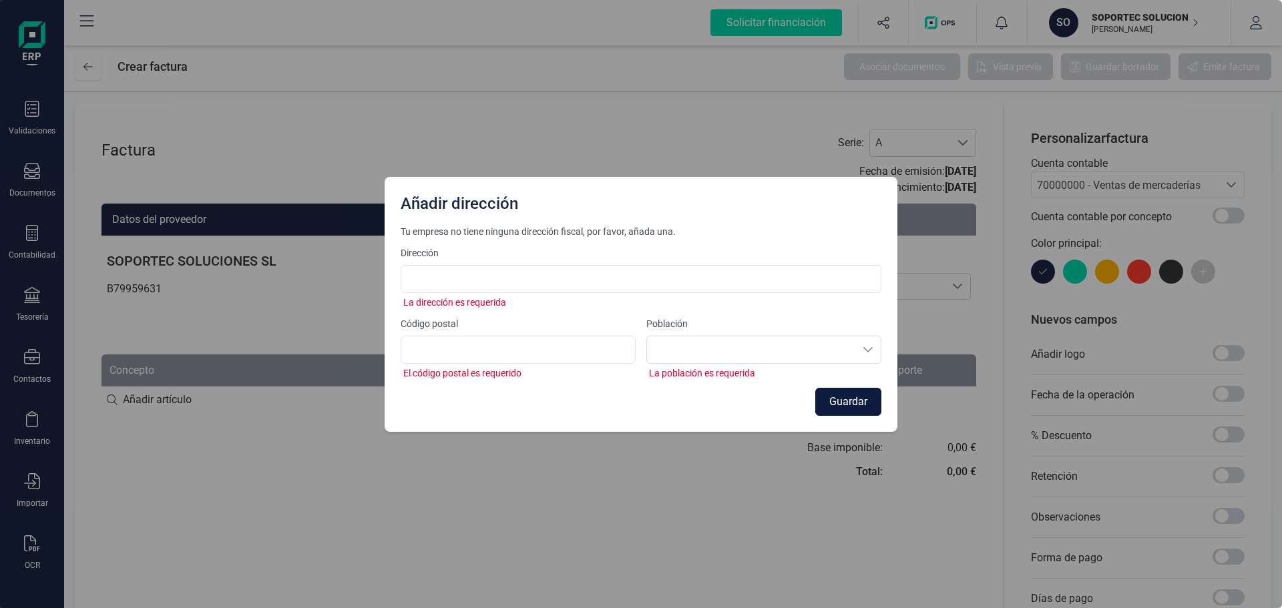
click at [843, 399] on button "Guardar" at bounding box center [848, 402] width 66 height 28
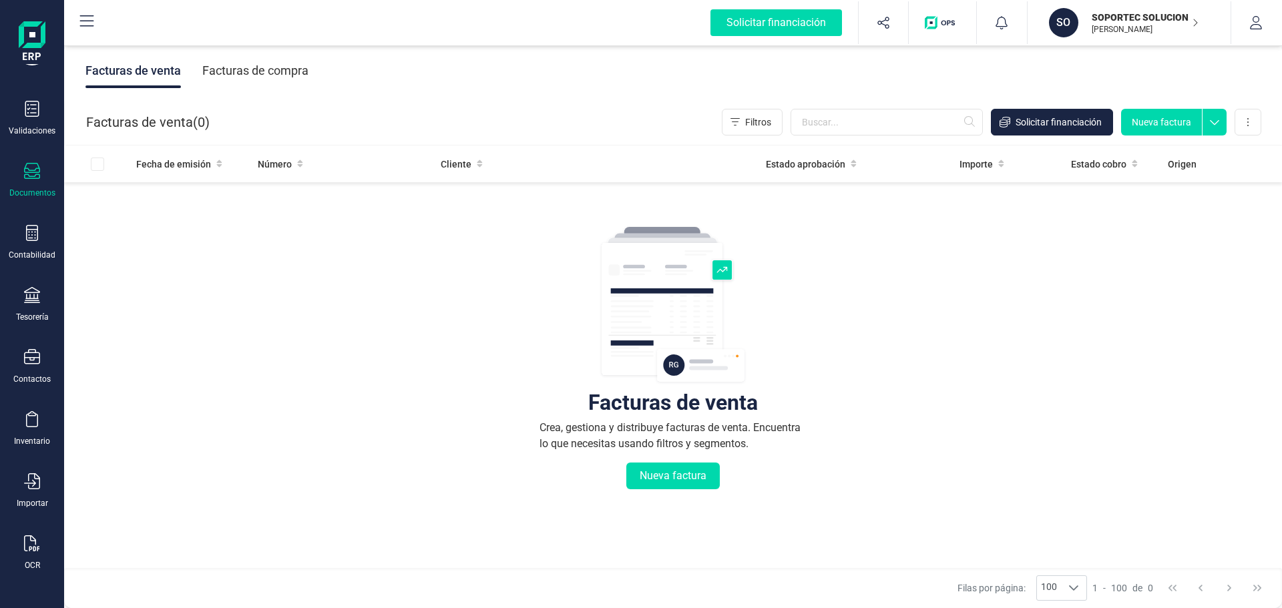
click at [1104, 20] on p "SOPORTEC SOLUCIONES SL" at bounding box center [1145, 17] width 107 height 13
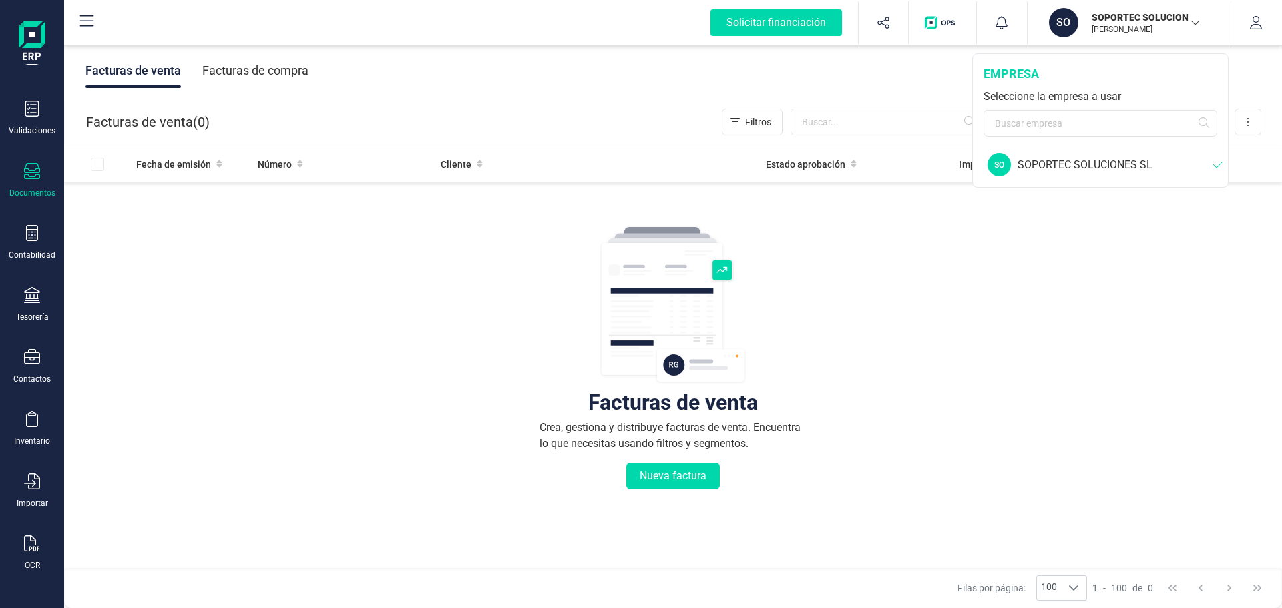
click at [1119, 168] on div "SOPORTEC SOLUCIONES SL" at bounding box center [1115, 165] width 196 height 16
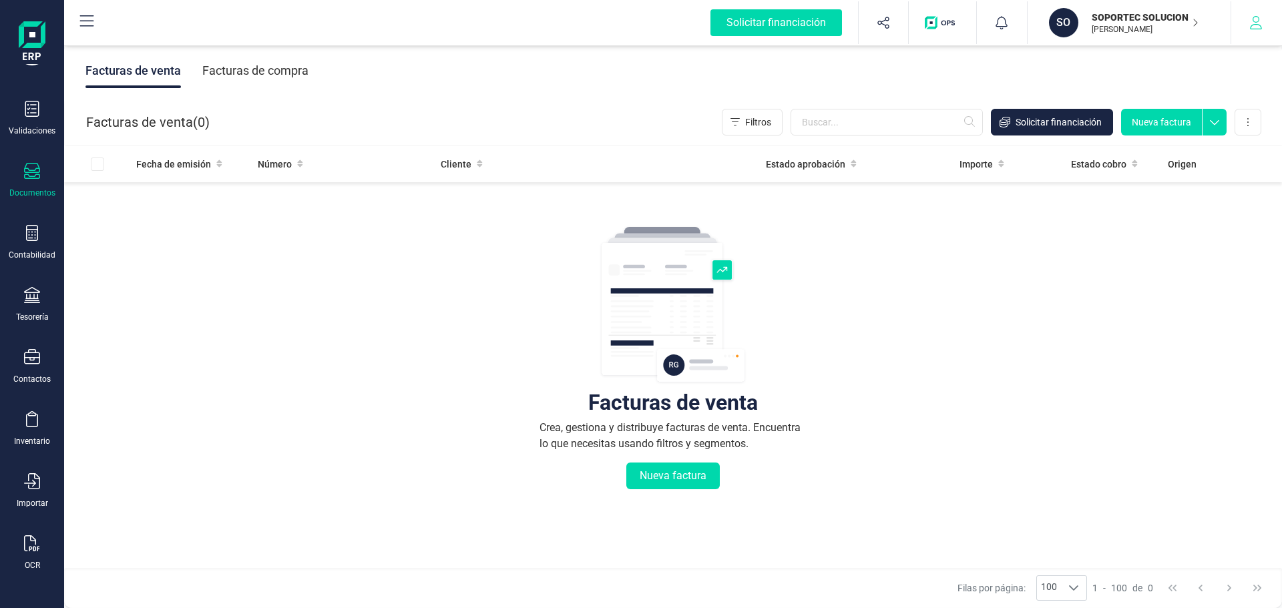
click at [1252, 17] on icon "button" at bounding box center [1255, 22] width 13 height 13
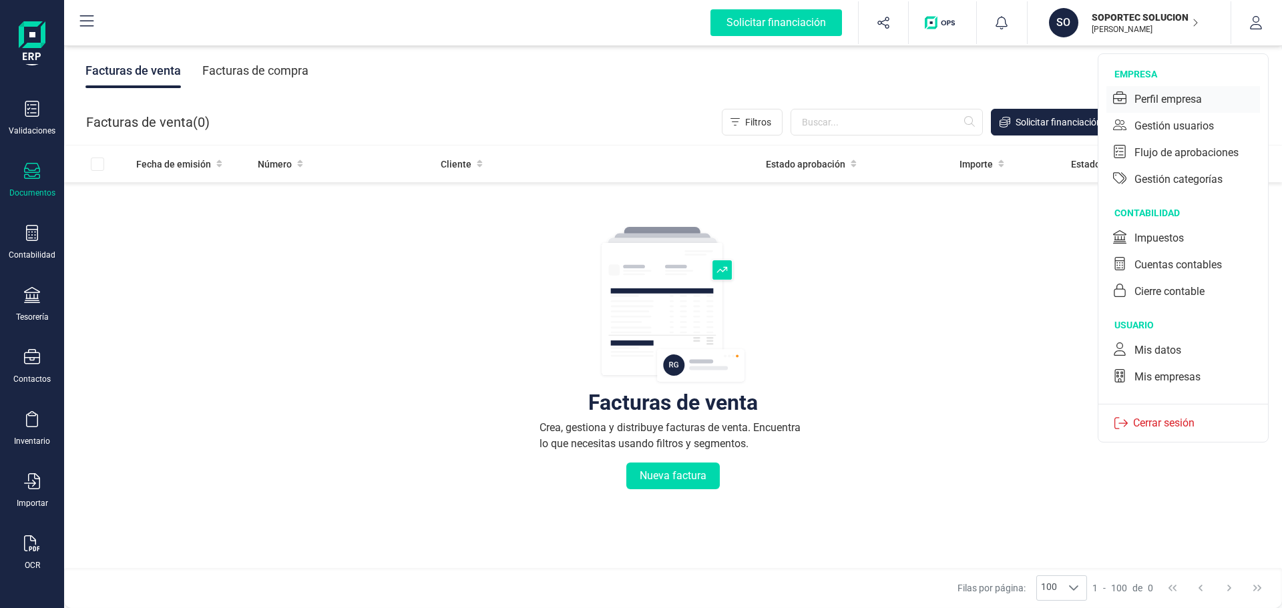
click at [1188, 97] on div "Perfil empresa" at bounding box center [1167, 99] width 67 height 16
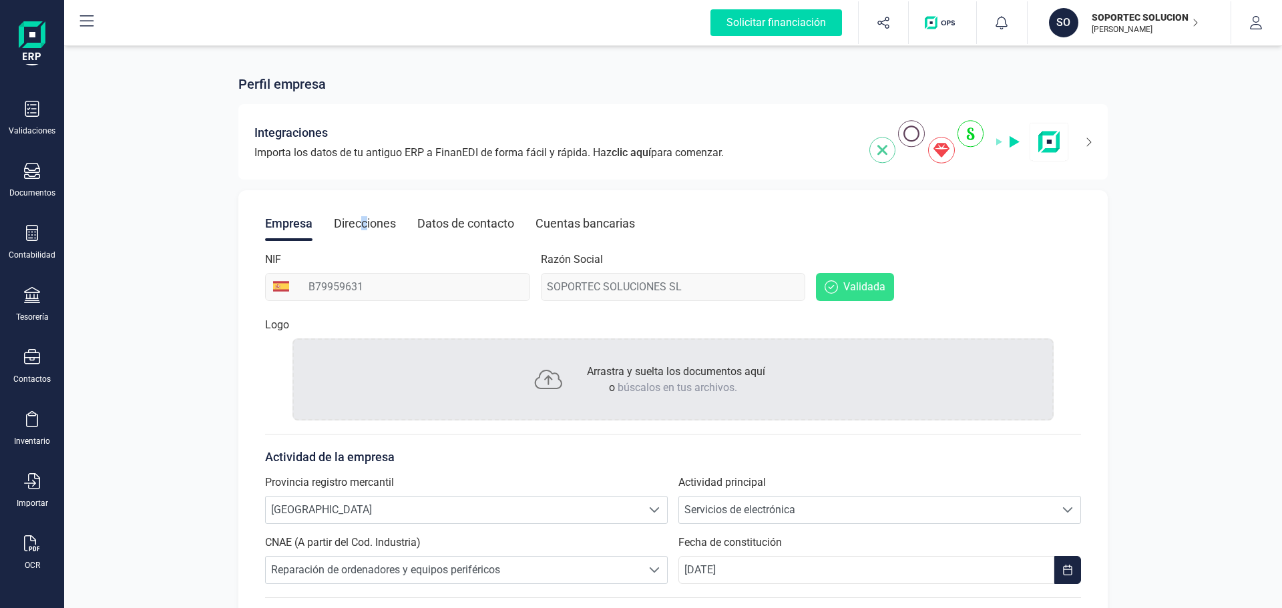
click at [363, 219] on div "Direcciones" at bounding box center [365, 223] width 62 height 35
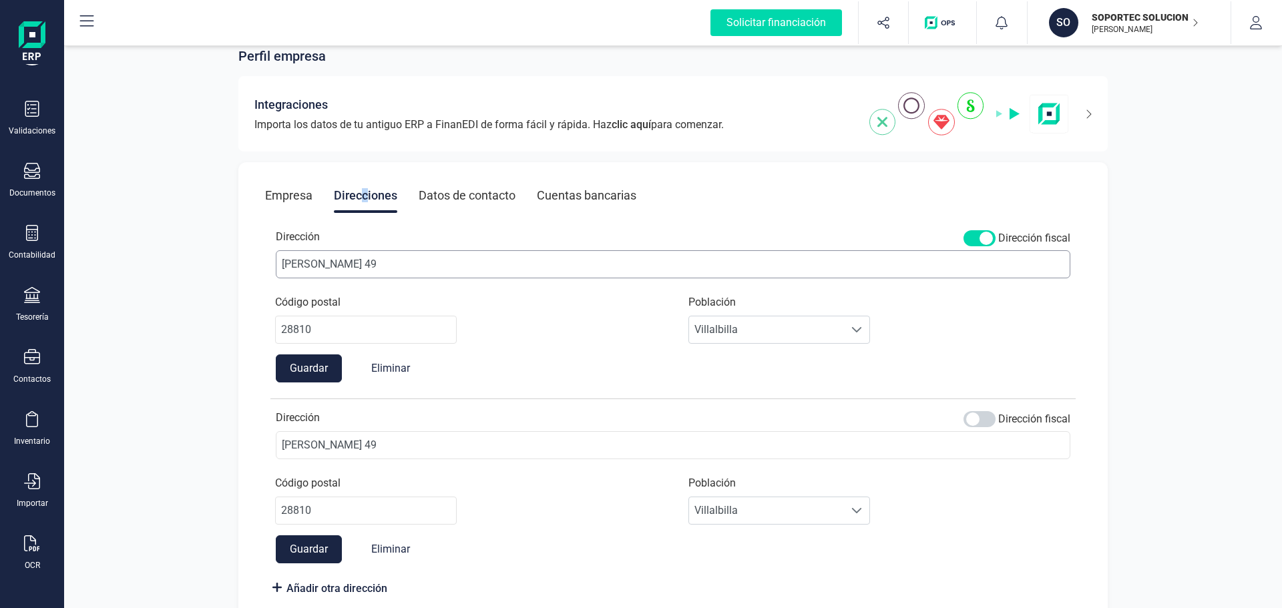
scroll to position [53, 0]
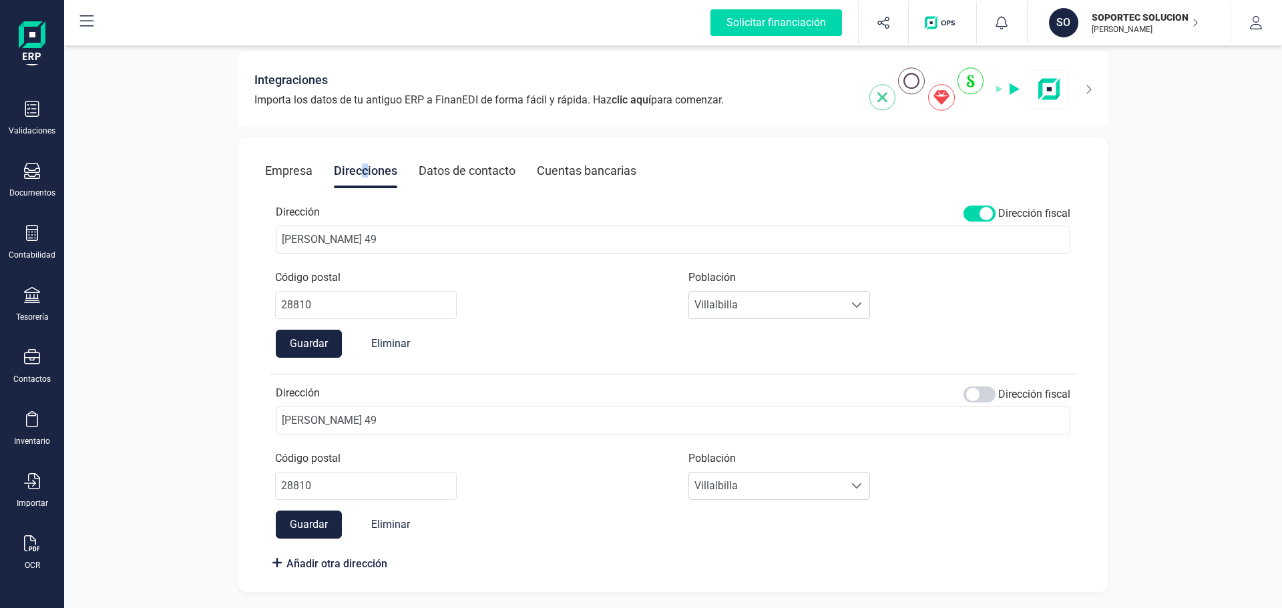
click at [294, 348] on button "Guardar" at bounding box center [309, 344] width 66 height 28
click at [475, 166] on div "Datos de contacto" at bounding box center [467, 171] width 97 height 35
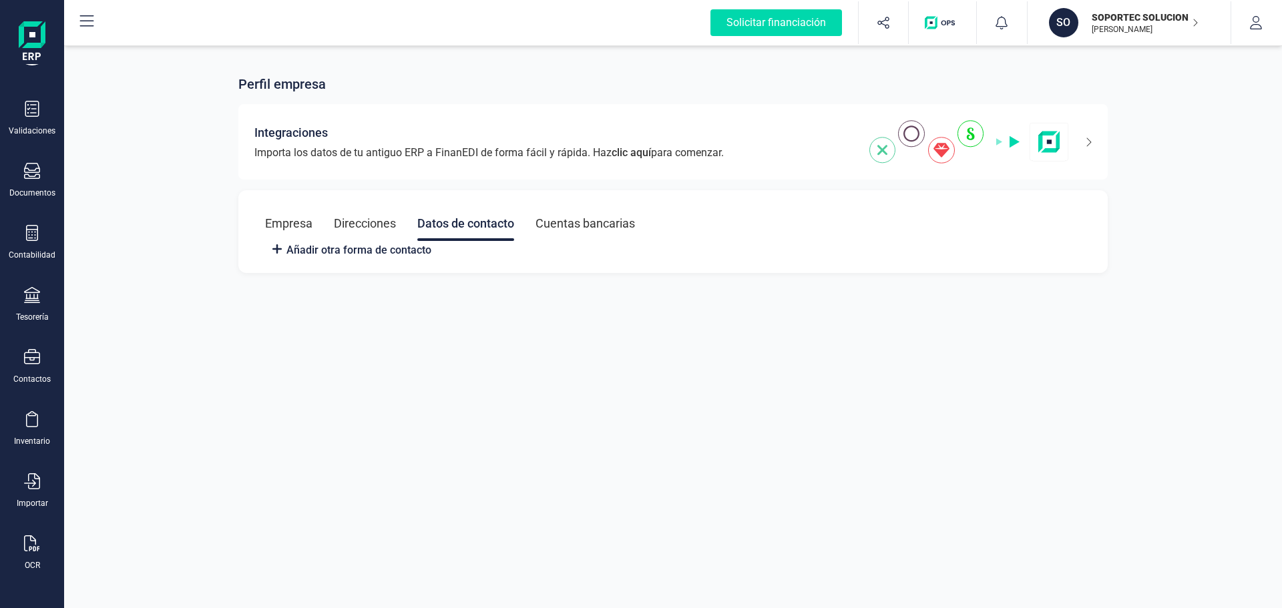
click at [592, 228] on div "Cuentas bancarias" at bounding box center [584, 223] width 99 height 35
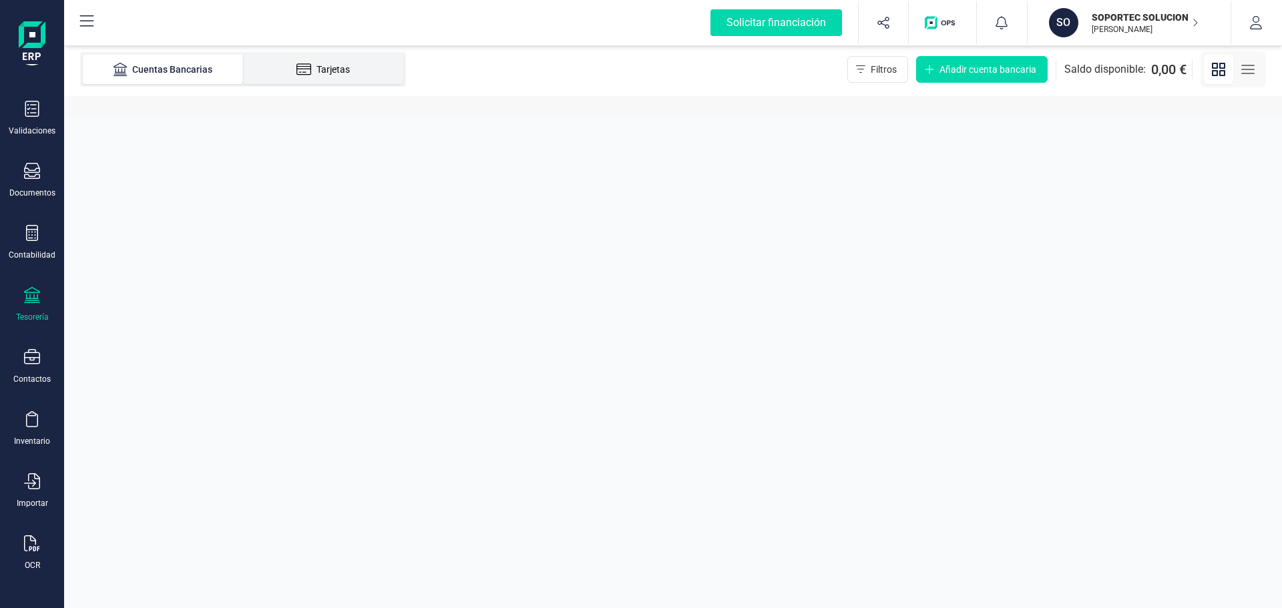
click at [334, 72] on div "Tarjetas" at bounding box center [323, 69] width 107 height 13
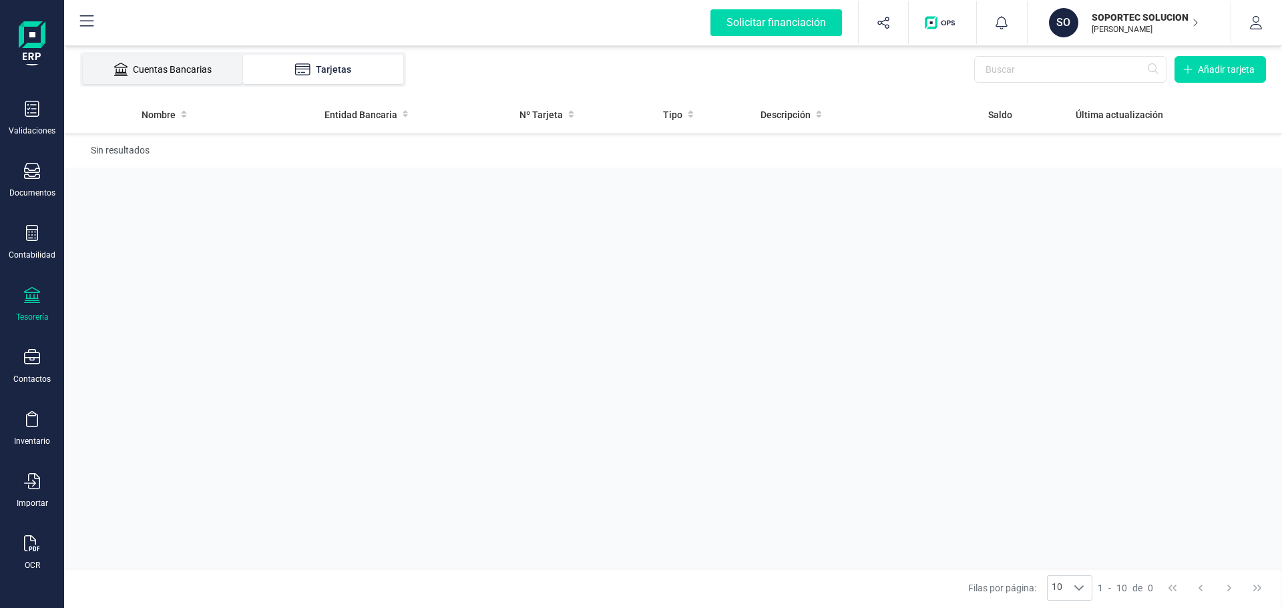
click at [144, 69] on div "Cuentas Bancarias" at bounding box center [162, 69] width 107 height 13
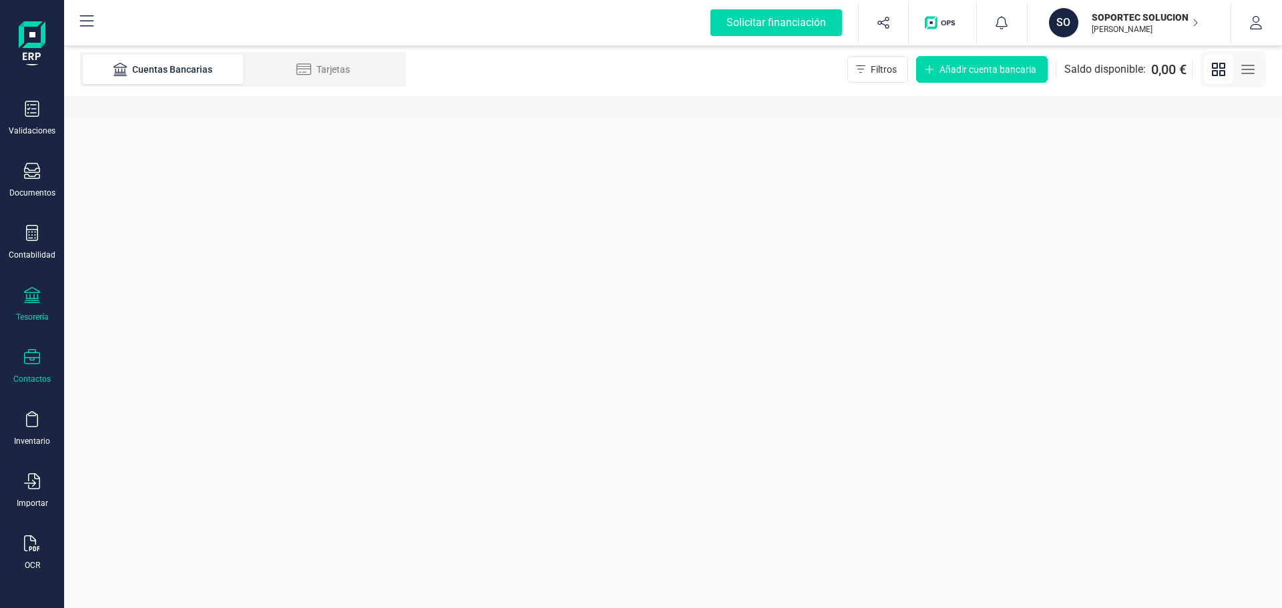
click at [40, 357] on div "Contactos" at bounding box center [31, 366] width 53 height 35
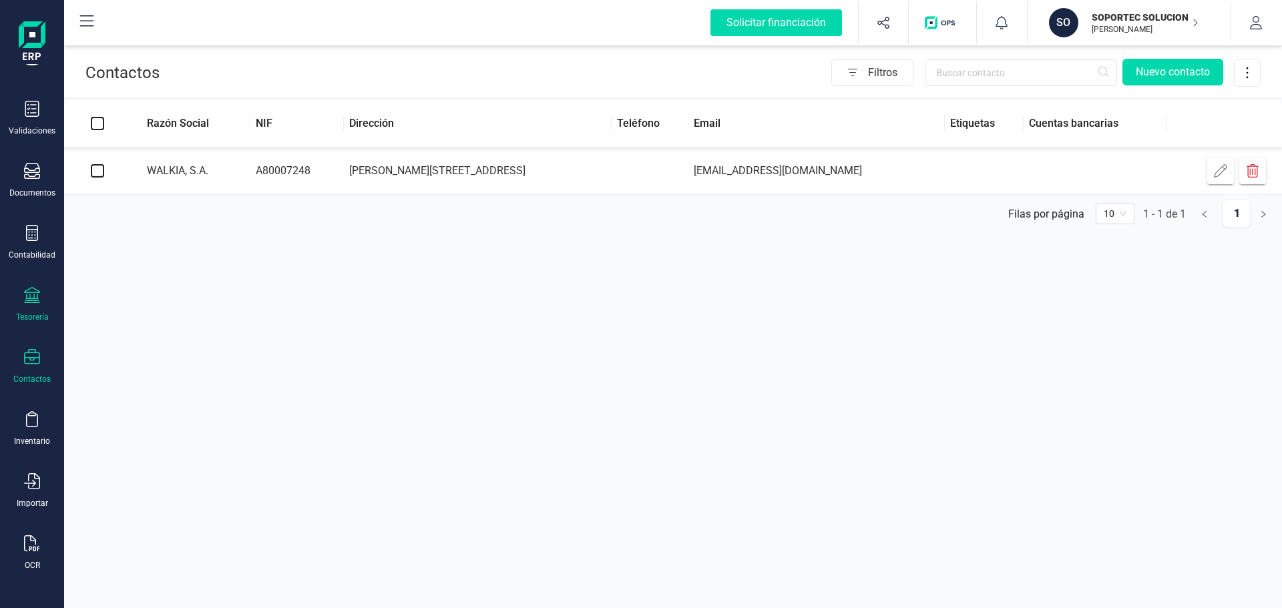
click at [29, 303] on div at bounding box center [32, 296] width 16 height 19
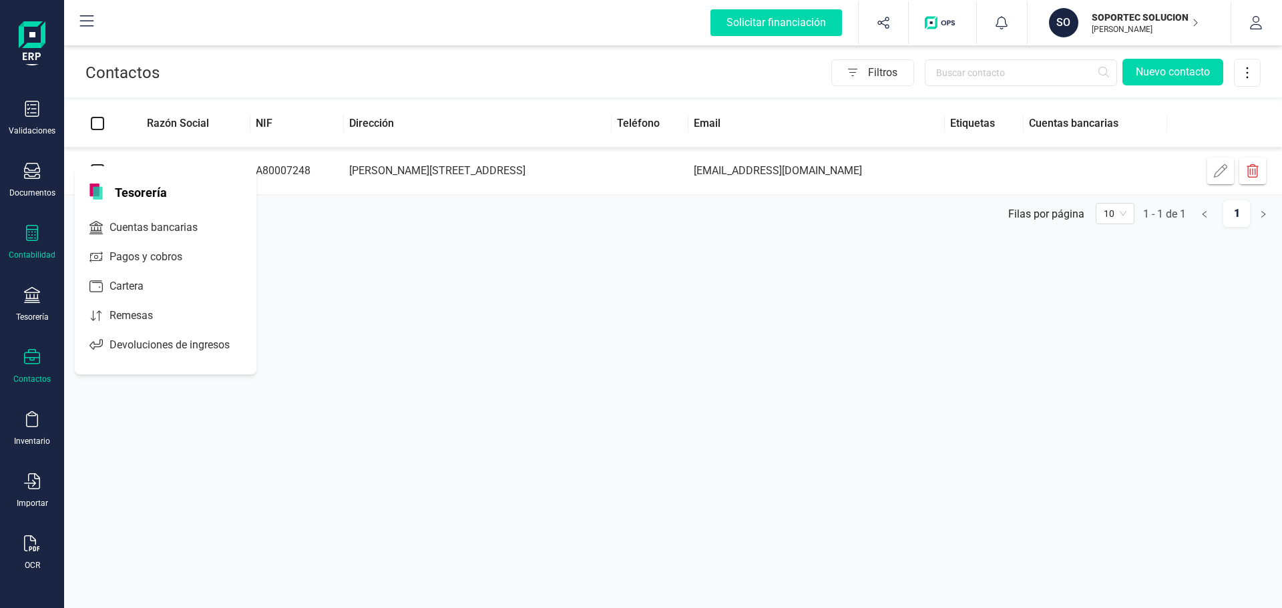
click at [35, 255] on div "Contabilidad" at bounding box center [32, 255] width 47 height 11
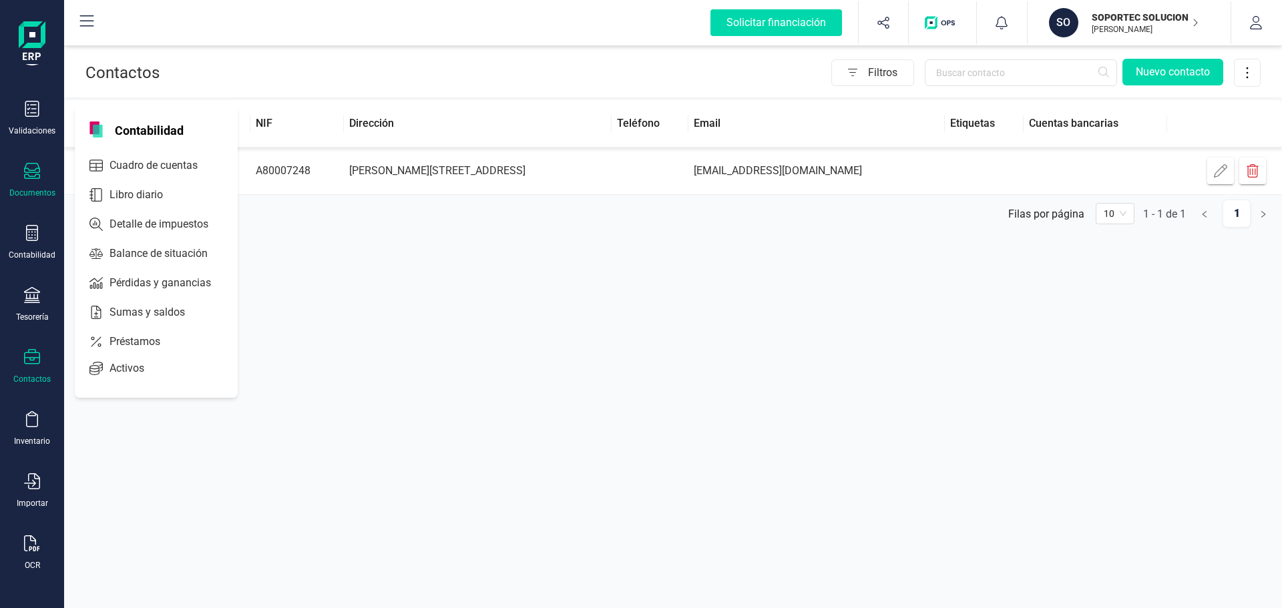
click at [25, 183] on div "Documentos" at bounding box center [31, 180] width 53 height 35
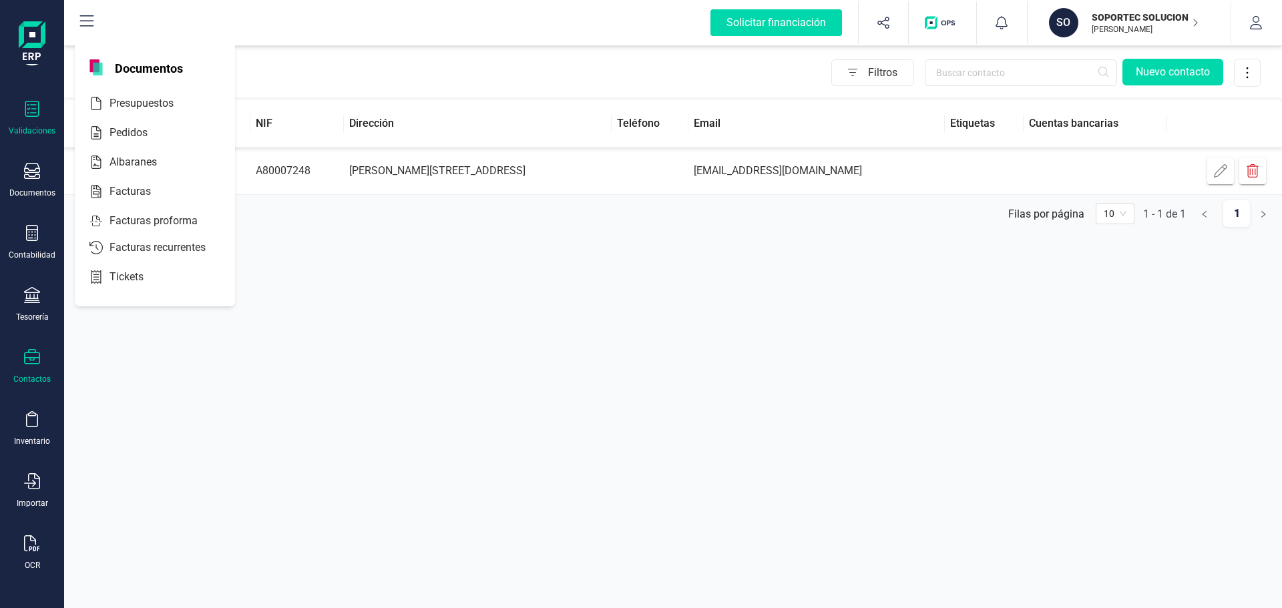
click at [37, 105] on icon at bounding box center [32, 109] width 16 height 16
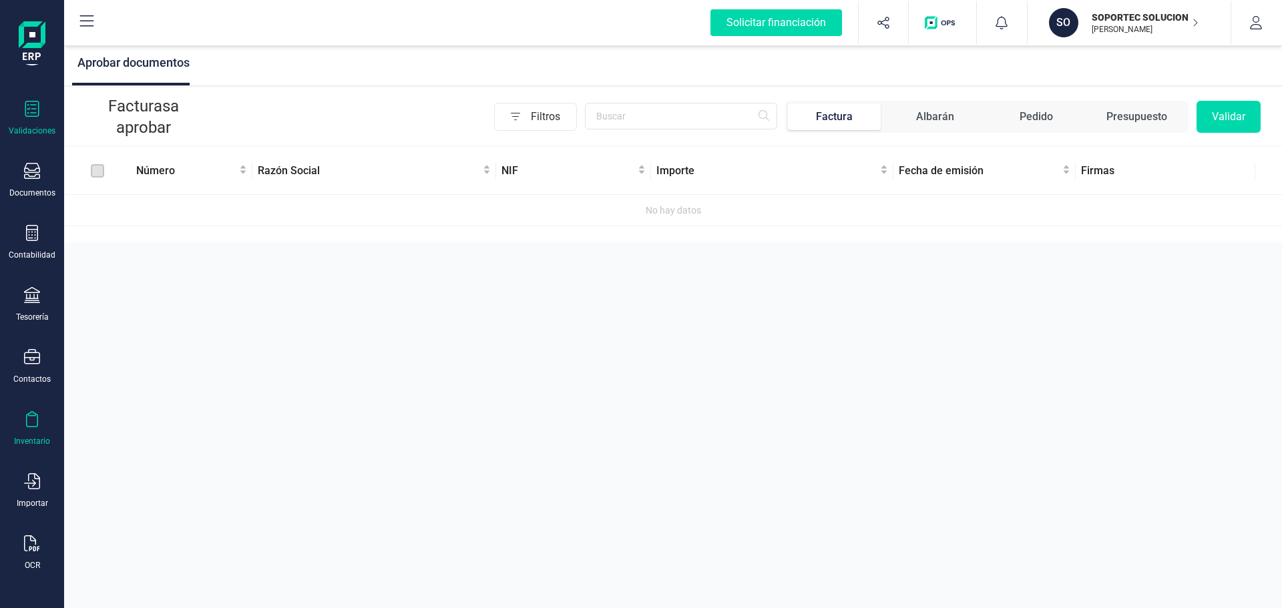
click at [29, 425] on icon at bounding box center [32, 419] width 16 height 16
click at [33, 369] on div "Contactos" at bounding box center [31, 366] width 53 height 35
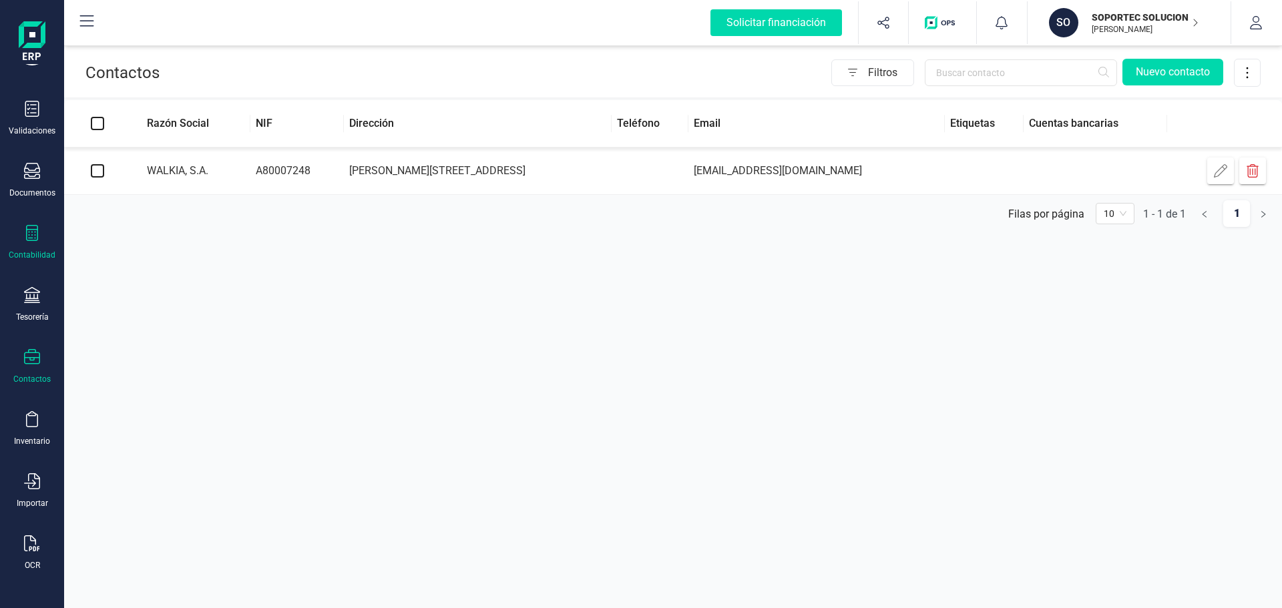
click at [43, 251] on div "Contabilidad" at bounding box center [32, 255] width 47 height 11
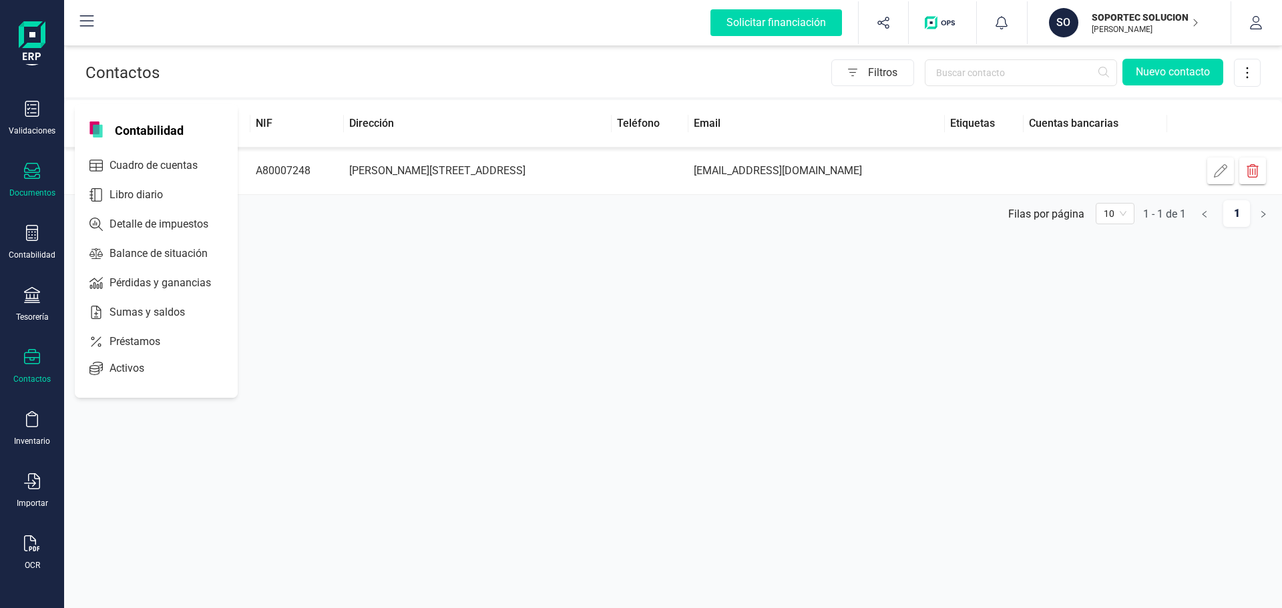
click at [29, 187] on div "Documentos" at bounding box center [31, 180] width 53 height 35
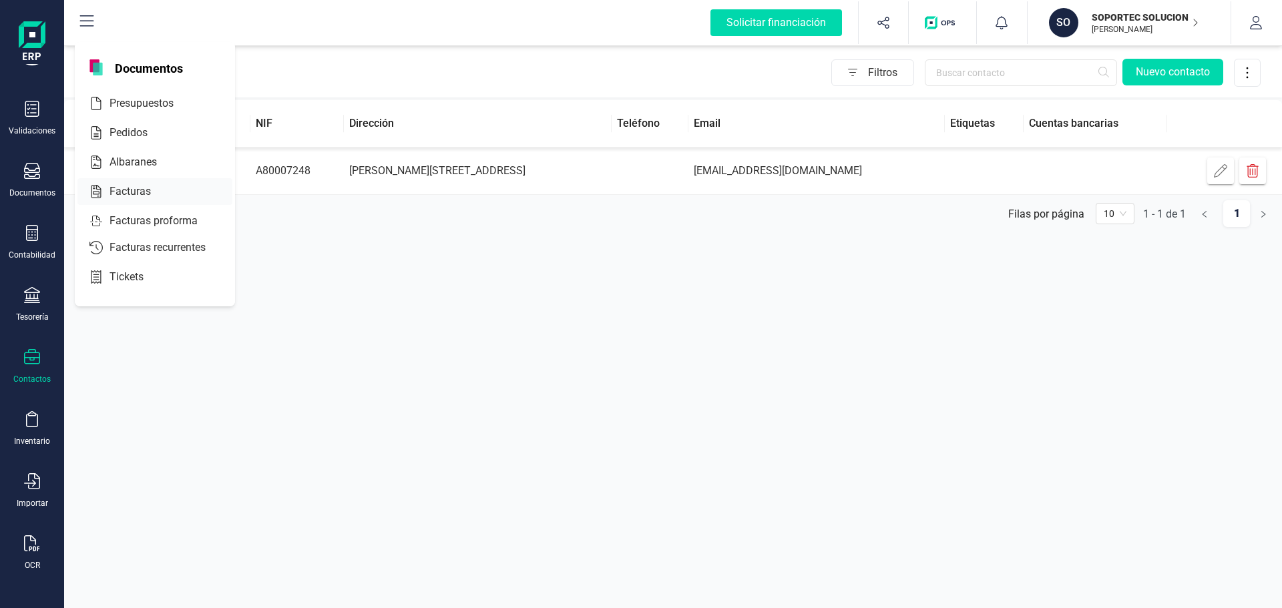
click at [142, 194] on span "Facturas" at bounding box center [139, 192] width 71 height 16
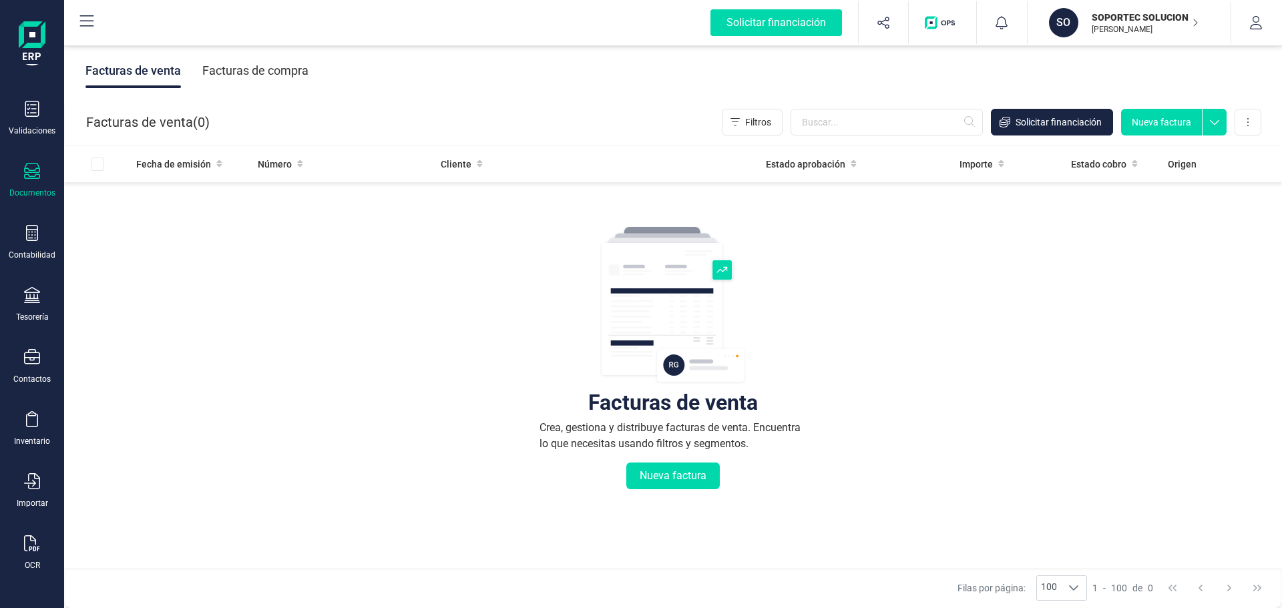
click at [1213, 120] on icon at bounding box center [1214, 119] width 24 height 20
click at [1242, 120] on button at bounding box center [1247, 122] width 27 height 27
click at [1155, 118] on button "Nueva factura" at bounding box center [1161, 122] width 81 height 27
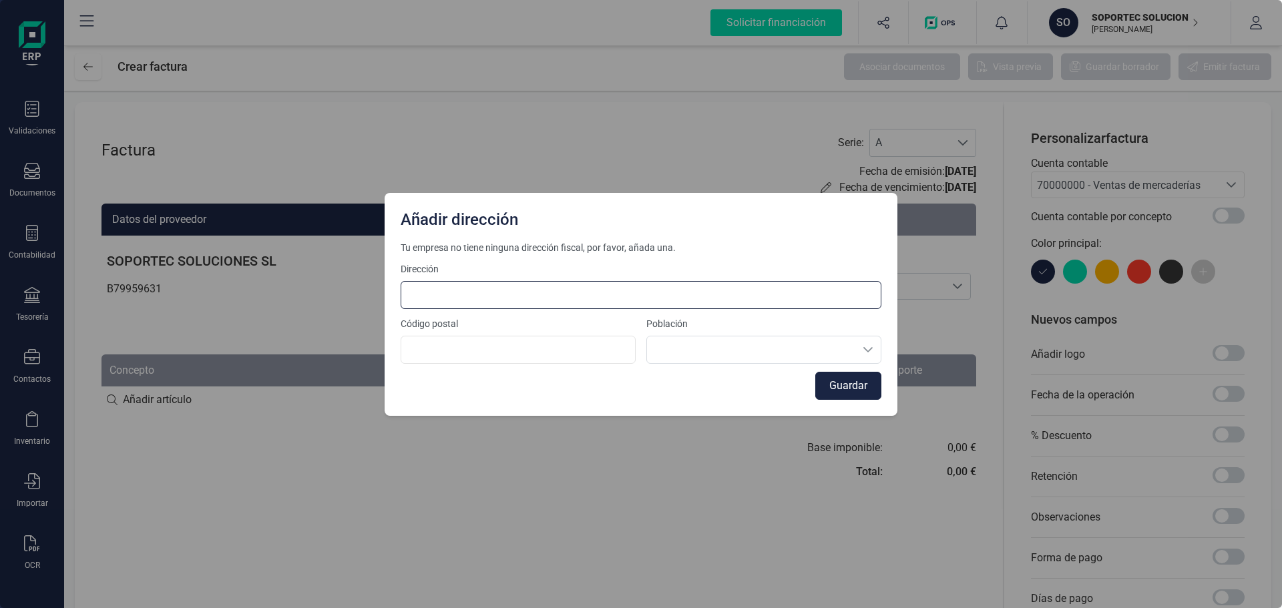
click at [657, 297] on input at bounding box center [641, 295] width 481 height 28
type input "49"
type input "28810"
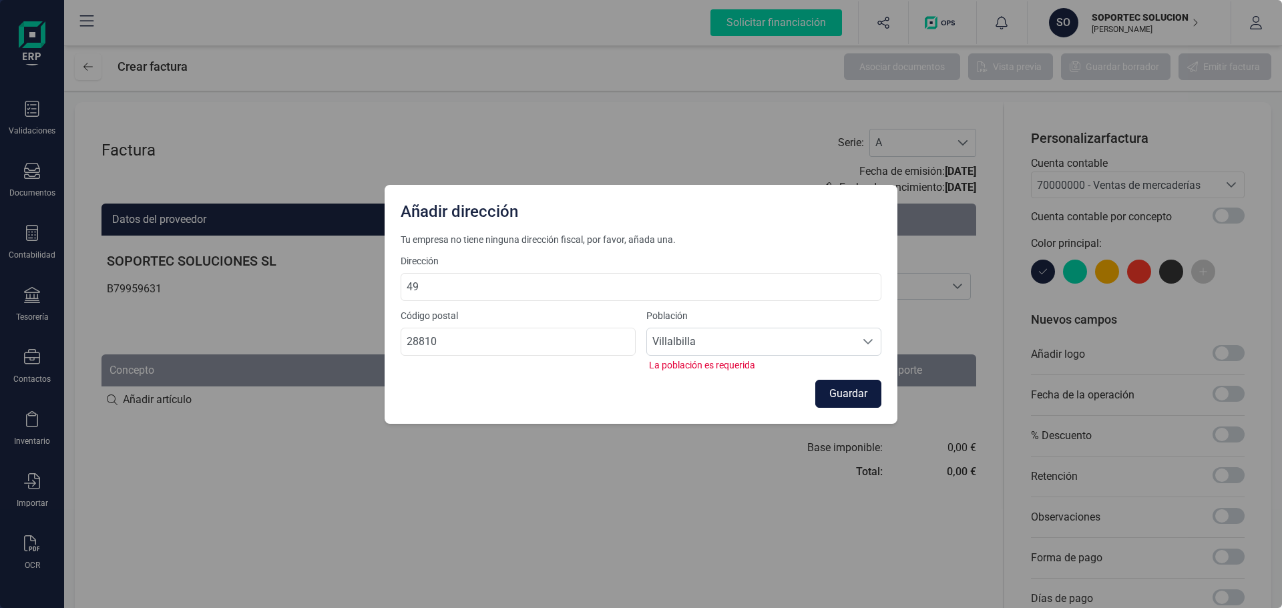
click at [841, 393] on button "Guardar" at bounding box center [848, 394] width 66 height 28
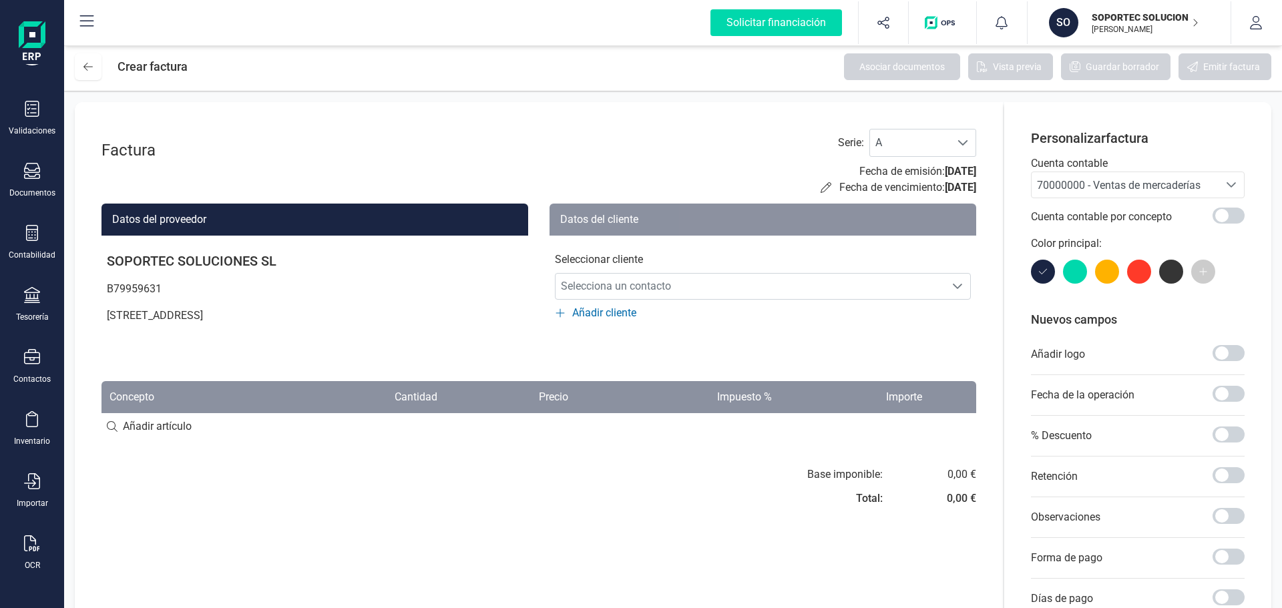
click at [595, 303] on div "Seleccionar cliente Selecciona un contacto Selecciona un contacto Añadir cliente" at bounding box center [762, 278] width 427 height 85
click at [595, 316] on span "Añadir cliente" at bounding box center [604, 313] width 64 height 16
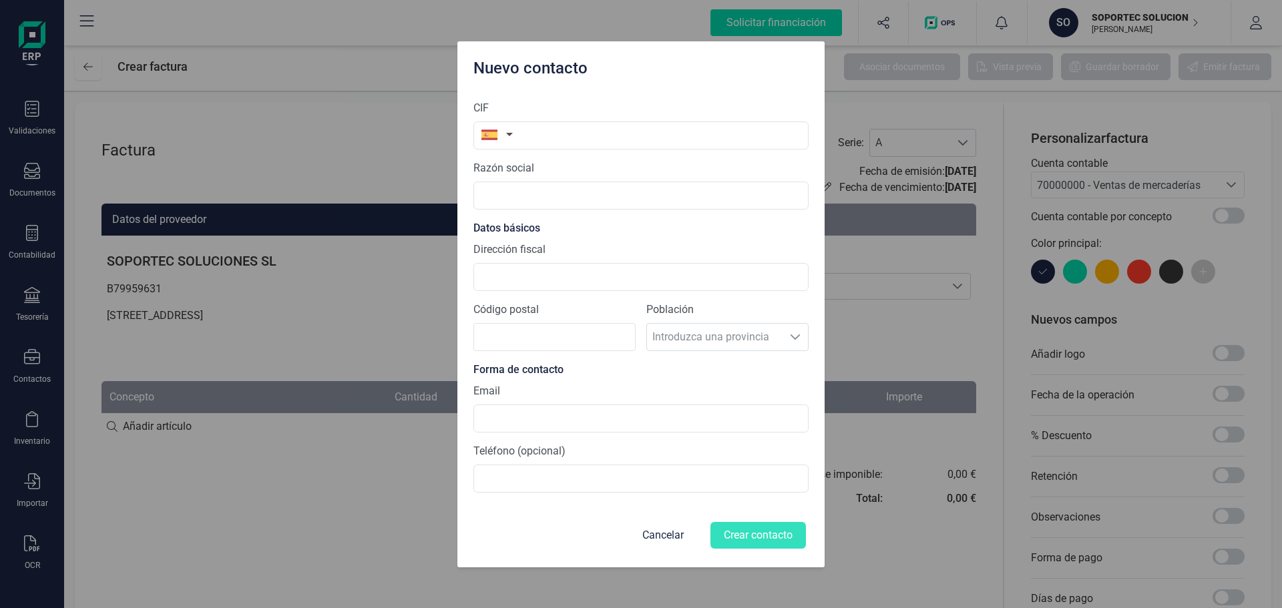
click at [510, 139] on button "button" at bounding box center [494, 135] width 42 height 27
click at [748, 278] on input "Dirección fiscal" at bounding box center [640, 277] width 335 height 28
click at [658, 544] on button "Cancelar" at bounding box center [662, 535] width 73 height 32
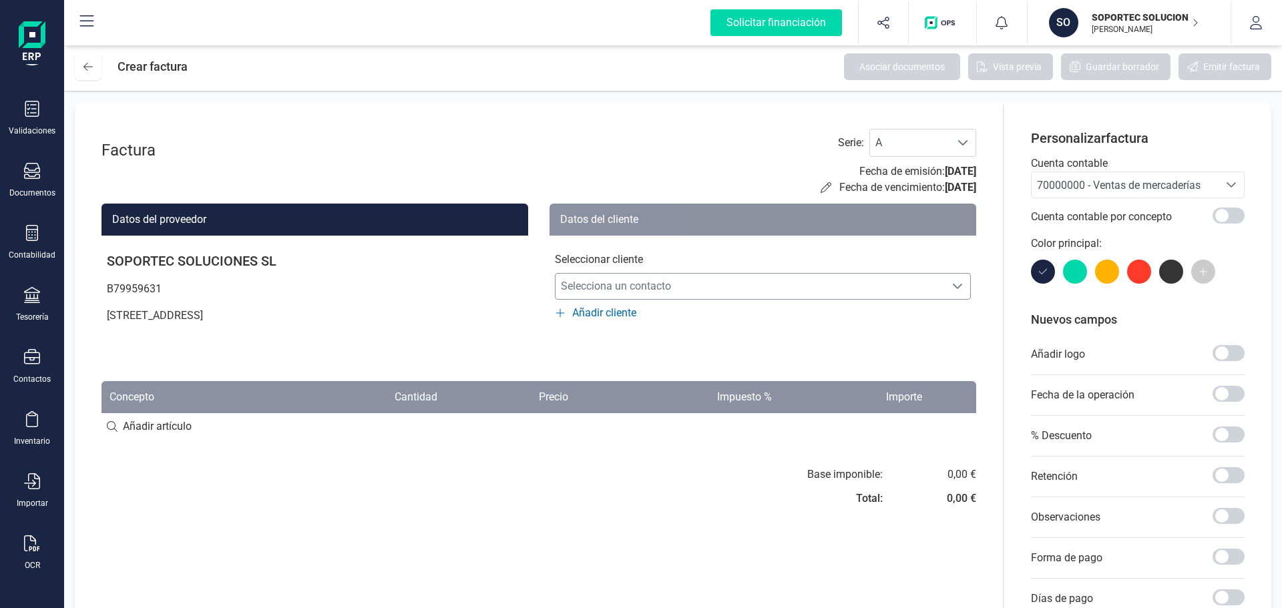
click at [937, 286] on span "Selecciona un contacto" at bounding box center [749, 286] width 389 height 27
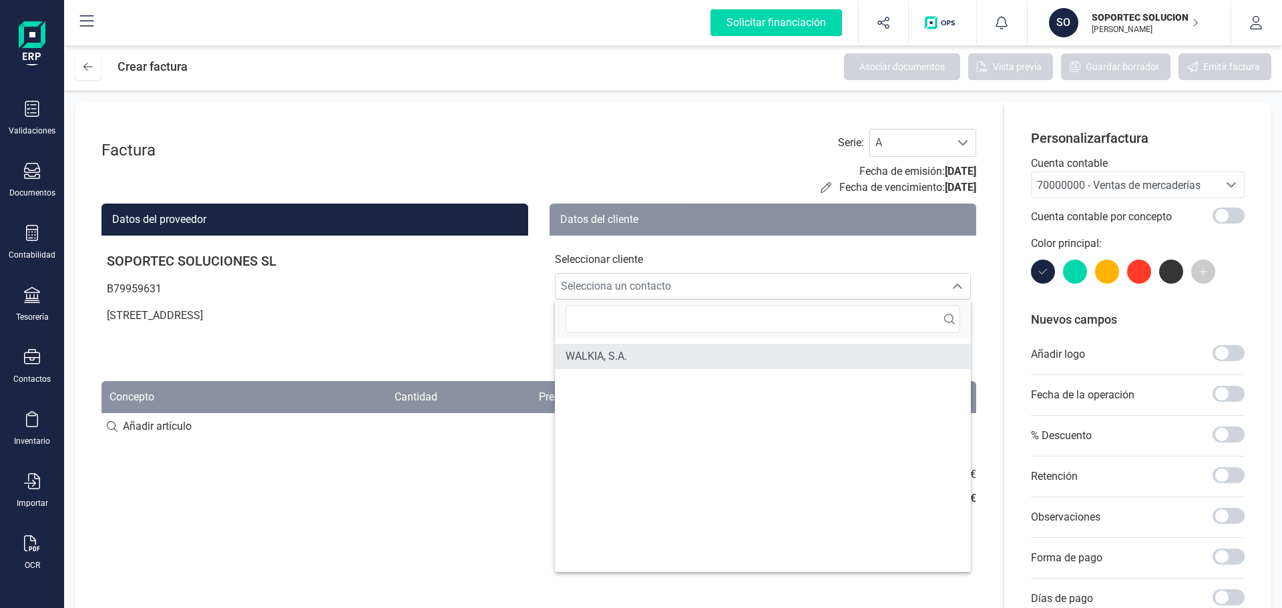
click at [737, 363] on li "WALKIA, S.A." at bounding box center [763, 356] width 416 height 25
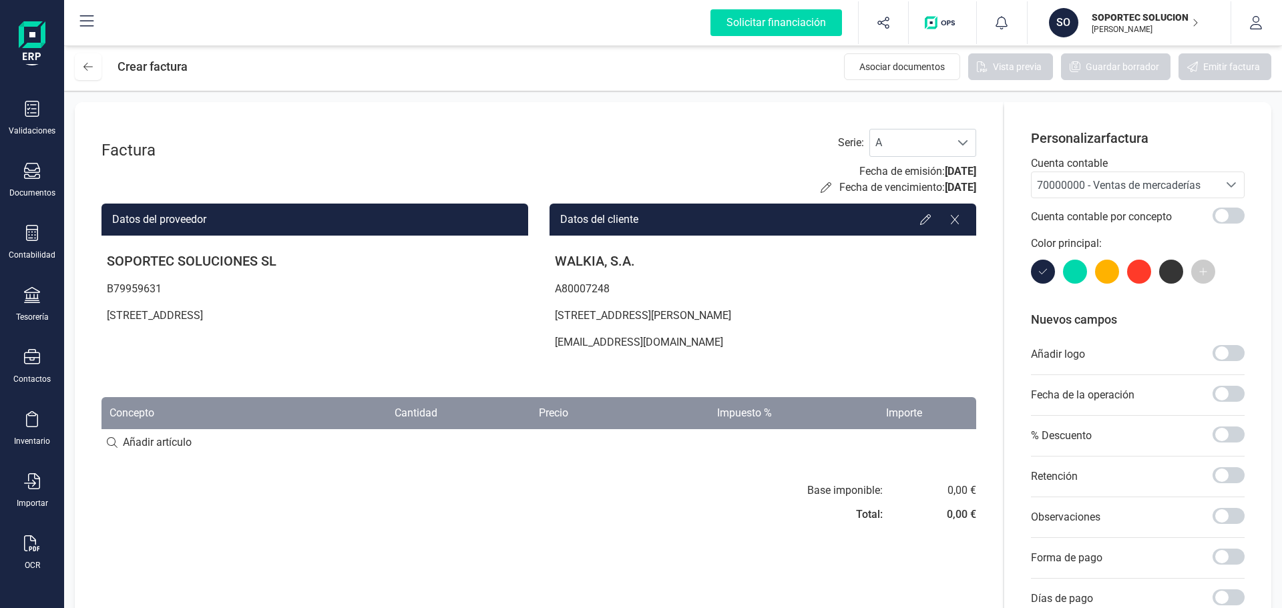
click at [1069, 267] on div at bounding box center [1075, 272] width 24 height 24
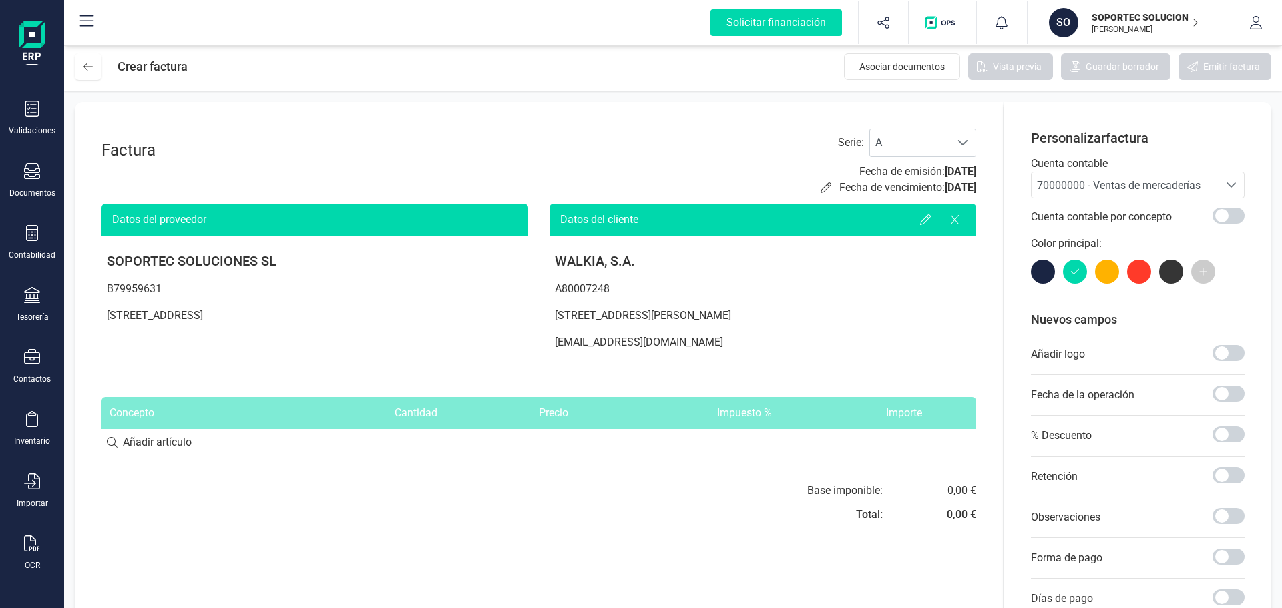
click at [1126, 270] on div at bounding box center [1138, 272] width 214 height 24
click at [1197, 270] on span at bounding box center [1203, 272] width 24 height 24
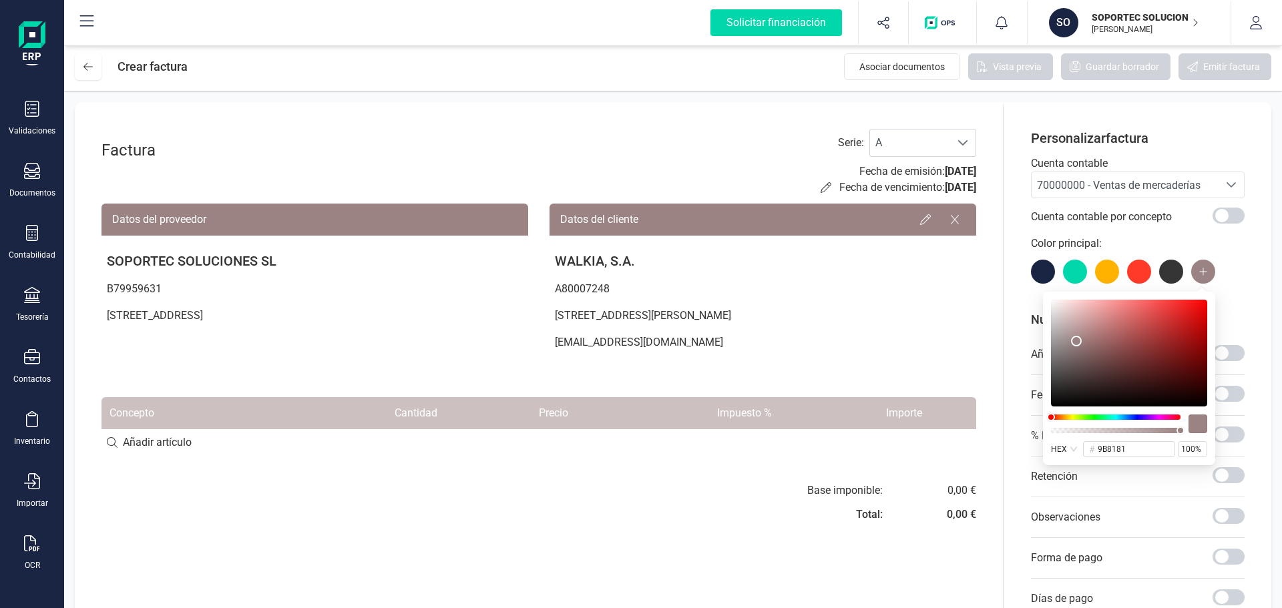
drag, startPoint x: 1114, startPoint y: 377, endPoint x: 1087, endPoint y: 375, distance: 26.7
click at [1076, 342] on div at bounding box center [1129, 353] width 156 height 107
click at [1128, 418] on div at bounding box center [1116, 424] width 130 height 19
click at [1110, 419] on div at bounding box center [1116, 417] width 130 height 5
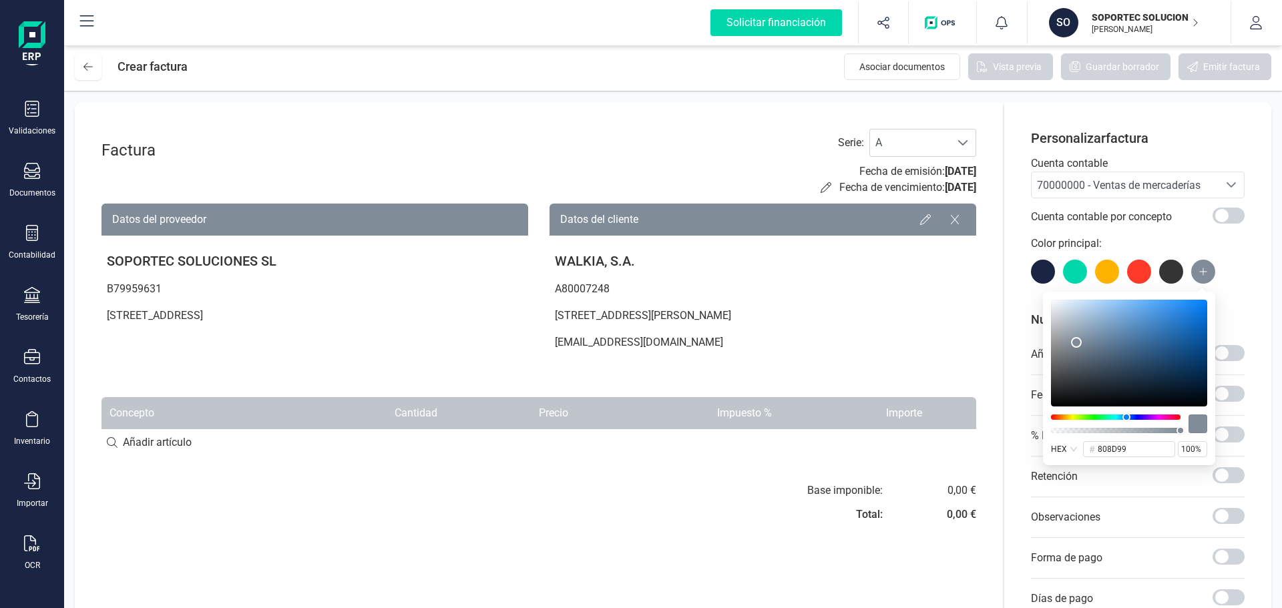
drag, startPoint x: 1112, startPoint y: 419, endPoint x: 1126, endPoint y: 419, distance: 14.7
click at [1126, 419] on div at bounding box center [1126, 417] width 8 height 8
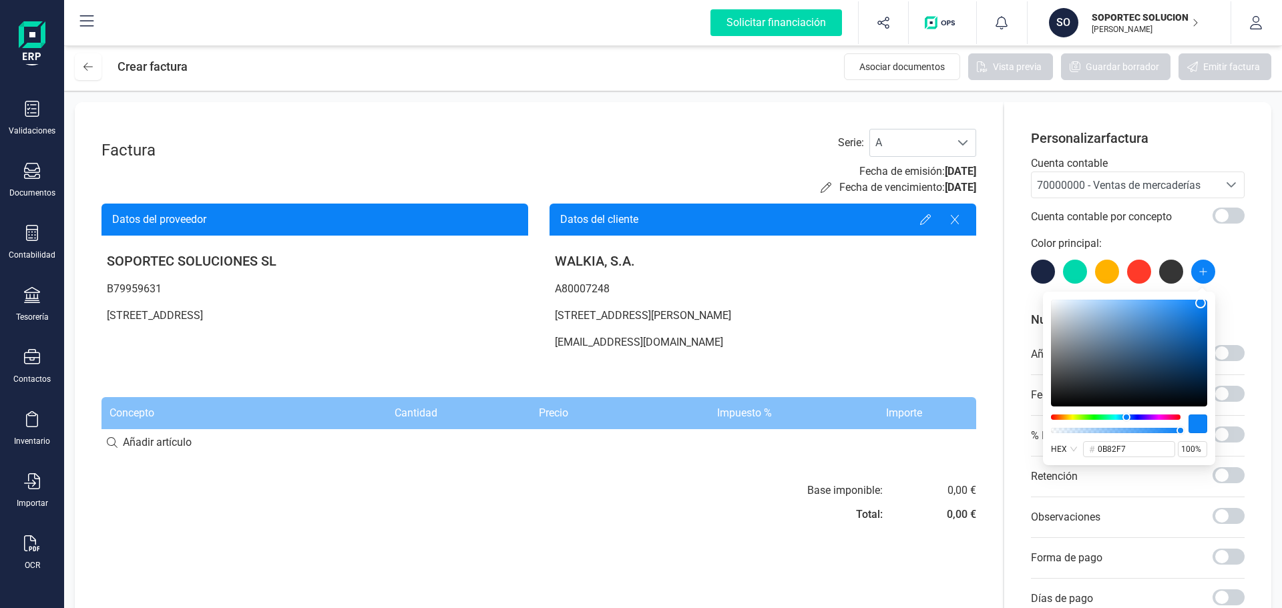
drag, startPoint x: 1105, startPoint y: 322, endPoint x: 1200, endPoint y: 303, distance: 97.3
click at [1200, 303] on div at bounding box center [1129, 353] width 156 height 107
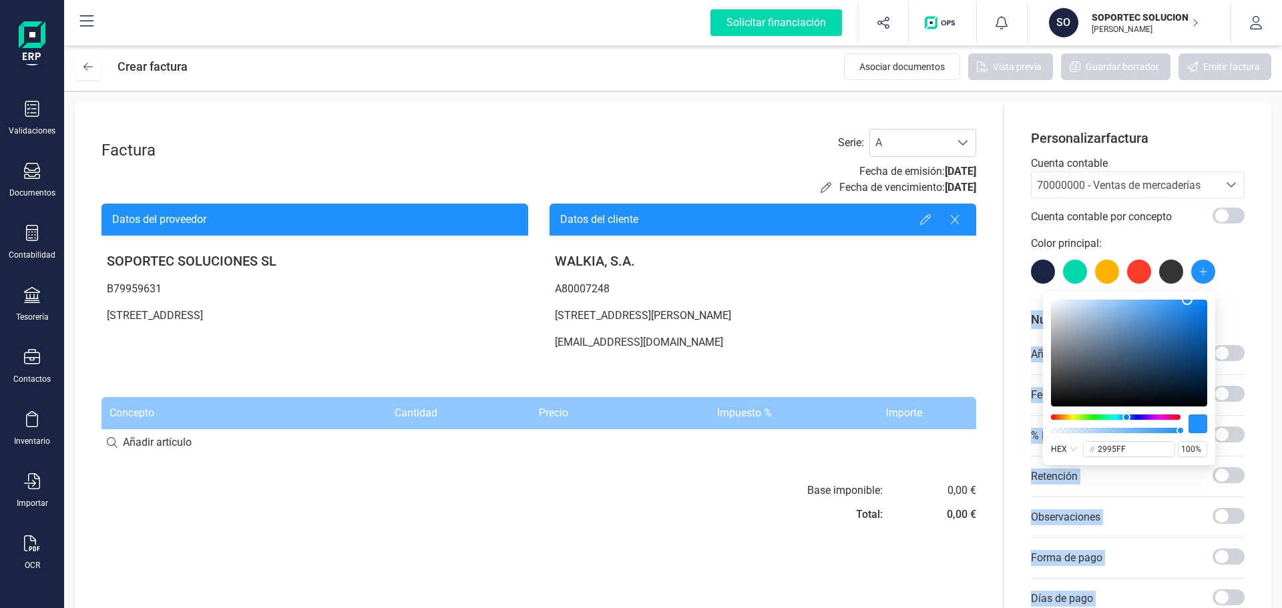
type input "2b96ff"
drag, startPoint x: 1199, startPoint y: 305, endPoint x: 1181, endPoint y: 286, distance: 26.5
click at [1181, 286] on body "Solicitar financiación Validaciones Documentos Documentos Presupuestos Pedidos …" at bounding box center [641, 304] width 1282 height 608
click at [1230, 284] on div "Personalizar factura Cuenta contable 70000000 - Ventas de mercaderías 70000000 …" at bounding box center [1138, 421] width 214 height 584
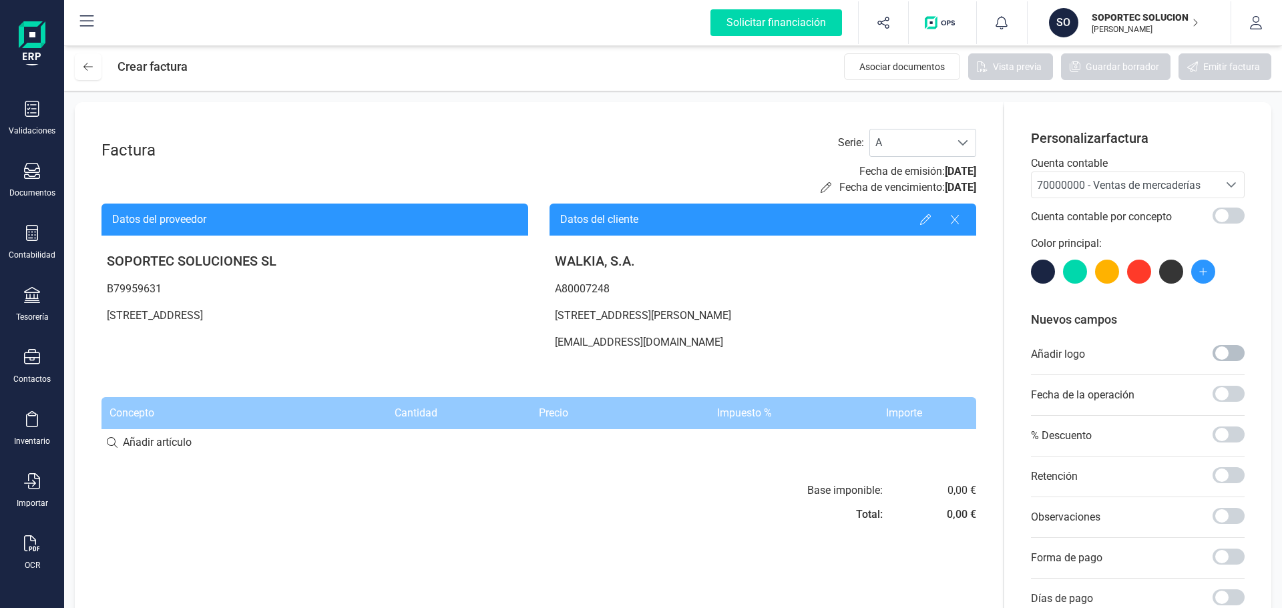
click at [1232, 349] on span at bounding box center [1228, 353] width 32 height 16
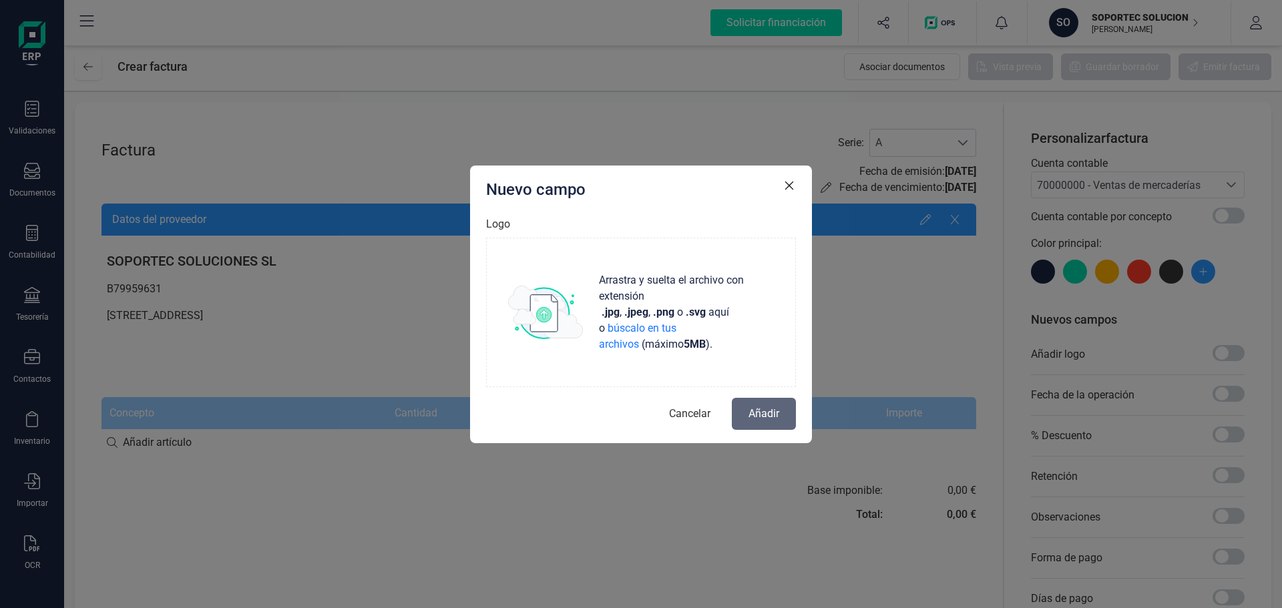
click at [694, 413] on span "Cancelar" at bounding box center [689, 414] width 41 height 16
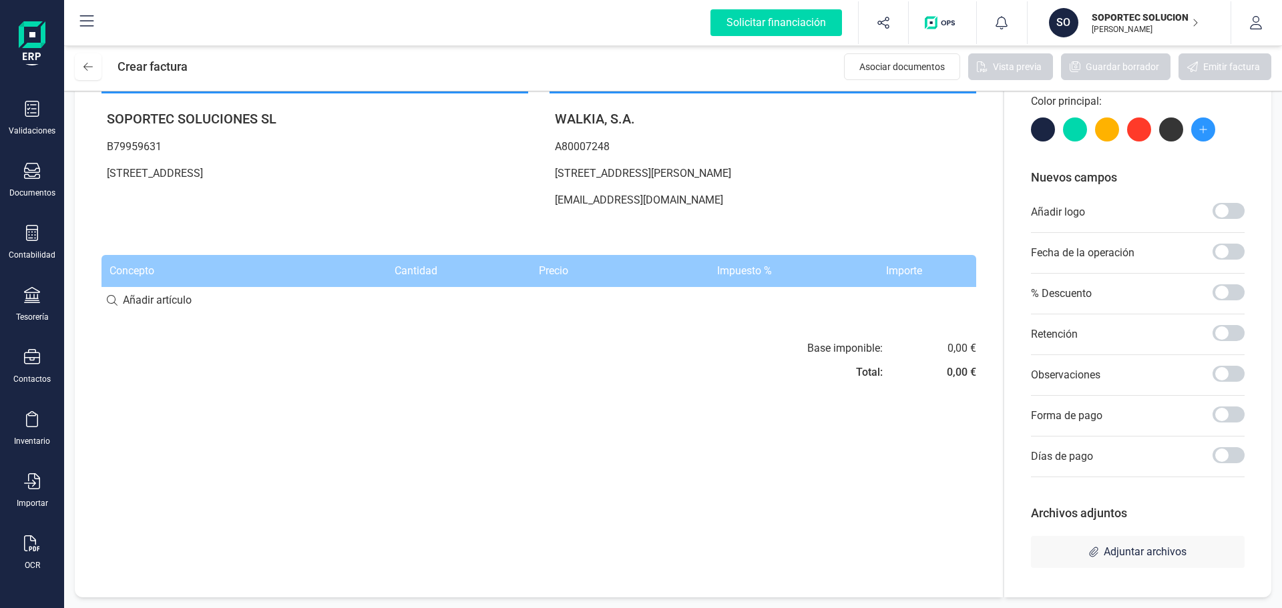
scroll to position [0, 0]
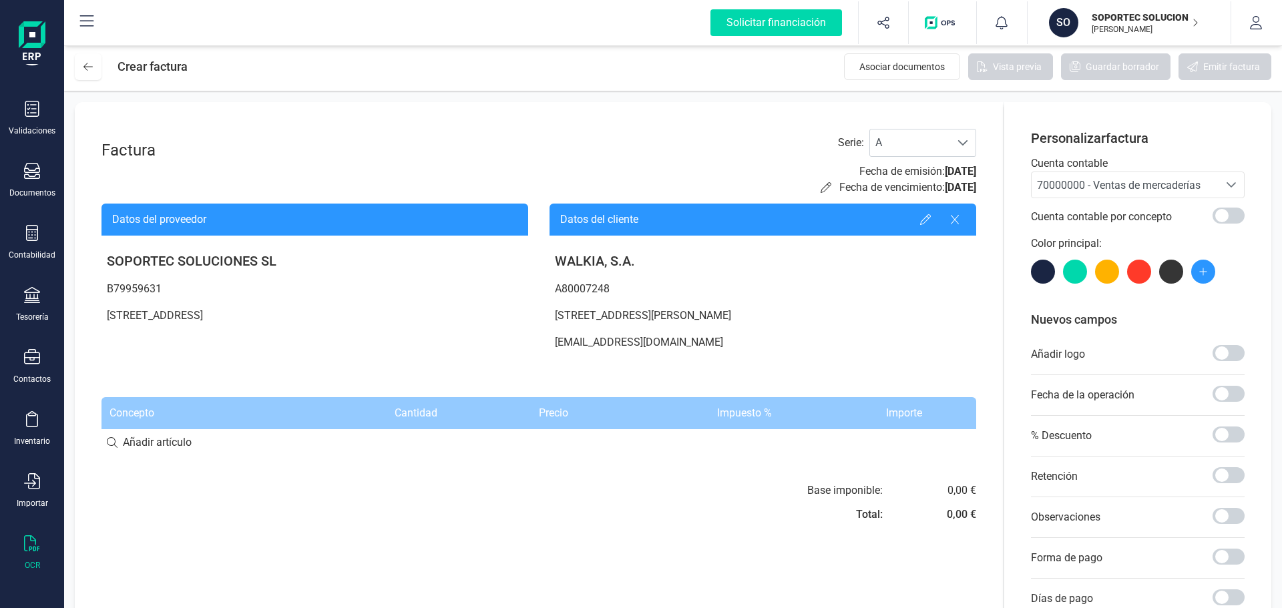
click at [33, 554] on div at bounding box center [32, 544] width 16 height 19
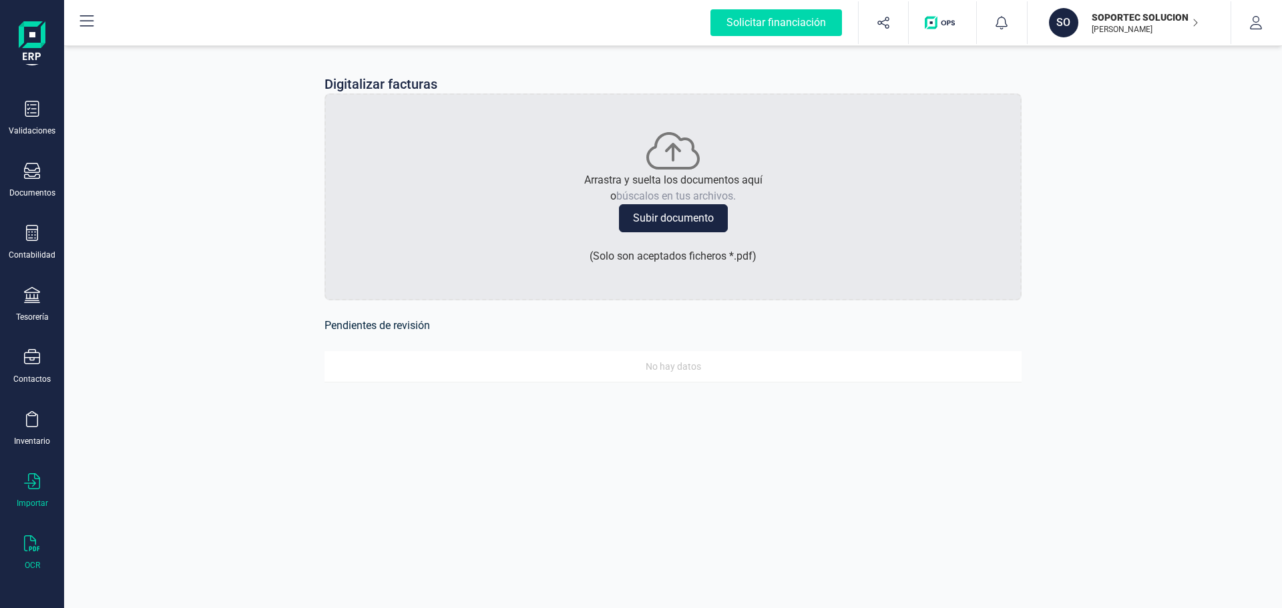
click at [45, 497] on div "Importar" at bounding box center [31, 490] width 53 height 35
click at [39, 440] on div "Inventario" at bounding box center [32, 441] width 36 height 11
click at [37, 369] on div "Contactos" at bounding box center [31, 366] width 53 height 35
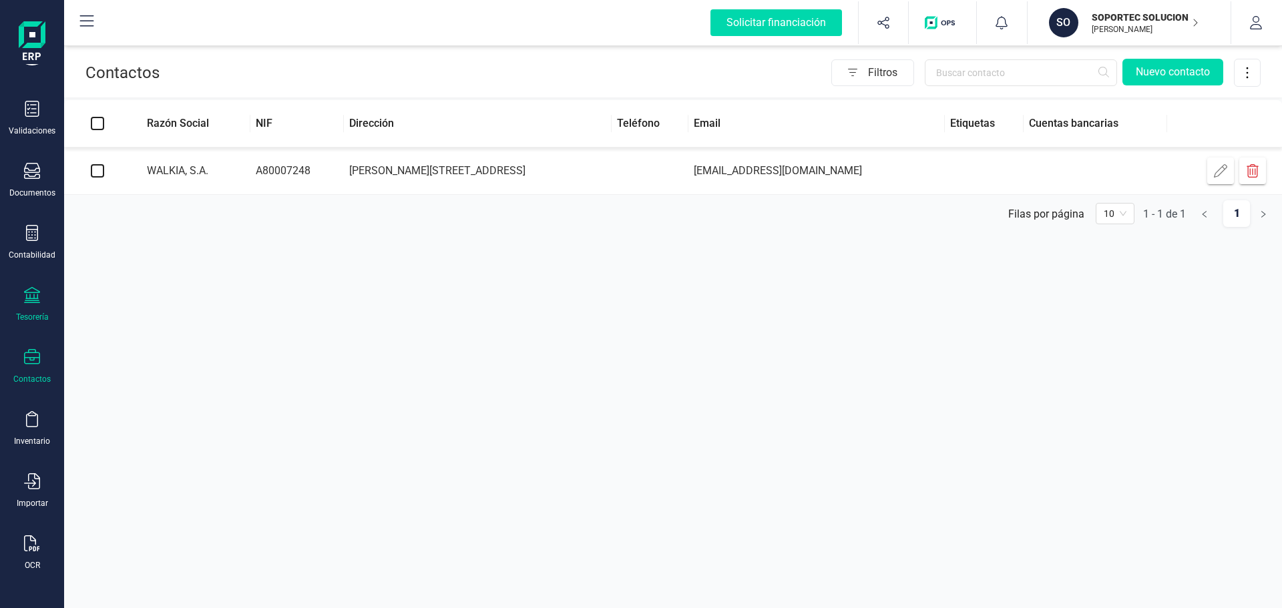
click at [27, 308] on div "Tesorería" at bounding box center [31, 304] width 53 height 35
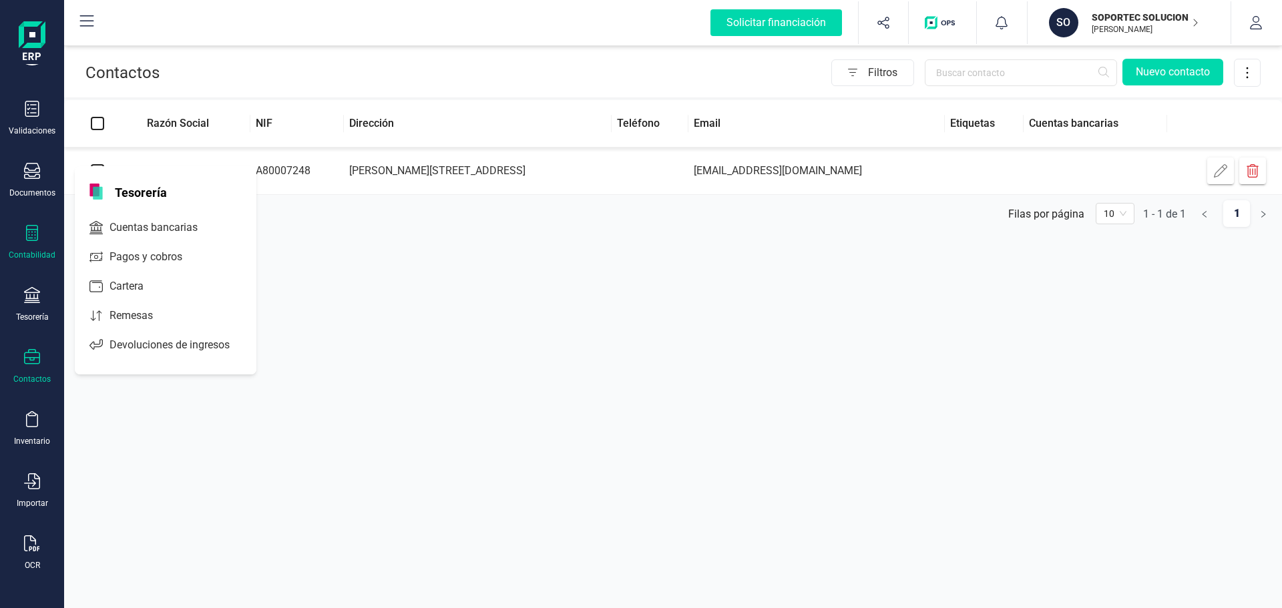
click at [35, 237] on icon at bounding box center [32, 233] width 16 height 16
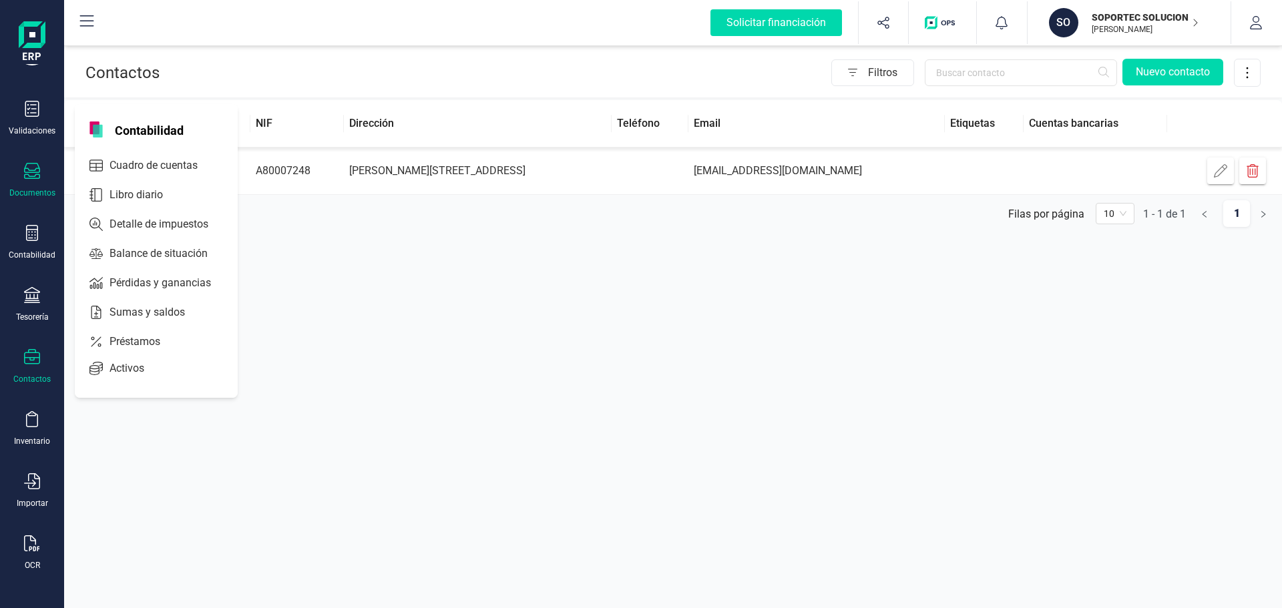
click at [33, 190] on div "Documentos" at bounding box center [32, 193] width 46 height 11
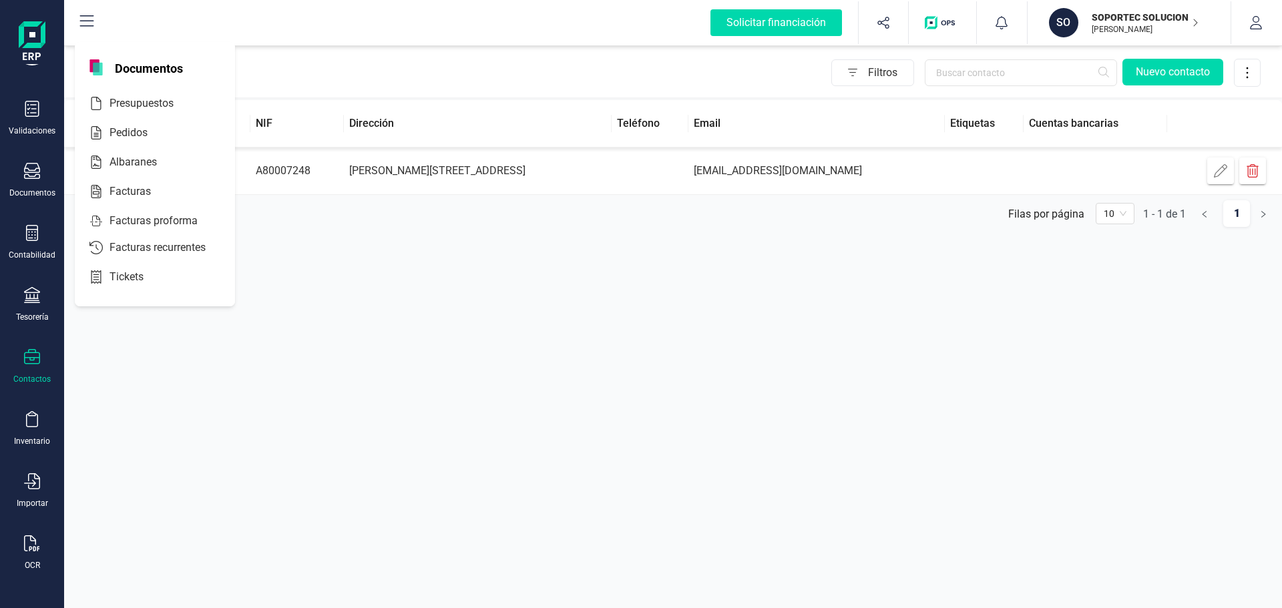
click at [31, 155] on div "Validaciones Documentos Documentos Presupuestos Pedidos Albaranes Facturas Fact…" at bounding box center [31, 307] width 53 height 548
click at [29, 136] on div "Validaciones" at bounding box center [32, 131] width 47 height 11
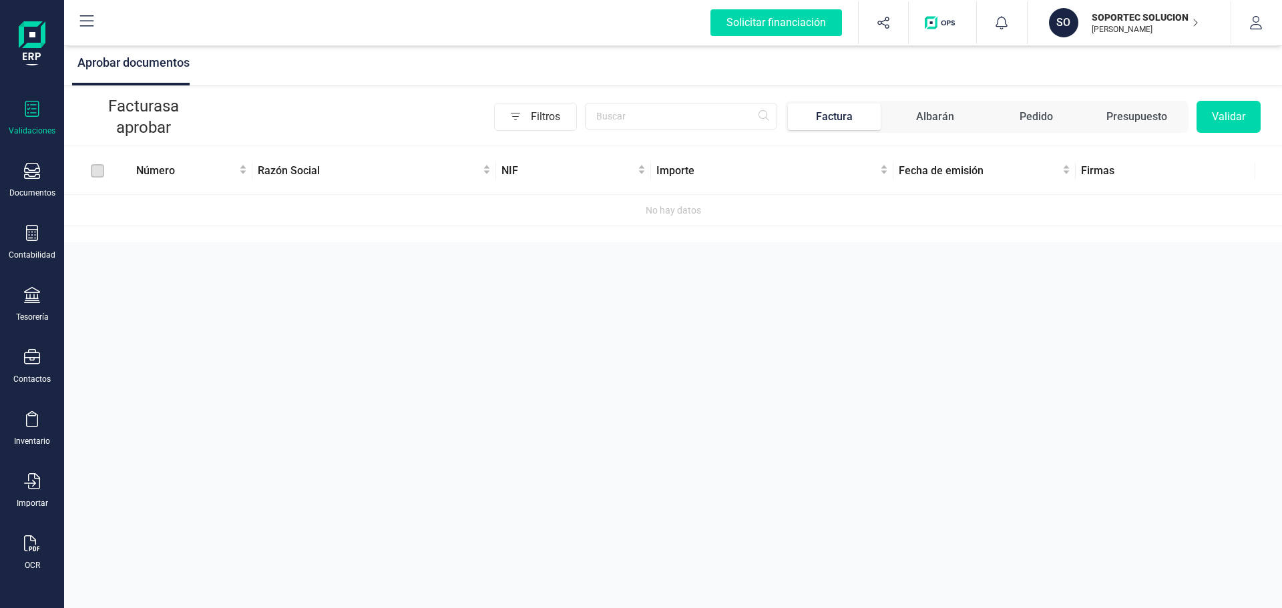
click at [31, 55] on img at bounding box center [32, 42] width 27 height 43
click at [71, 25] on button at bounding box center [86, 22] width 43 height 43
click at [64, 29] on div "Solicitar financiación Validaciones Documentos Documentos Presupuestos Pedidos …" at bounding box center [32, 304] width 64 height 608
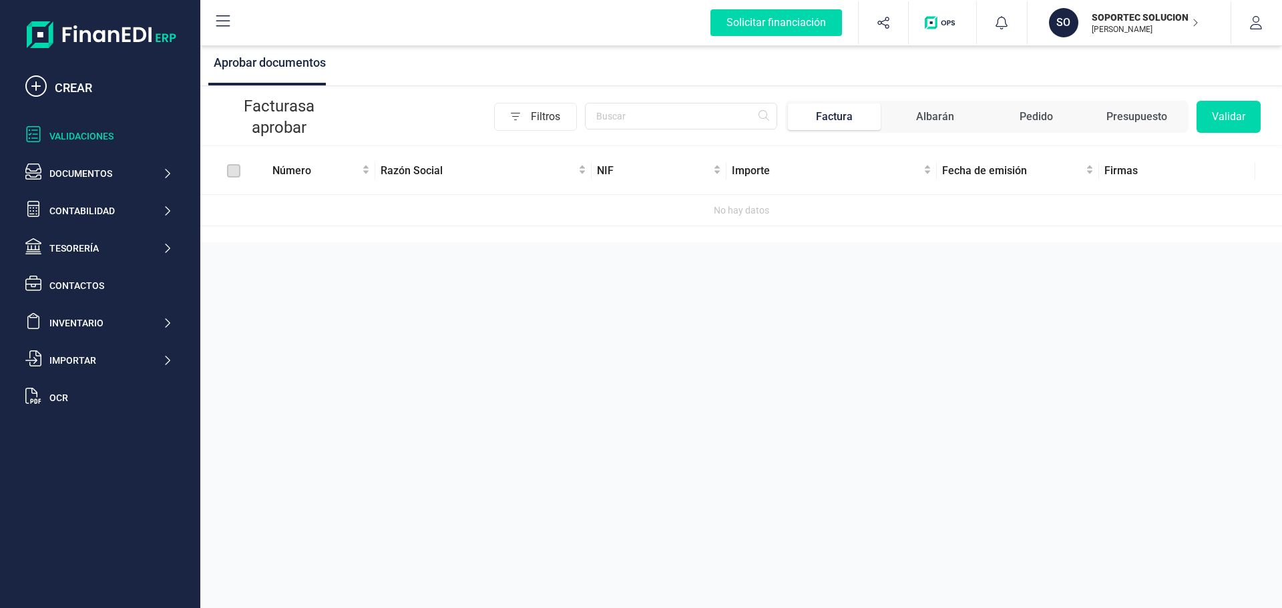
click at [229, 11] on button at bounding box center [223, 22] width 43 height 43
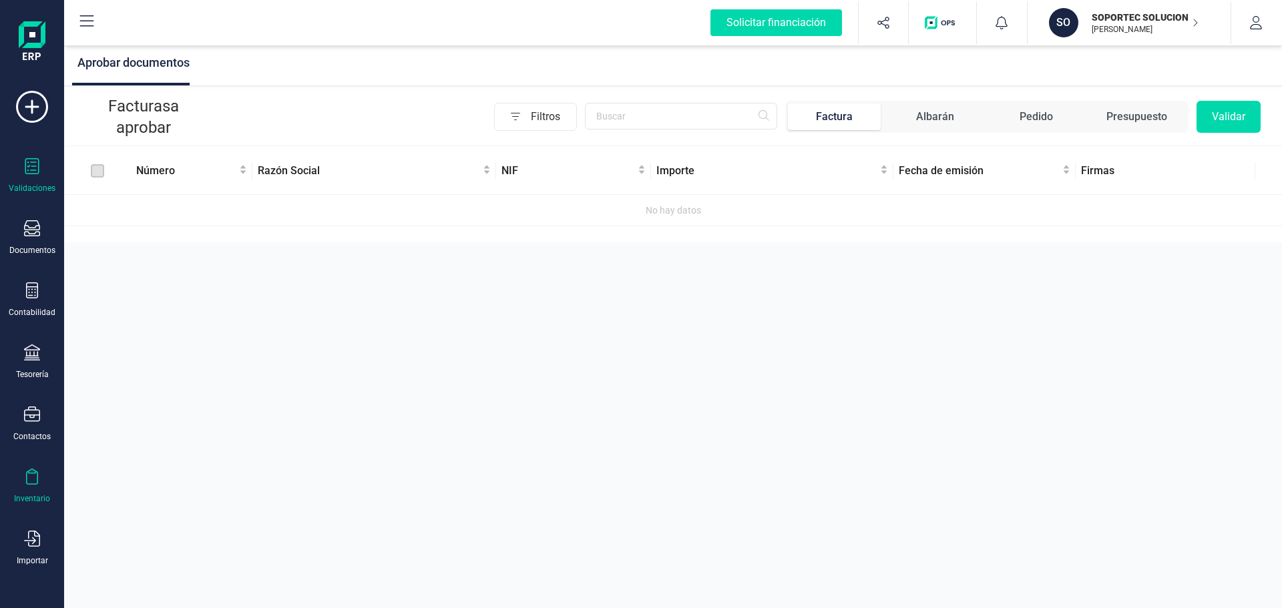
click at [39, 495] on div "Inventario" at bounding box center [32, 498] width 36 height 11
click at [39, 545] on icon at bounding box center [32, 539] width 16 height 16
click at [45, 420] on div "Contactos" at bounding box center [31, 424] width 53 height 35
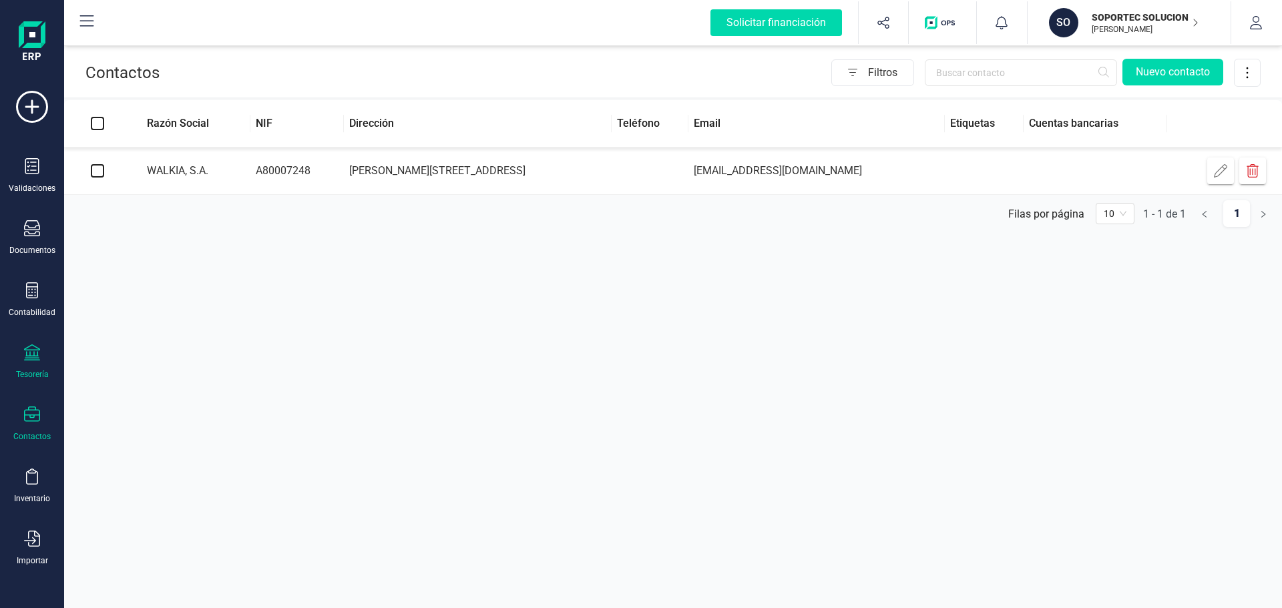
click at [41, 379] on div "Tesorería" at bounding box center [32, 374] width 33 height 11
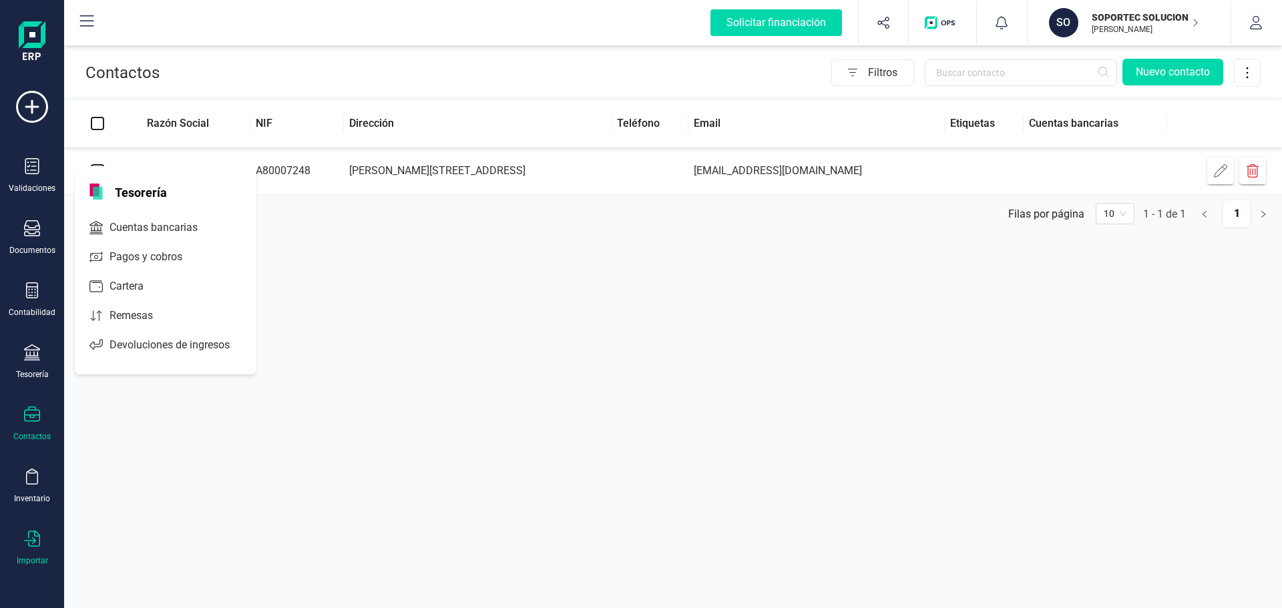
click at [36, 547] on div at bounding box center [32, 540] width 16 height 19
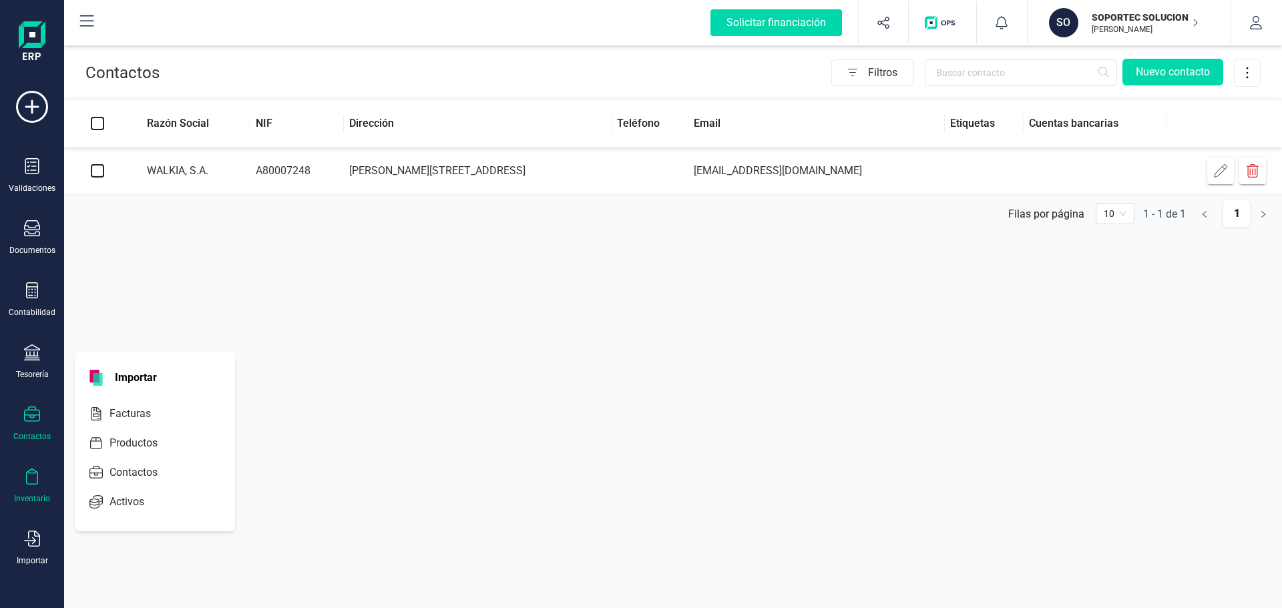
click at [33, 477] on icon at bounding box center [32, 477] width 16 height 16
click at [136, 353] on span "Artículos" at bounding box center [139, 352] width 71 height 16
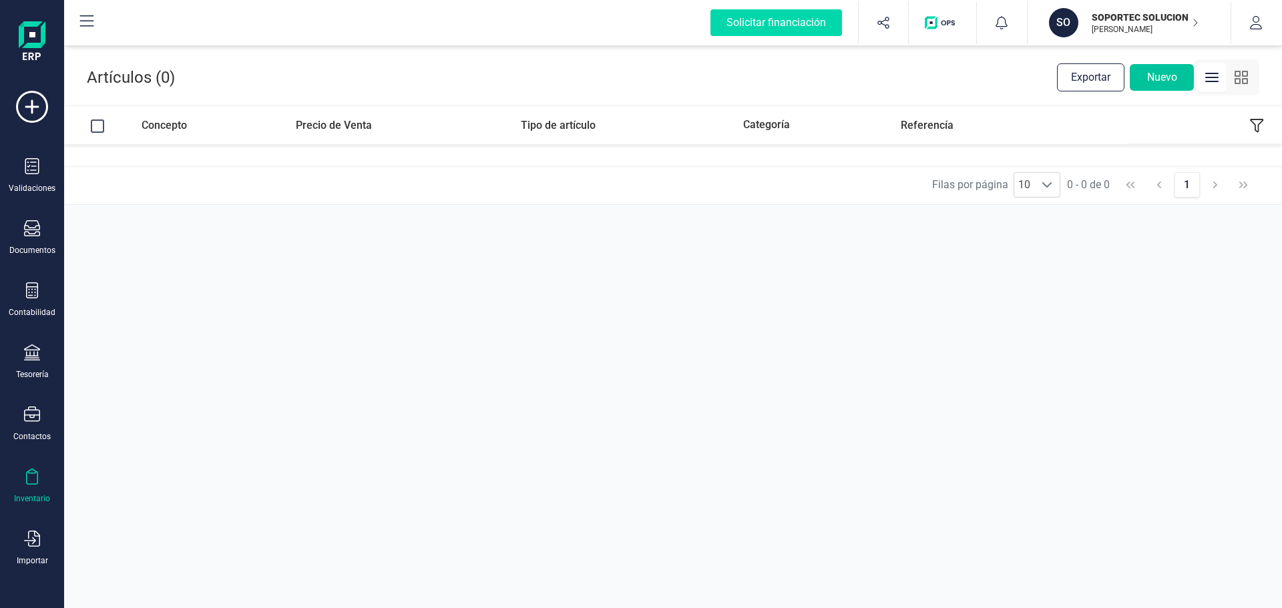
click at [1167, 78] on button "Nuevo" at bounding box center [1162, 77] width 64 height 27
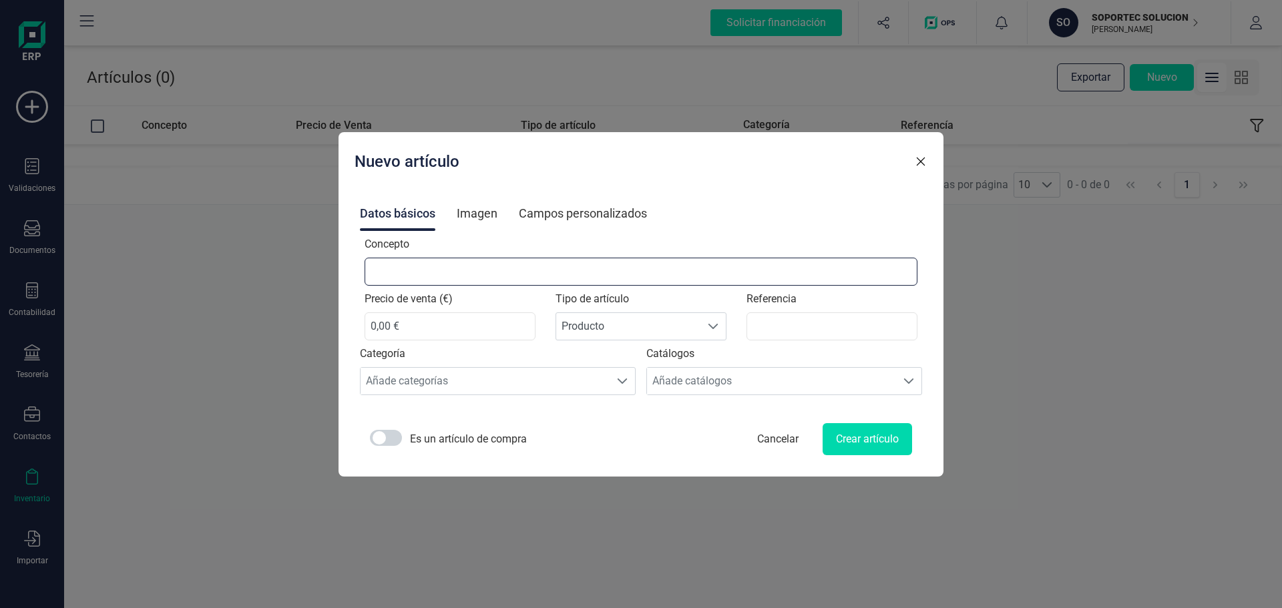
click at [442, 270] on input "Concepto" at bounding box center [641, 272] width 553 height 28
click at [402, 438] on span at bounding box center [386, 438] width 32 height 16
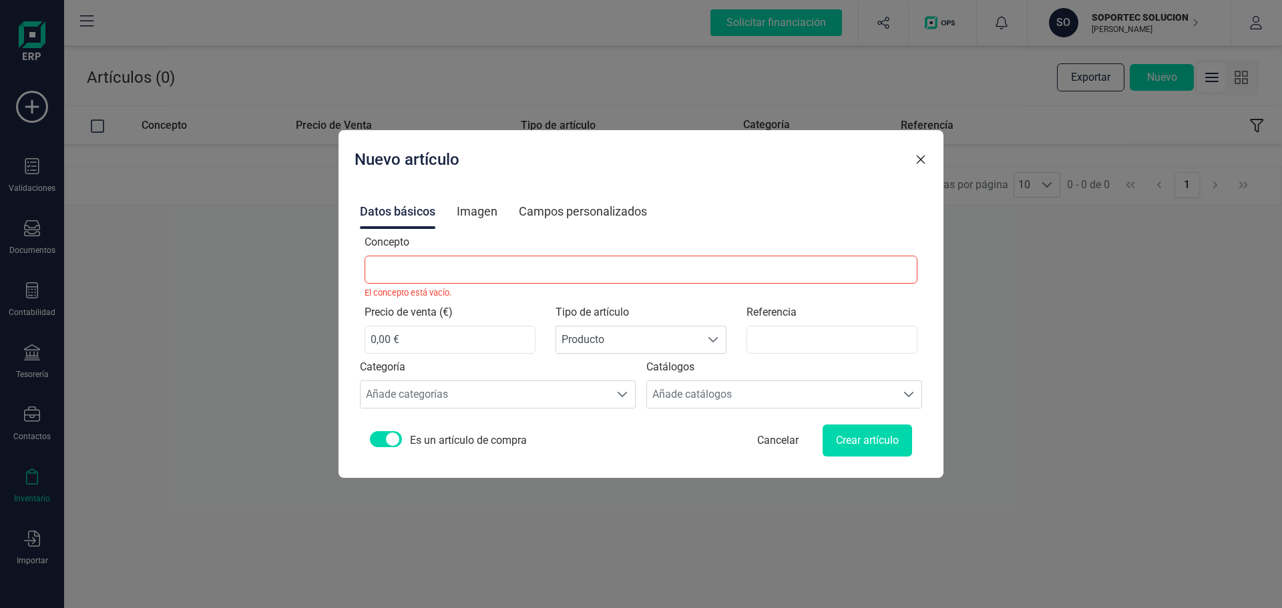
scroll to position [7, 5]
click at [402, 435] on span at bounding box center [386, 439] width 32 height 16
click at [692, 402] on div "Añade catálogos" at bounding box center [772, 394] width 250 height 27
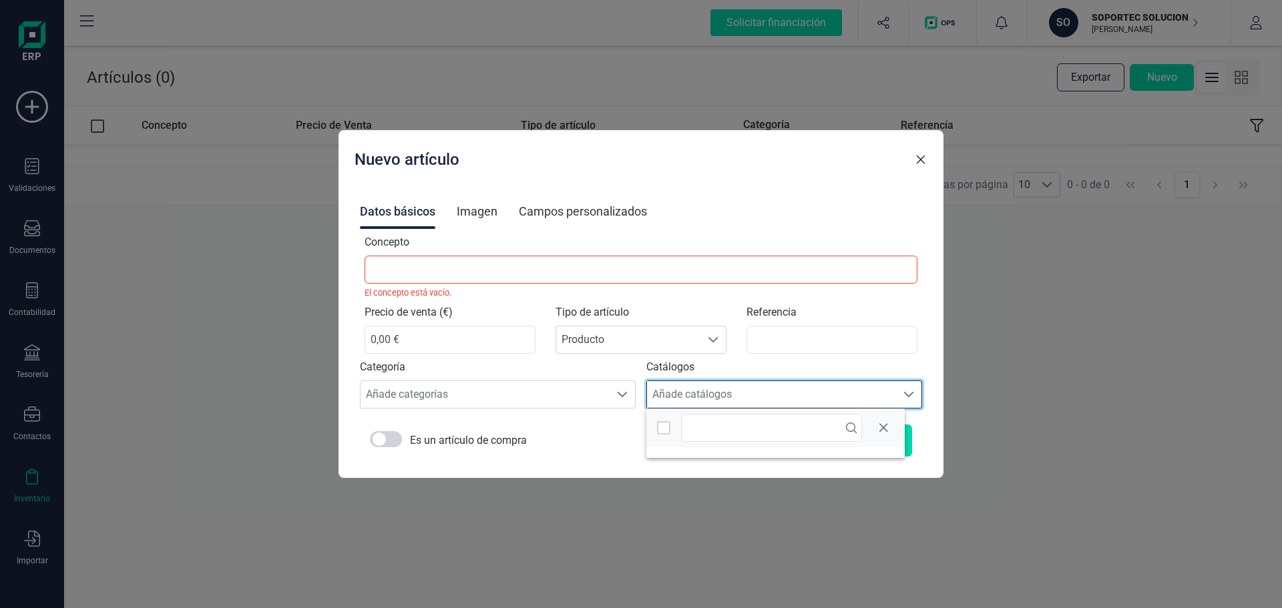
scroll to position [8, 59]
click at [524, 387] on div "Añade categorías" at bounding box center [486, 394] width 250 height 27
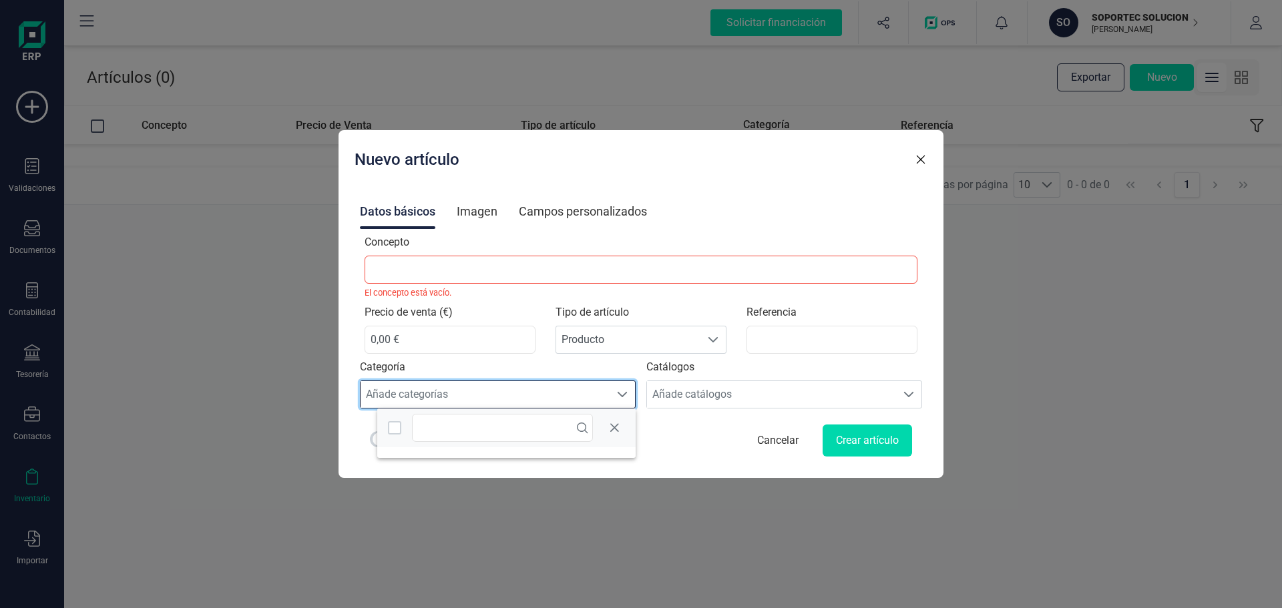
click at [578, 207] on div "Campos personalizados" at bounding box center [583, 211] width 128 height 35
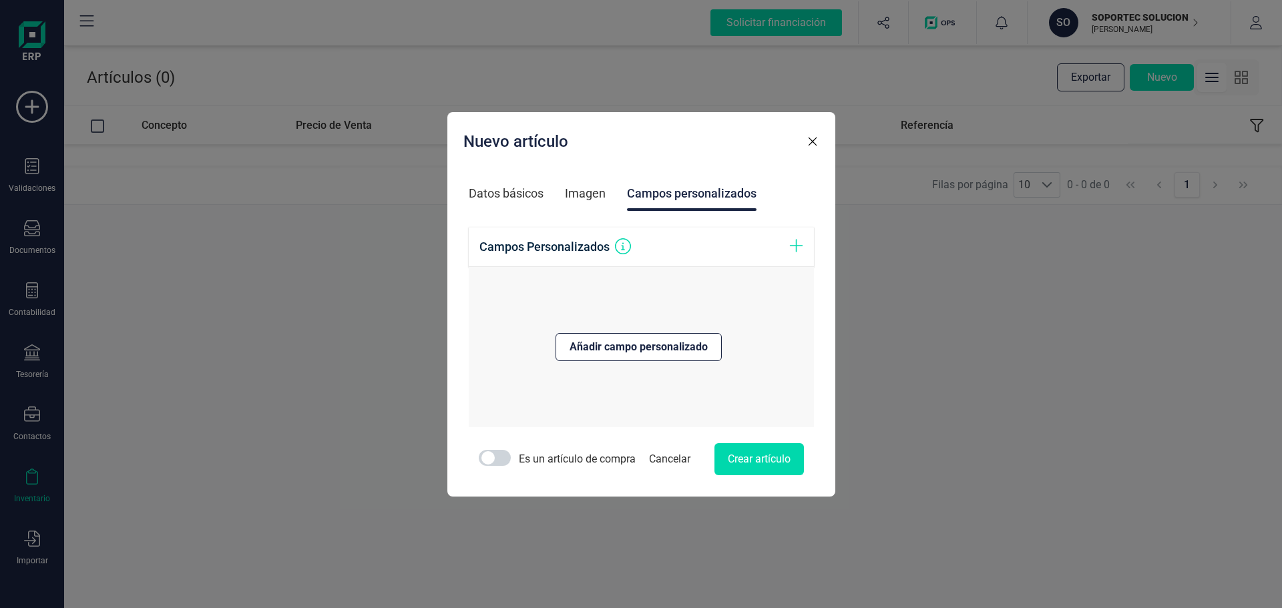
click at [590, 352] on span "Añadir campo personalizado" at bounding box center [638, 347] width 138 height 16
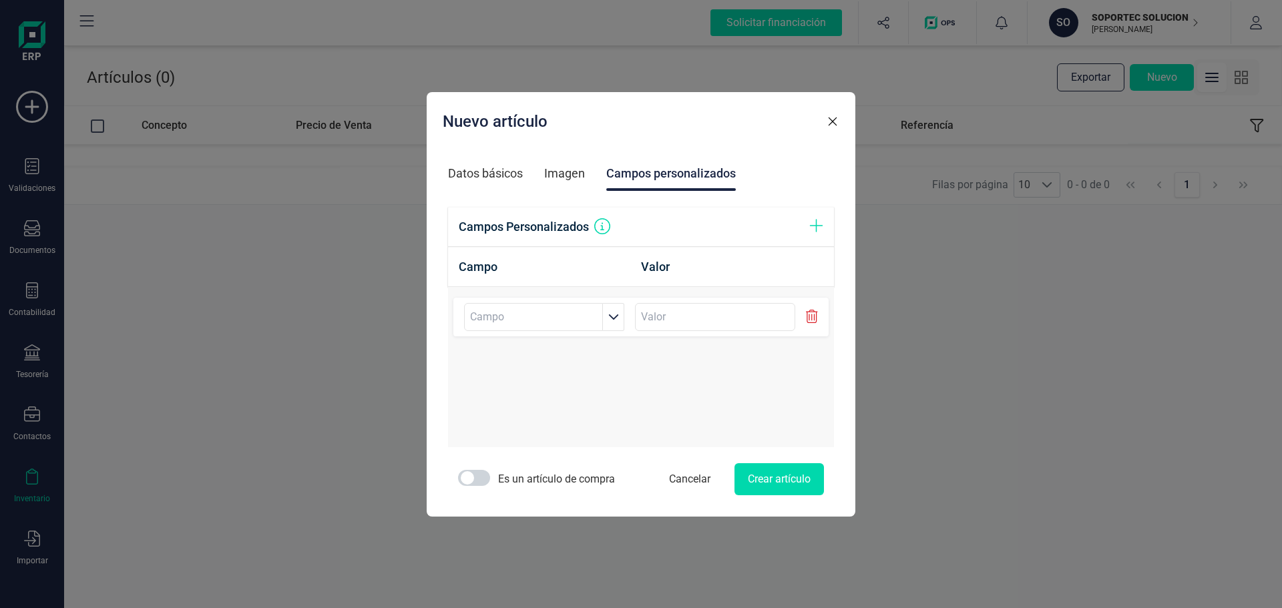
click at [610, 320] on span "button" at bounding box center [613, 317] width 11 height 11
click at [612, 314] on span "button" at bounding box center [613, 317] width 11 height 11
click at [734, 324] on input at bounding box center [715, 317] width 160 height 28
click at [561, 325] on input "text" at bounding box center [533, 317] width 139 height 28
click at [670, 318] on input at bounding box center [715, 317] width 160 height 28
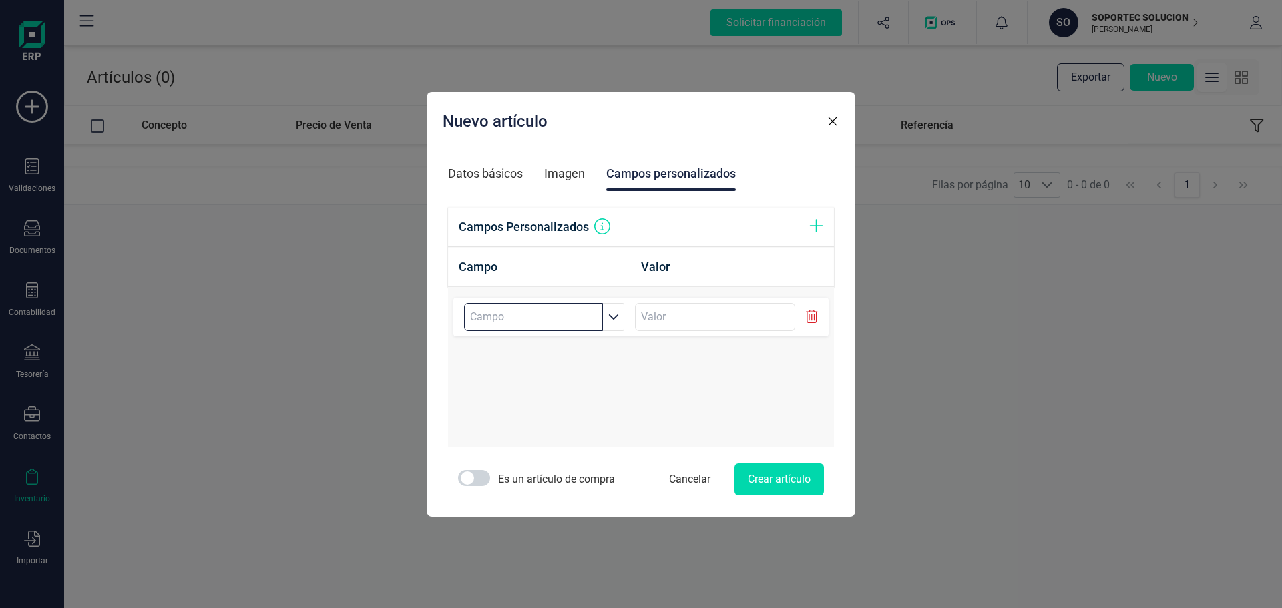
click at [564, 316] on input "text" at bounding box center [533, 317] width 139 height 28
click at [511, 172] on div "Datos básicos" at bounding box center [485, 173] width 75 height 35
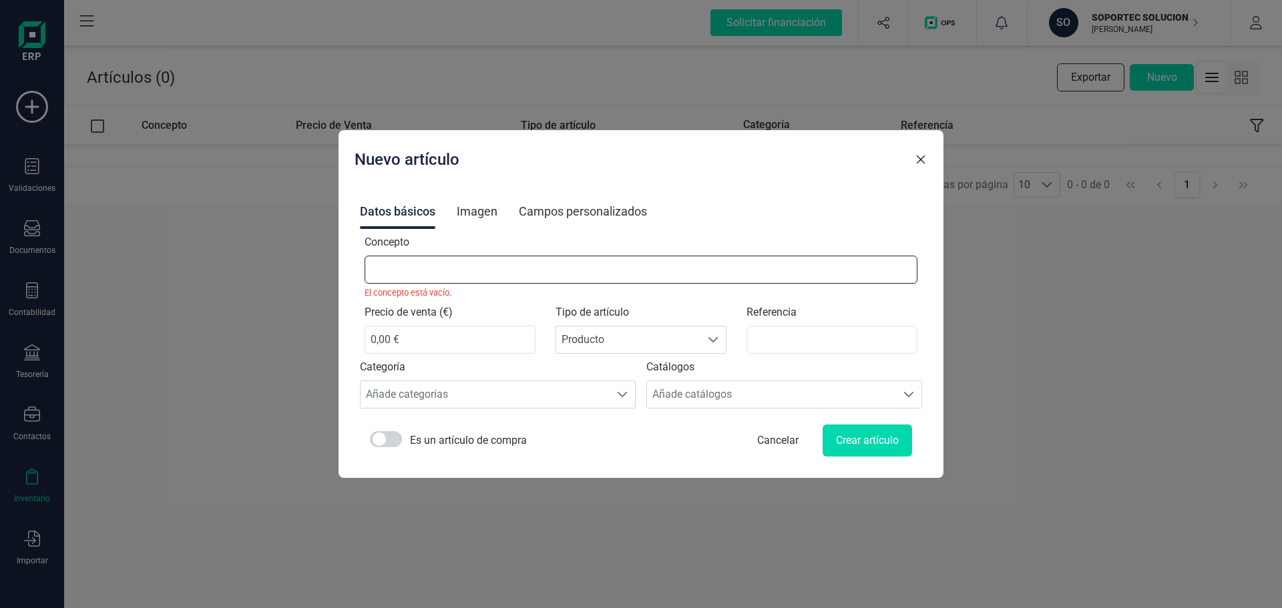
click at [499, 273] on input "Concepto" at bounding box center [641, 270] width 553 height 28
click at [399, 282] on input "Concepto" at bounding box center [641, 270] width 553 height 28
paste input "Licencia Microsoft 365 Empresa Premium suscripción anual"
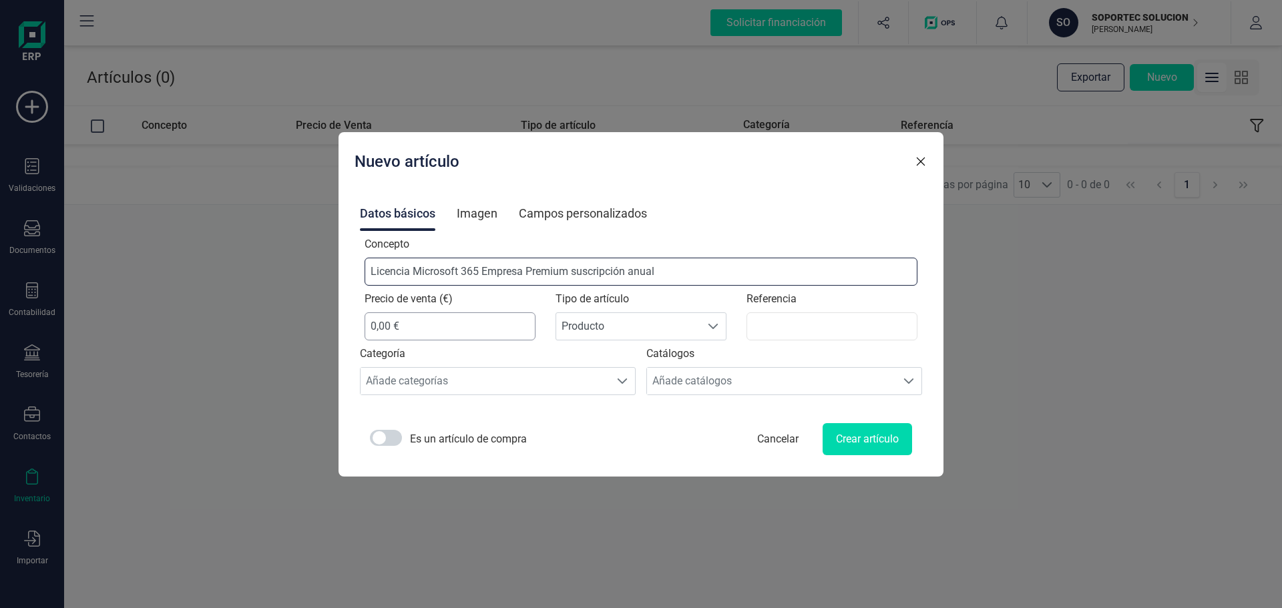
type input "Licencia Microsoft 365 Empresa Premium suscripción anual"
drag, startPoint x: 481, startPoint y: 327, endPoint x: 346, endPoint y: 326, distance: 134.2
click at [346, 326] on div "Nuevo artículo Datos básicos Imagen Campos personalizados Concepto Licencia Mic…" at bounding box center [641, 304] width 1282 height 608
type input "21,63 €"
click at [840, 442] on button "Crear artículo" at bounding box center [866, 439] width 89 height 32
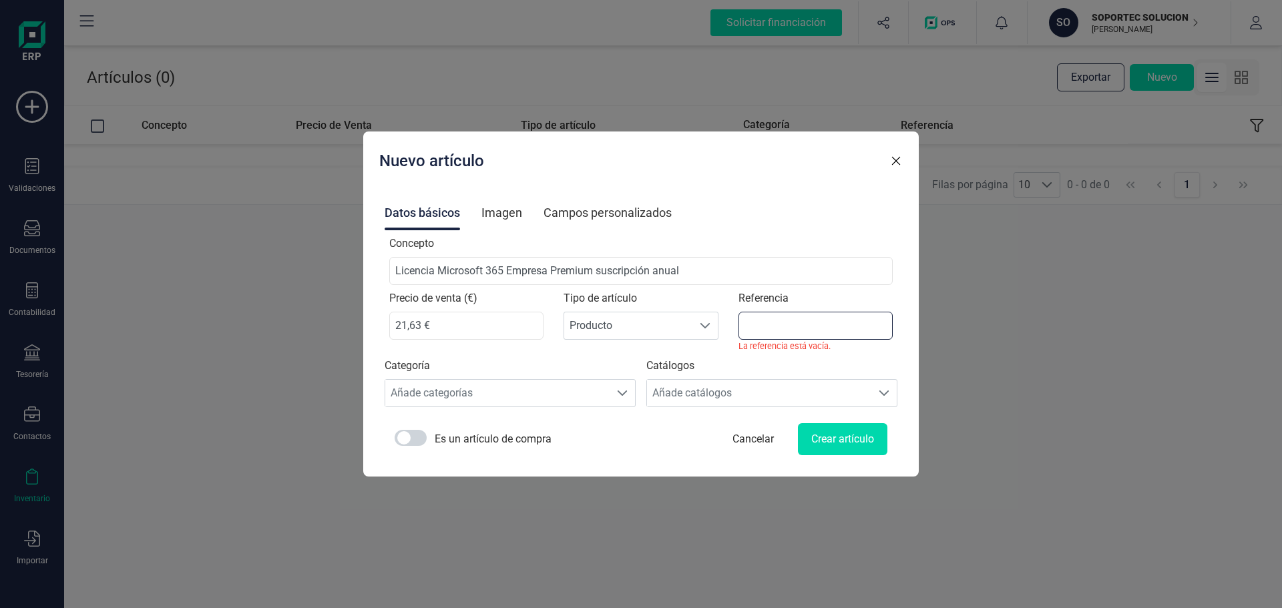
click at [785, 318] on input "Referencia" at bounding box center [815, 326] width 154 height 28
click at [762, 328] on input "Referencia" at bounding box center [815, 326] width 154 height 28
paste input "365EPA"
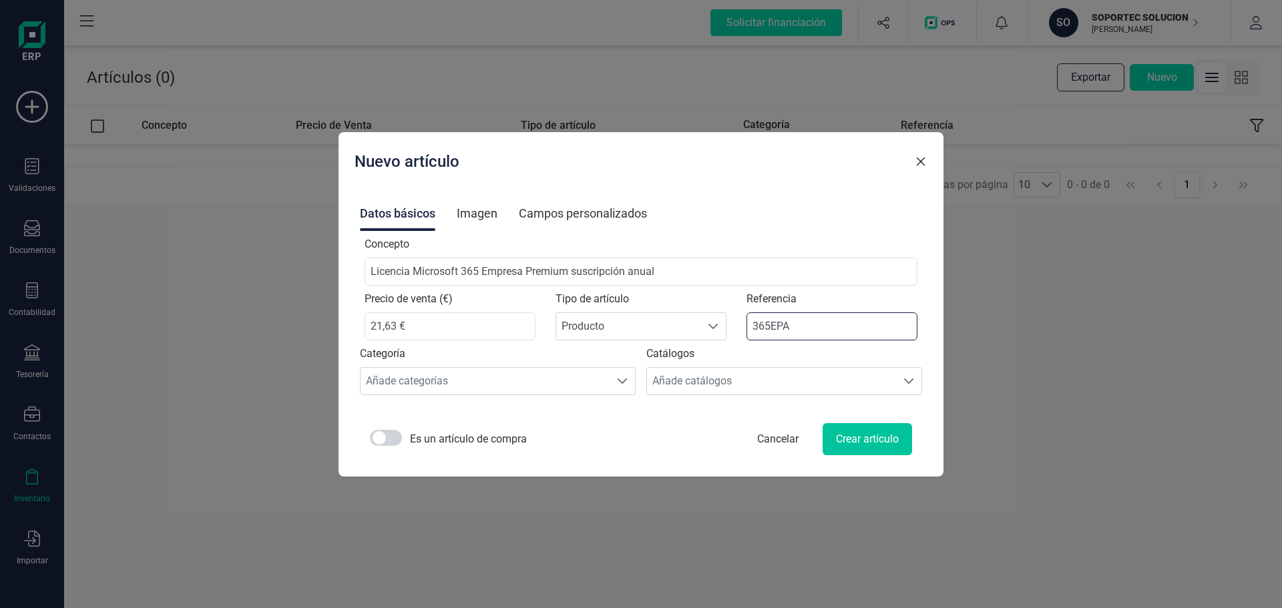
type input "365EPA"
click at [831, 445] on button "Crear artículo" at bounding box center [866, 439] width 89 height 32
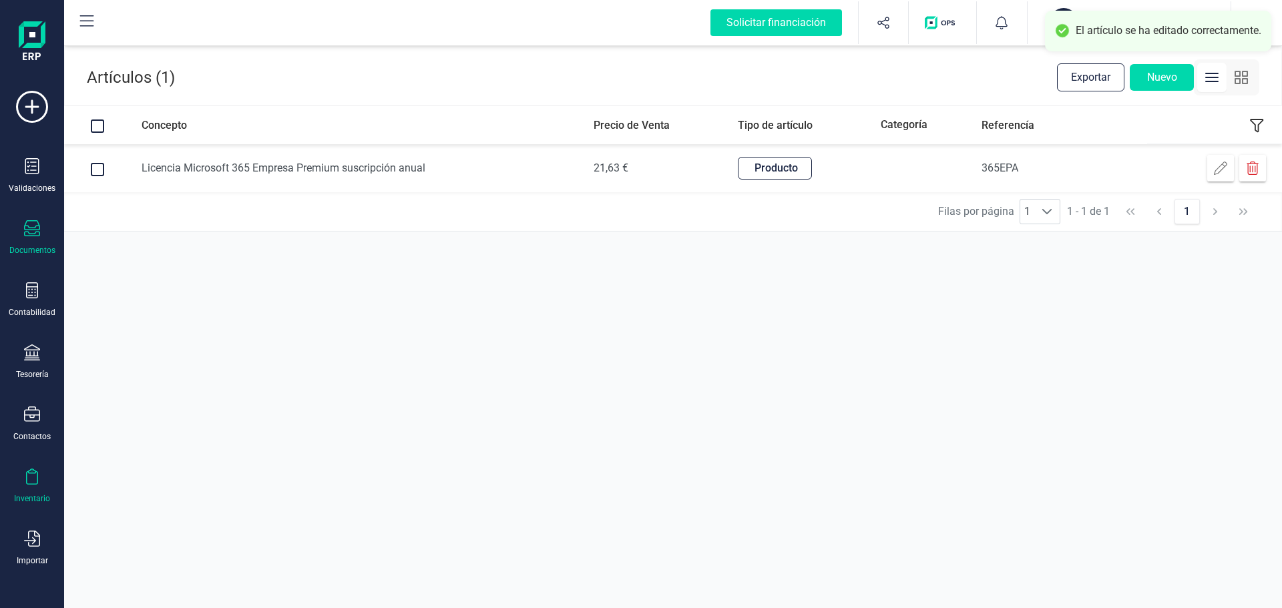
click at [27, 248] on div "Documentos" at bounding box center [32, 250] width 46 height 11
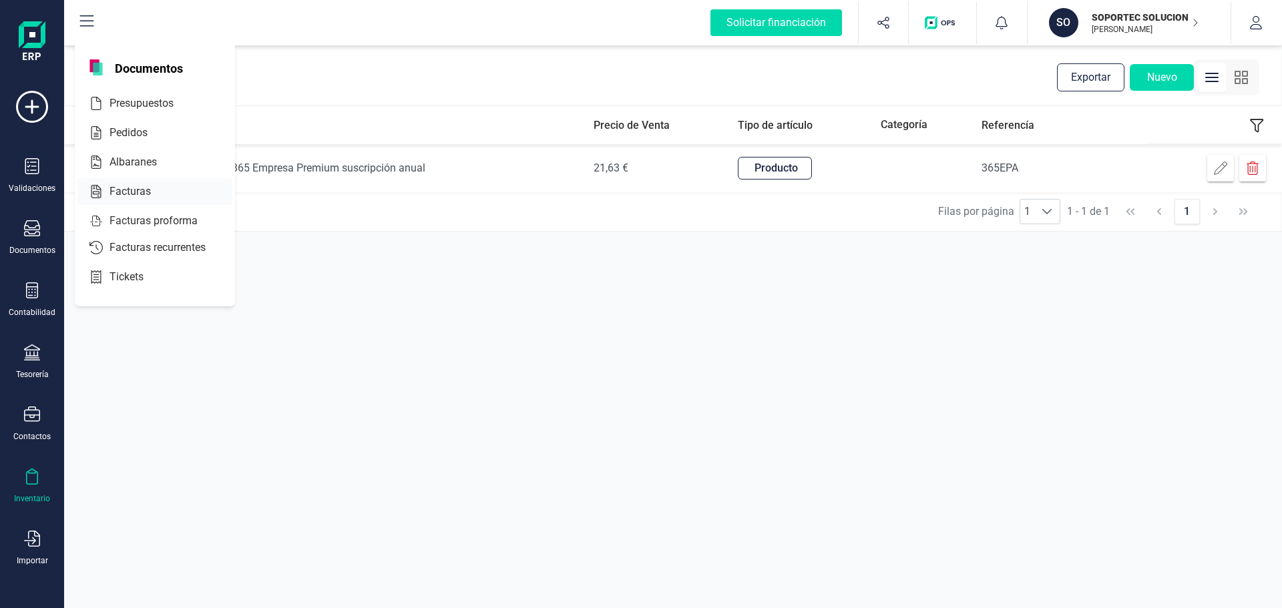
click at [142, 194] on span "Facturas" at bounding box center [139, 192] width 71 height 16
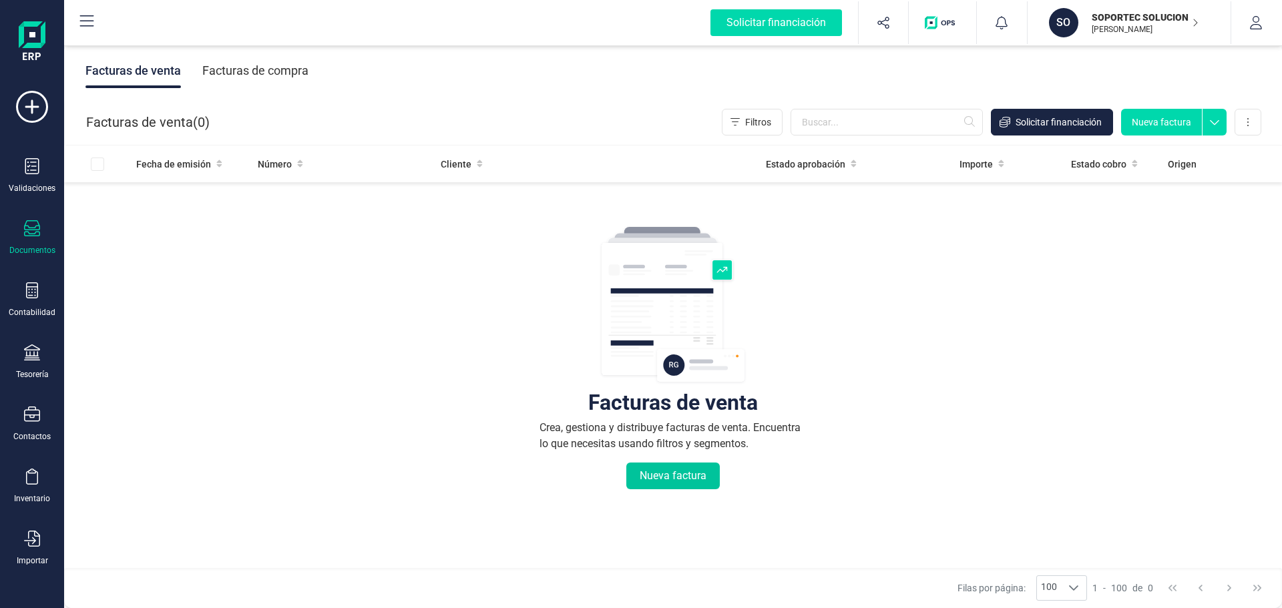
click at [657, 477] on button "Nueva factura" at bounding box center [672, 476] width 93 height 27
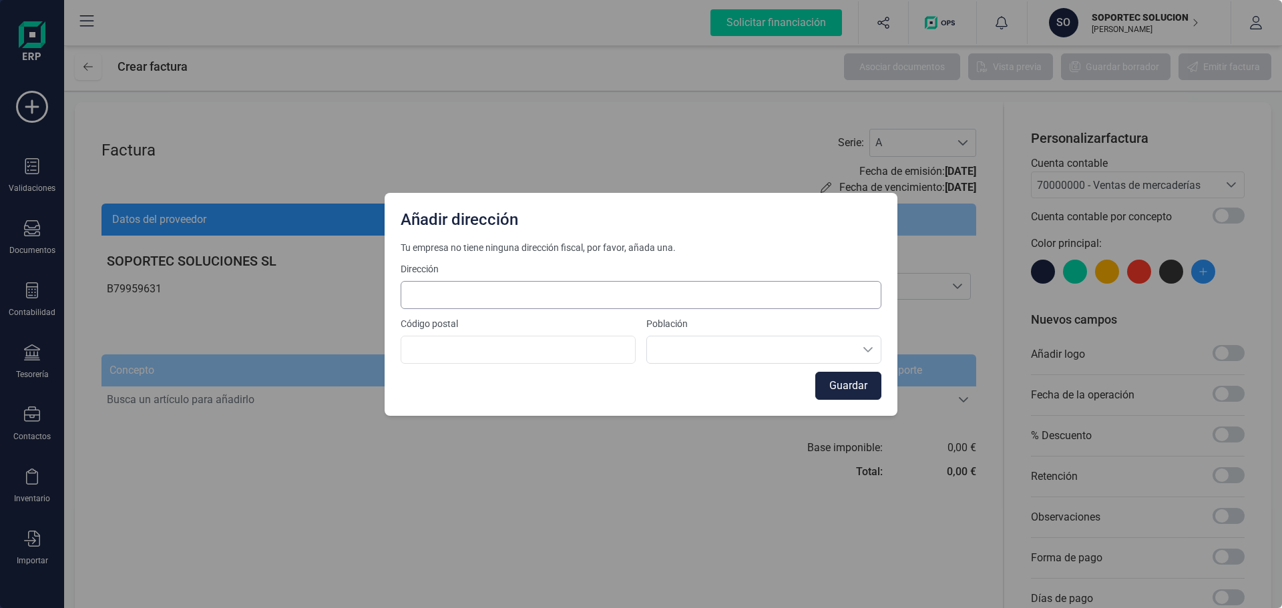
click at [509, 280] on div "Dirección" at bounding box center [641, 285] width 481 height 47
click at [501, 290] on input at bounding box center [641, 295] width 481 height 28
type input "j"
type input "49"
type input "28810"
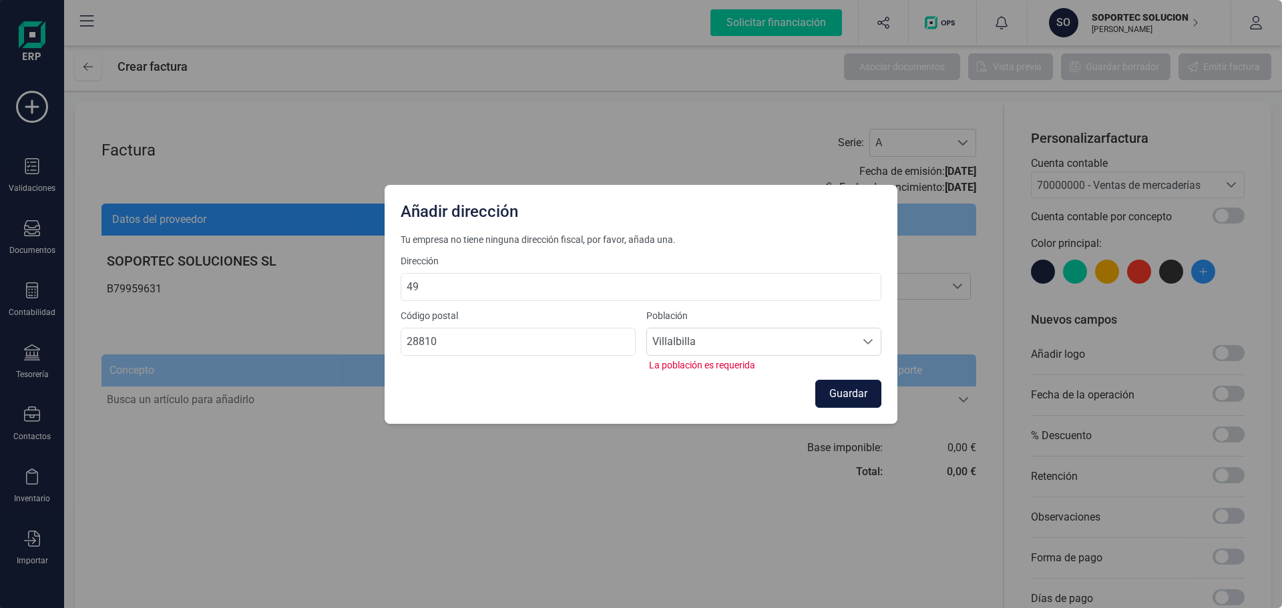
click at [835, 381] on button "Guardar" at bounding box center [848, 394] width 66 height 28
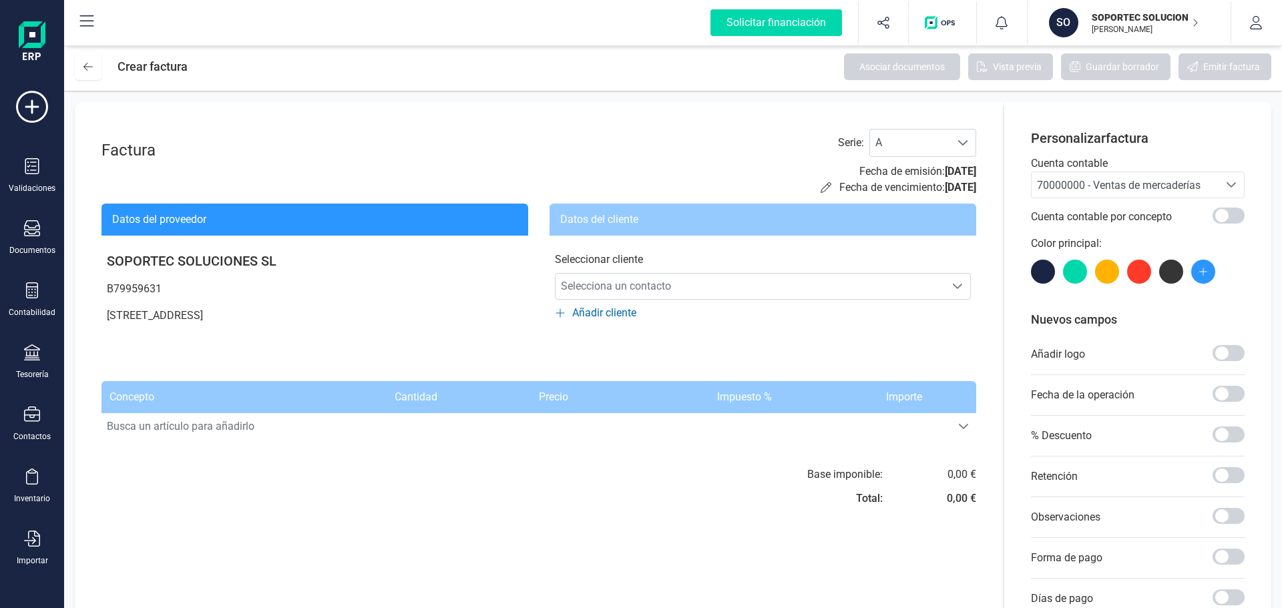
click at [586, 314] on span "Añadir cliente" at bounding box center [604, 313] width 64 height 16
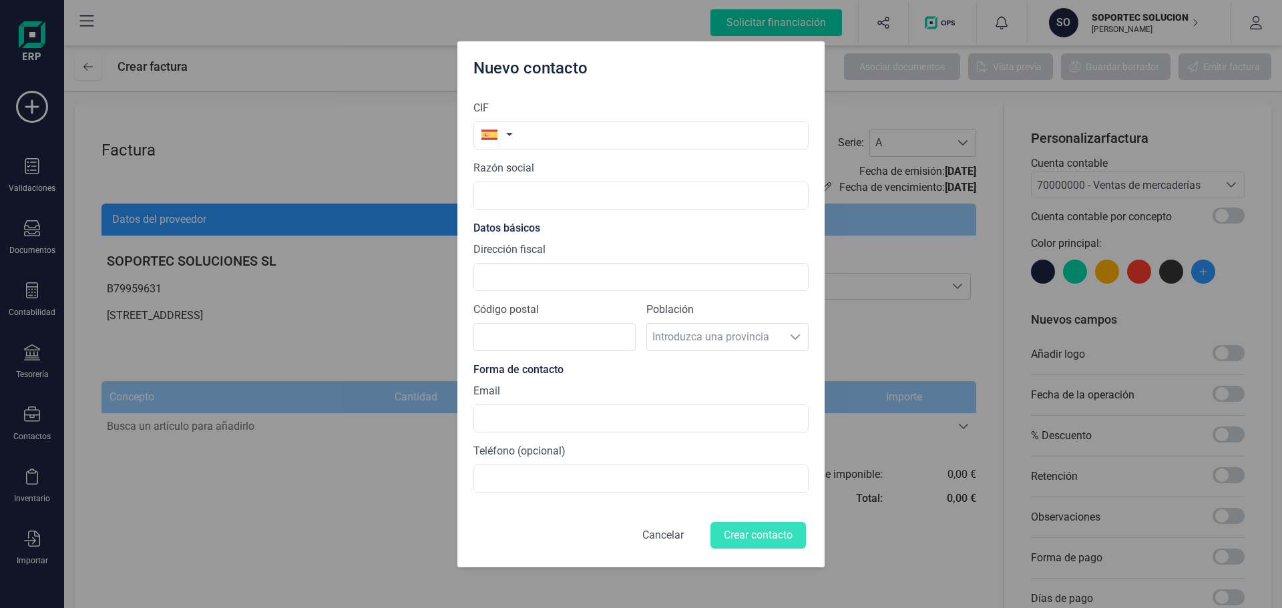
click at [644, 544] on button "Cancelar" at bounding box center [662, 535] width 73 height 32
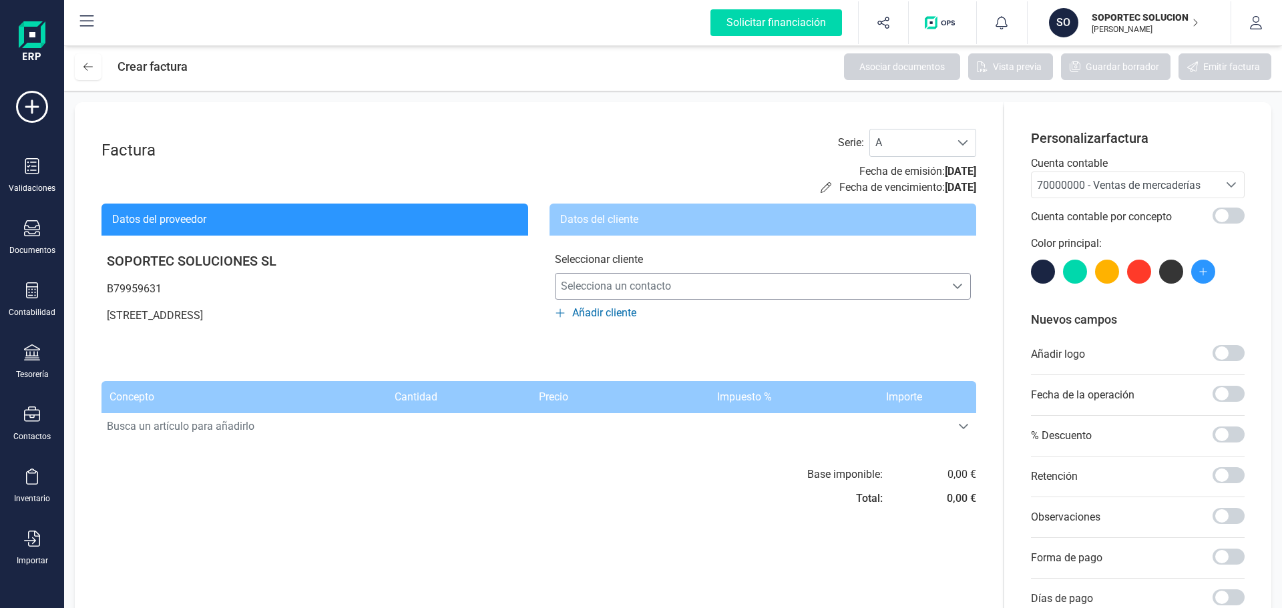
click at [907, 281] on span "Selecciona un contacto" at bounding box center [749, 286] width 389 height 27
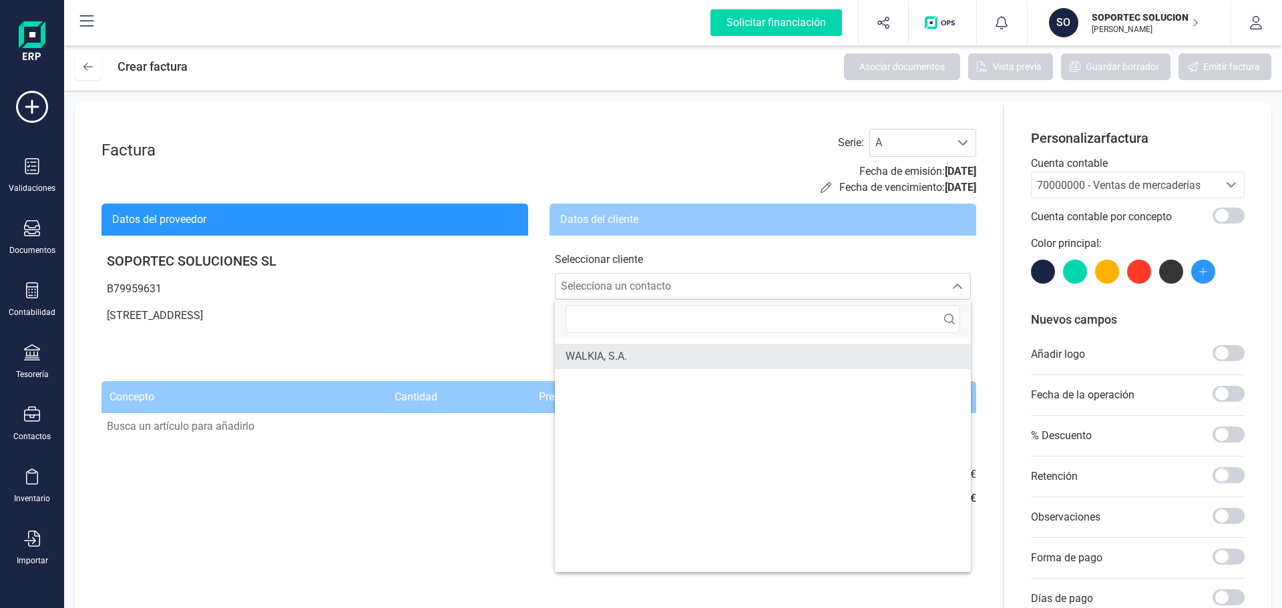
click at [639, 363] on li "WALKIA, S.A." at bounding box center [763, 356] width 416 height 25
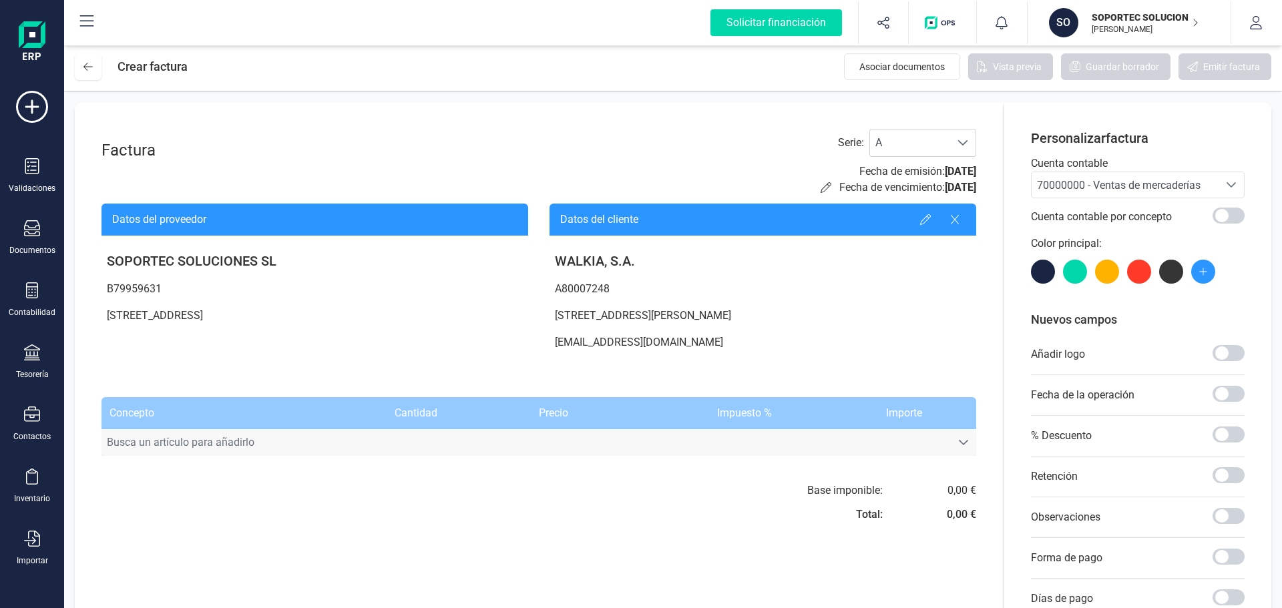
click at [164, 445] on span "Busca un artículo para añadirlo" at bounding box center [525, 442] width 849 height 27
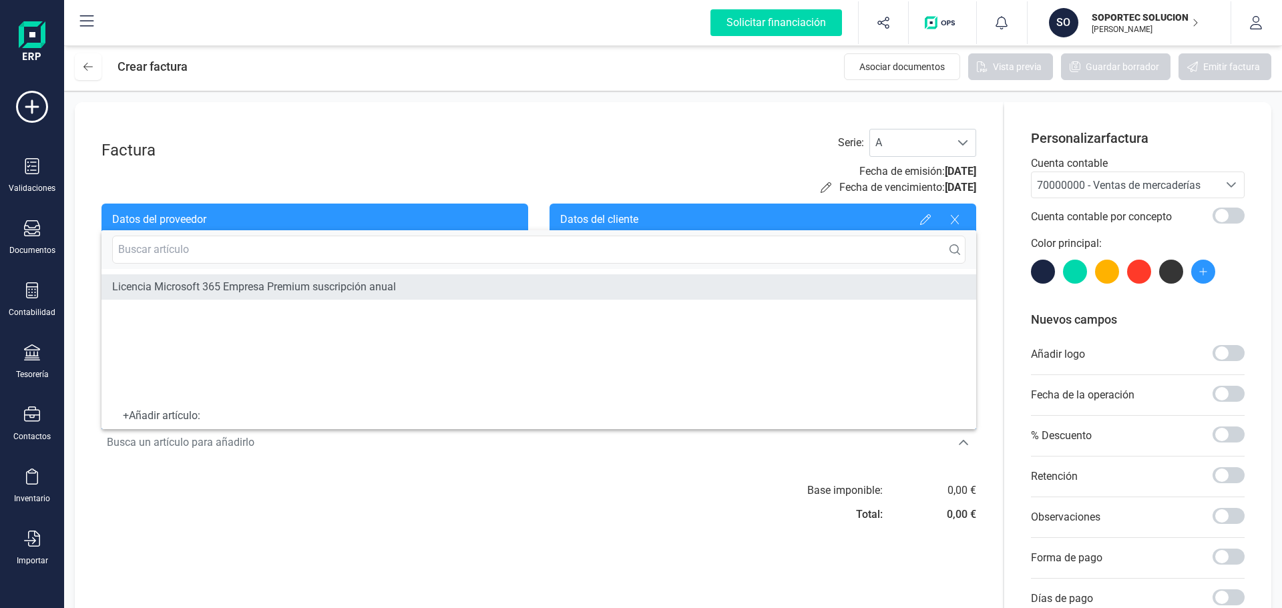
click at [204, 286] on span "Licencia Microsoft 365 Empresa Premium suscripción anual" at bounding box center [254, 287] width 284 height 16
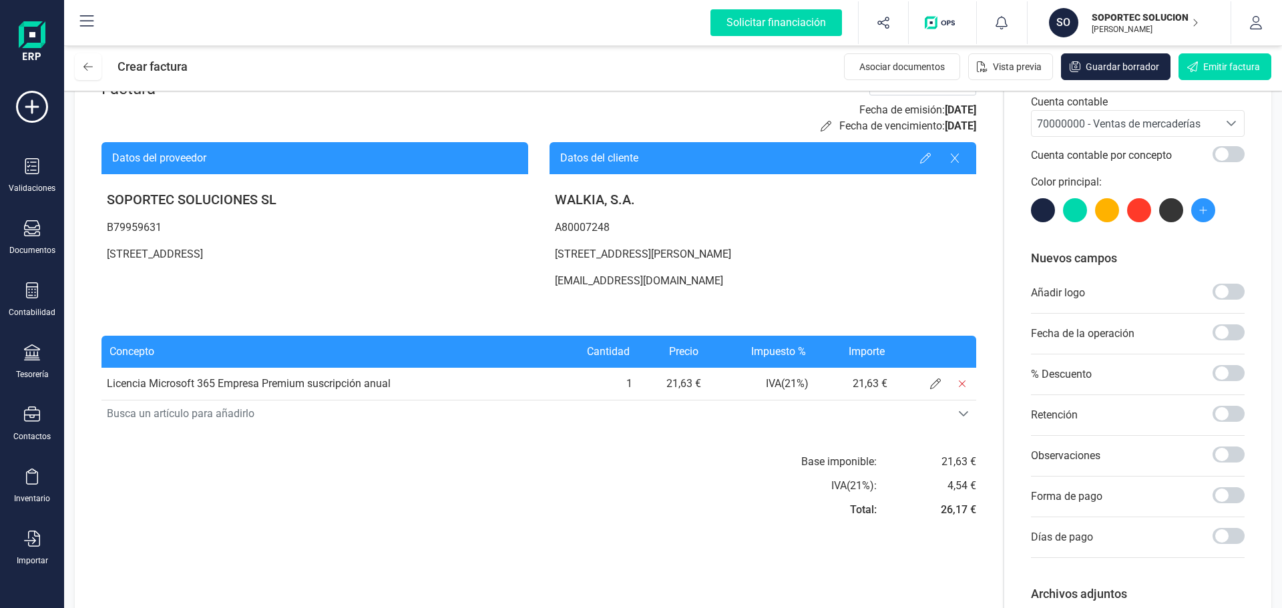
scroll to position [142, 0]
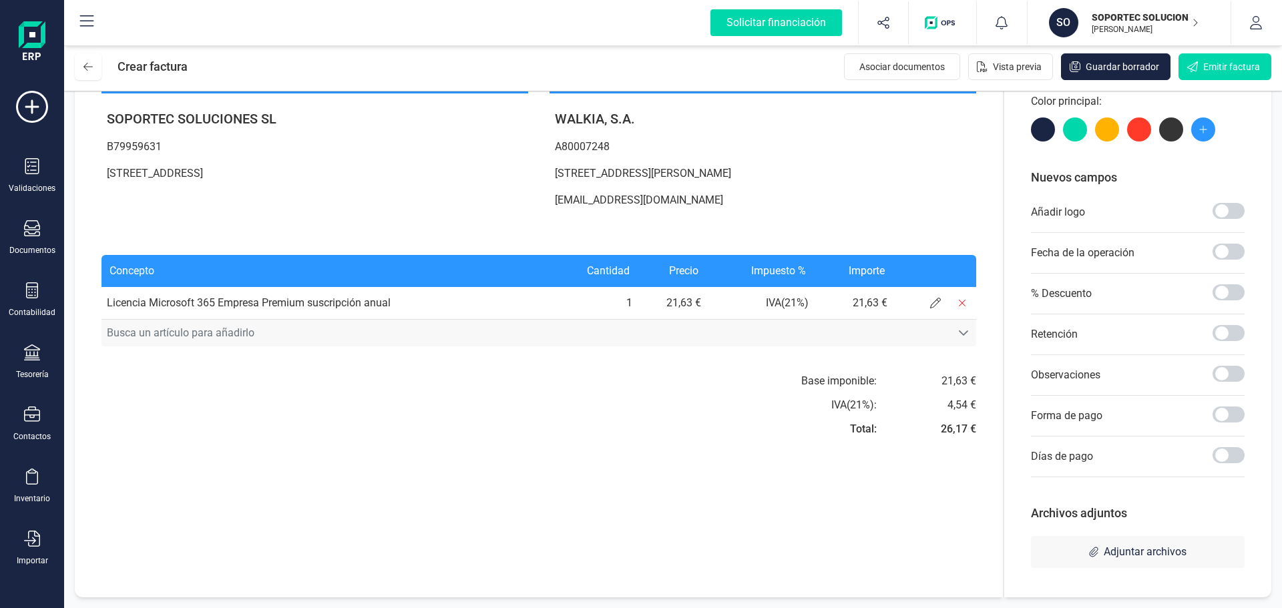
click at [154, 334] on span "Busca un artículo para añadirlo" at bounding box center [525, 333] width 849 height 27
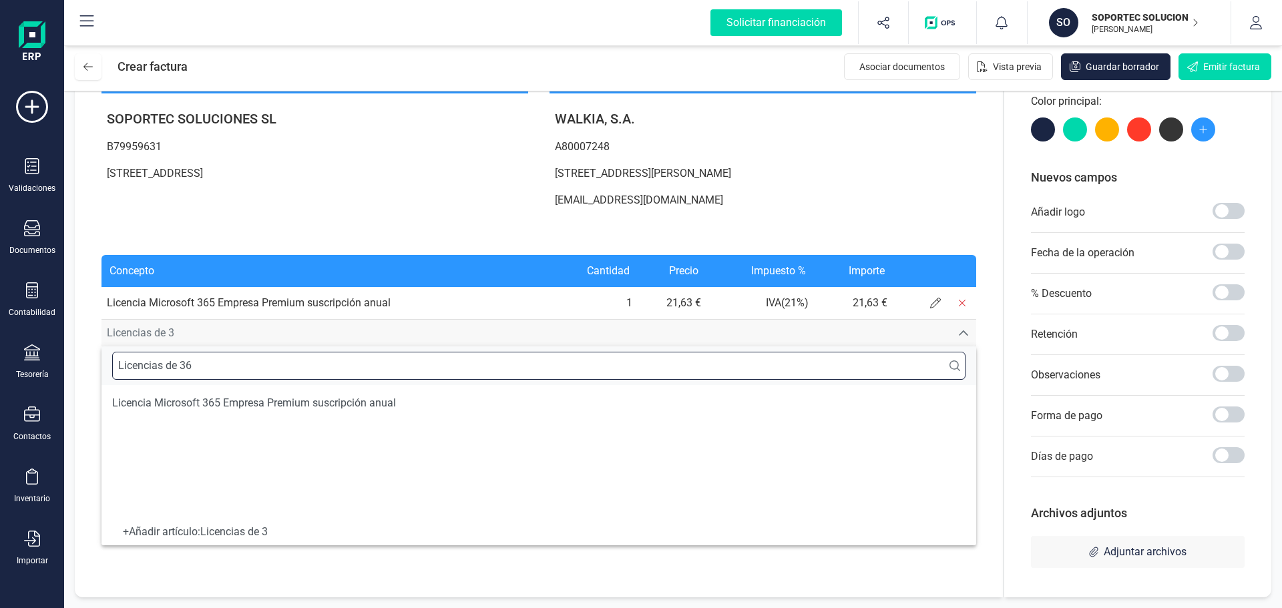
type input "Licencias de 365"
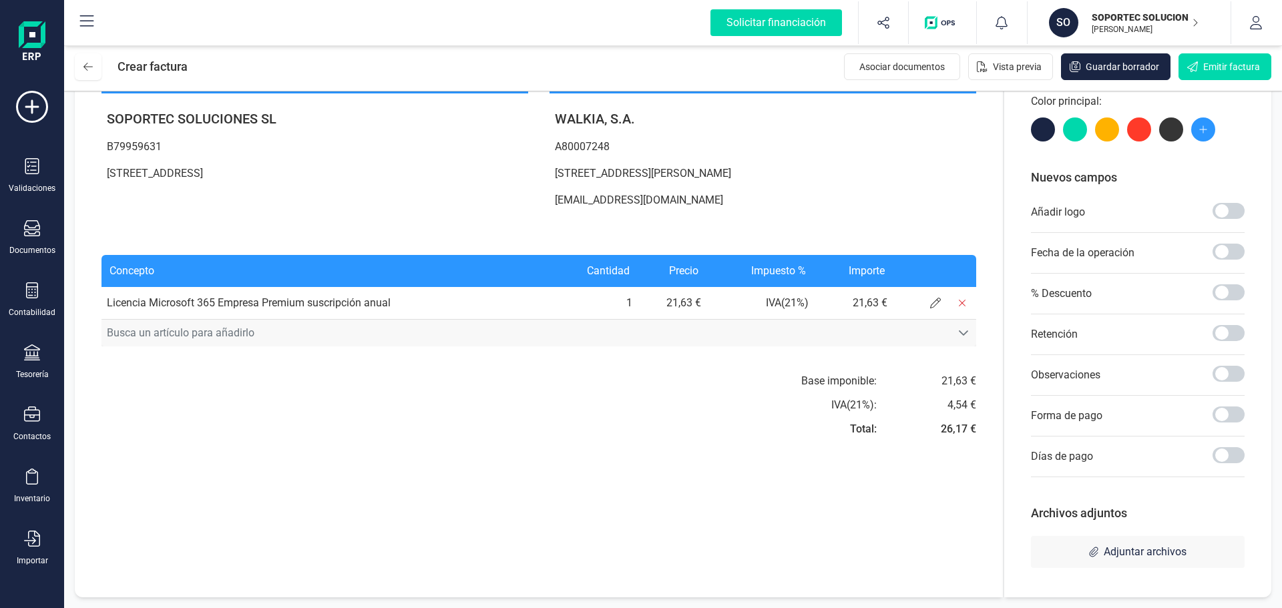
click at [836, 337] on span "Busca un artículo para añadirlo" at bounding box center [525, 333] width 849 height 27
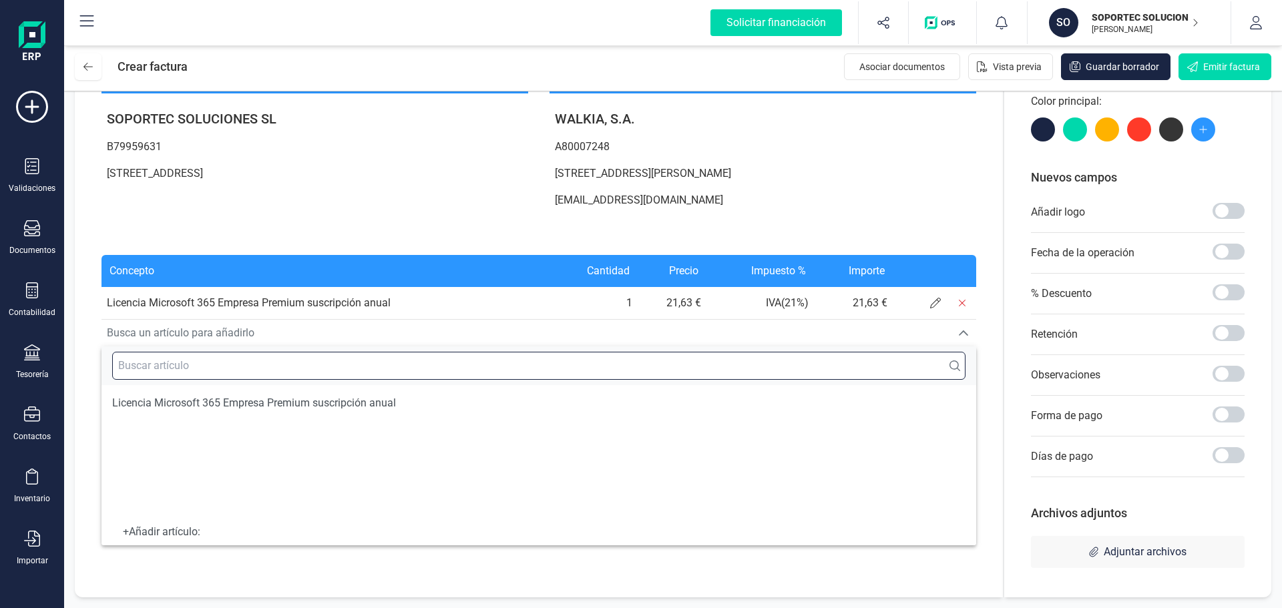
click at [376, 370] on input "text" at bounding box center [538, 366] width 853 height 28
click at [419, 336] on span "Busca un artículo para añadirlo" at bounding box center [525, 333] width 849 height 27
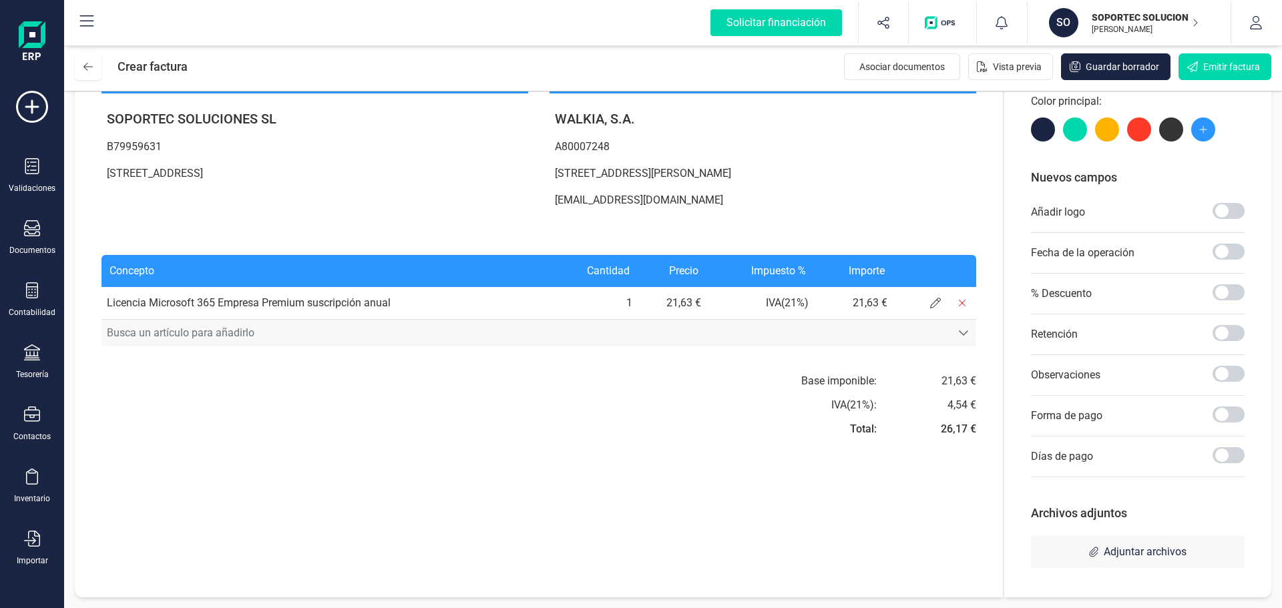
click at [963, 336] on icon "Busca un artículo para añadirlo" at bounding box center [963, 333] width 11 height 11
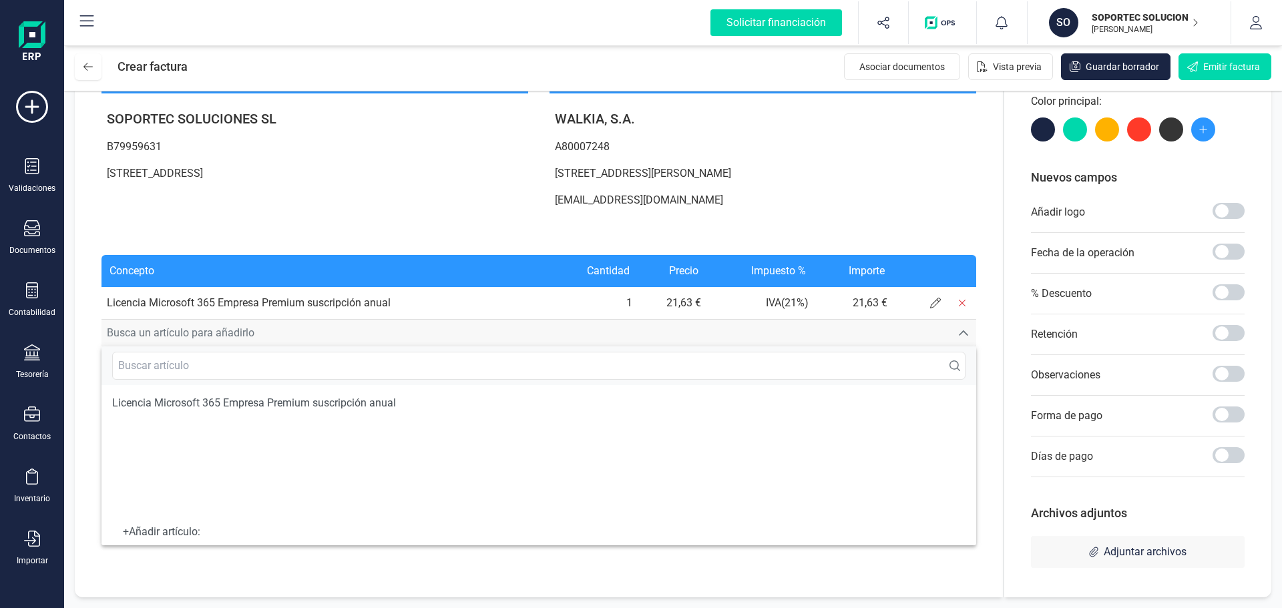
click at [573, 316] on td "1" at bounding box center [592, 303] width 89 height 32
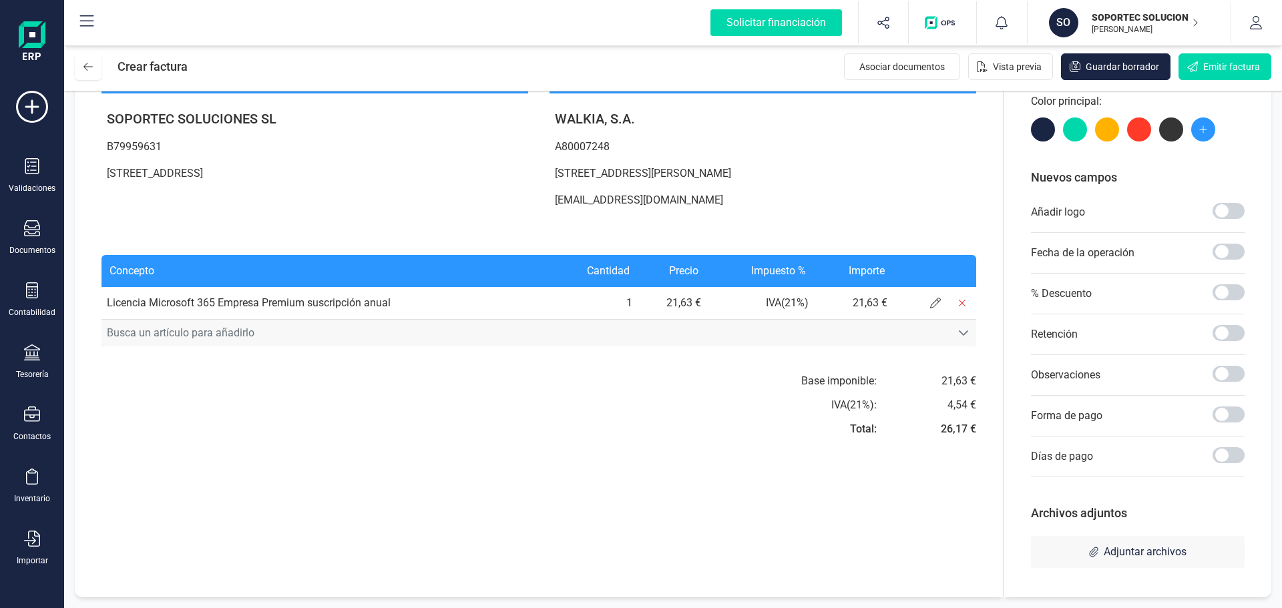
click at [874, 223] on p at bounding box center [762, 219] width 427 height 11
drag, startPoint x: 1280, startPoint y: 184, endPoint x: 1027, endPoint y: 388, distance: 324.8
click at [1199, 364] on section "Factura Serie : A A Fecha de emisión: 11/09/2025 Fecha de vencimiento: 11/09/20…" at bounding box center [673, 278] width 1218 height 659
click at [819, 469] on div "Factura Serie : A A Fecha de emisión: 11/09/2025 Fecha de vencimiento: 11/09/20…" at bounding box center [539, 279] width 928 height 638
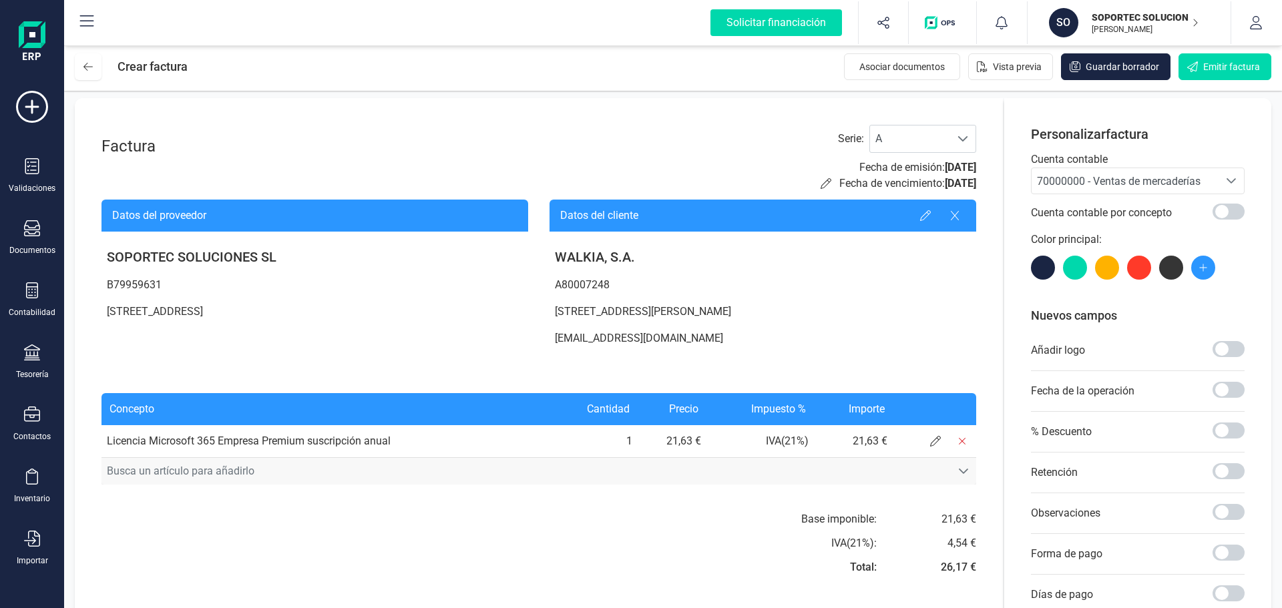
scroll to position [0, 0]
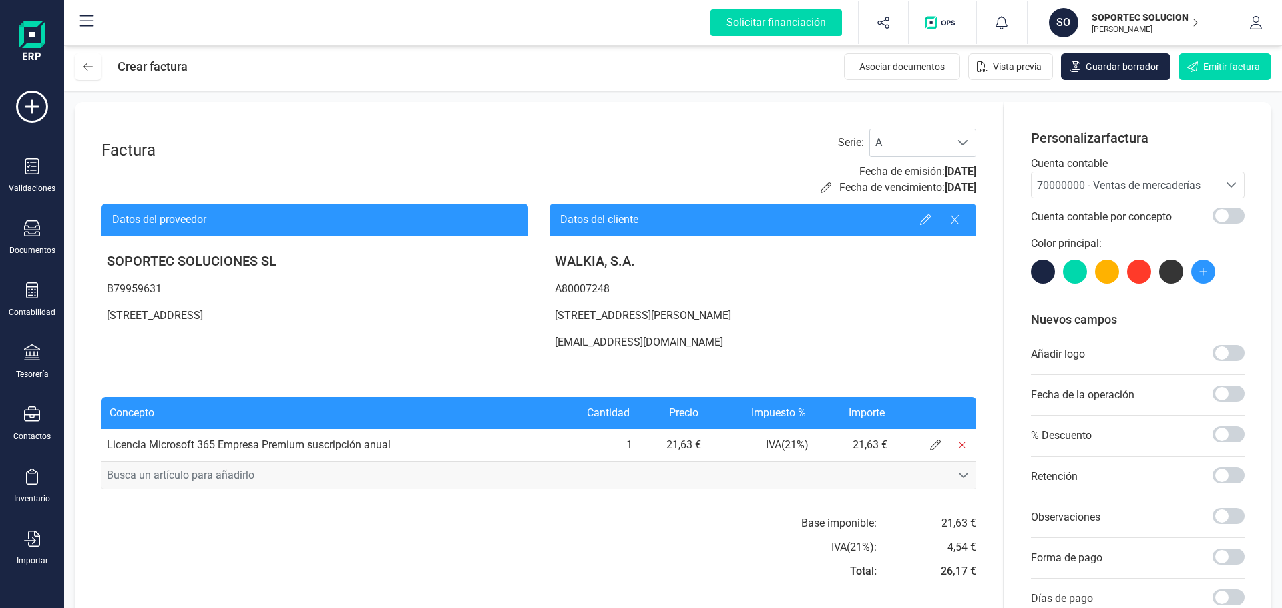
click at [961, 475] on icon "Busca un artículo para añadirlo" at bounding box center [963, 475] width 11 height 11
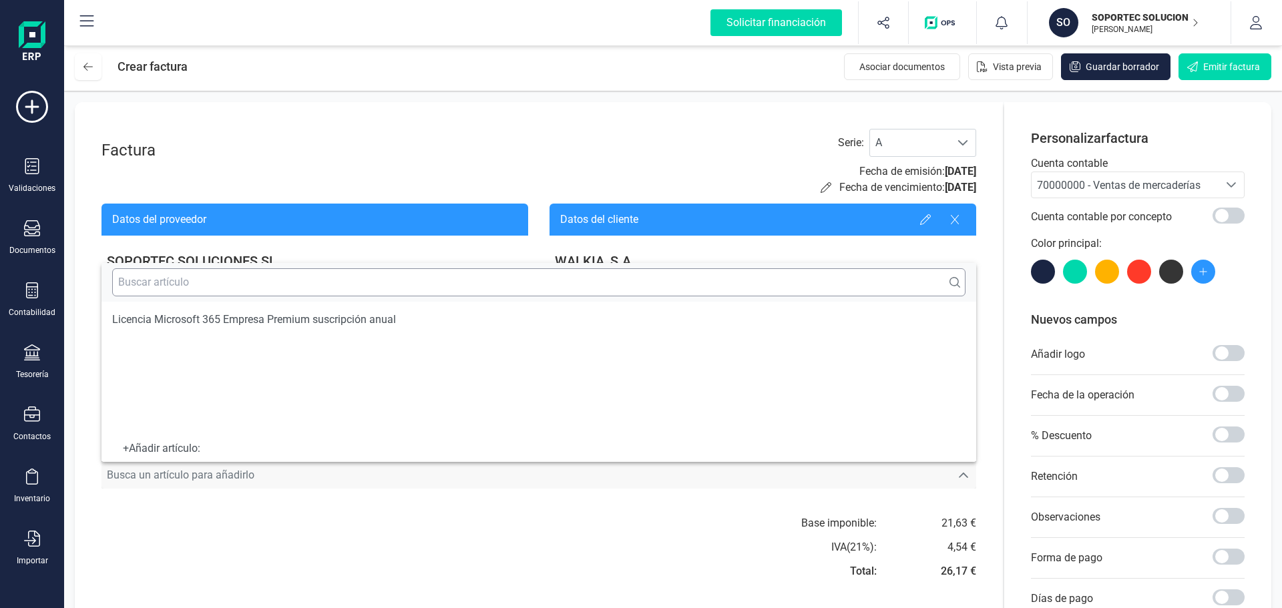
click at [950, 268] on input "text" at bounding box center [538, 282] width 853 height 28
click at [999, 72] on span "Vista previa" at bounding box center [1017, 66] width 49 height 13
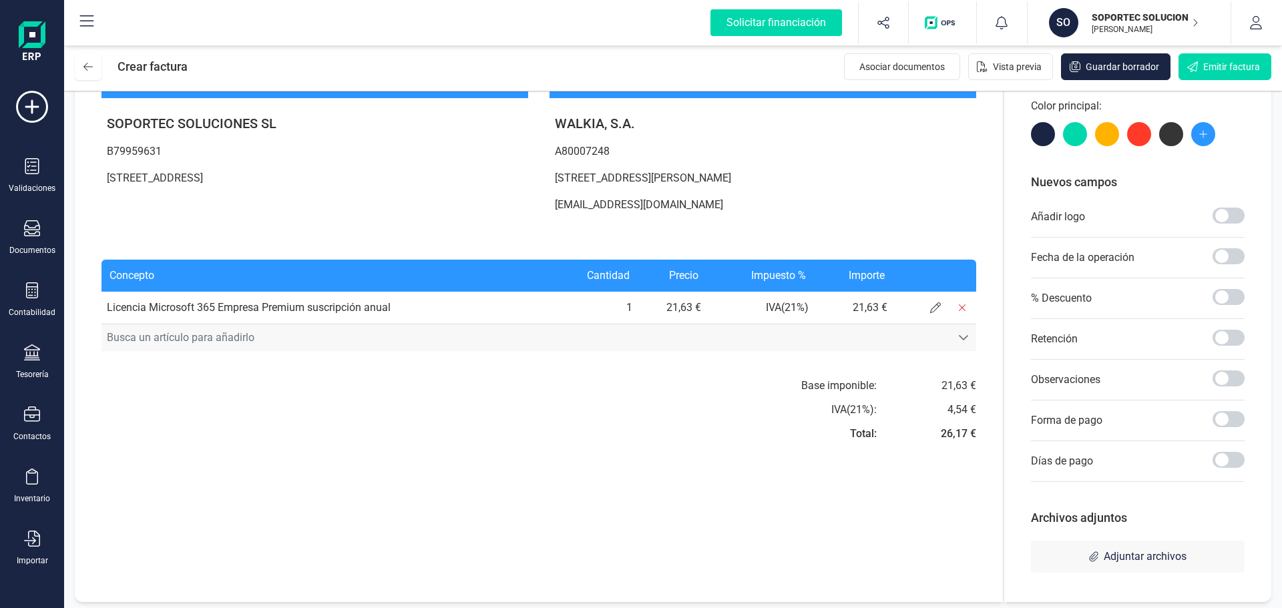
scroll to position [142, 0]
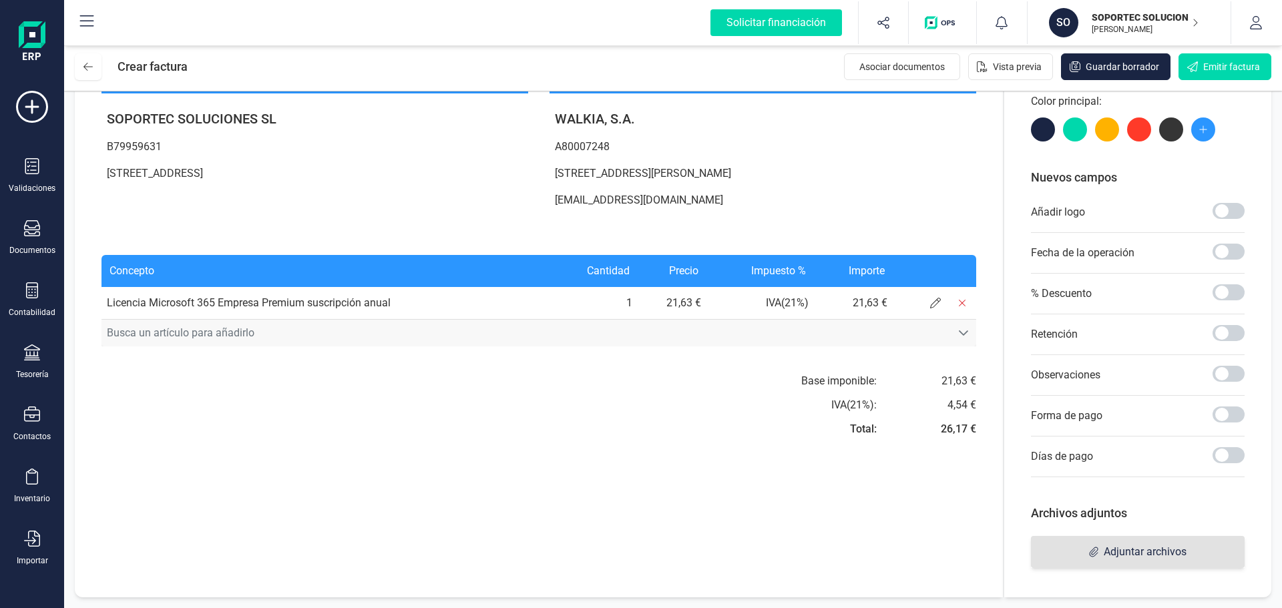
click at [1134, 554] on span "Adjuntar archivos" at bounding box center [1145, 552] width 83 height 16
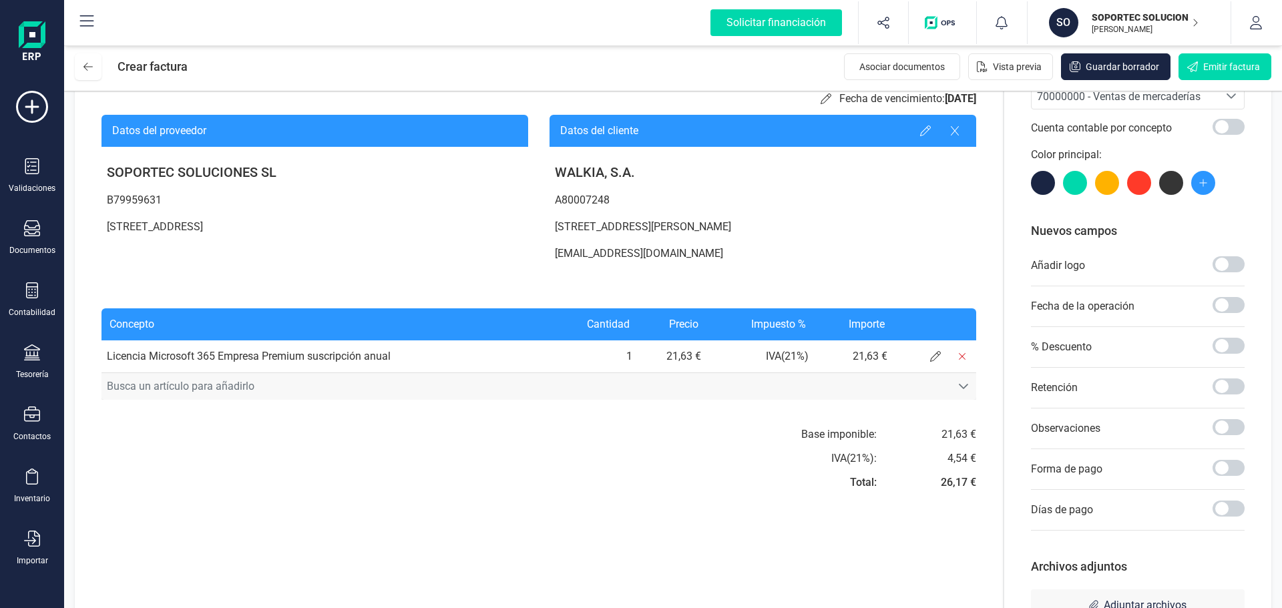
scroll to position [0, 0]
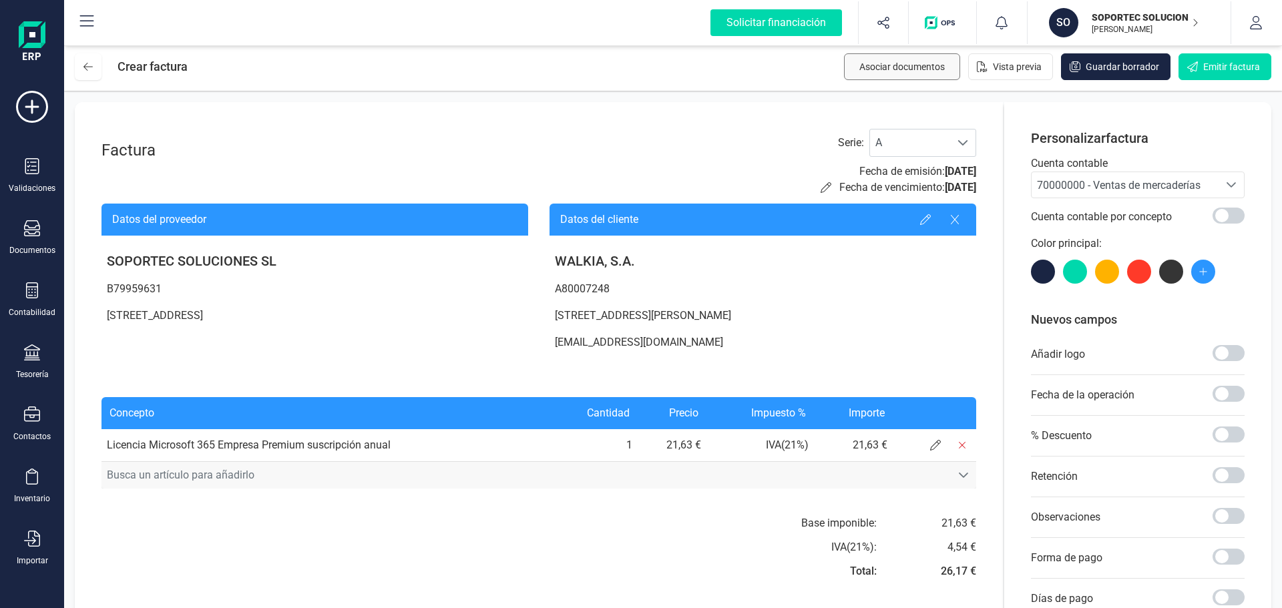
click at [914, 72] on span "Asociar documentos" at bounding box center [901, 66] width 85 height 13
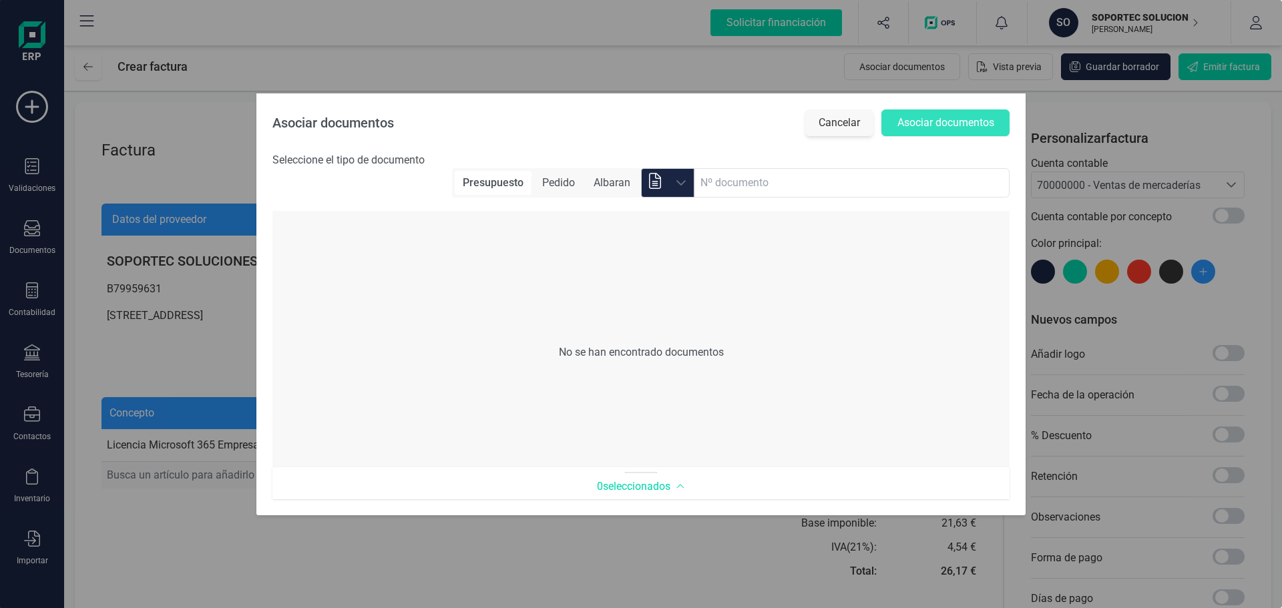
click at [851, 127] on button "Cancelar" at bounding box center [839, 122] width 68 height 27
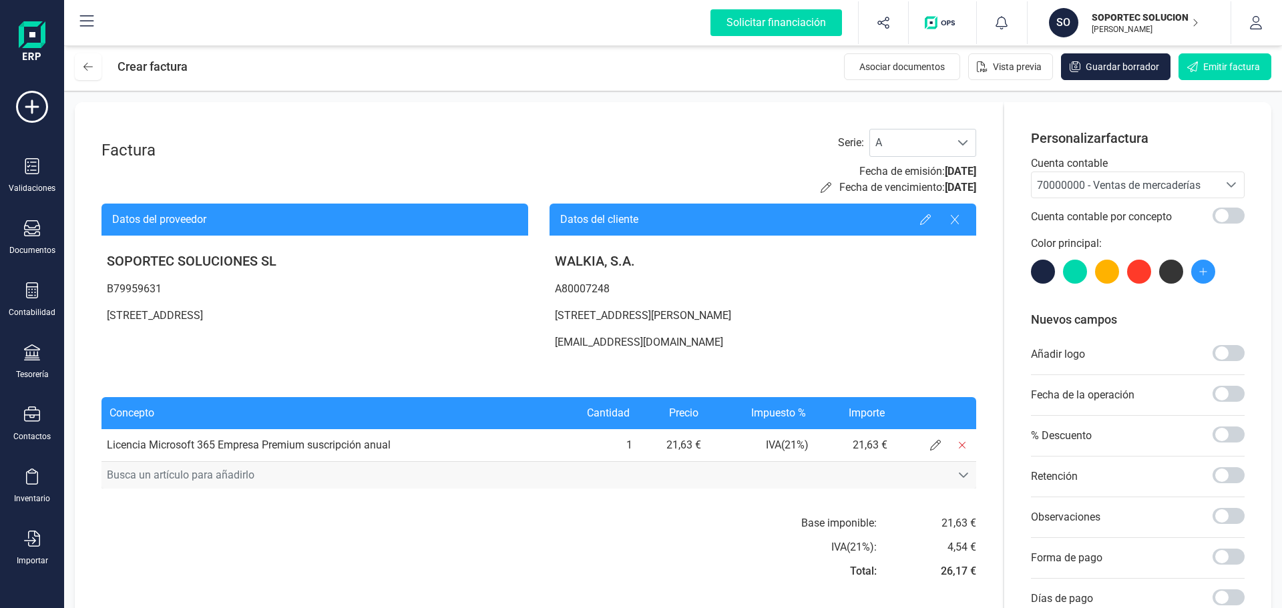
click at [1196, 26] on icon "button" at bounding box center [1195, 22] width 7 height 11
click at [29, 421] on icon at bounding box center [32, 414] width 16 height 15
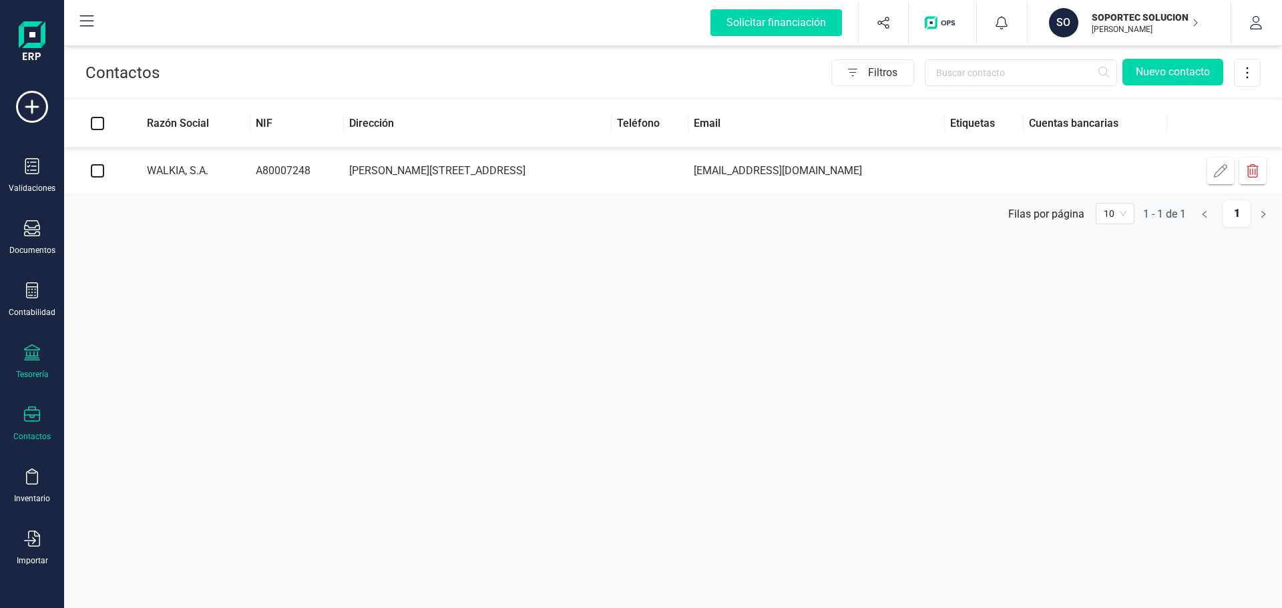
click at [35, 379] on div "Tesorería" at bounding box center [32, 374] width 33 height 11
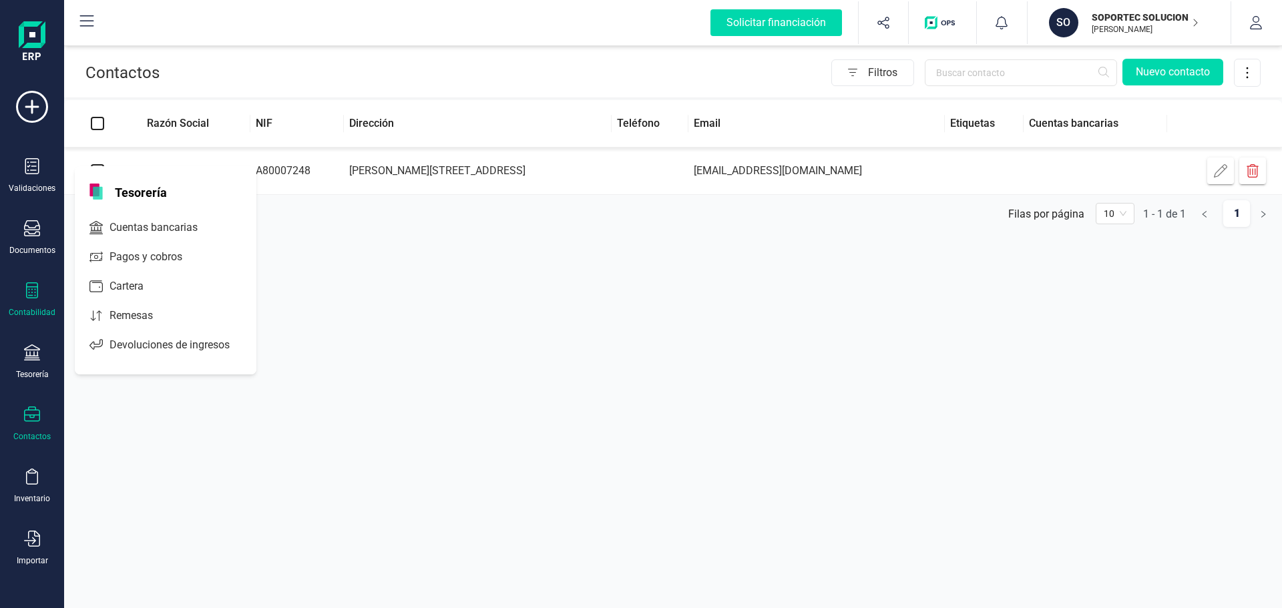
click at [37, 316] on div "Contabilidad" at bounding box center [32, 312] width 47 height 11
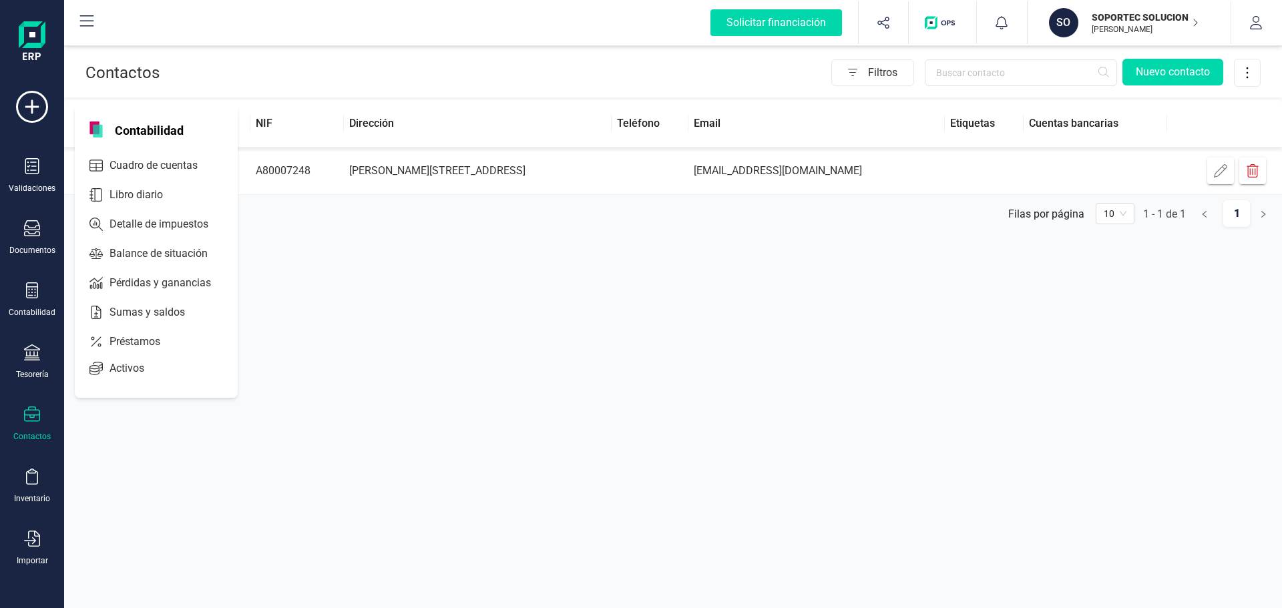
click at [38, 261] on div "Validaciones Documentos Documentos Presupuestos Pedidos Albaranes Facturas Fact…" at bounding box center [31, 365] width 53 height 548
click at [38, 240] on div "Documentos" at bounding box center [31, 237] width 53 height 35
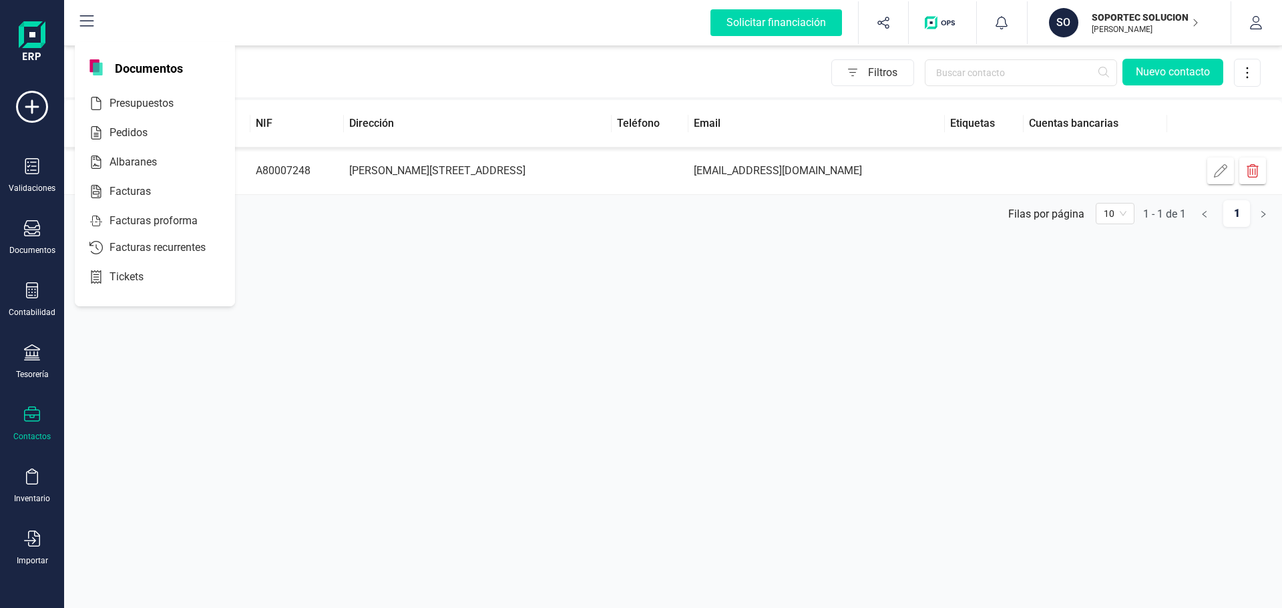
click at [29, 196] on div "Validaciones Documentos Documentos Presupuestos Pedidos Albaranes Facturas Fact…" at bounding box center [31, 365] width 53 height 548
click at [33, 55] on img at bounding box center [32, 42] width 27 height 43
click at [86, 31] on button at bounding box center [86, 22] width 43 height 43
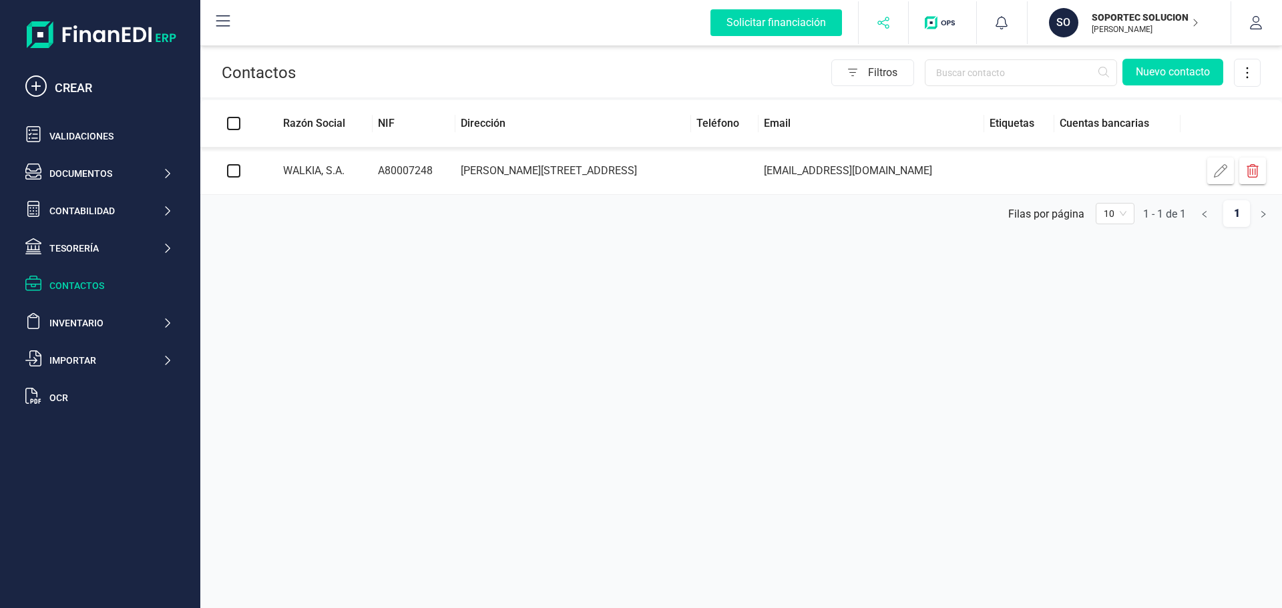
click at [871, 25] on button "button" at bounding box center [884, 22] width 50 height 43
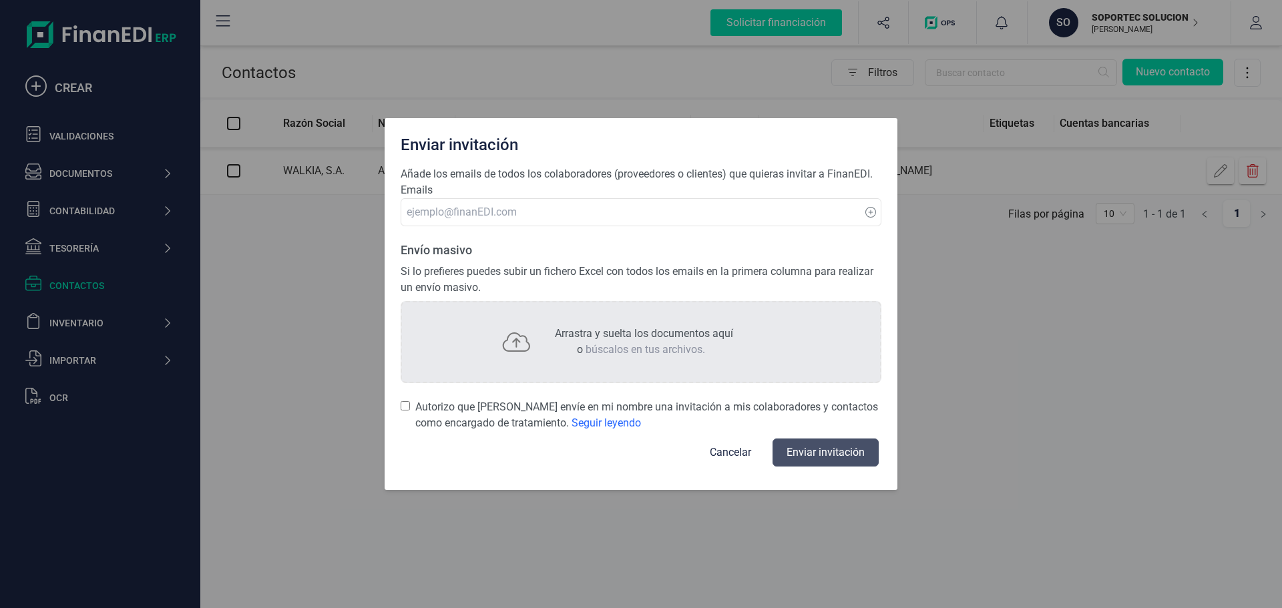
drag, startPoint x: 725, startPoint y: 449, endPoint x: 720, endPoint y: 459, distance: 10.8
click at [720, 459] on button "Cancelar" at bounding box center [730, 453] width 73 height 32
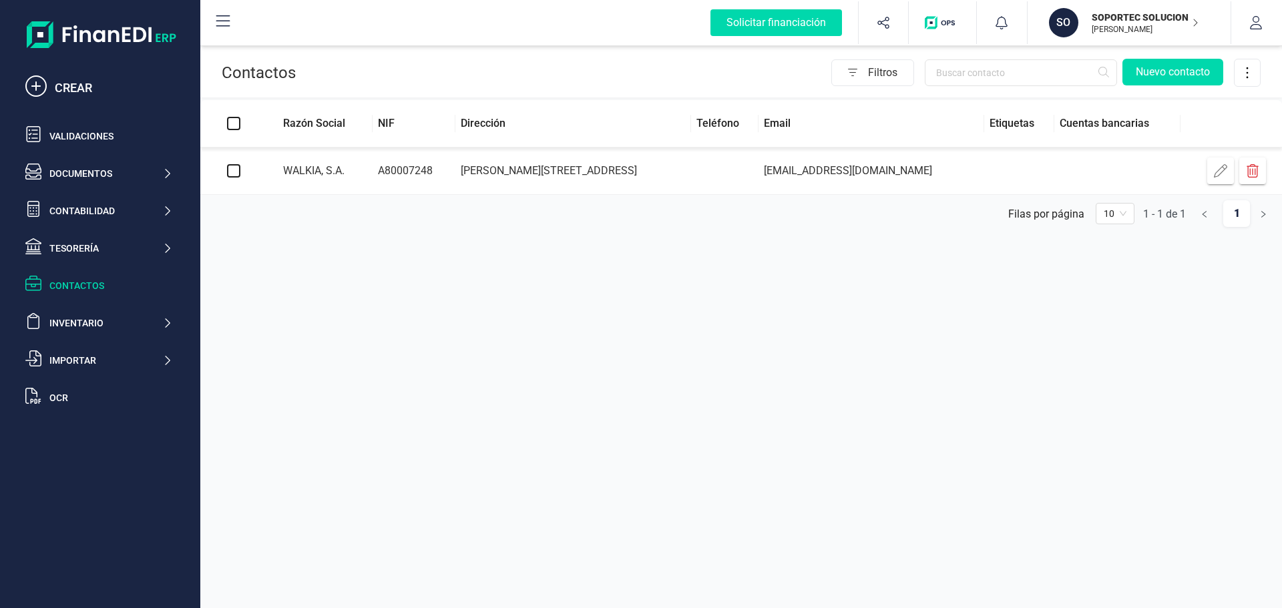
click at [935, 25] on img "button" at bounding box center [942, 22] width 35 height 13
